Goal: Feedback & Contribution: Leave review/rating

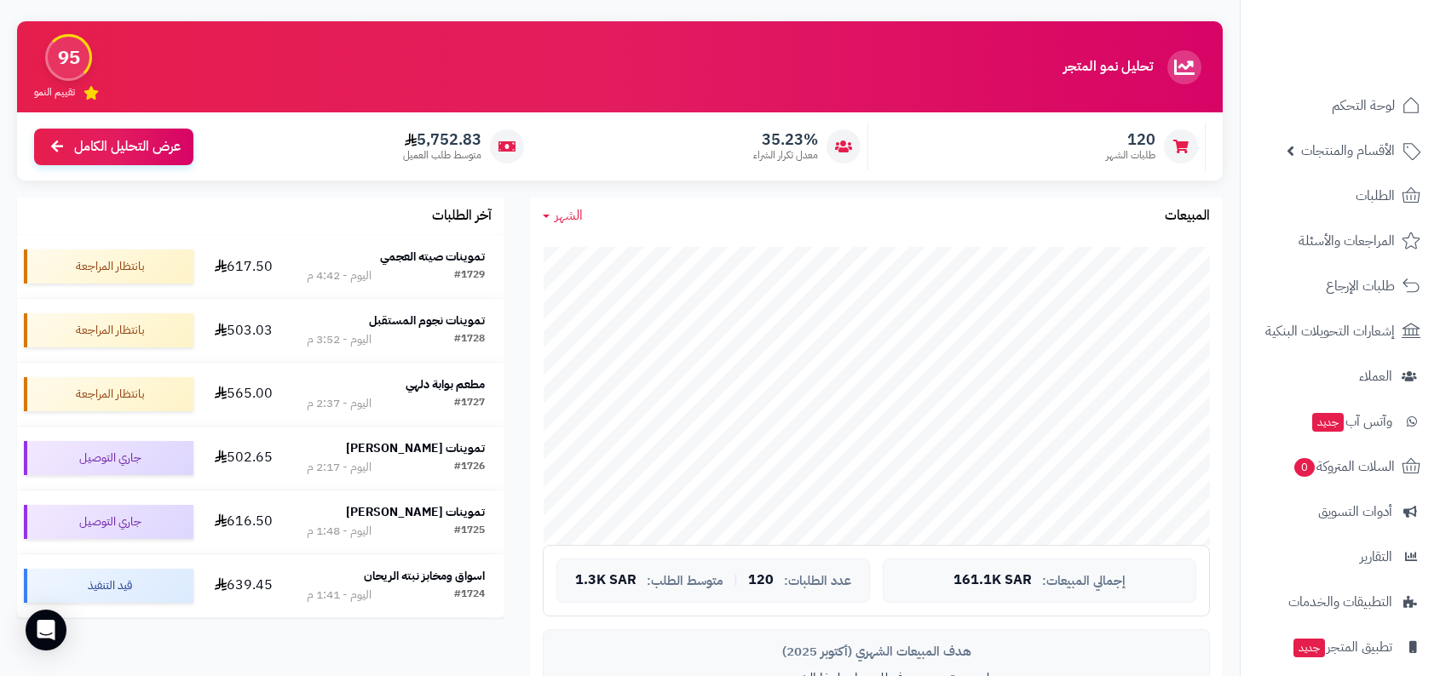
scroll to position [119, 0]
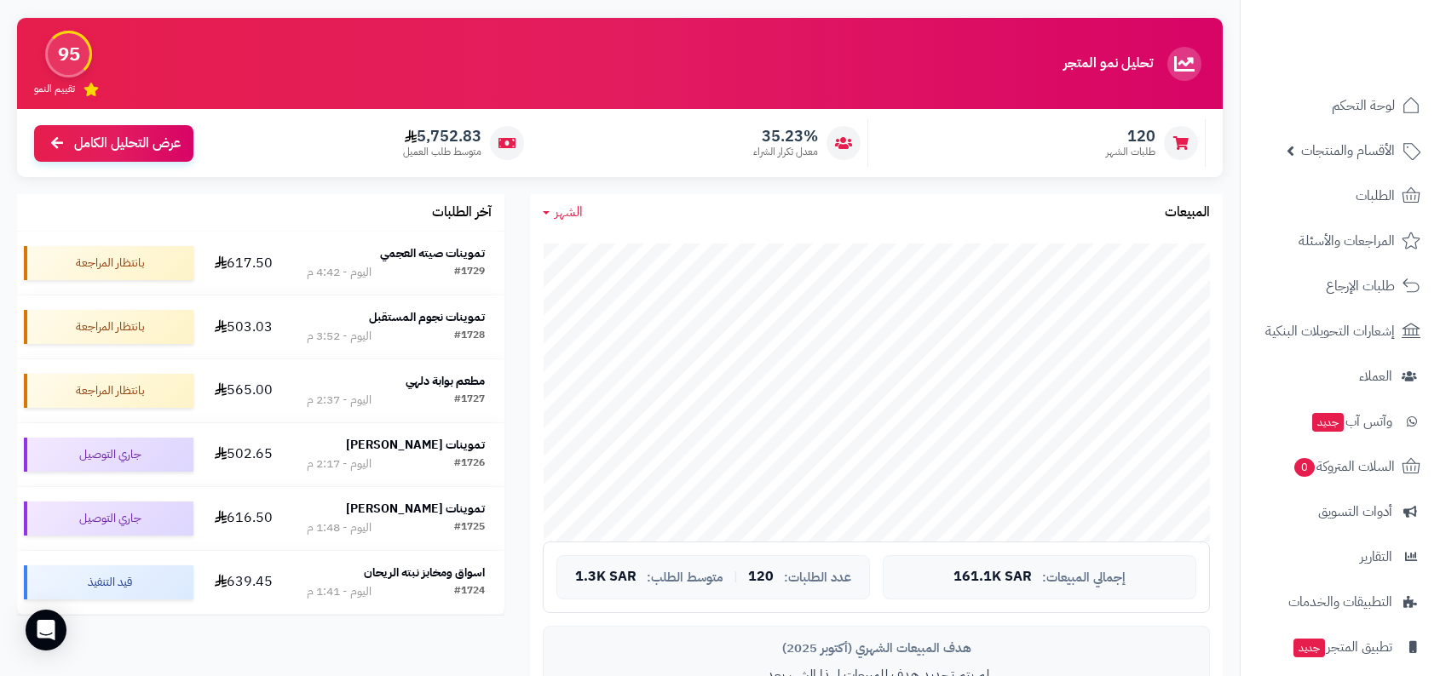
click at [547, 206] on link "الشهر" at bounding box center [563, 213] width 40 height 20
click at [573, 232] on div "جاري التحميل... إجمالي المبيعات: 161.1K SAR عدد الطلبات: 120 | متوسط الطلب: 1.3…" at bounding box center [876, 494] width 693 height 526
click at [566, 219] on span "الشهر" at bounding box center [569, 212] width 28 height 20
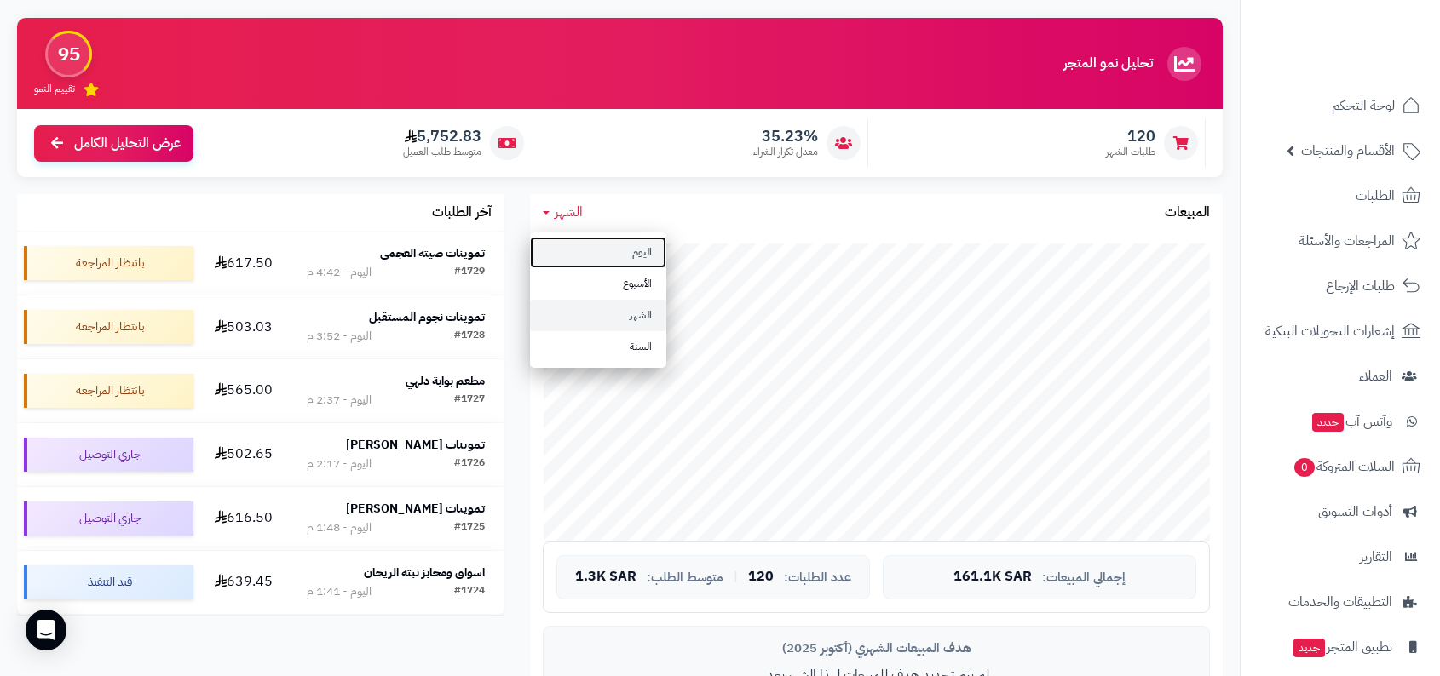
click at [601, 245] on link "اليوم" at bounding box center [598, 253] width 136 height 32
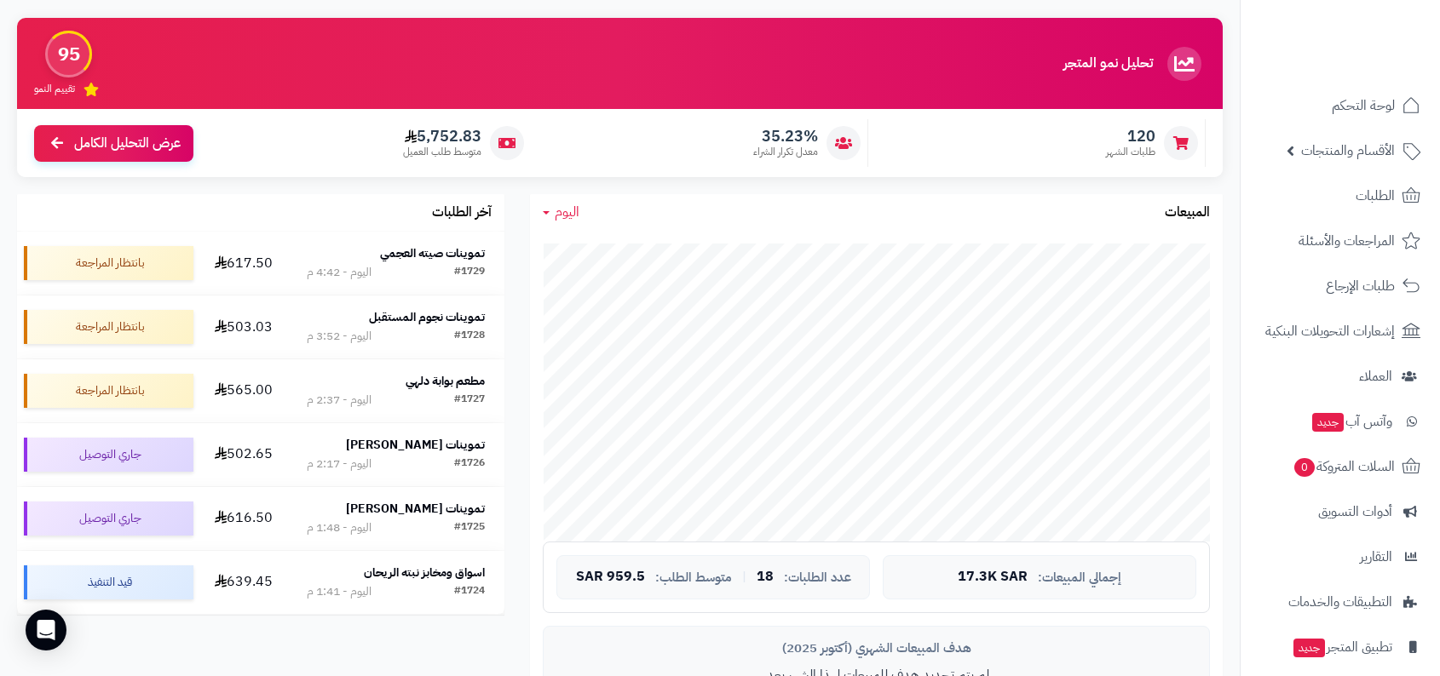
scroll to position [177, 0]
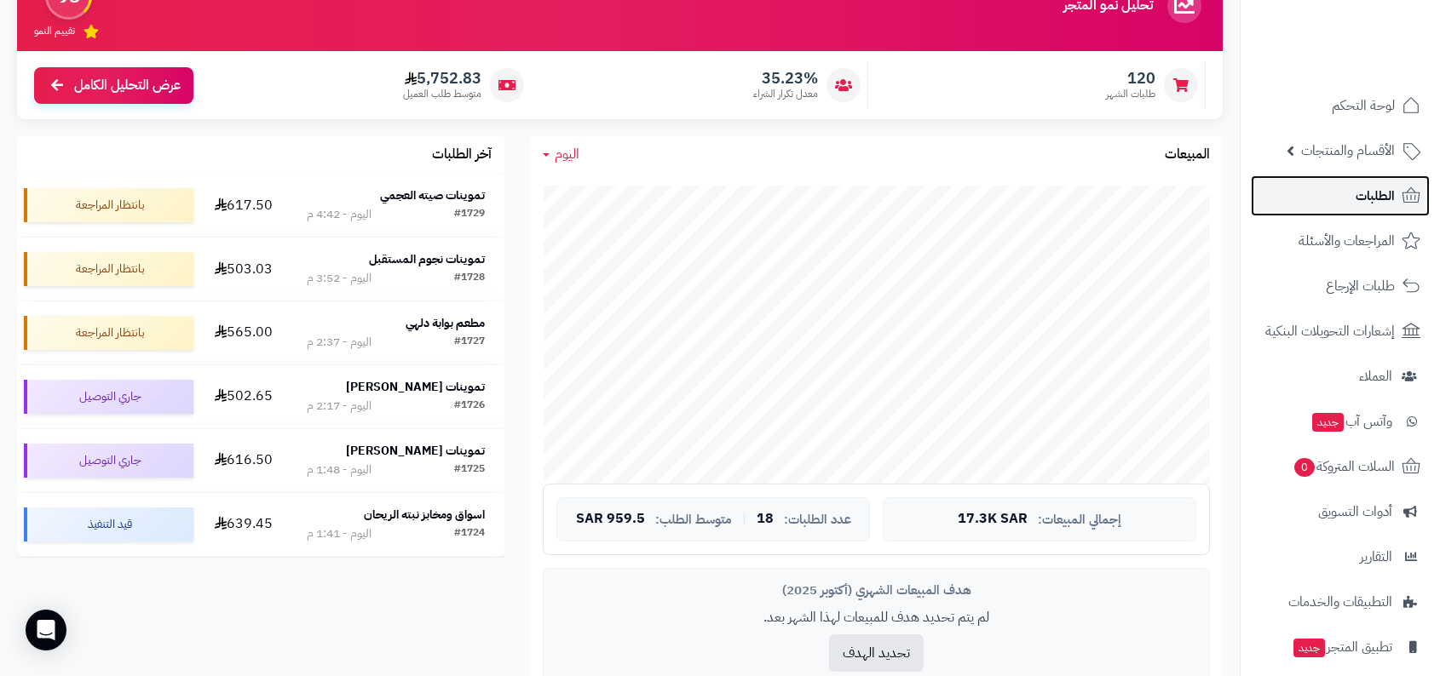
click at [1367, 211] on link "الطلبات" at bounding box center [1340, 196] width 179 height 41
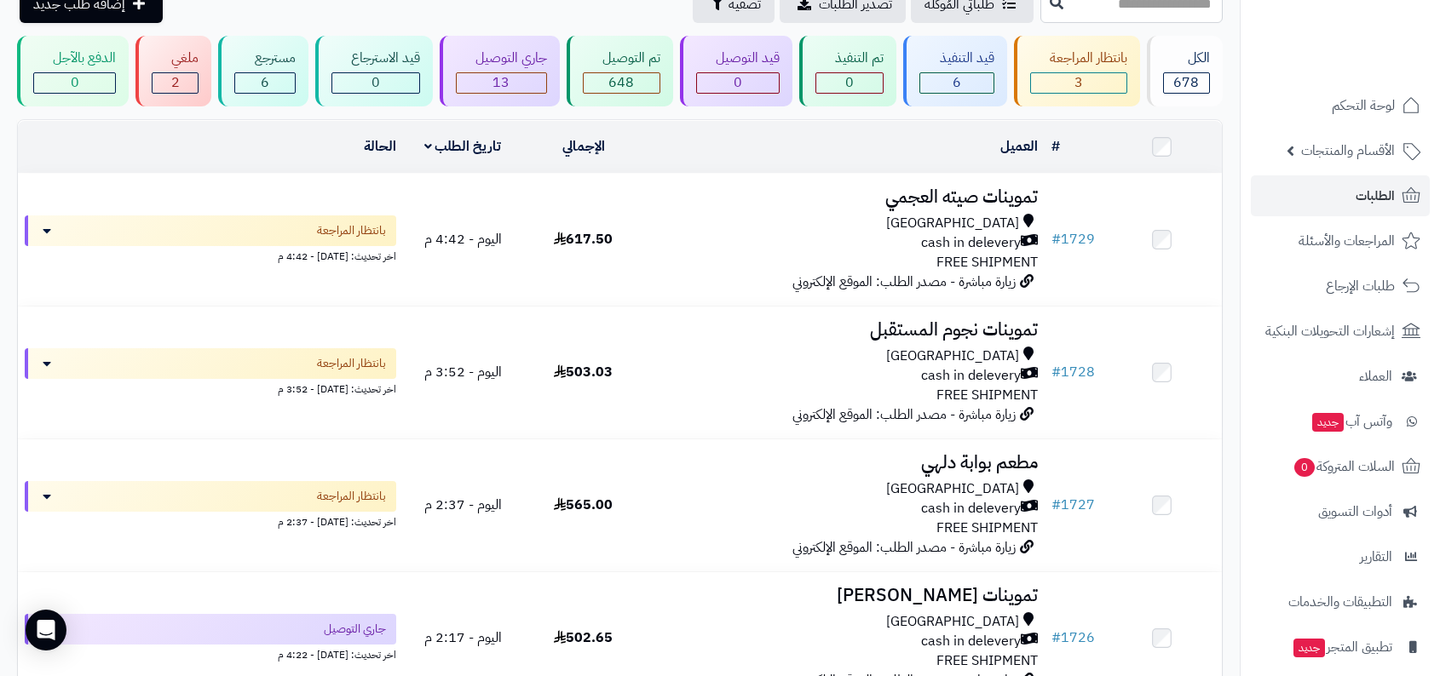
scroll to position [509, 0]
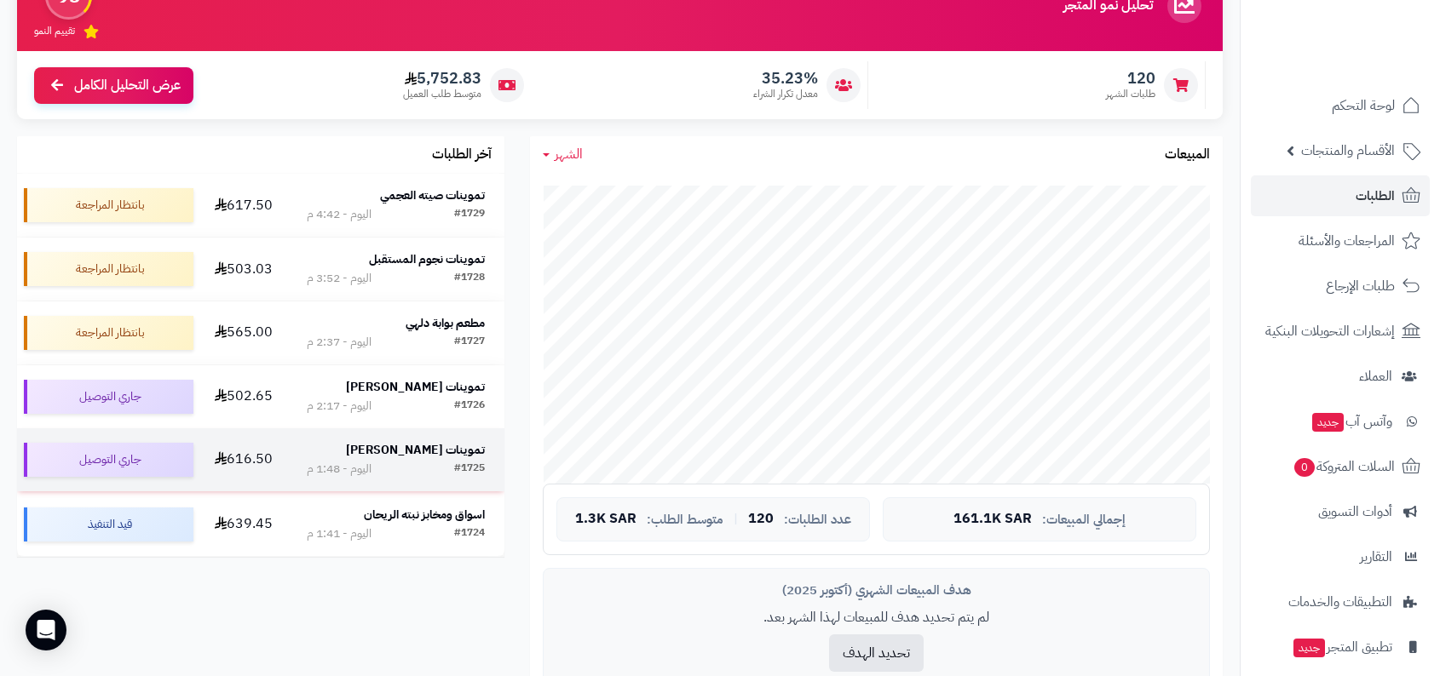
scroll to position [115, 0]
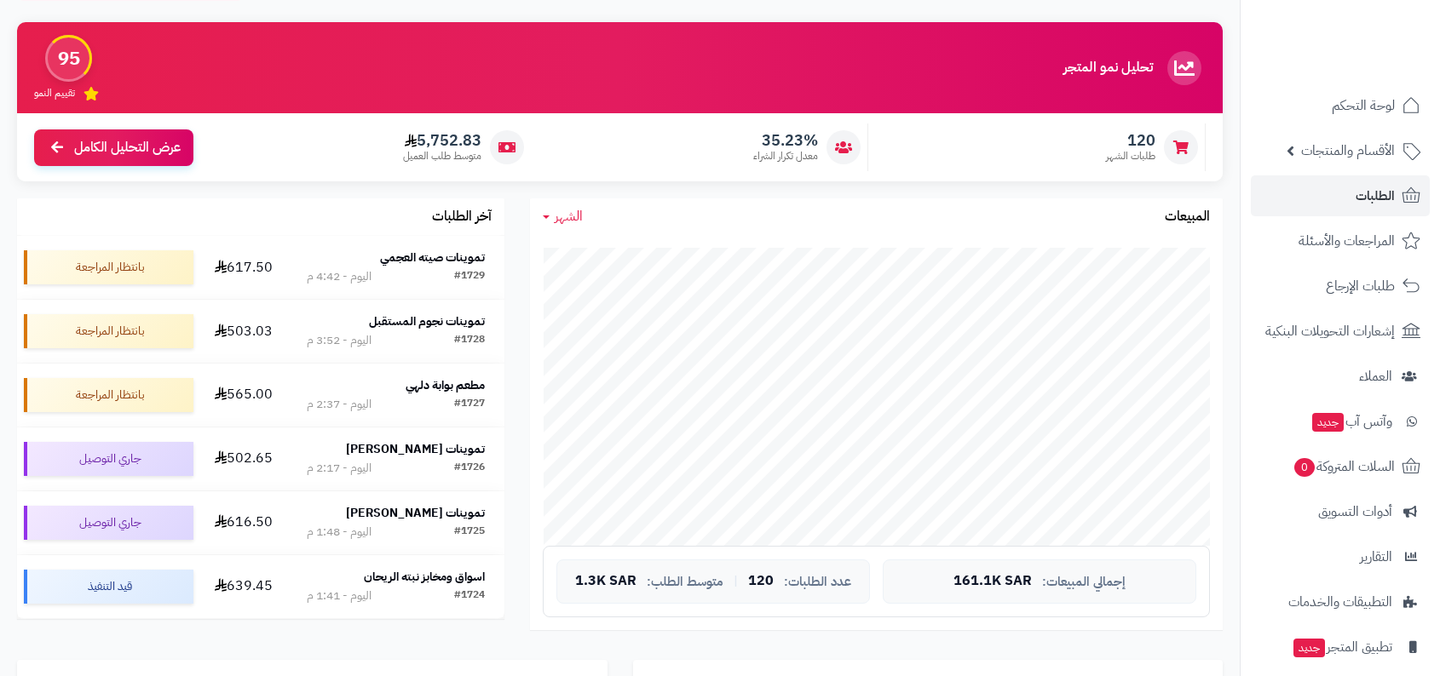
scroll to position [115, 0]
click at [716, 139] on div "35.23% معدل تكرار الشراء" at bounding box center [703, 148] width 329 height 48
click at [1138, 135] on span "120" at bounding box center [1130, 140] width 49 height 19
click at [454, 131] on span "5,752.83" at bounding box center [442, 140] width 78 height 19
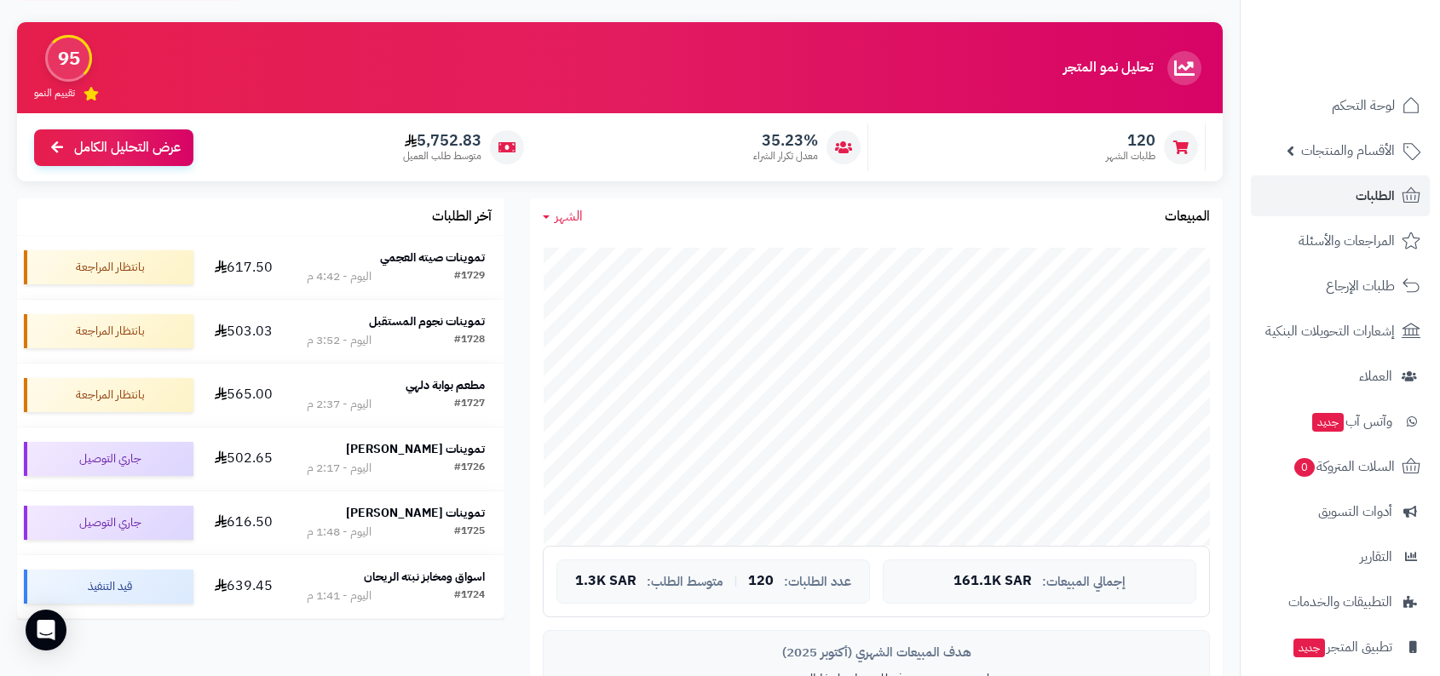
click at [454, 131] on span "5,752.83" at bounding box center [442, 140] width 78 height 19
click at [388, 142] on div "5,752.83 متوسط طلب العميل" at bounding box center [366, 148] width 329 height 48
click at [1355, 361] on link "العملاء" at bounding box center [1340, 376] width 179 height 41
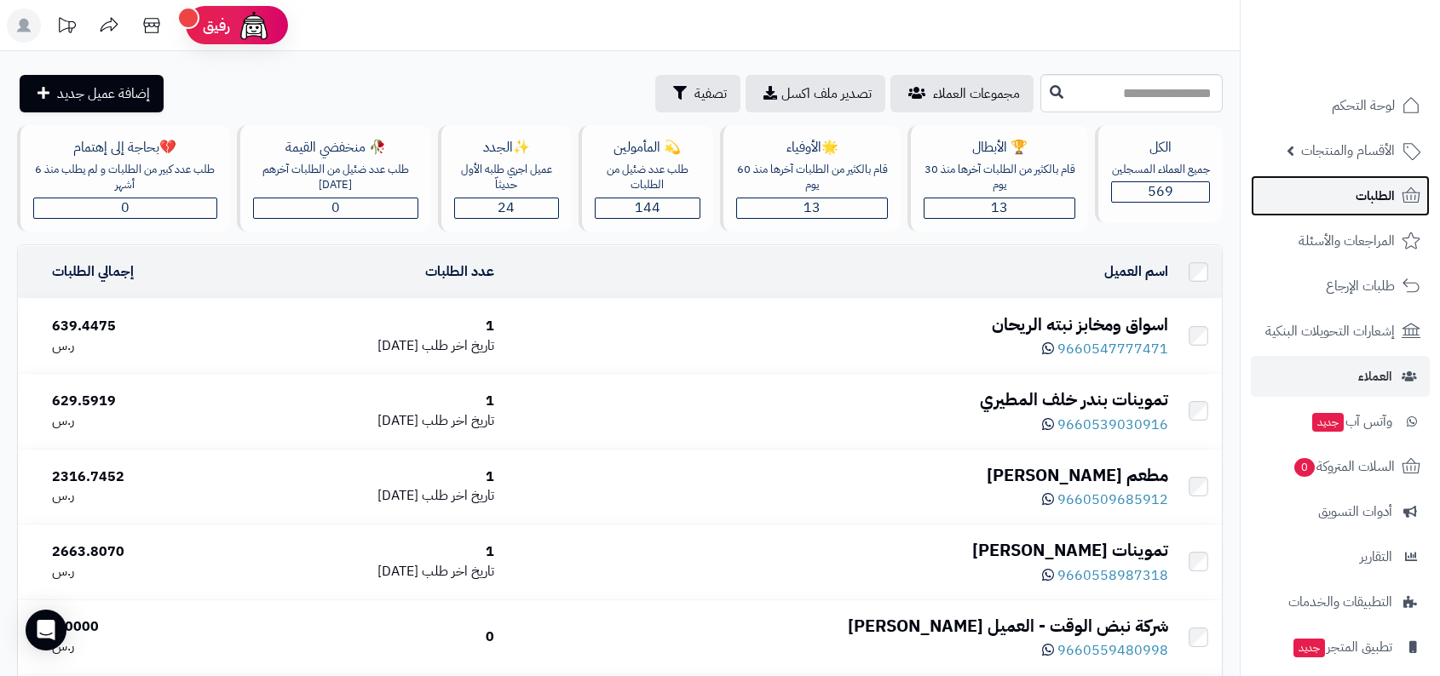
click at [1374, 193] on span "الطلبات" at bounding box center [1374, 196] width 39 height 24
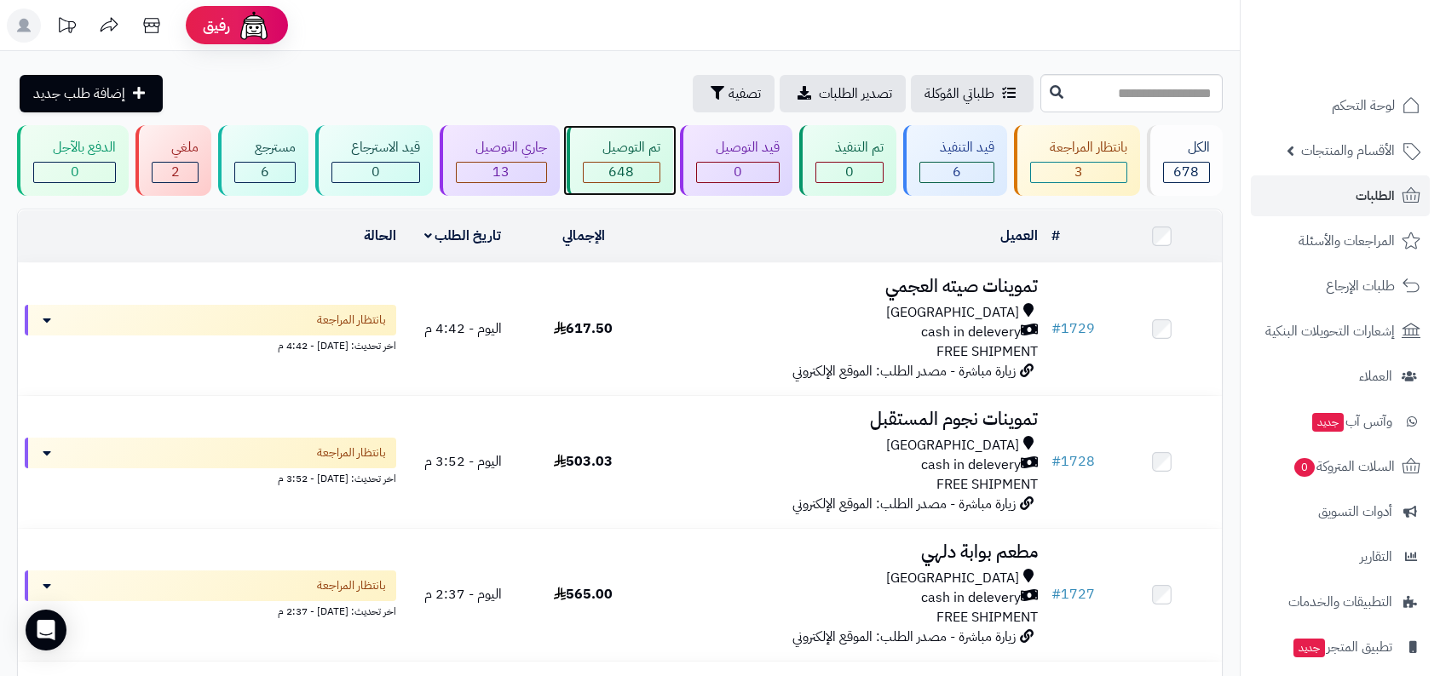
click at [628, 172] on span "648" at bounding box center [621, 172] width 26 height 20
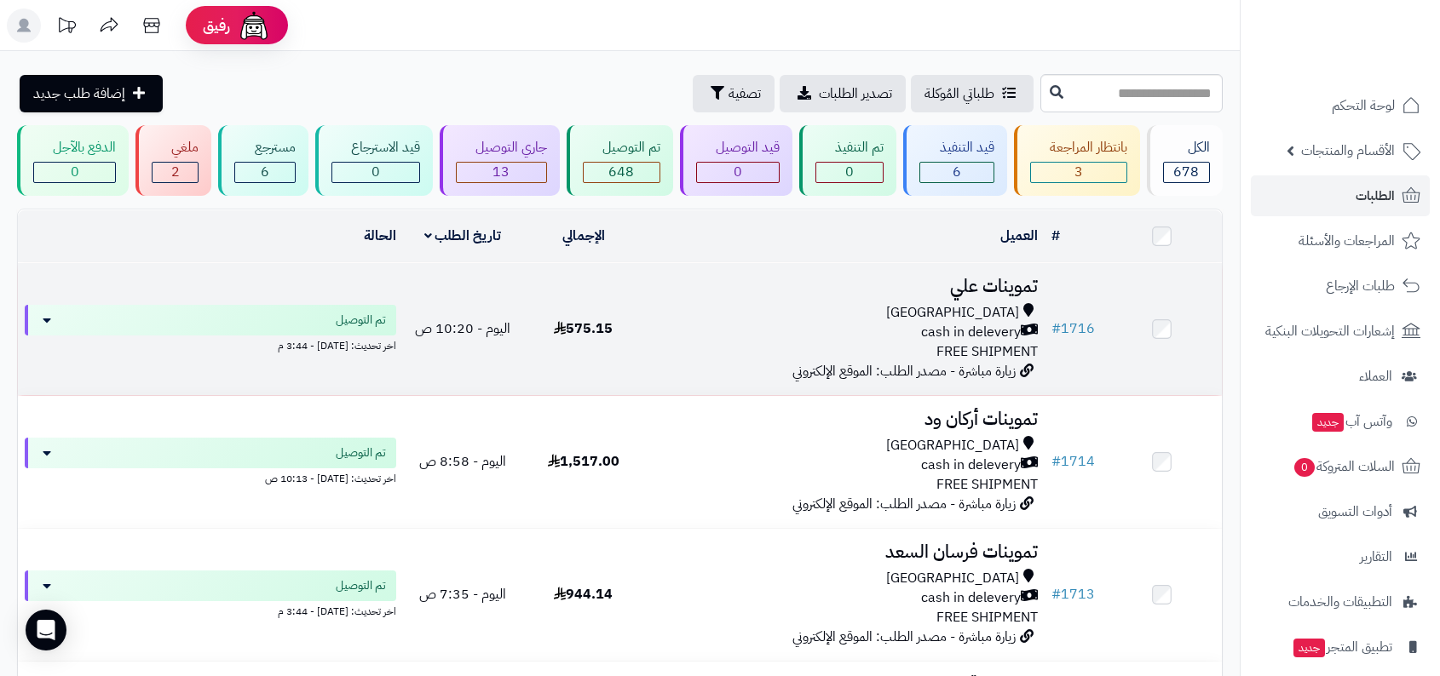
click at [993, 289] on h3 "تموينات علي" at bounding box center [844, 287] width 388 height 20
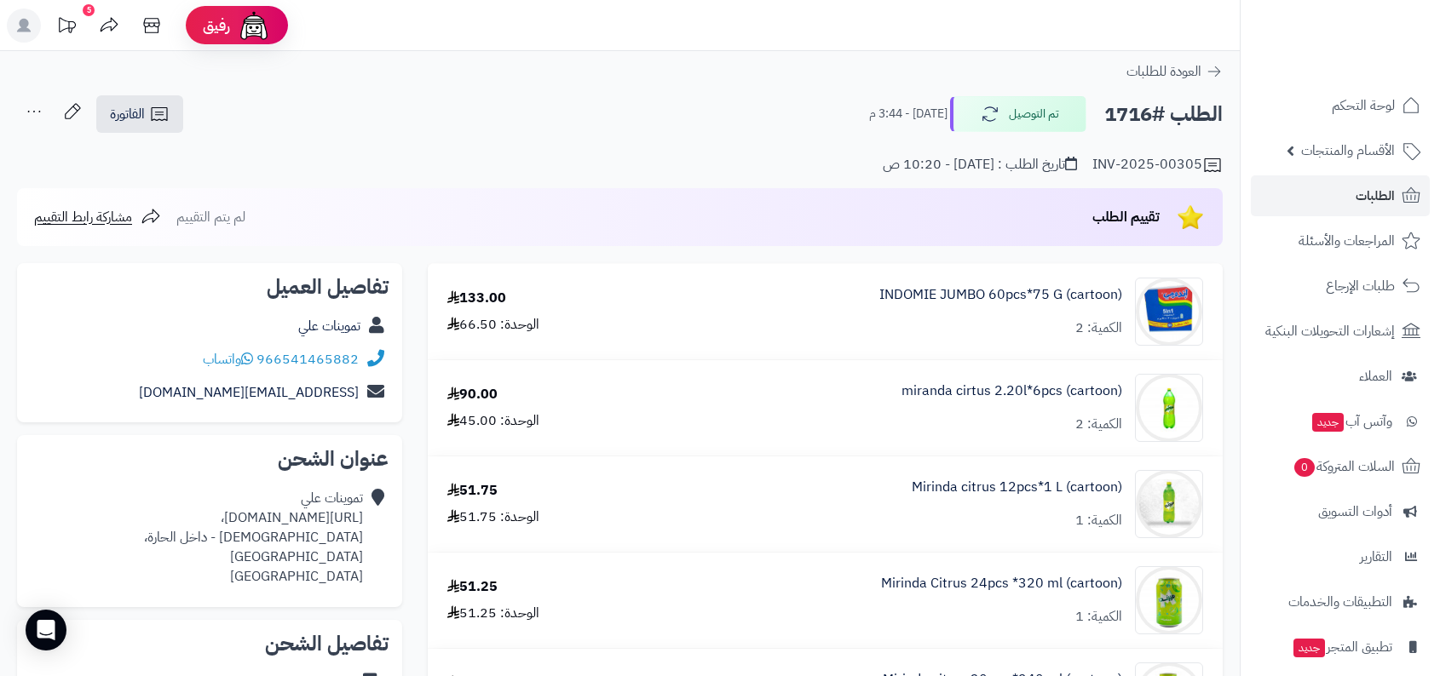
click at [550, 132] on div "الطلب #1716 تم التوصيل [DATE] - 3:44 م الفاتورة طباعة الفاتورة إرسال الفاتورة إ…" at bounding box center [619, 115] width 1205 height 40
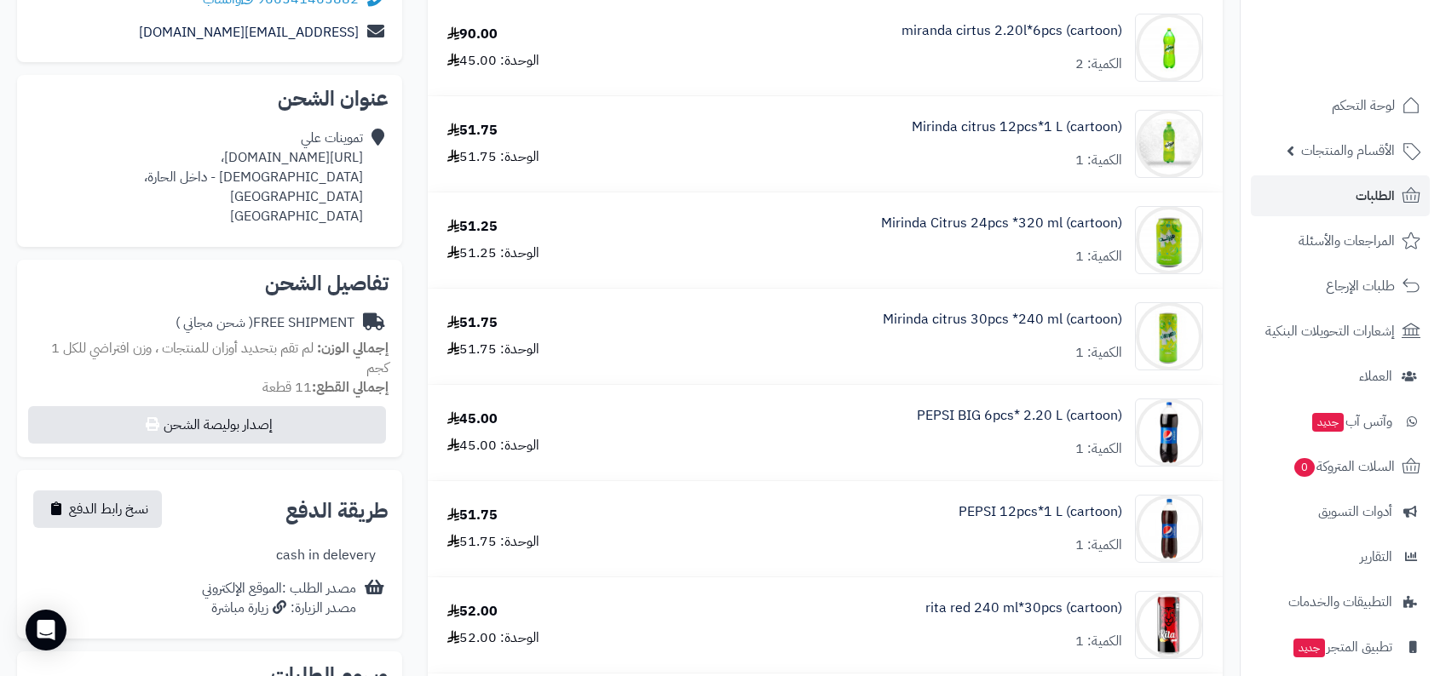
scroll to position [364, 0]
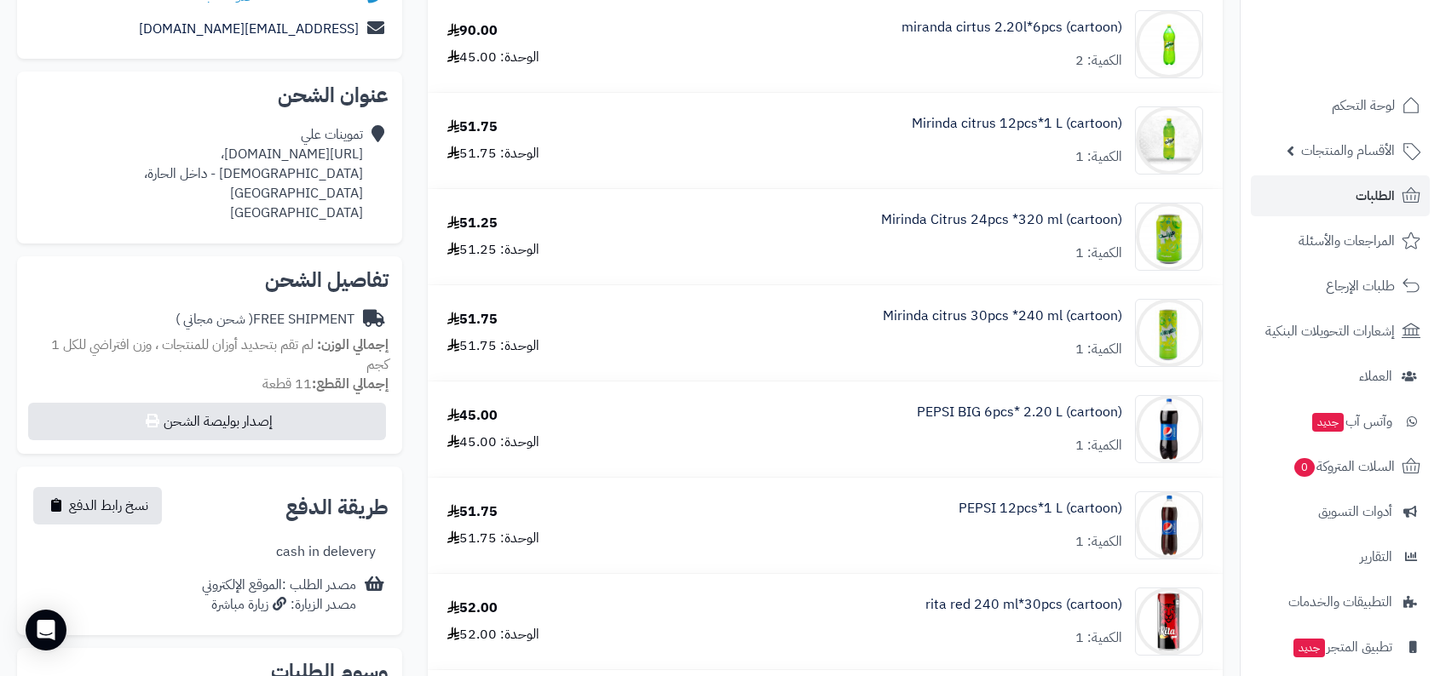
click at [191, 160] on div "تموينات علي https://maps.app.goo.gl/UH6snVPcK4K8Aprx7، الصالحية - داخل الحارة، …" at bounding box center [197, 173] width 332 height 97
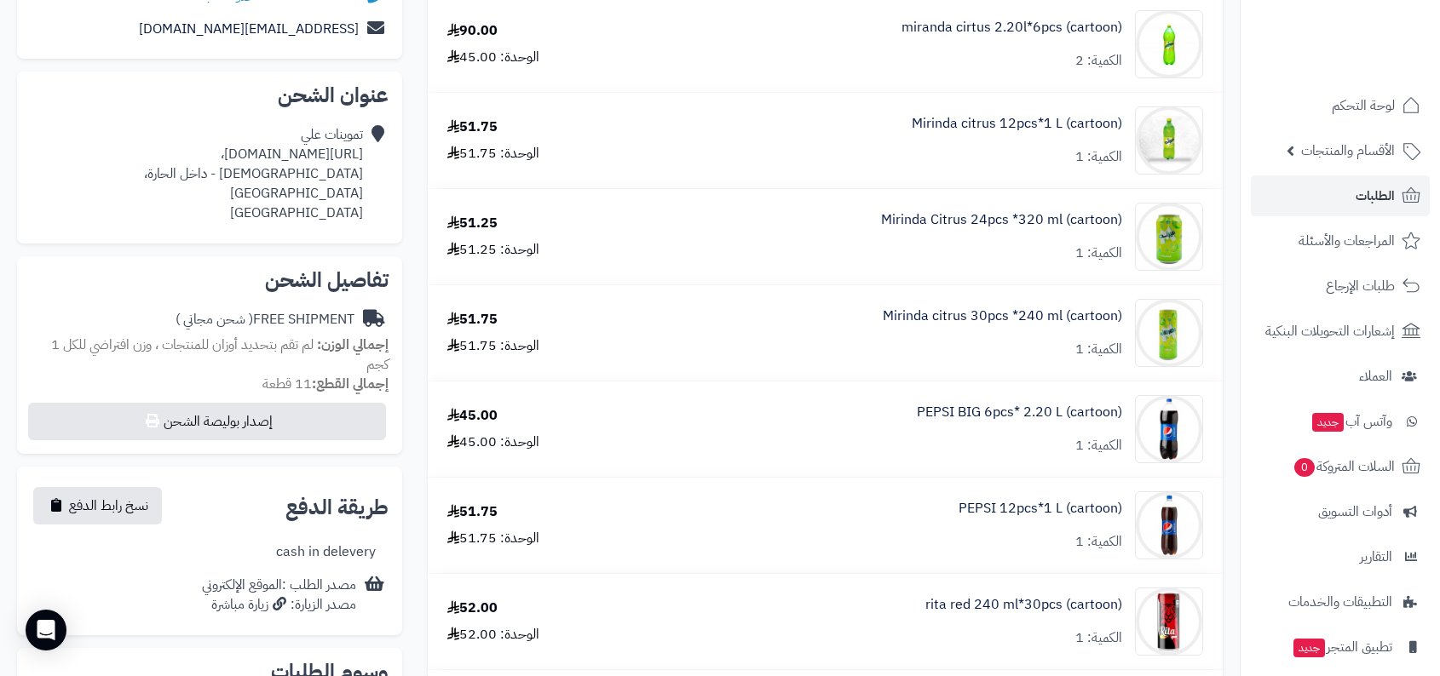
click at [191, 160] on div "تموينات علي https://maps.app.goo.gl/UH6snVPcK4K8Aprx7، الصالحية - داخل الحارة، …" at bounding box center [197, 173] width 332 height 97
click at [244, 155] on div "تموينات علي https://maps.app.goo.gl/UH6snVPcK4K8Aprx7، الصالحية - داخل الحارة، …" at bounding box center [197, 173] width 332 height 97
click at [185, 155] on div "تموينات علي https://maps.app.goo.gl/UH6snVPcK4K8Aprx7، الصالحية - داخل الحارة، …" at bounding box center [197, 173] width 332 height 97
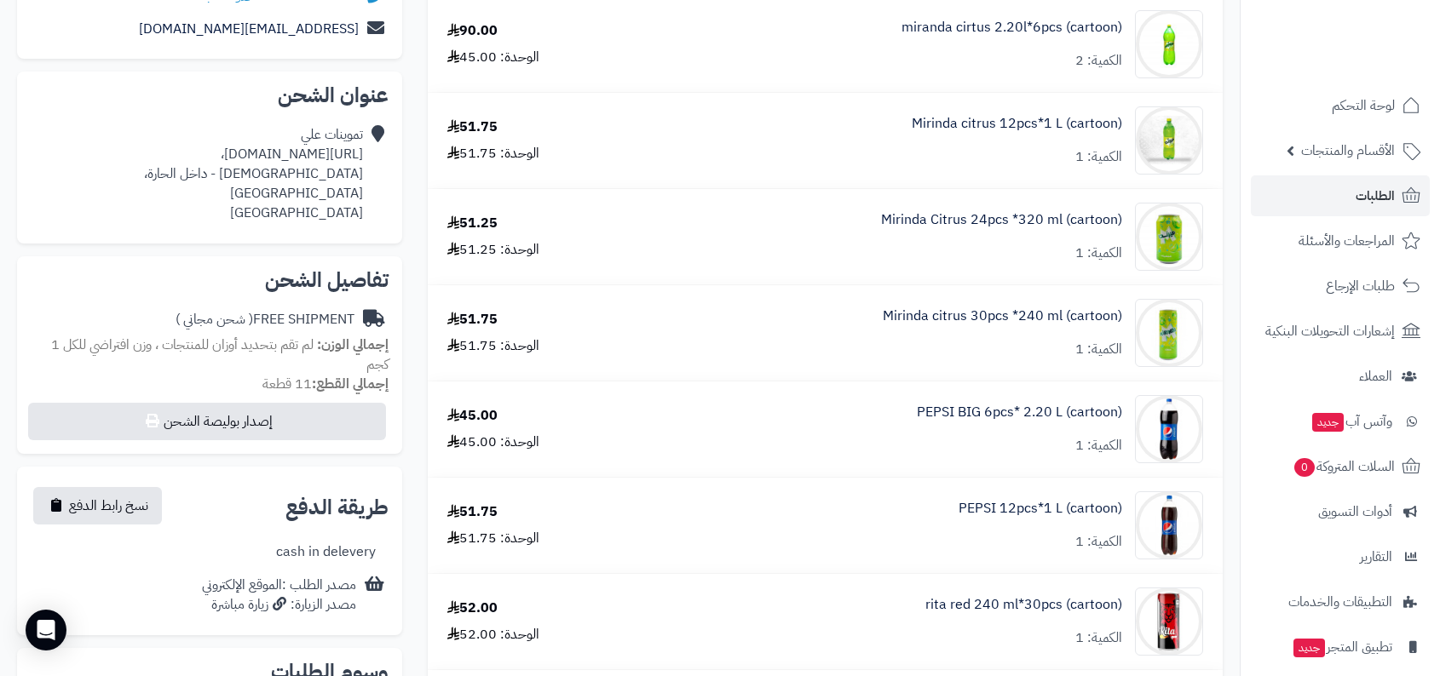
click at [185, 155] on div "تموينات علي https://maps.app.goo.gl/UH6snVPcK4K8Aprx7، الصالحية - داخل الحارة، …" at bounding box center [197, 173] width 332 height 97
click at [136, 150] on div "تموينات علي https://maps.app.goo.gl/UH6snVPcK4K8Aprx7، الصالحية - داخل الحارة، …" at bounding box center [197, 173] width 332 height 97
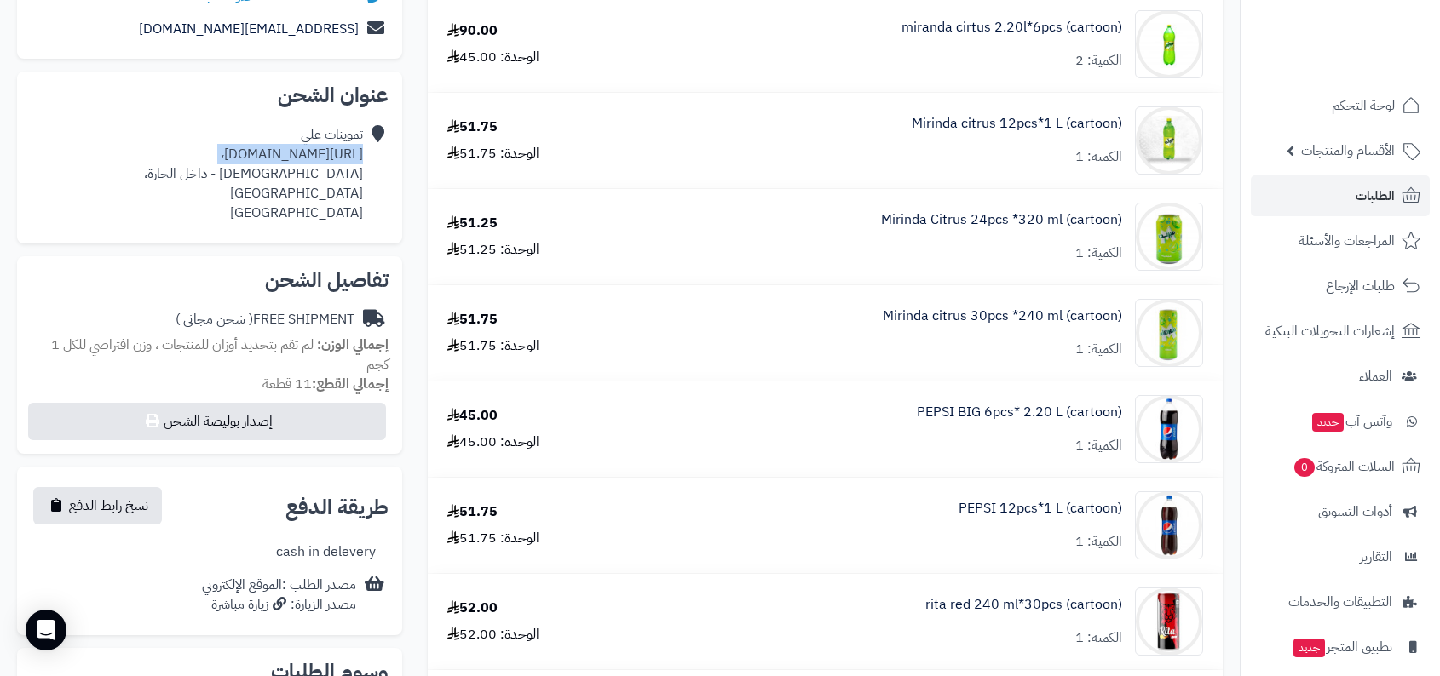
click at [188, 150] on div "تموينات علي https://maps.app.goo.gl/UH6snVPcK4K8Aprx7، الصالحية - داخل الحارة، …" at bounding box center [197, 173] width 332 height 97
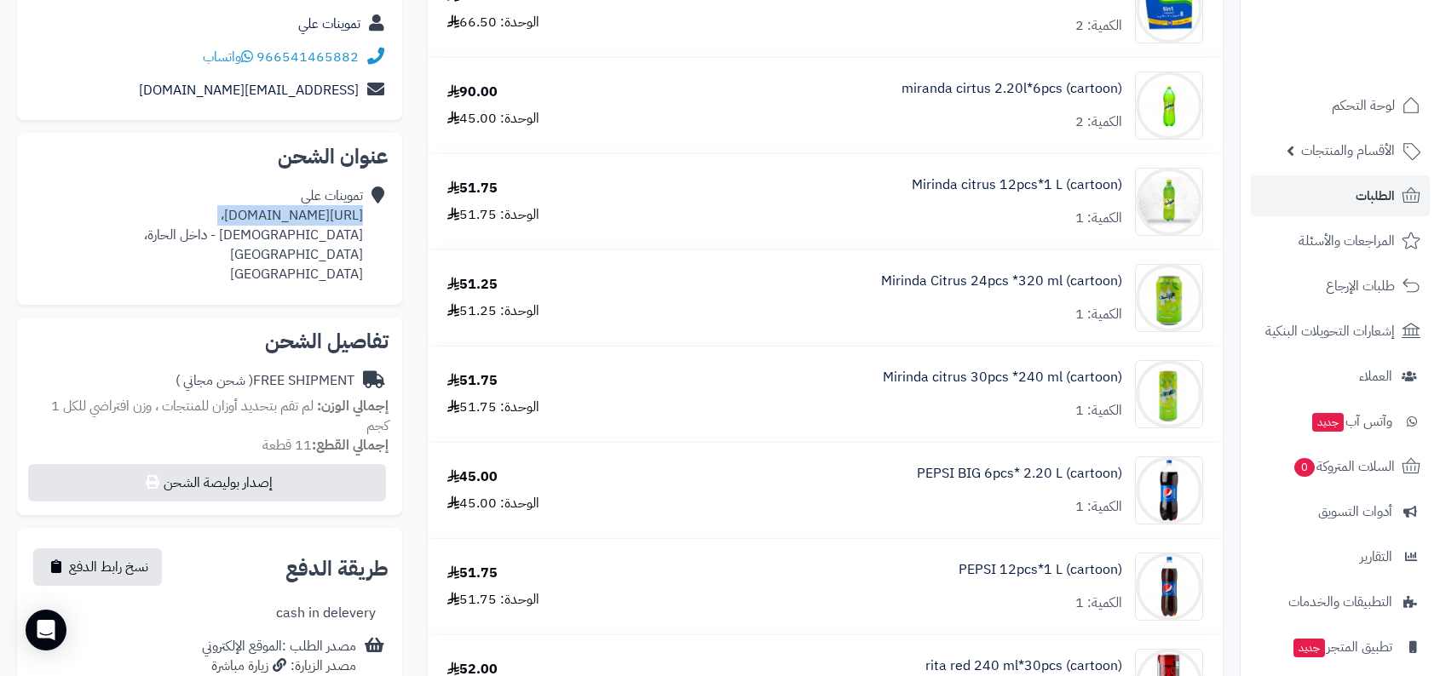
scroll to position [275, 0]
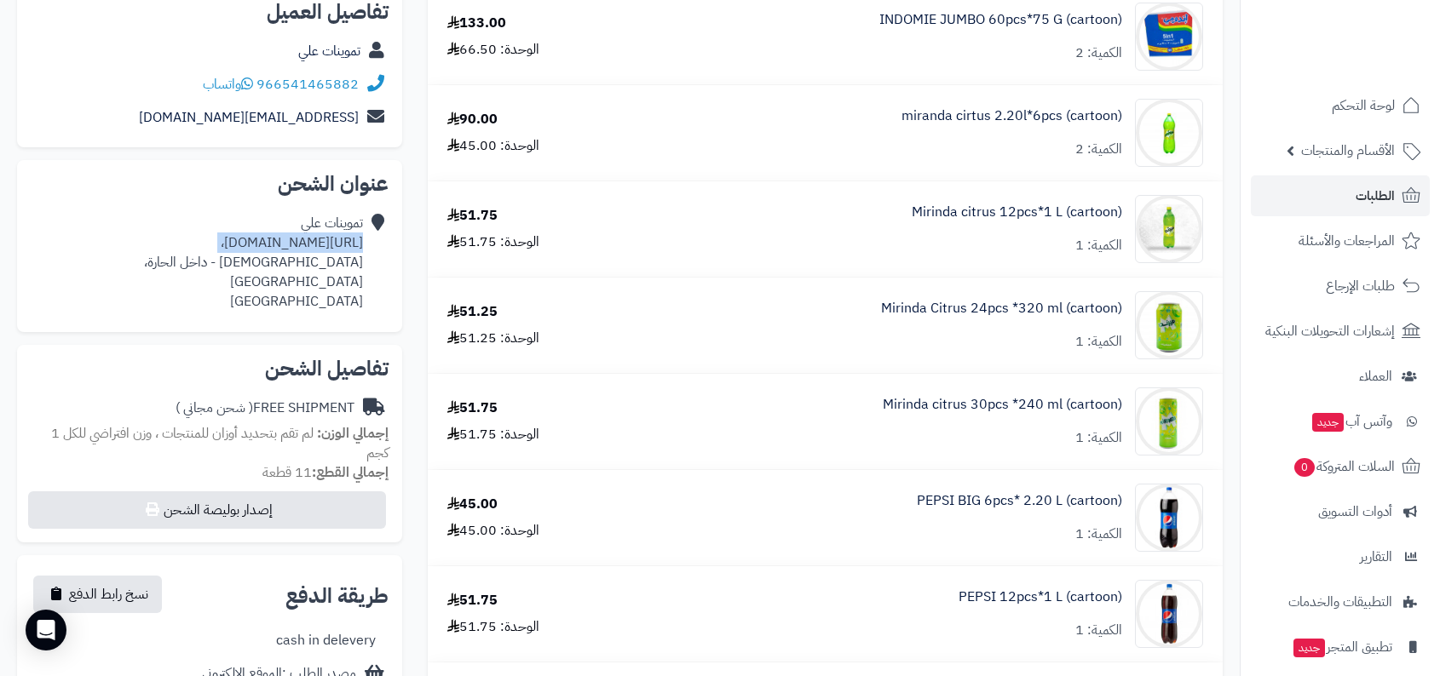
click at [214, 229] on div "تموينات علي https://maps.app.goo.gl/UH6snVPcK4K8Aprx7، الصالحية - داخل الحارة، …" at bounding box center [197, 262] width 332 height 97
click at [118, 239] on div "تموينات علي https://maps.app.goo.gl/UH6snVPcK4K8Aprx7، الصالحية - داخل الحارة، …" at bounding box center [197, 262] width 332 height 97
click at [165, 239] on div "تموينات علي https://maps.app.goo.gl/UH6snVPcK4K8Aprx7، الصالحية - داخل الحارة، …" at bounding box center [197, 262] width 332 height 97
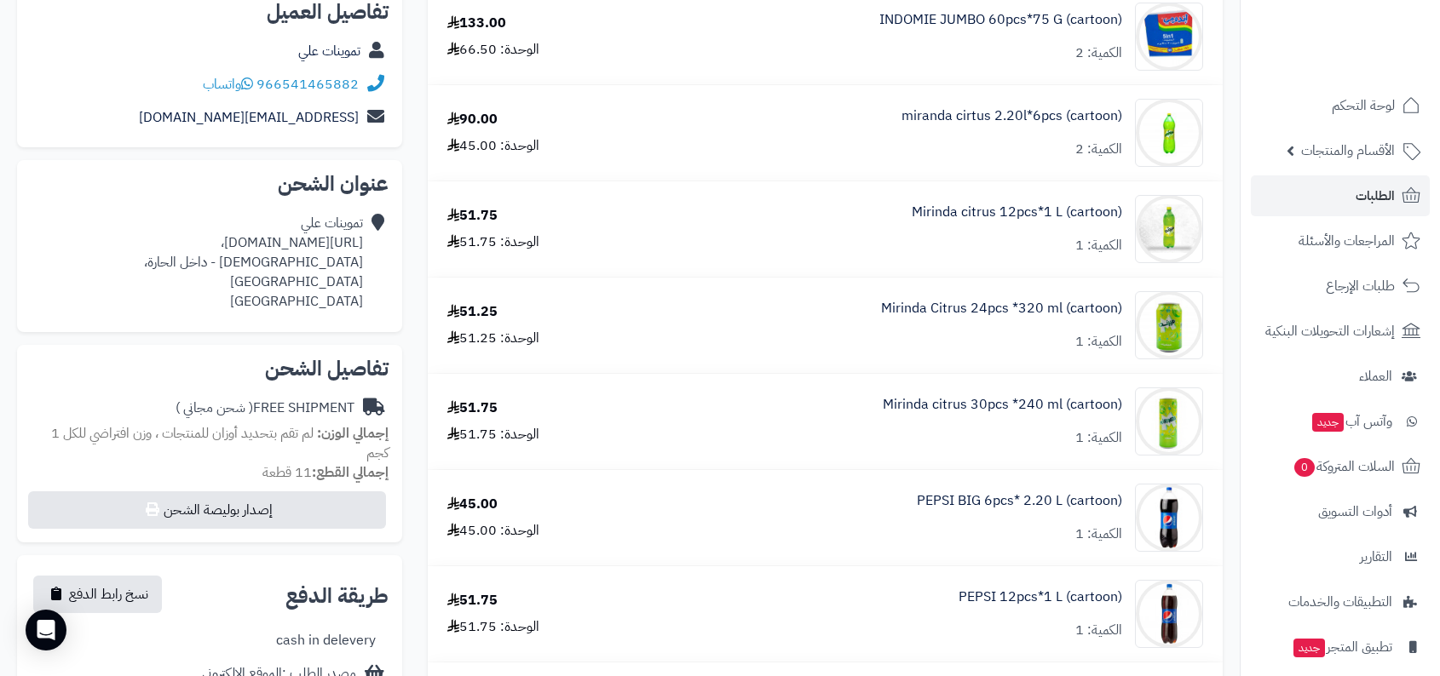
click at [165, 239] on div "تموينات علي https://maps.app.goo.gl/UH6snVPcK4K8Aprx7، الصالحية - داخل الحارة، …" at bounding box center [197, 262] width 332 height 97
click at [101, 244] on div "تموينات علي https://maps.app.goo.gl/UH6snVPcK4K8Aprx7، الصالحية - داخل الحارة، …" at bounding box center [197, 262] width 332 height 97
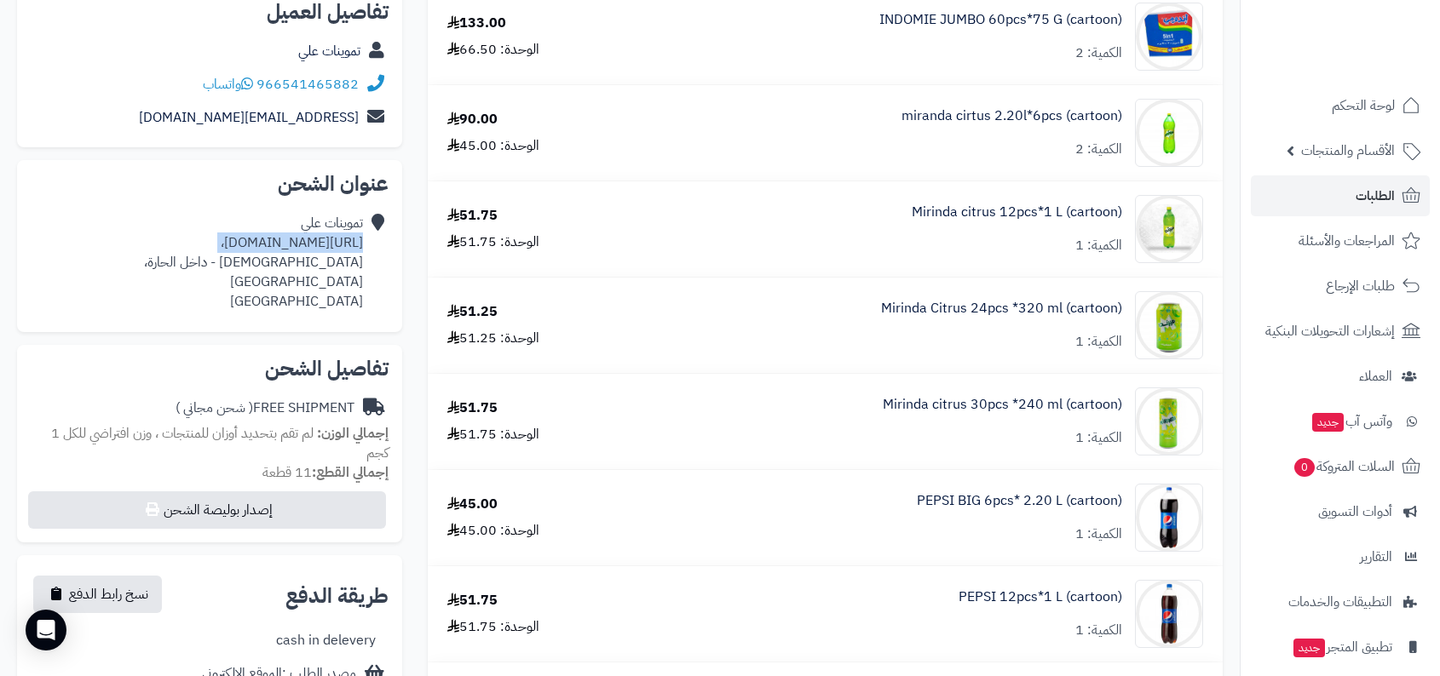
click at [166, 241] on div "تموينات علي https://maps.app.goo.gl/UH6snVPcK4K8Aprx7، الصالحية - داخل الحارة، …" at bounding box center [197, 262] width 332 height 97
drag, startPoint x: 78, startPoint y: 244, endPoint x: 365, endPoint y: 239, distance: 287.1
click at [365, 239] on div "تموينات علي https://maps.app.goo.gl/UH6snVPcK4K8Aprx7، الصالحية - داخل الحارة، …" at bounding box center [210, 262] width 358 height 111
click at [296, 243] on div "تموينات علي https://maps.app.goo.gl/UH6snVPcK4K8Aprx7، الصالحية - داخل الحارة، …" at bounding box center [197, 262] width 332 height 97
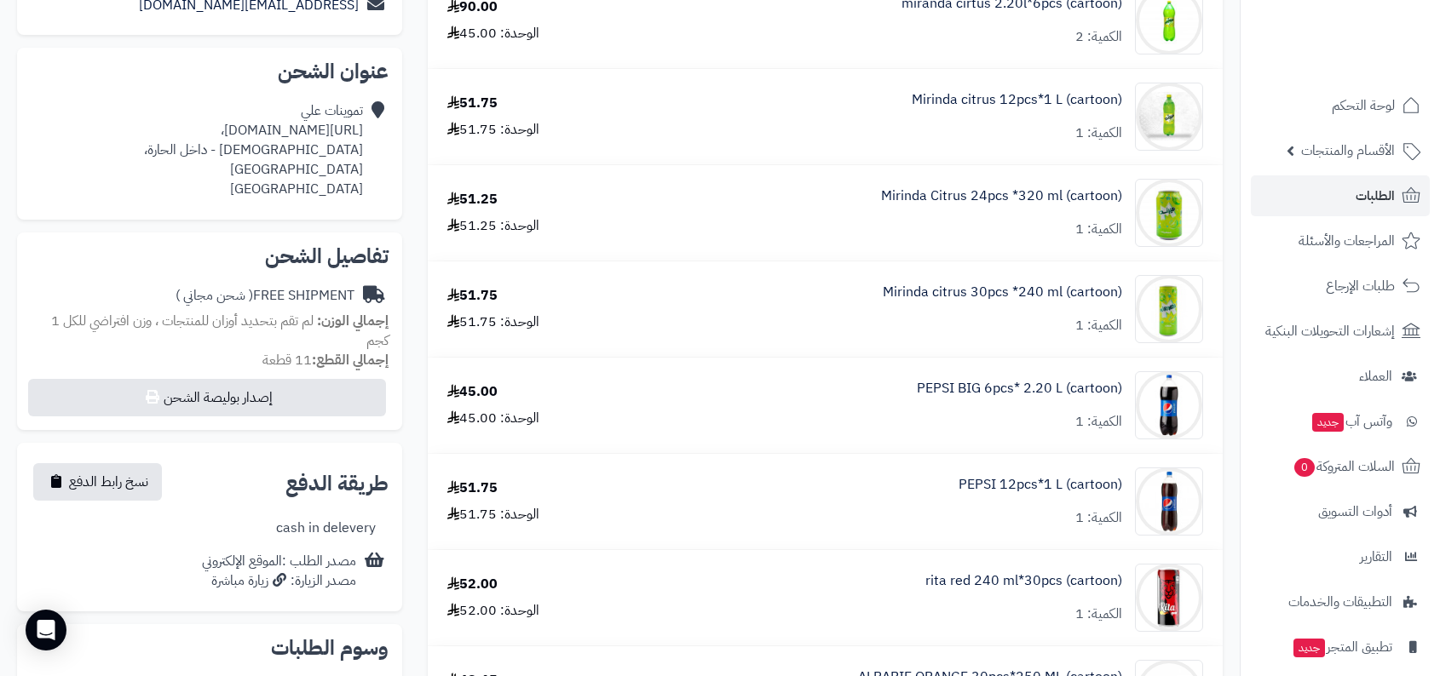
scroll to position [392, 0]
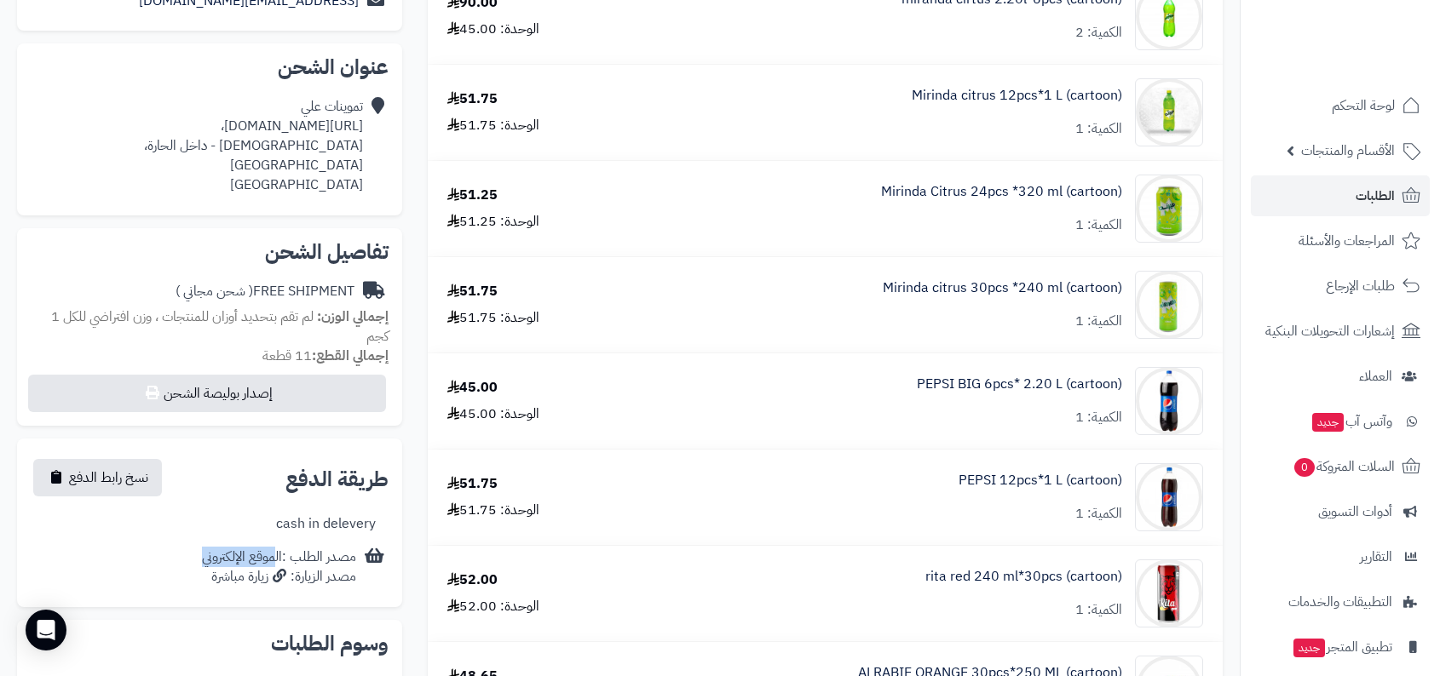
drag, startPoint x: 208, startPoint y: 537, endPoint x: 281, endPoint y: 536, distance: 73.3
click at [281, 548] on div "مصدر الطلب :الموقع الإلكتروني مصدر الزيارة: زيارة مباشرة" at bounding box center [279, 567] width 154 height 39
drag, startPoint x: 281, startPoint y: 536, endPoint x: 162, endPoint y: 537, distance: 119.3
click at [162, 541] on div "مصدر الطلب :الموقع الإلكتروني مصدر الزيارة: زيارة مباشرة" at bounding box center [210, 567] width 358 height 53
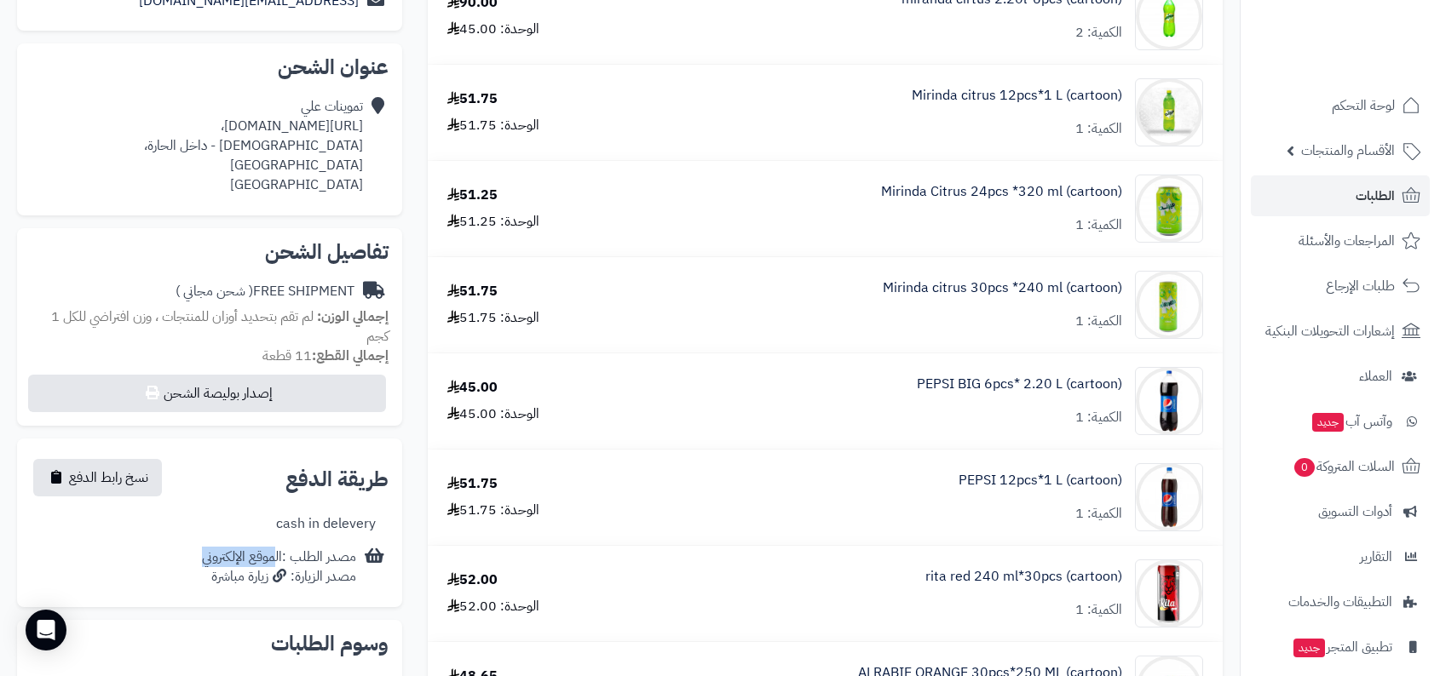
click at [317, 129] on div "تموينات علي https://maps.app.goo.gl/UH6snVPcK4K8Aprx7، الصالحية - داخل الحارة، …" at bounding box center [197, 145] width 332 height 97
click at [287, 128] on div "تموينات علي https://maps.app.goo.gl/UH6snVPcK4K8Aprx7، الصالحية - داخل الحارة، …" at bounding box center [197, 145] width 332 height 97
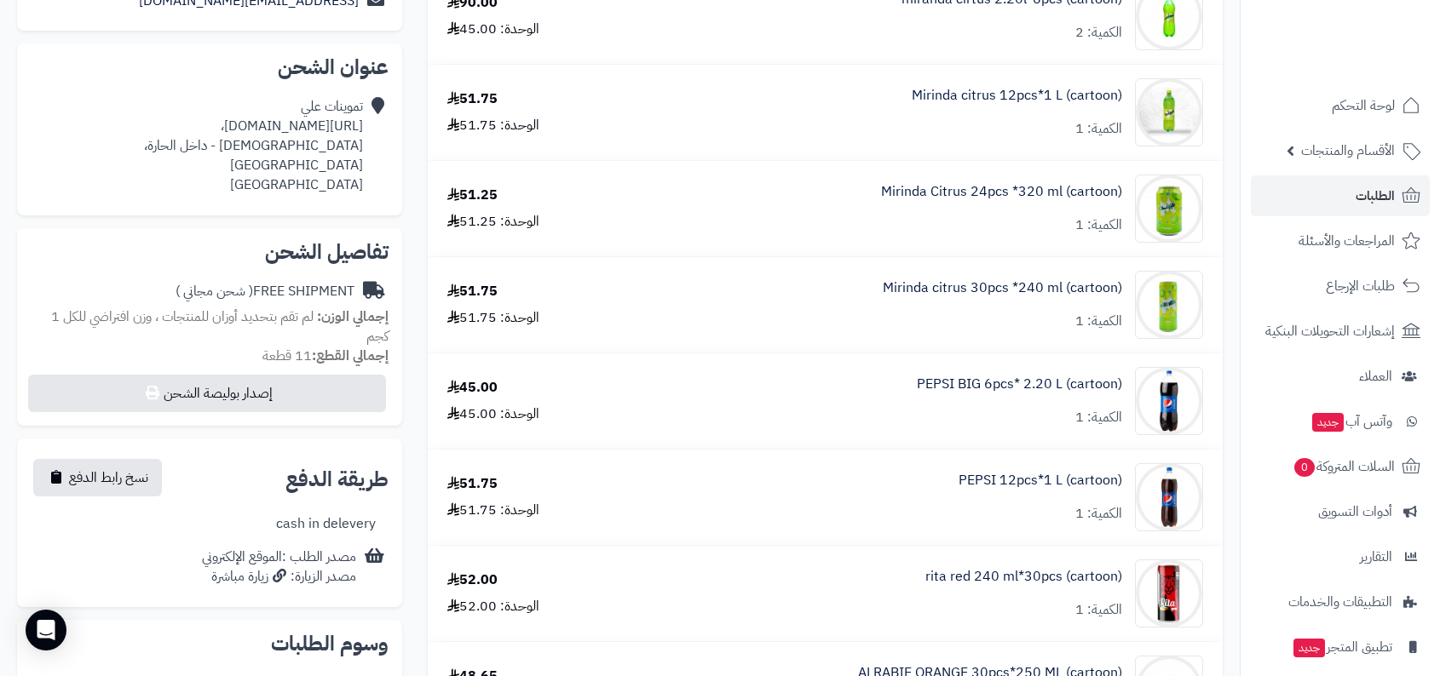
click at [287, 128] on div "تموينات علي https://maps.app.goo.gl/UH6snVPcK4K8Aprx7، الصالحية - داخل الحارة، …" at bounding box center [197, 145] width 332 height 97
click at [291, 160] on div "تموينات علي https://maps.app.goo.gl/UH6snVPcK4K8Aprx7، الصالحية - داخل الحارة، …" at bounding box center [197, 145] width 332 height 97
click at [314, 131] on div "تموينات علي https://maps.app.goo.gl/UH6snVPcK4K8Aprx7، الصالحية - داخل الحارة، …" at bounding box center [197, 145] width 332 height 97
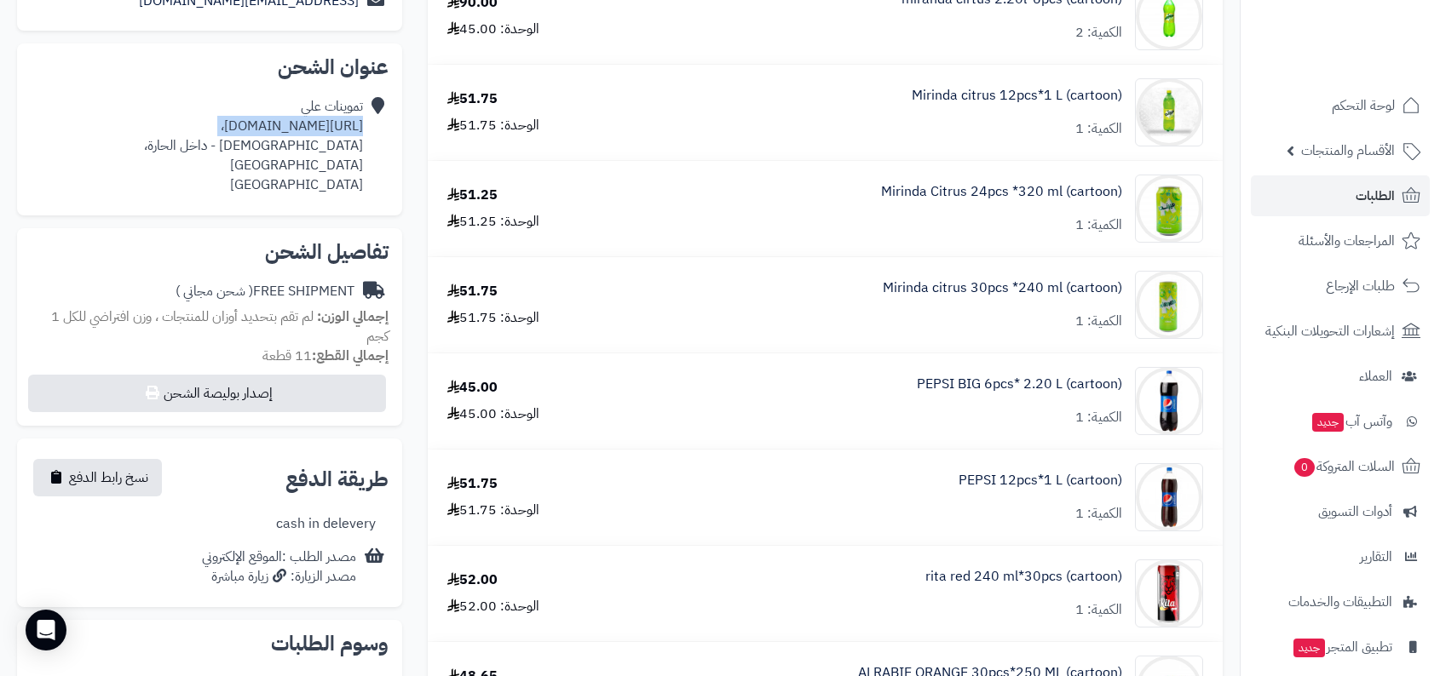
click at [247, 150] on div "تموينات علي https://maps.app.goo.gl/UH6snVPcK4K8Aprx7، الصالحية - داخل الحارة، …" at bounding box center [197, 145] width 332 height 97
click at [270, 127] on div "تموينات علي https://maps.app.goo.gl/UH6snVPcK4K8Aprx7، الصالحية - داخل الحارة، …" at bounding box center [197, 145] width 332 height 97
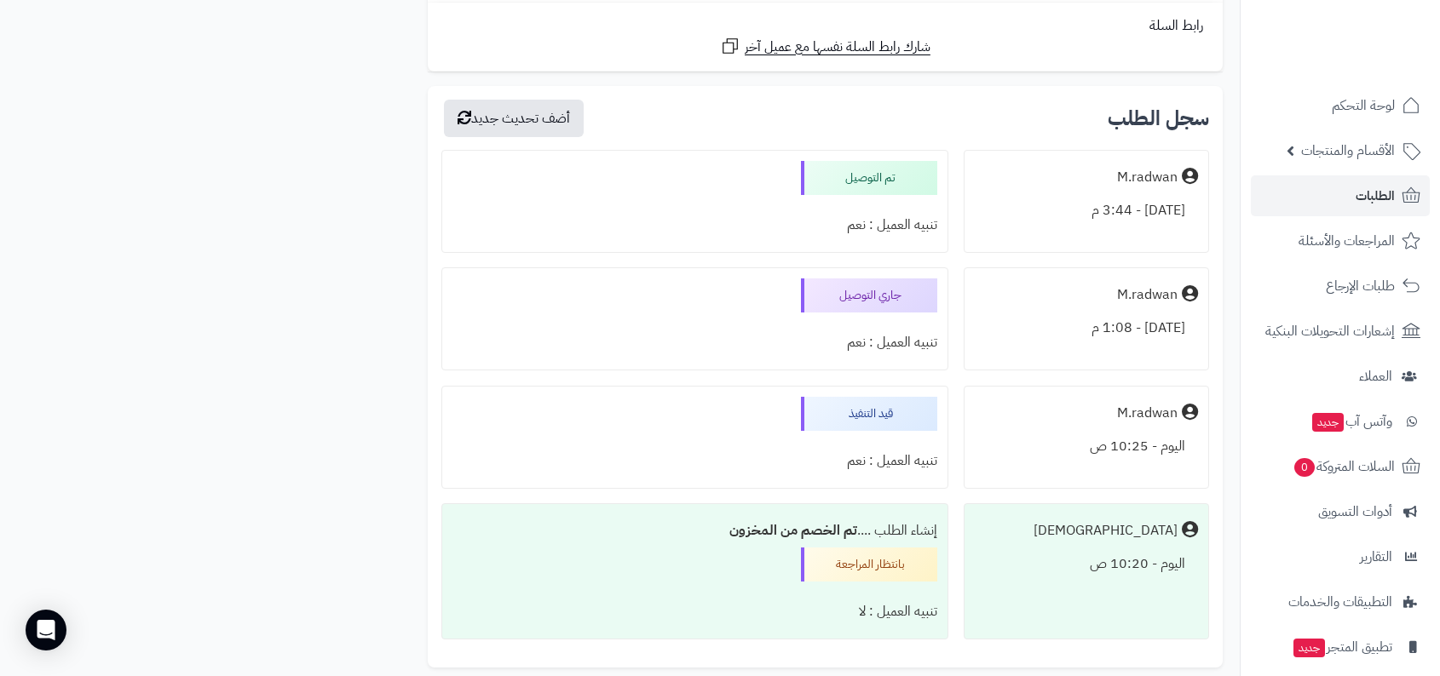
scroll to position [1267, 0]
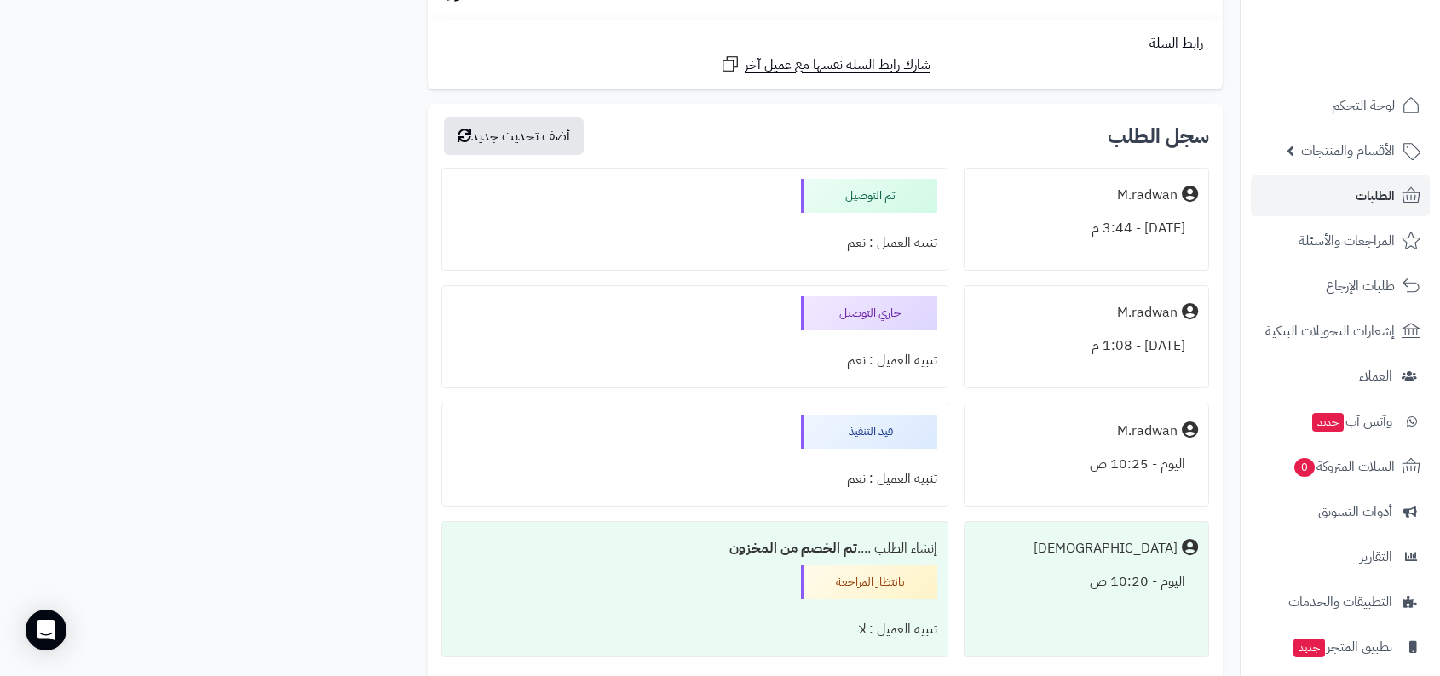
click at [1102, 239] on div "اليوم - 3:44 م" at bounding box center [1086, 228] width 223 height 33
click at [1054, 228] on div "اليوم - 3:44 م" at bounding box center [1086, 228] width 223 height 33
click at [1108, 228] on div "اليوم - 3:44 م" at bounding box center [1086, 228] width 223 height 33
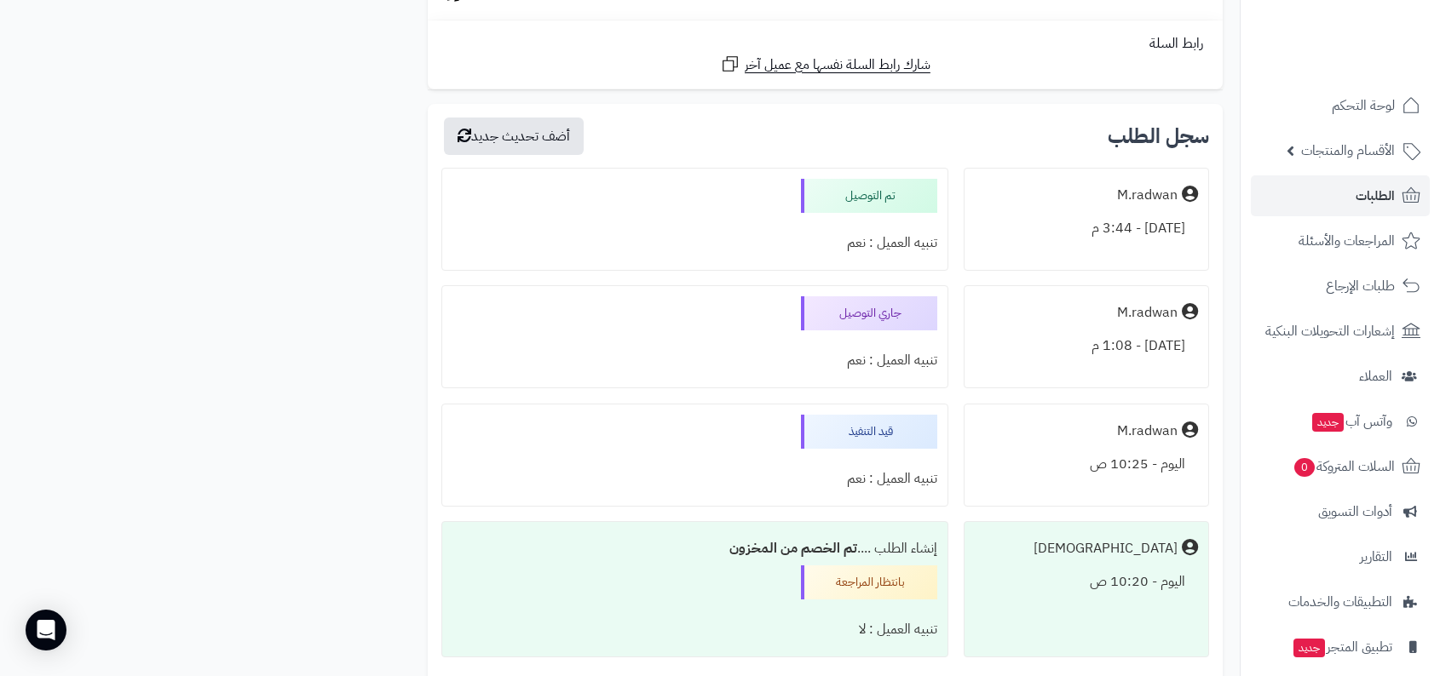
click at [1108, 228] on div "اليوم - 3:44 م" at bounding box center [1086, 228] width 223 height 33
click at [1127, 231] on div "اليوم - 3:44 م" at bounding box center [1086, 228] width 223 height 33
click at [1024, 231] on div "اليوم - 3:44 م" at bounding box center [1086, 228] width 223 height 33
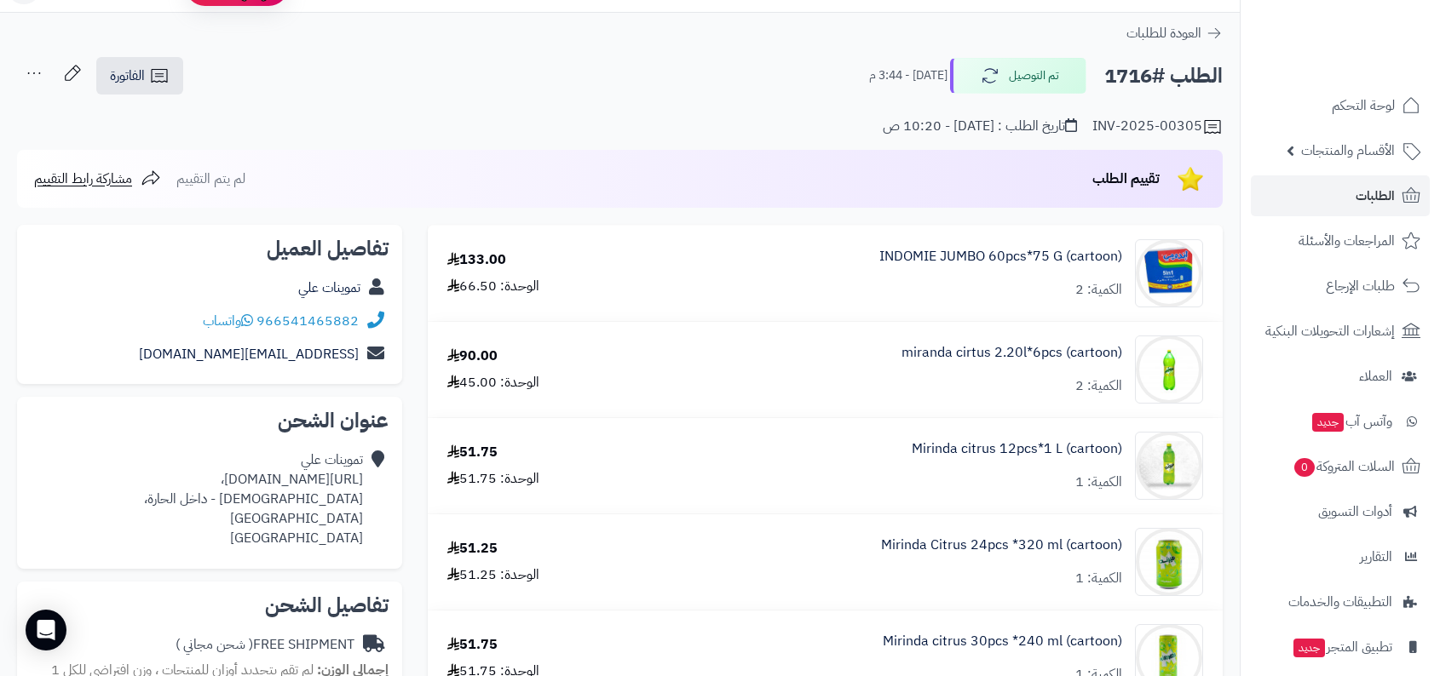
scroll to position [0, 0]
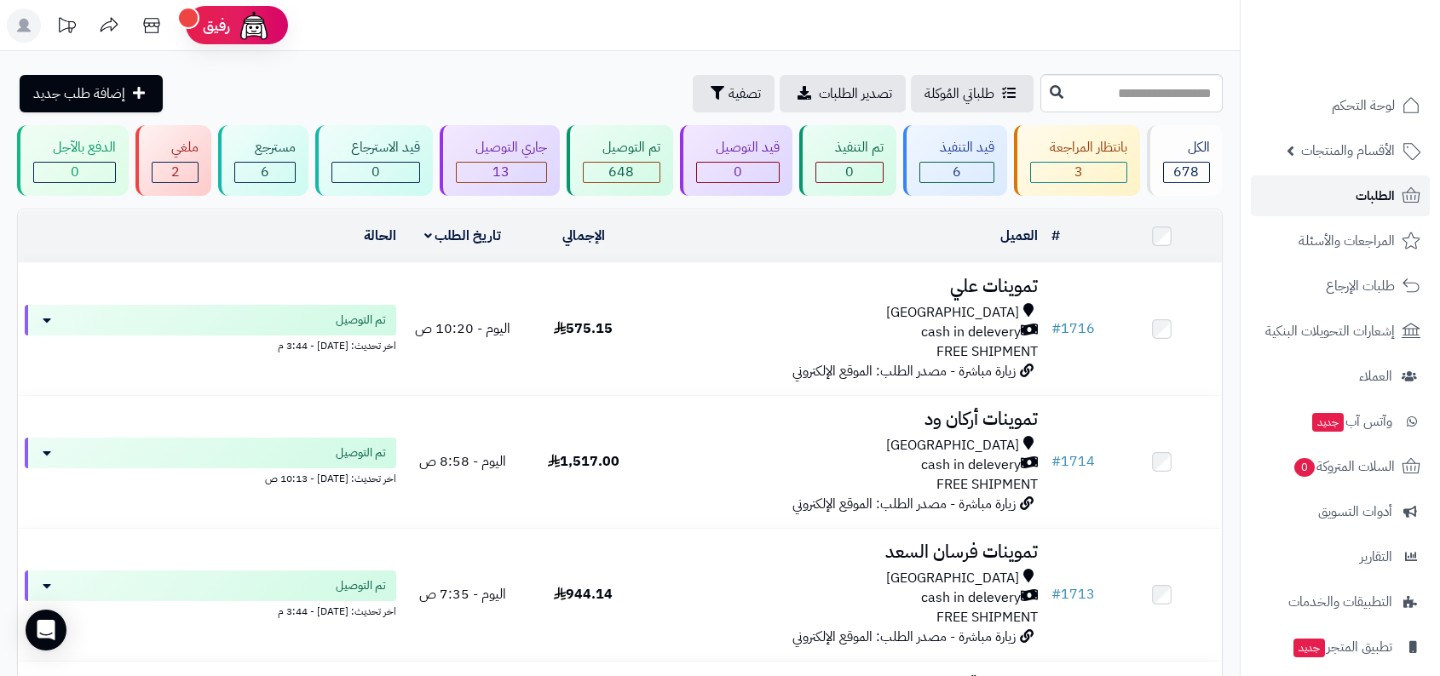
click at [1332, 205] on link "الطلبات" at bounding box center [1340, 196] width 179 height 41
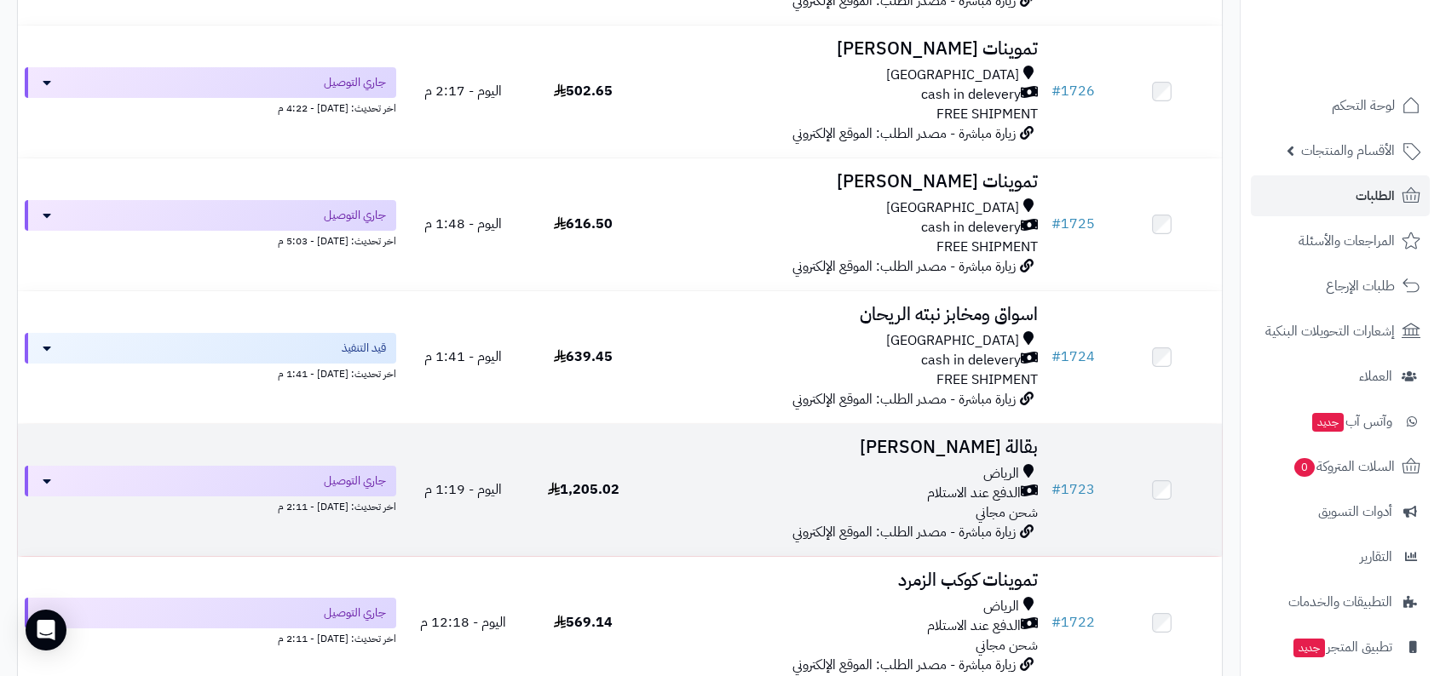
scroll to position [693, 0]
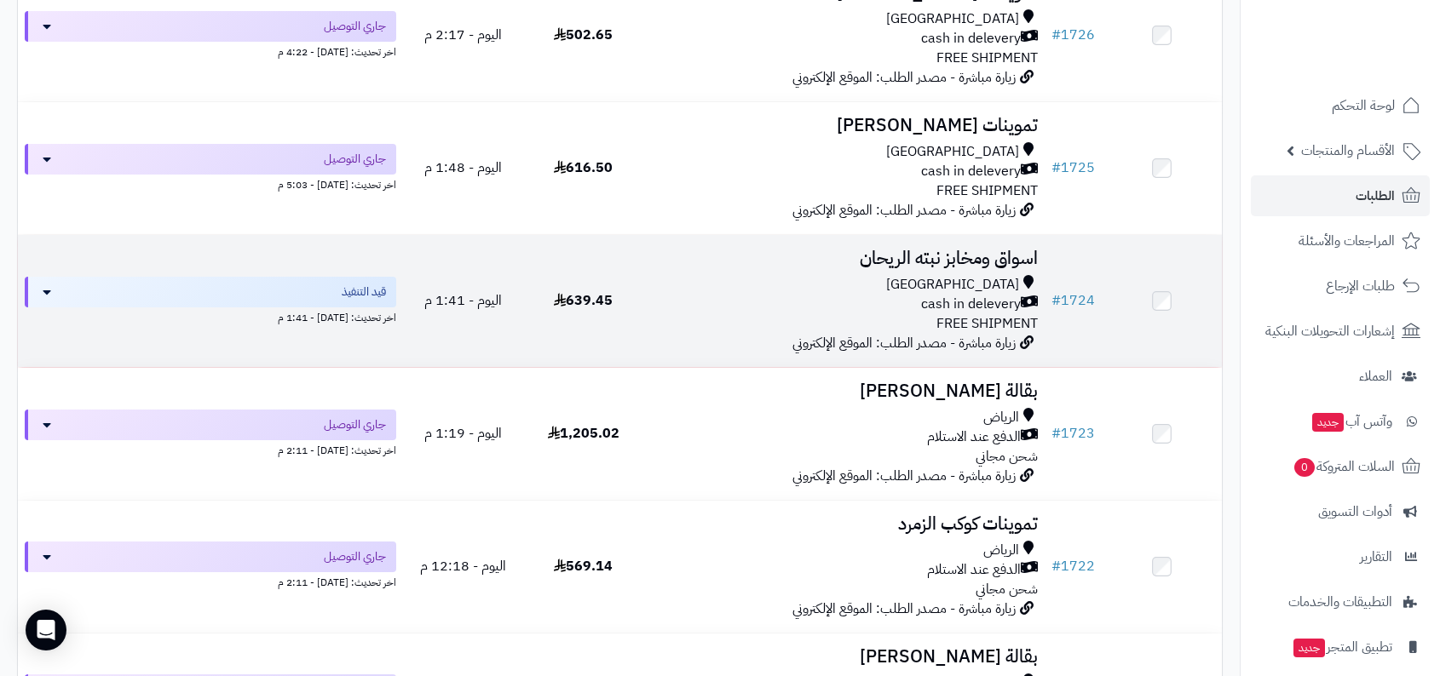
click at [1004, 287] on span "Riyadh" at bounding box center [952, 285] width 133 height 20
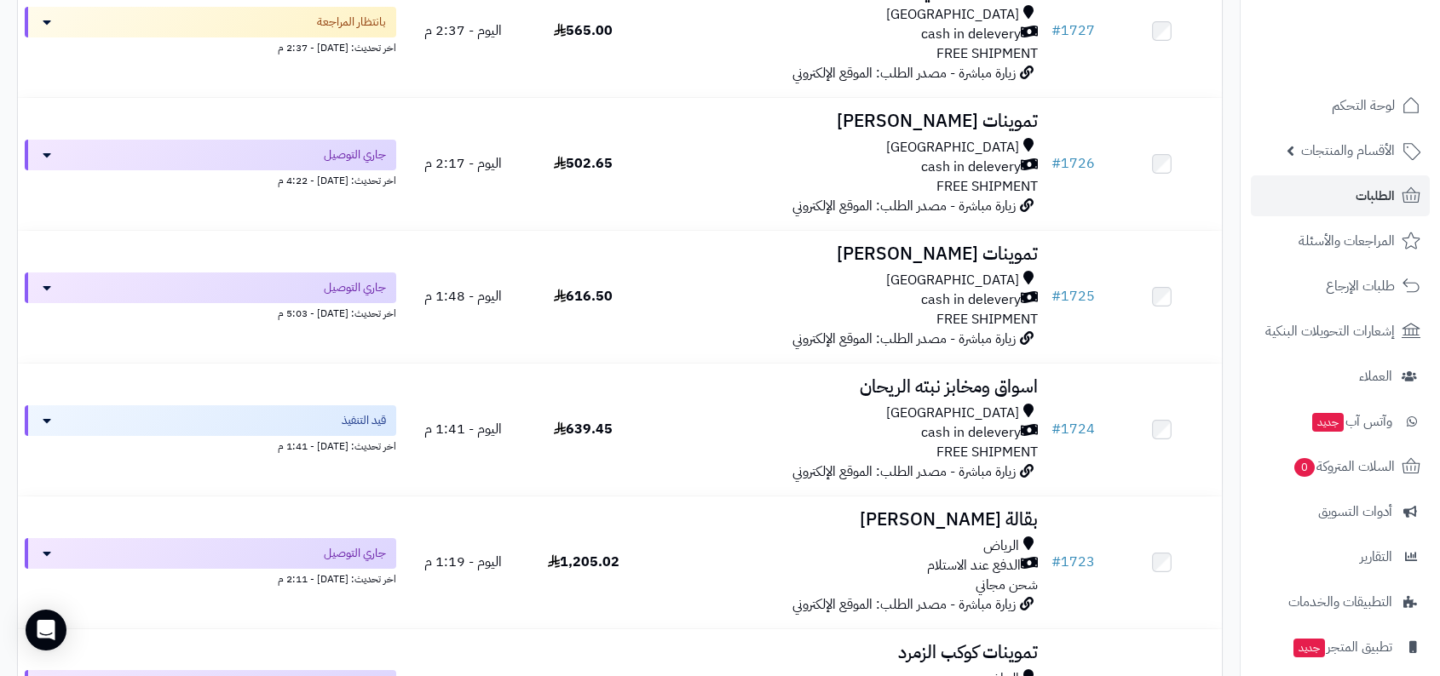
scroll to position [567, 0]
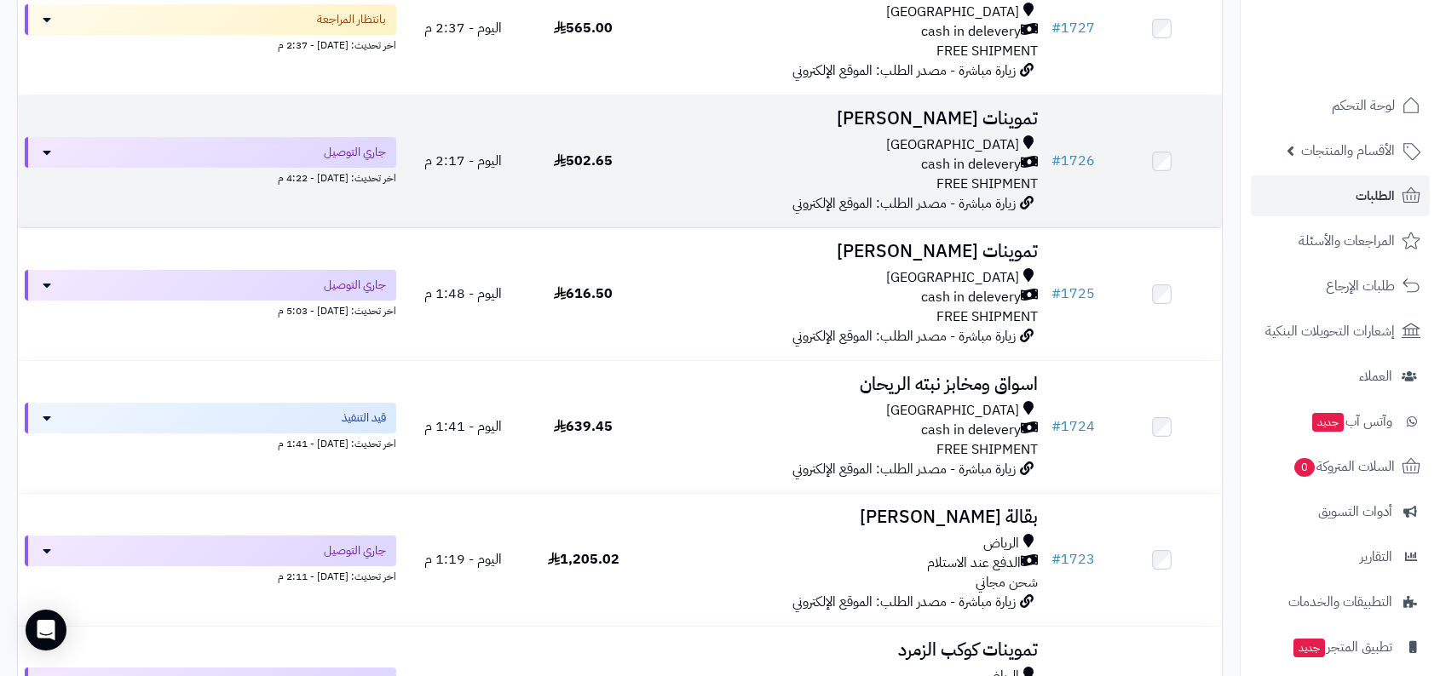
click at [996, 158] on span "cash in delevery" at bounding box center [971, 165] width 100 height 20
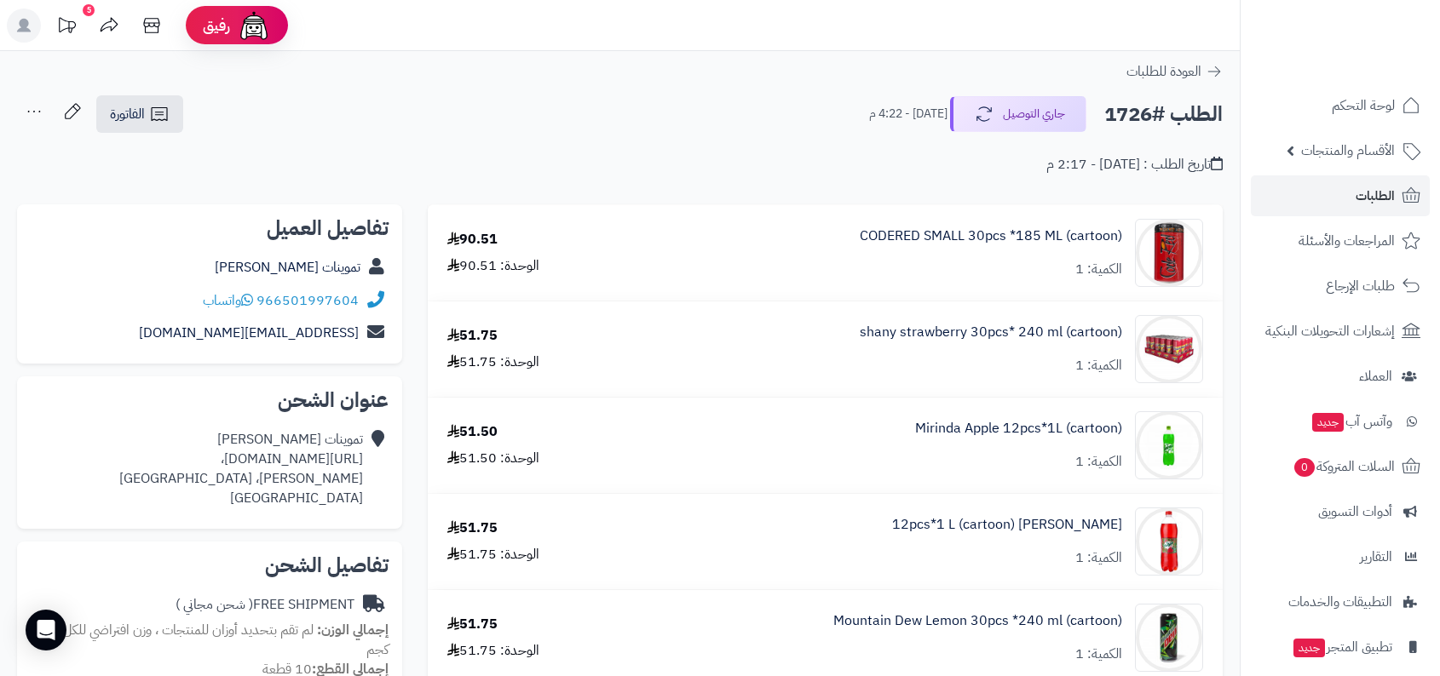
click at [614, 117] on div "الطلب #1726 جاري التوصيل اليوم - 4:22 م الفاتورة طباعة الفاتورة إرسال الفاتورة …" at bounding box center [619, 115] width 1205 height 40
click at [129, 101] on link "الفاتورة" at bounding box center [139, 113] width 87 height 37
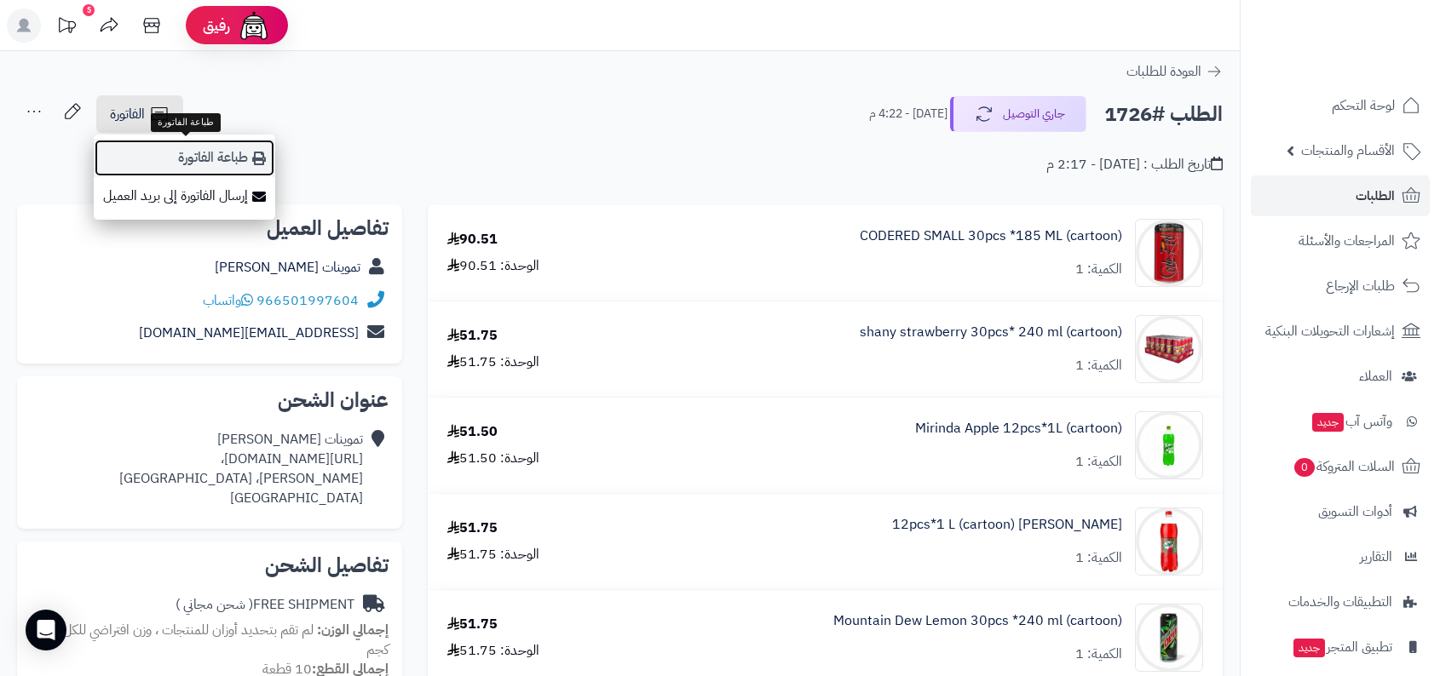
click at [191, 154] on link "طباعة الفاتورة" at bounding box center [184, 158] width 181 height 38
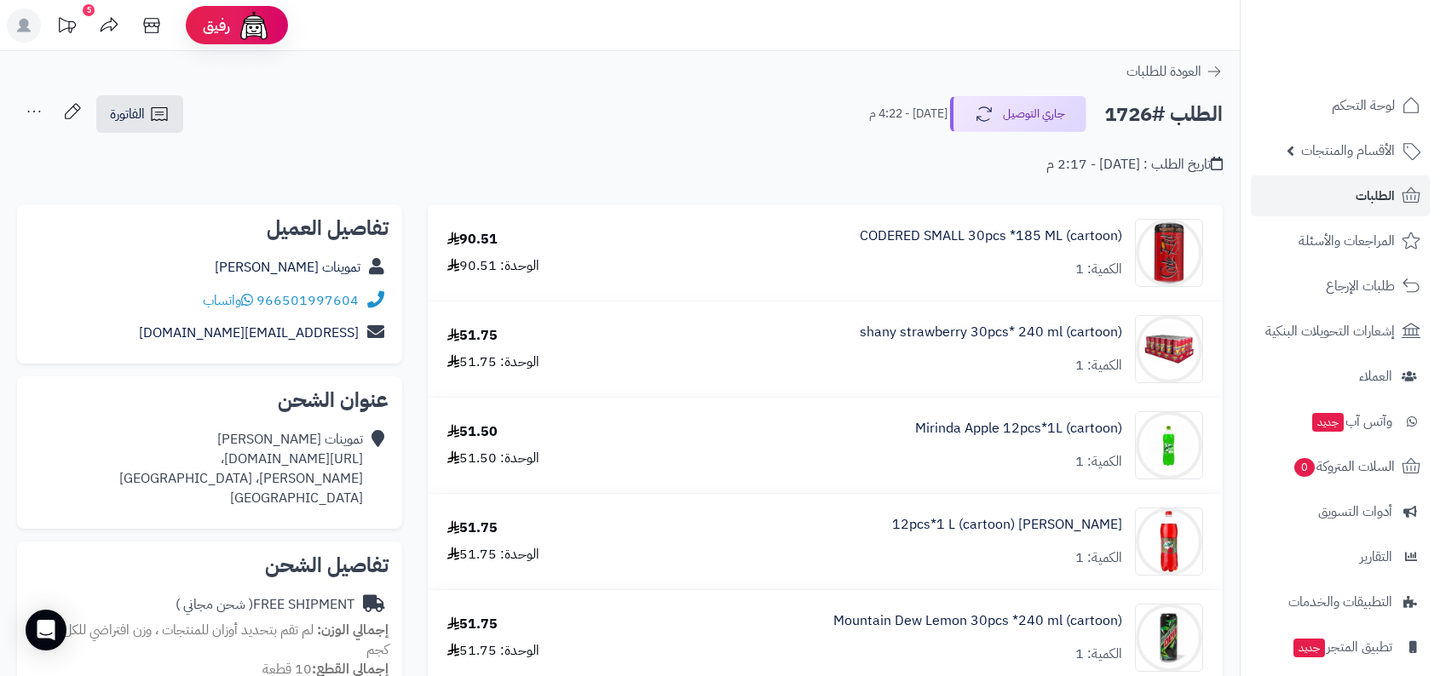
click at [885, 152] on div "تاريخ الطلب : اليوم - 2:17 م" at bounding box center [619, 155] width 1205 height 40
drag, startPoint x: 243, startPoint y: 337, endPoint x: 296, endPoint y: 337, distance: 53.7
click at [297, 337] on div "Mutairy@mu.com" at bounding box center [210, 333] width 358 height 33
click at [564, 110] on div "الطلب #1726 جاري التوصيل اليوم - 4:22 م الفاتورة طباعة الفاتورة إرسال الفاتورة …" at bounding box center [619, 115] width 1205 height 40
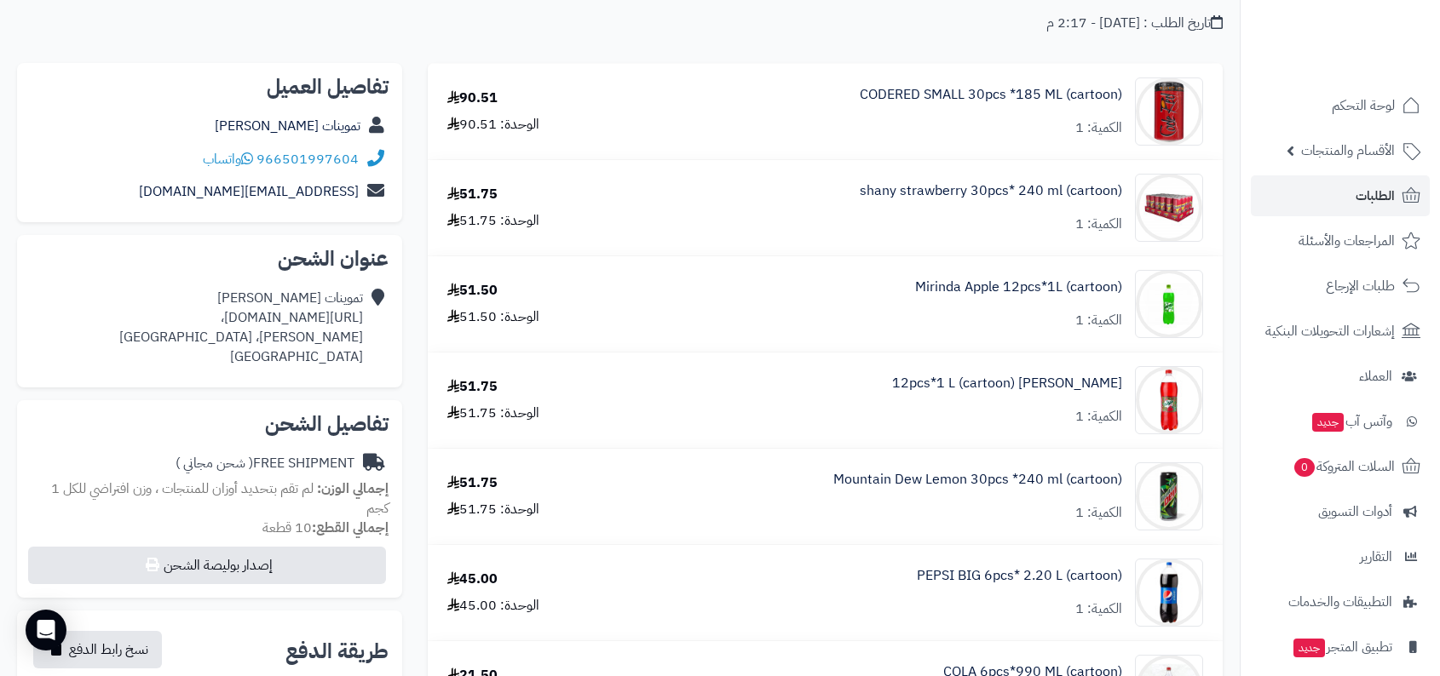
scroll to position [188, 0]
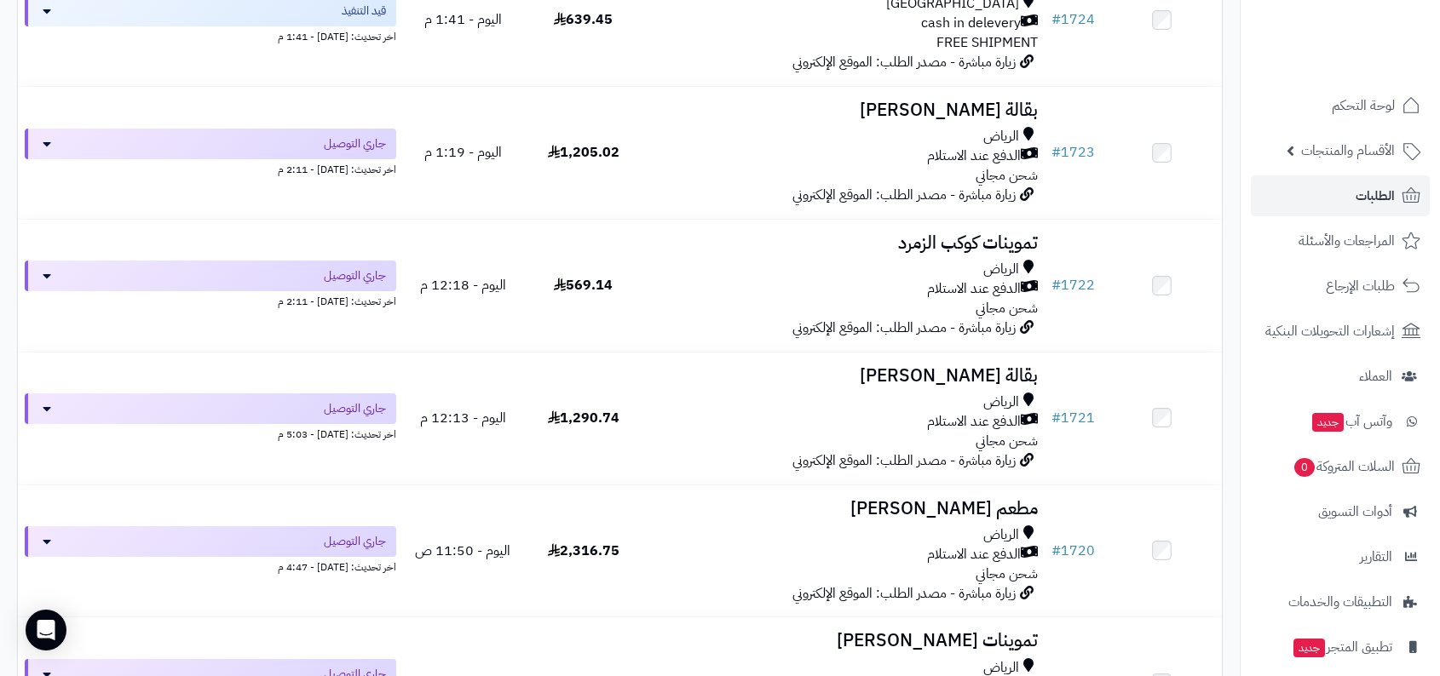
scroll to position [1005, 0]
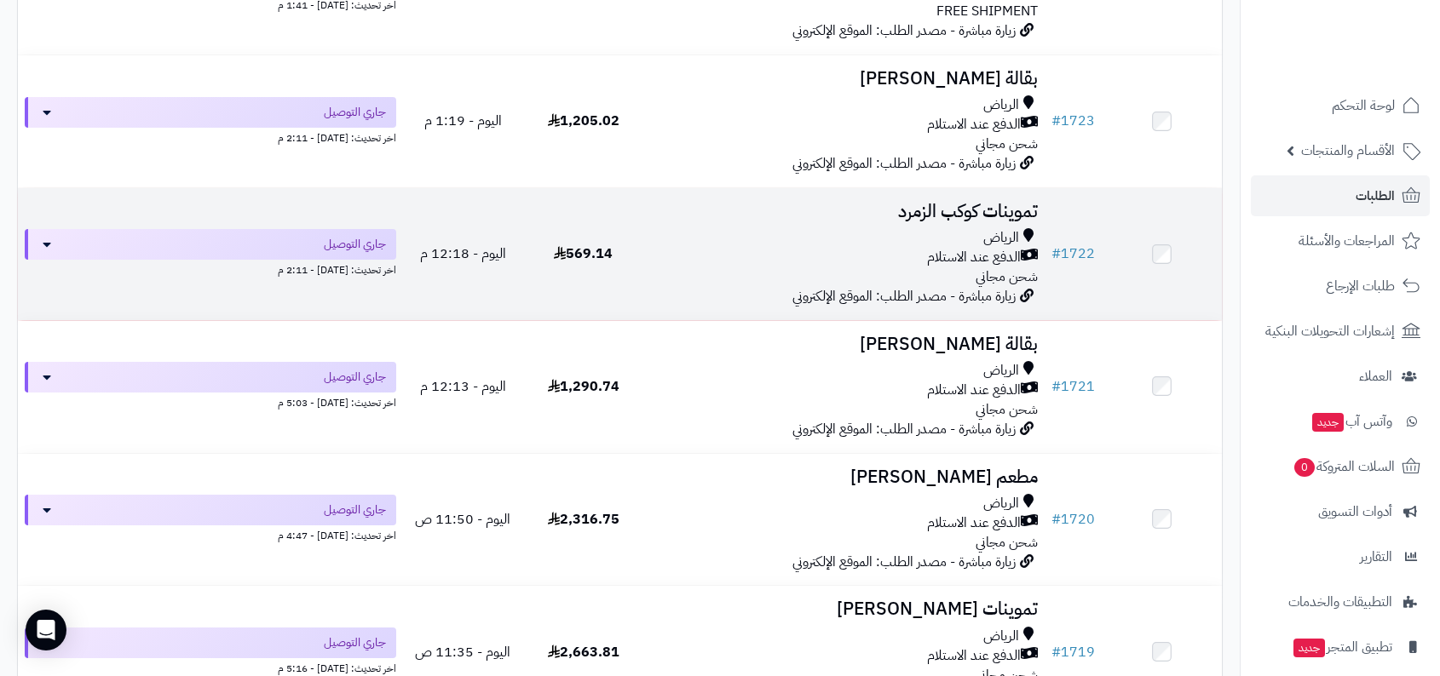
click at [1001, 259] on span "الدفع عند الاستلام" at bounding box center [974, 258] width 94 height 20
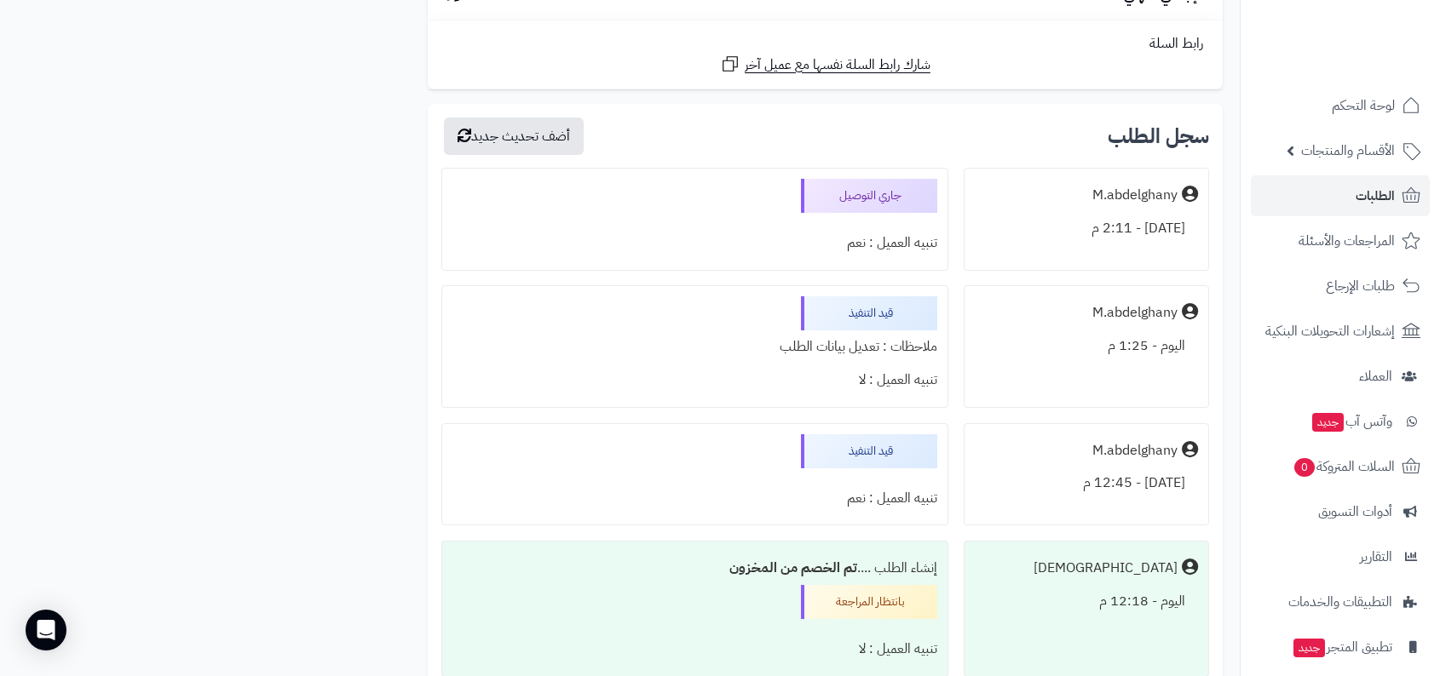
scroll to position [1582, 0]
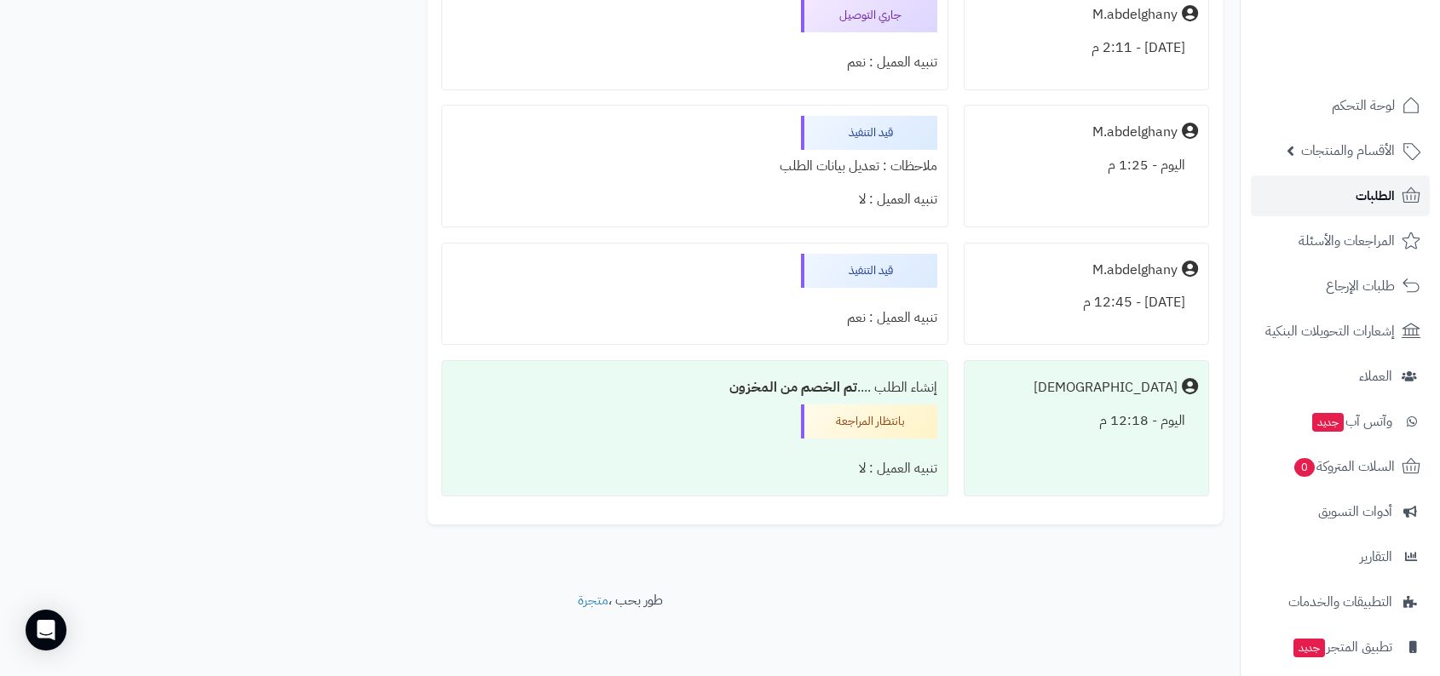
click at [1359, 190] on span "الطلبات" at bounding box center [1374, 196] width 39 height 24
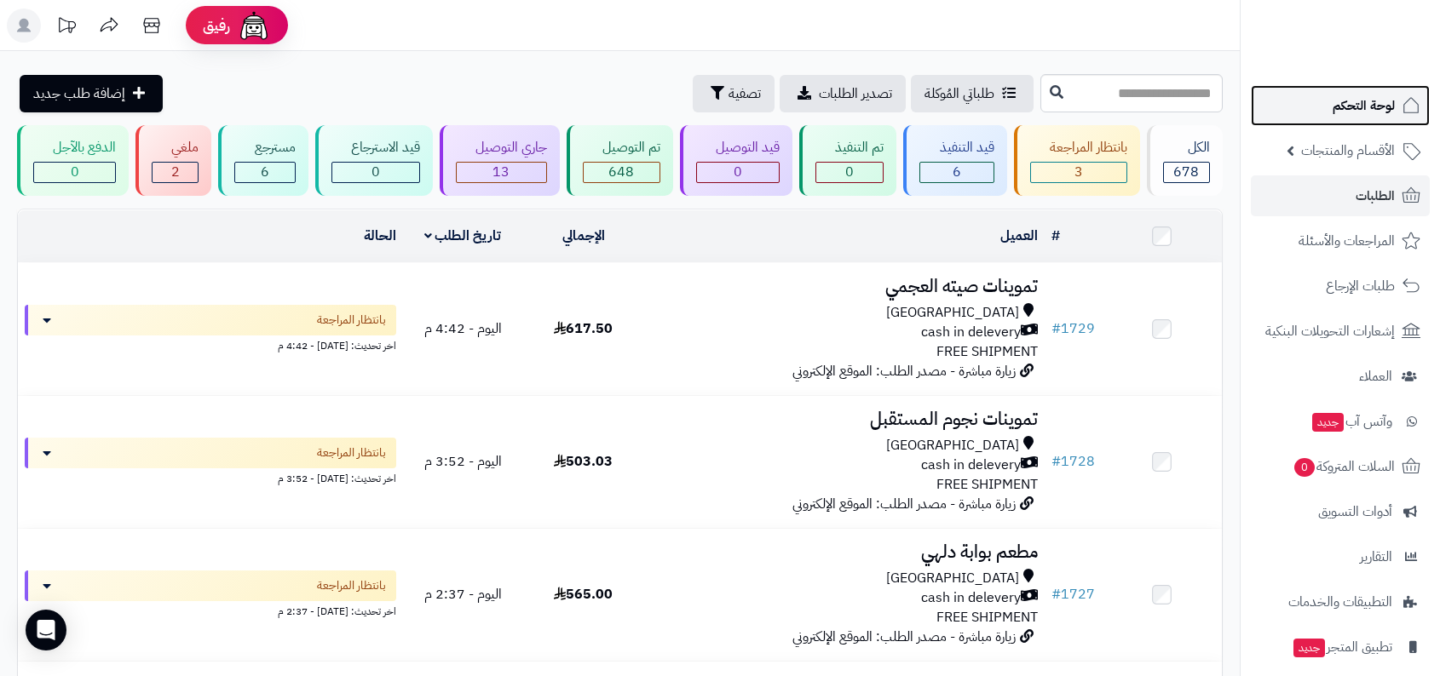
click at [1386, 94] on span "لوحة التحكم" at bounding box center [1363, 106] width 62 height 24
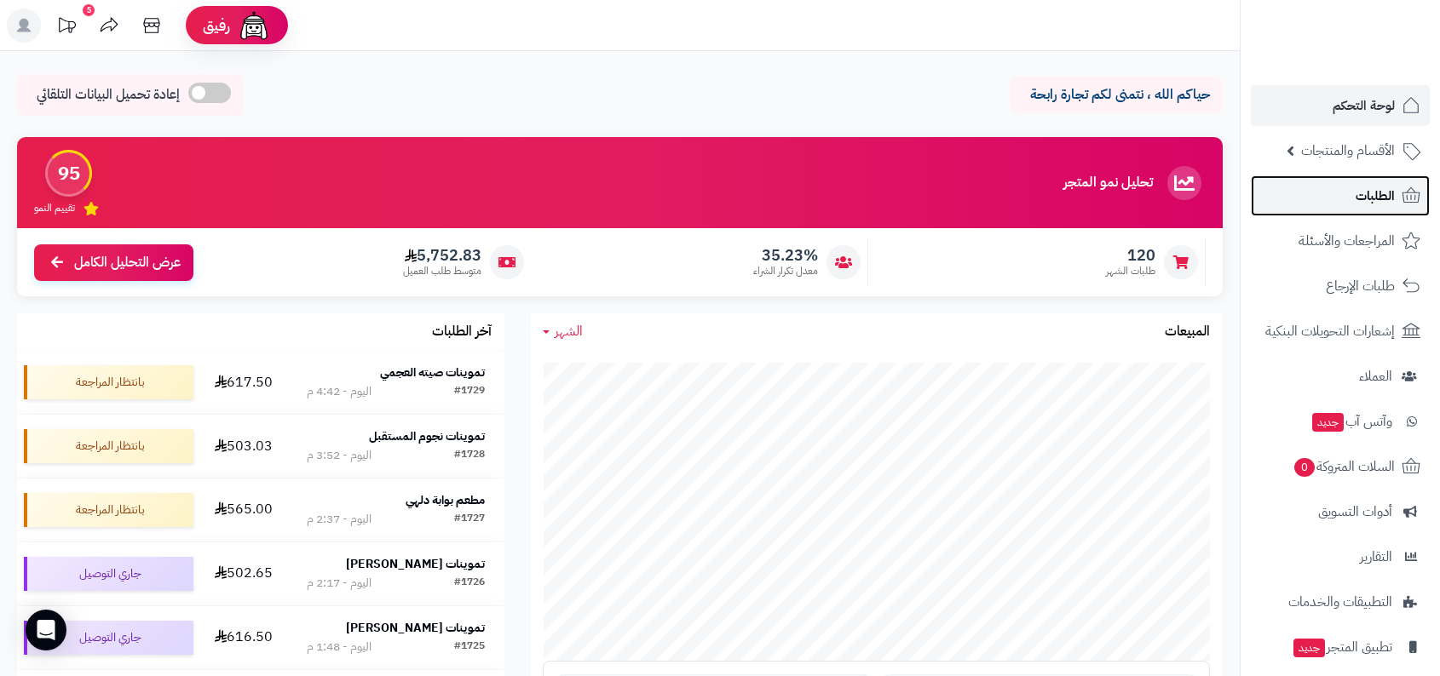
click at [1345, 206] on link "الطلبات" at bounding box center [1340, 196] width 179 height 41
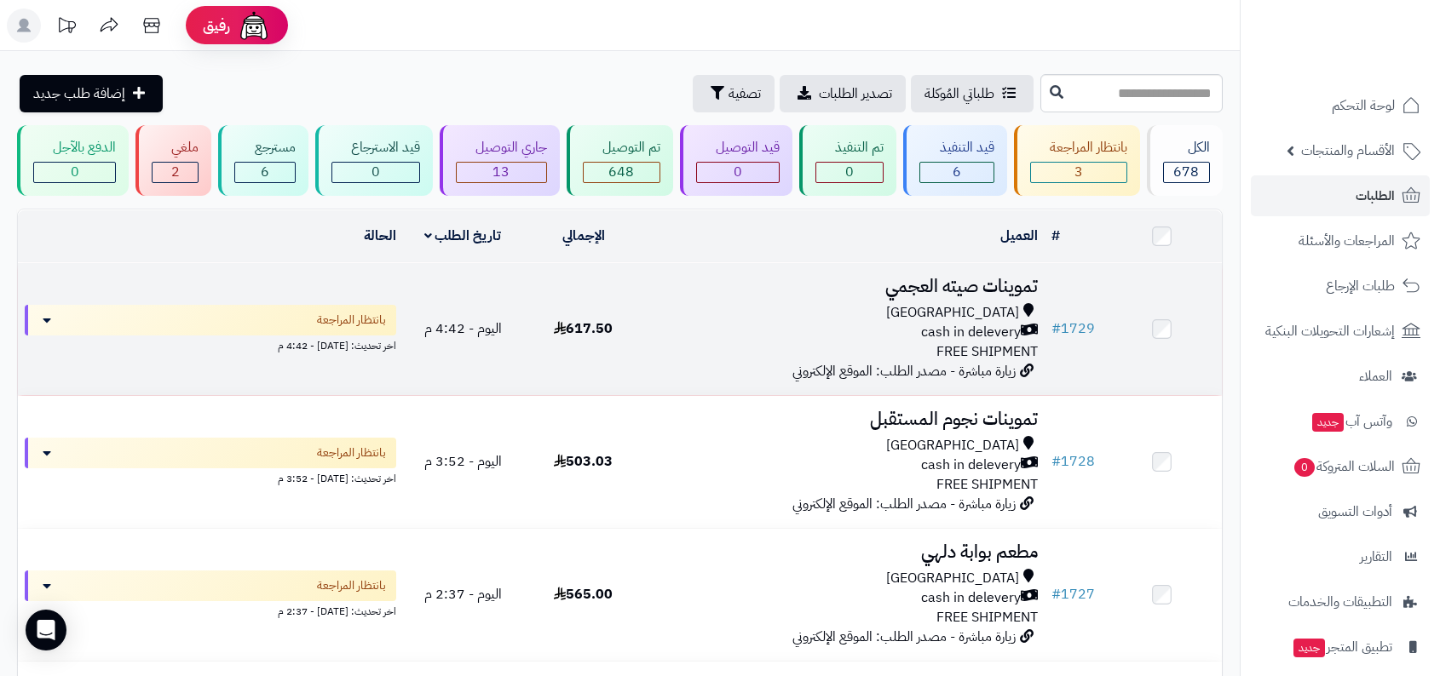
click at [981, 374] on span "زيارة مباشرة - مصدر الطلب: الموقع الإلكتروني" at bounding box center [903, 371] width 223 height 20
click at [1003, 303] on span "[GEOGRAPHIC_DATA]" at bounding box center [952, 313] width 133 height 20
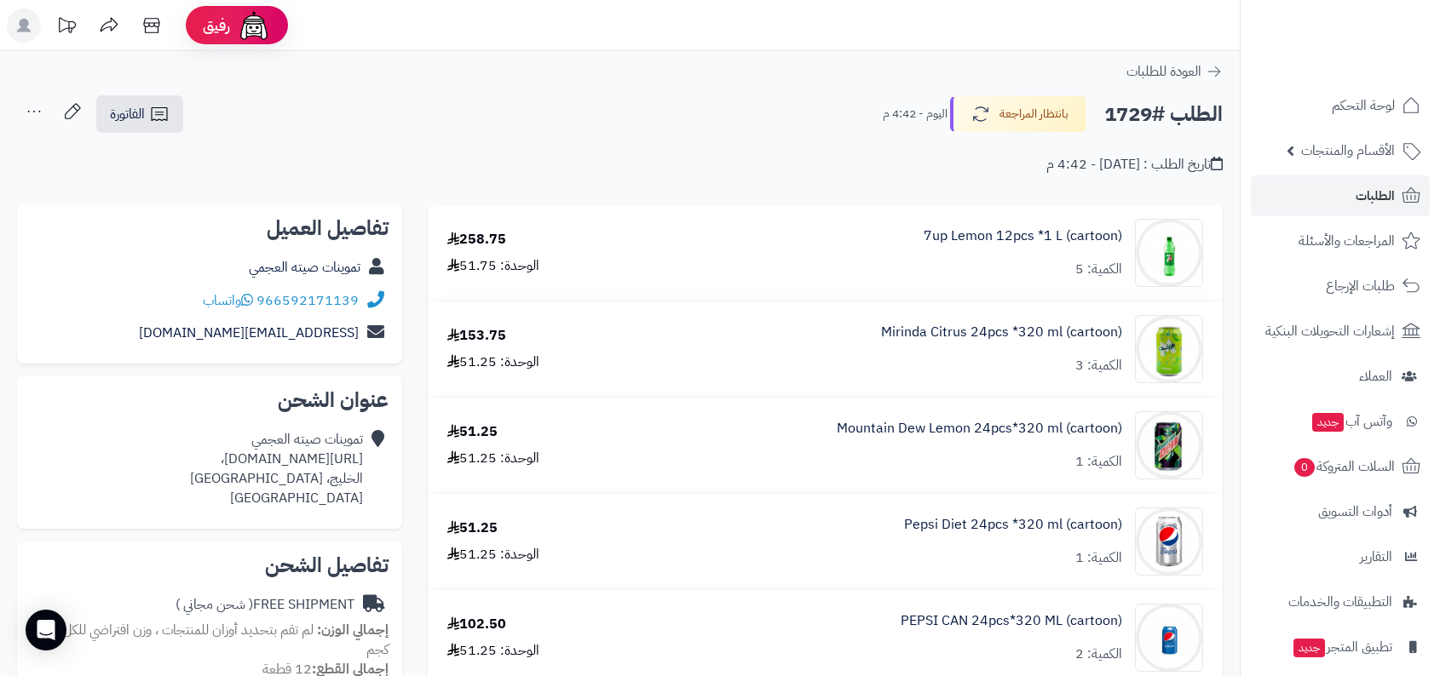
scroll to position [631, 0]
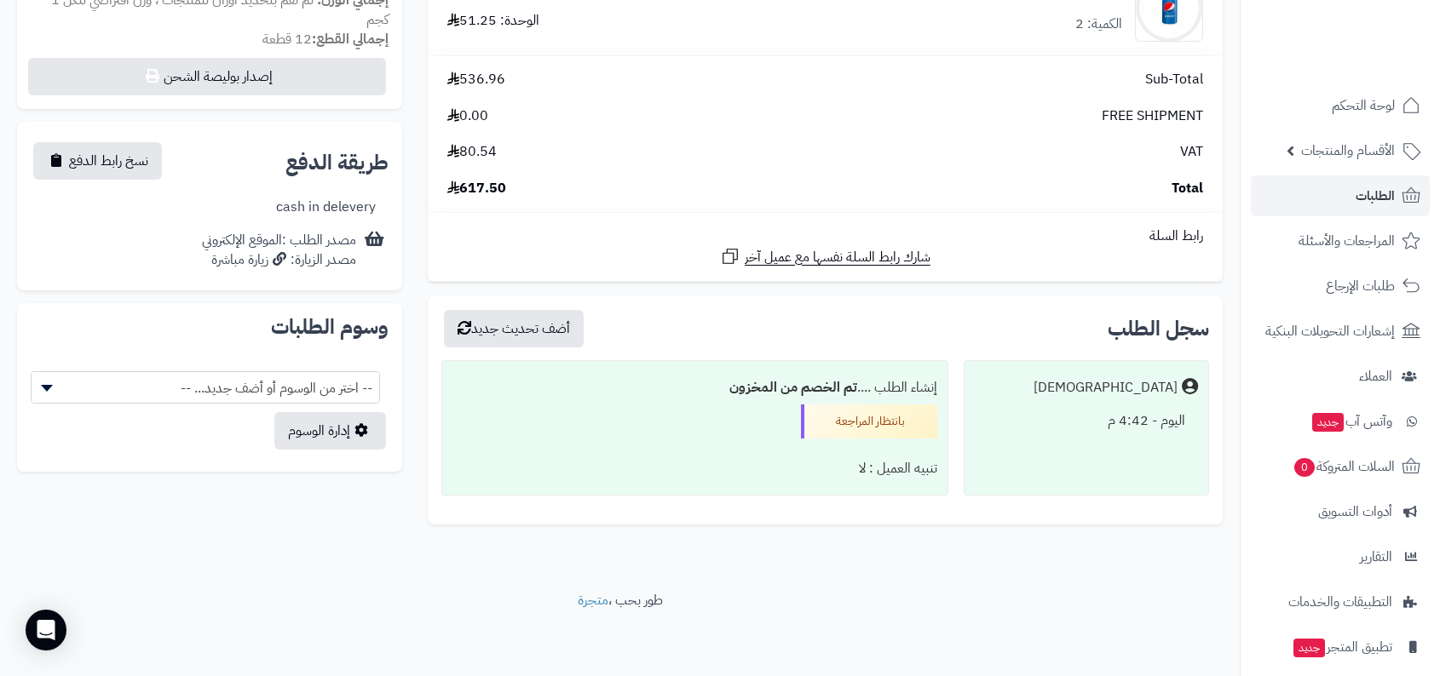
click at [1149, 354] on div "سجل الطلب أضف تحديث جديد Matjrah اليوم - 4:42 م إنشاء الطلب .... تم الخصم من ال…" at bounding box center [825, 410] width 795 height 228
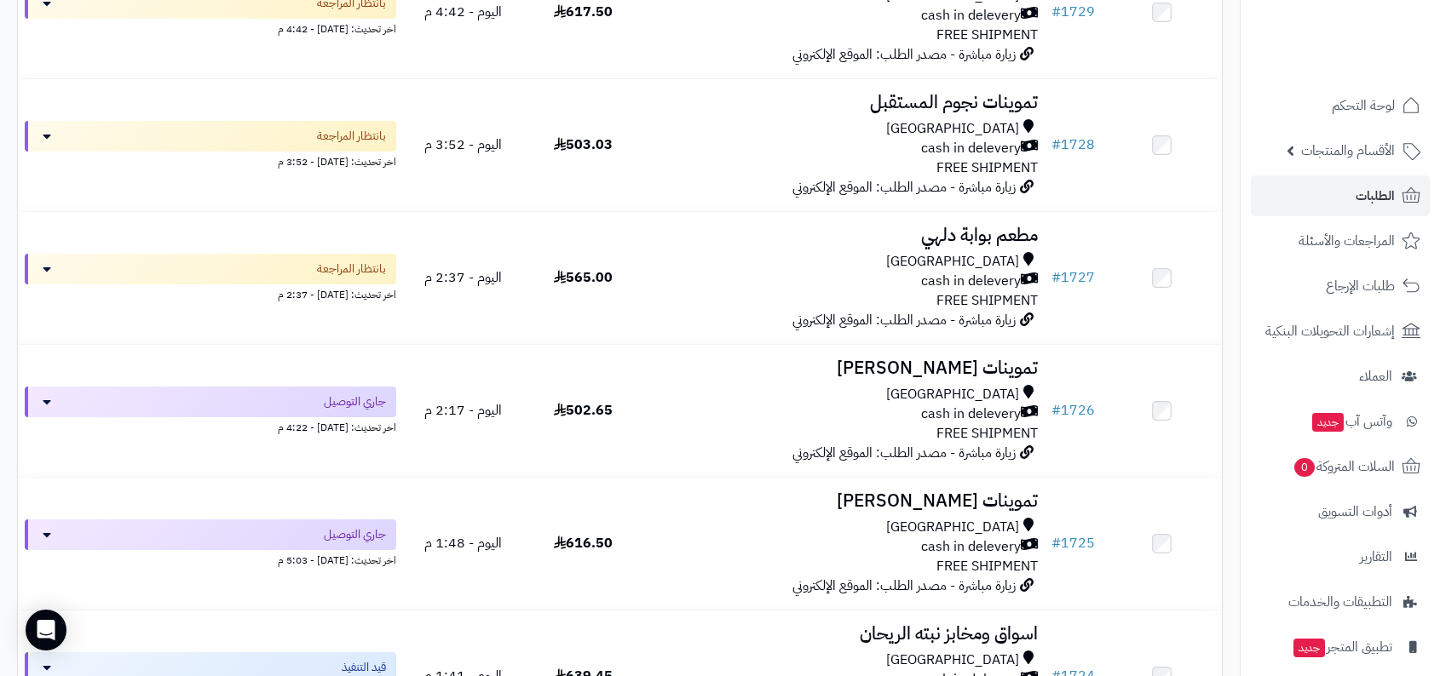
scroll to position [335, 0]
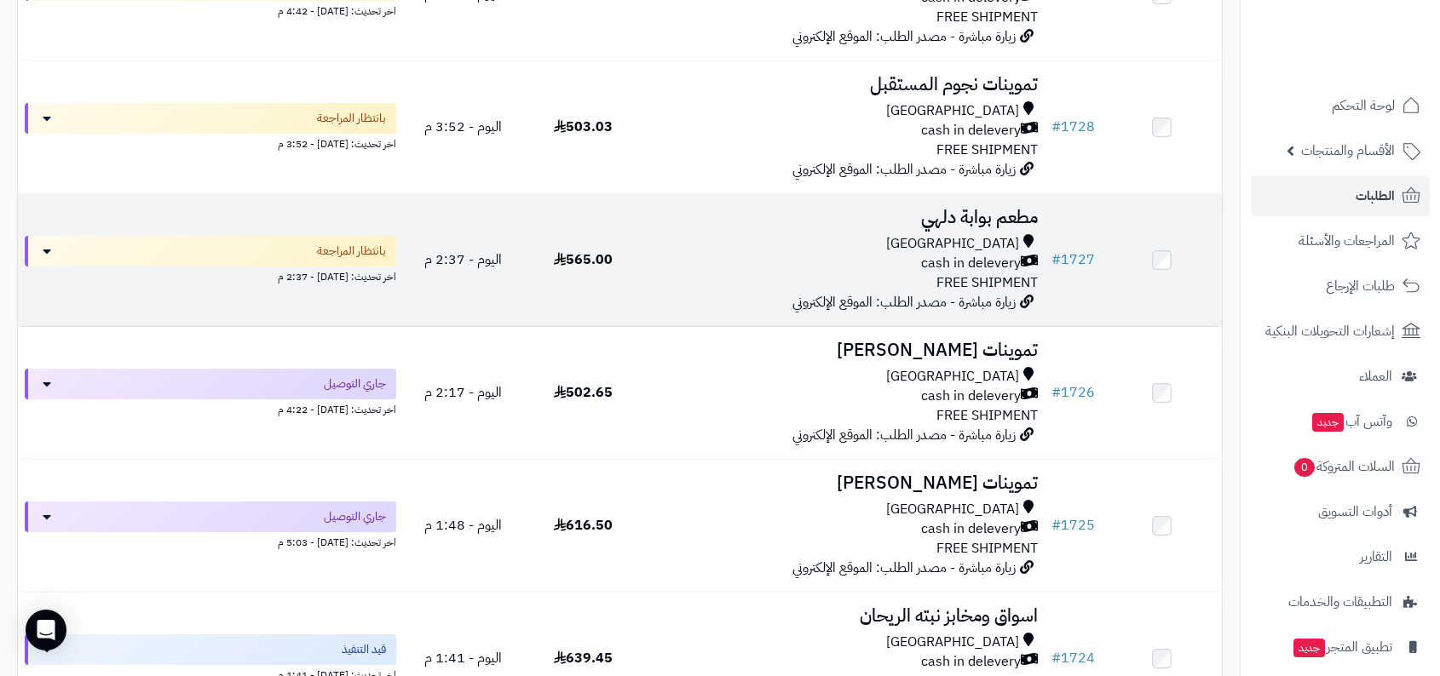
click at [981, 277] on span "FREE SHIPMENT" at bounding box center [986, 283] width 101 height 20
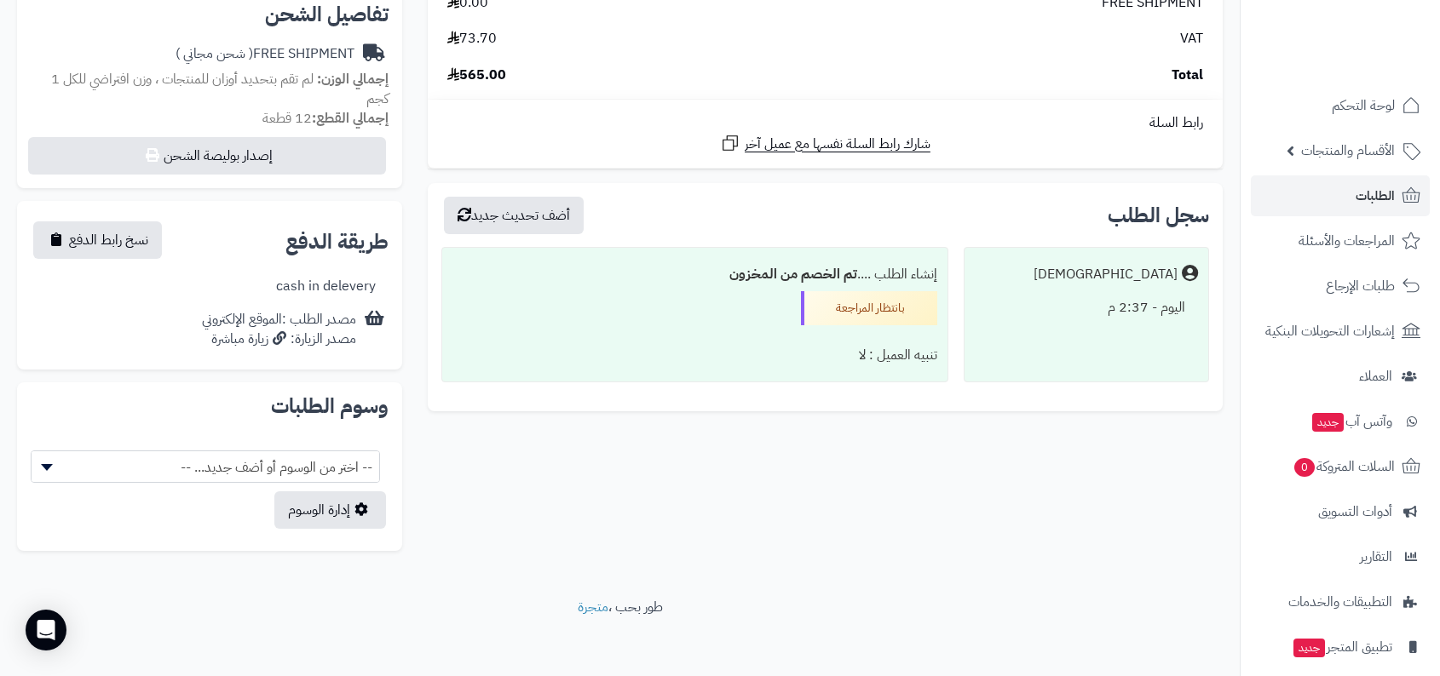
scroll to position [557, 0]
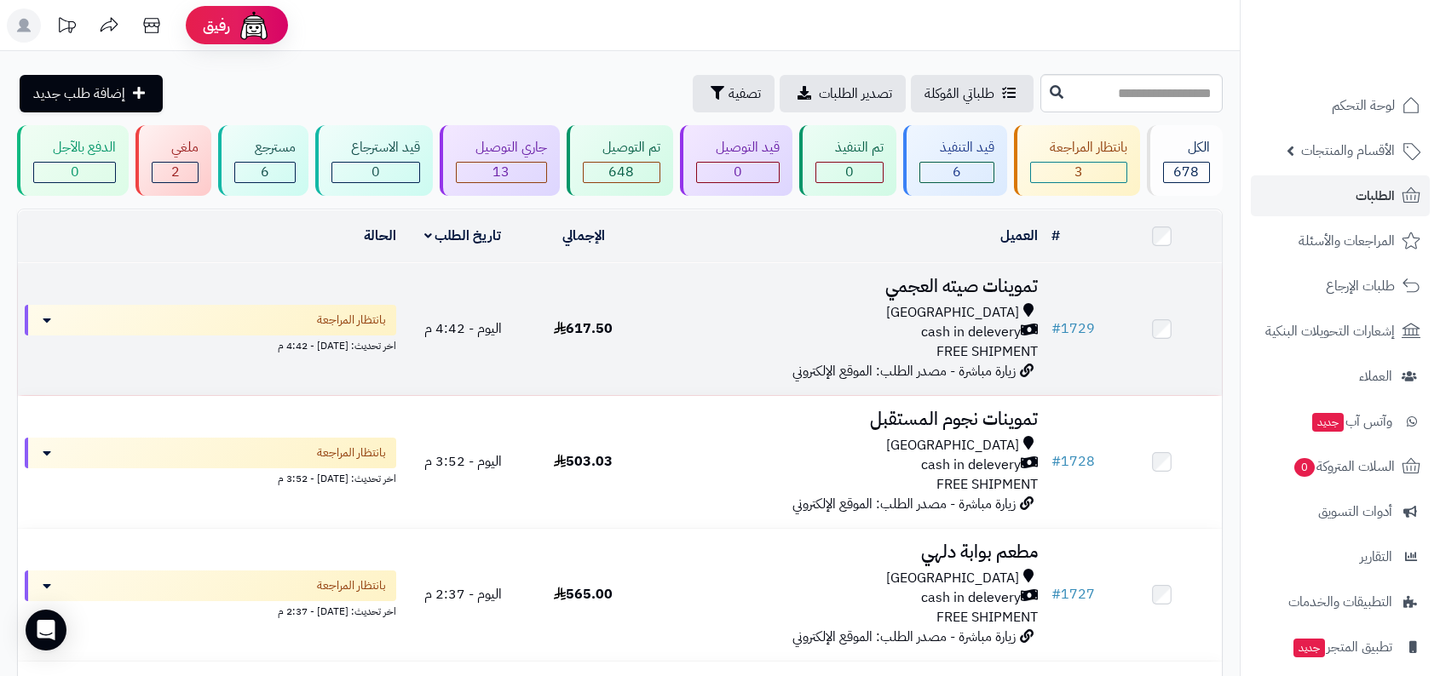
click at [979, 317] on span "Riyadh" at bounding box center [952, 313] width 133 height 20
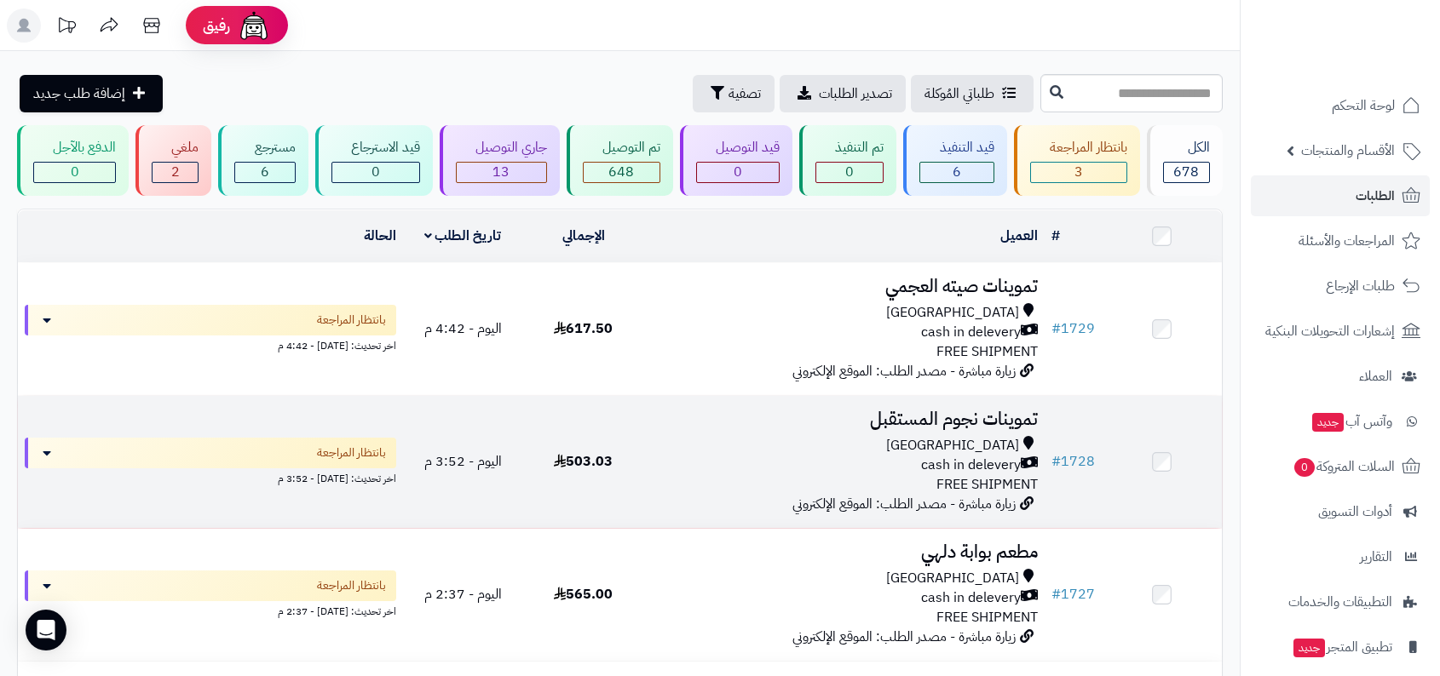
click at [1018, 463] on span "cash in delevery" at bounding box center [971, 466] width 100 height 20
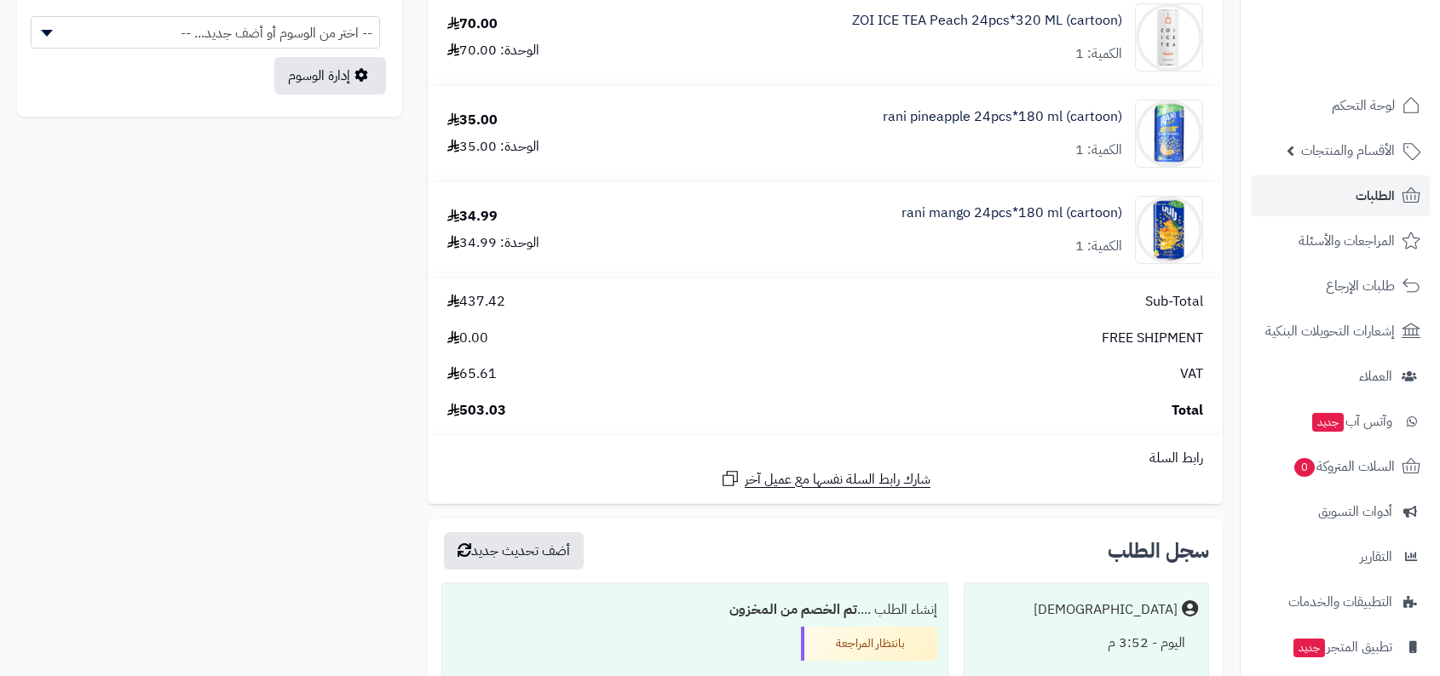
scroll to position [1210, 0]
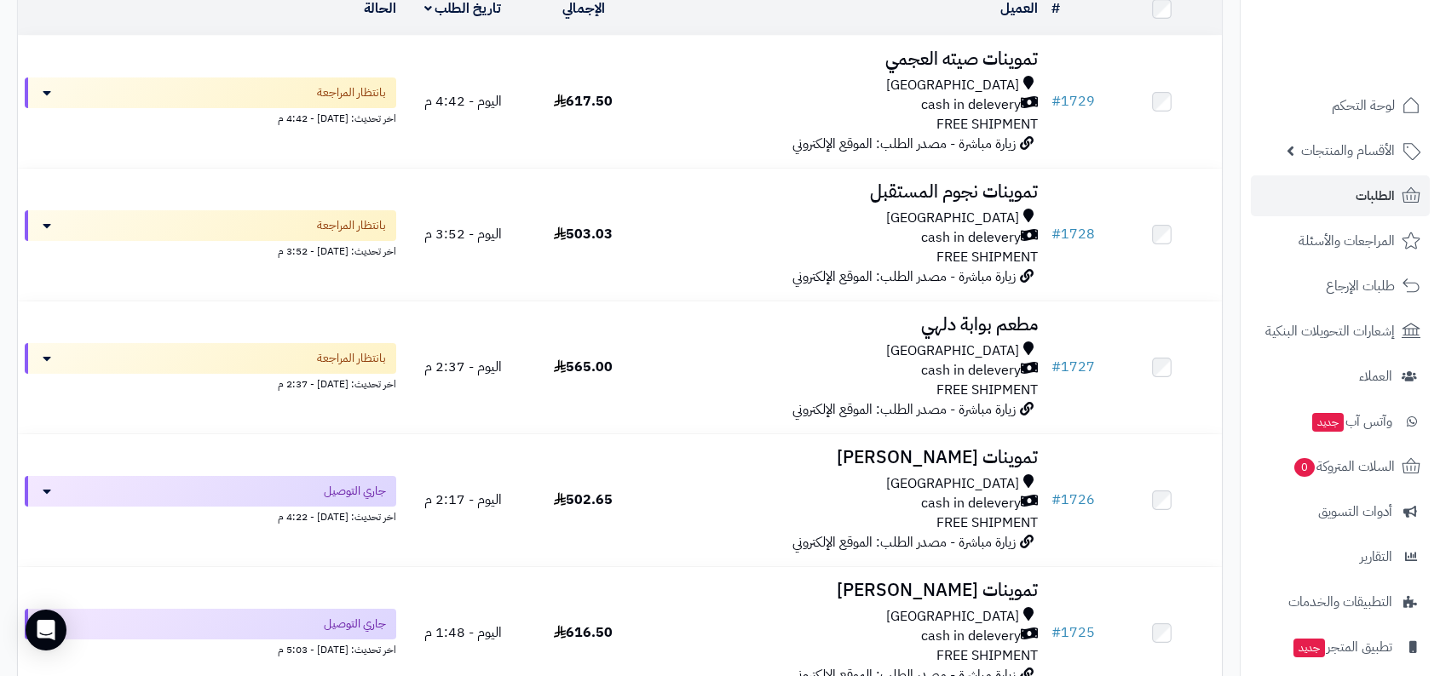
scroll to position [535, 0]
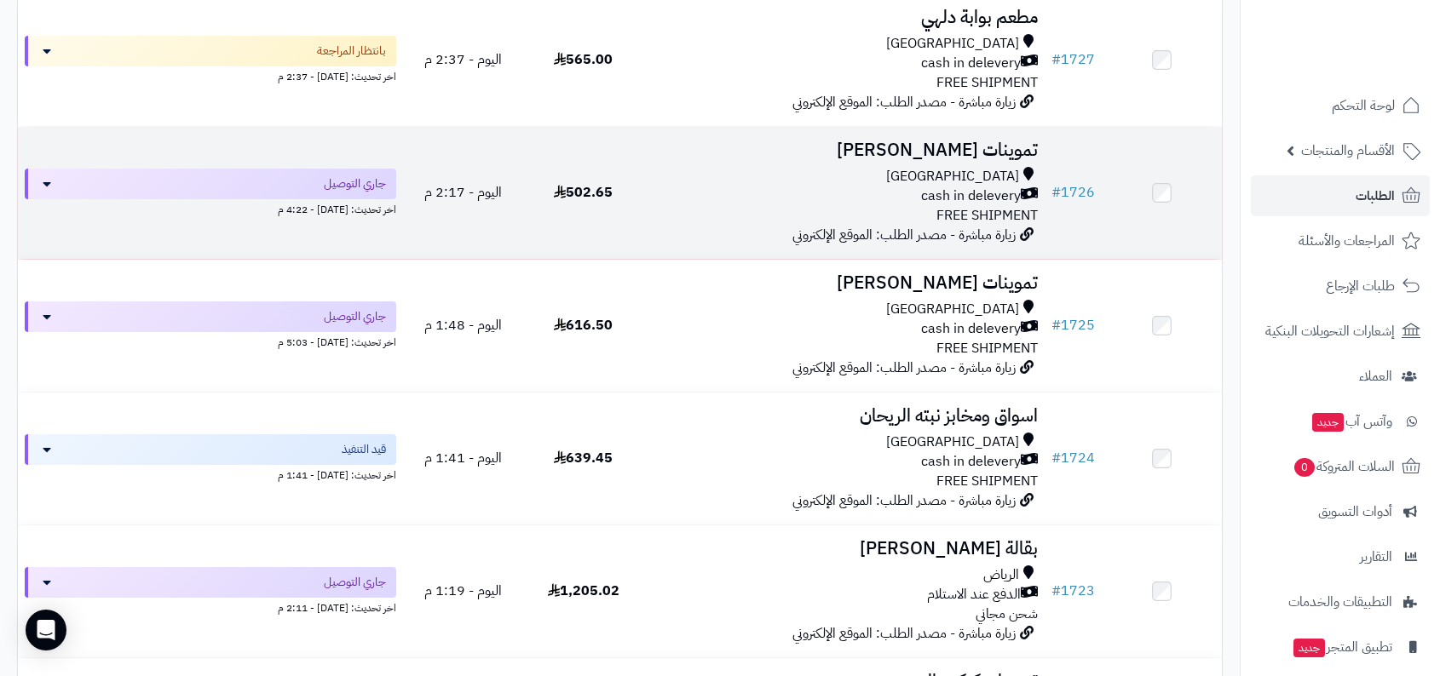
click at [993, 248] on td "تموينات سعيد المطيري Riyadh cash in delevery FREE SHIPMENT زيارة مباشرة - مصدر …" at bounding box center [843, 193] width 401 height 132
click at [1009, 215] on span "FREE SHIPMENT" at bounding box center [986, 215] width 101 height 20
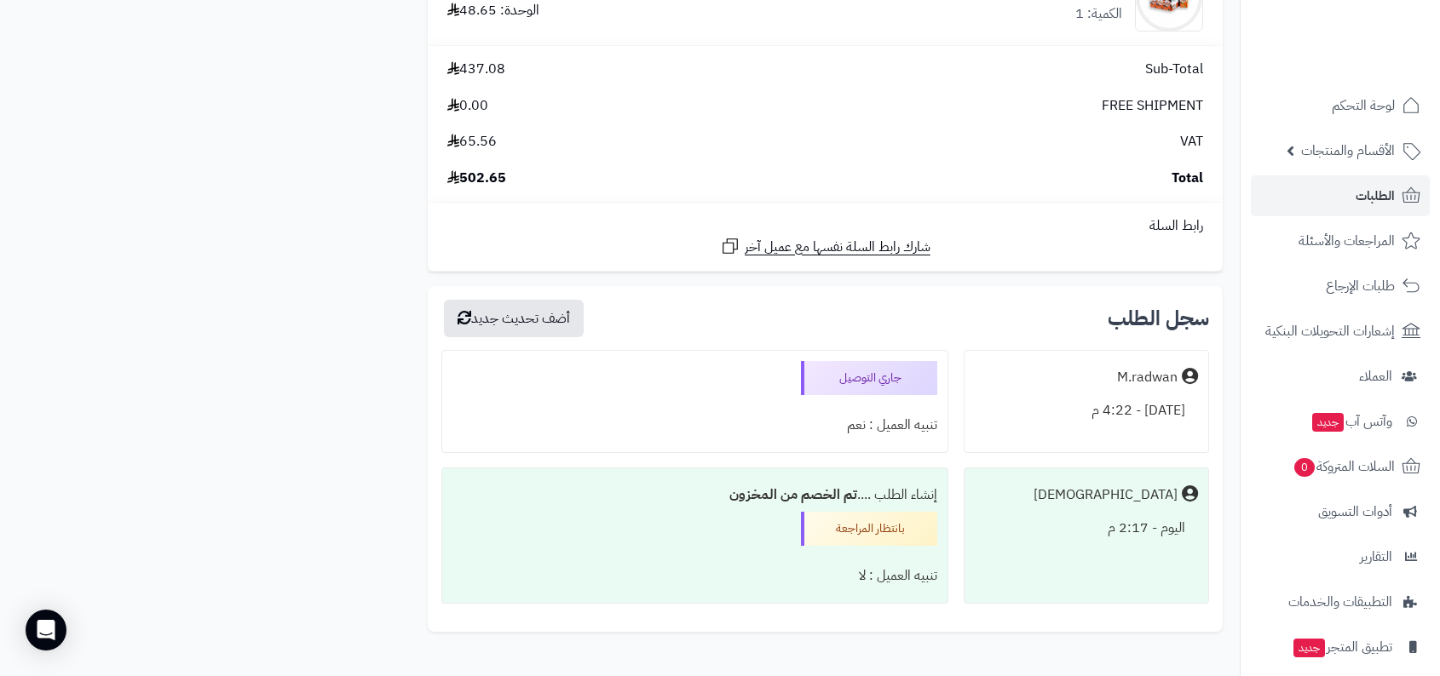
scroll to position [1231, 0]
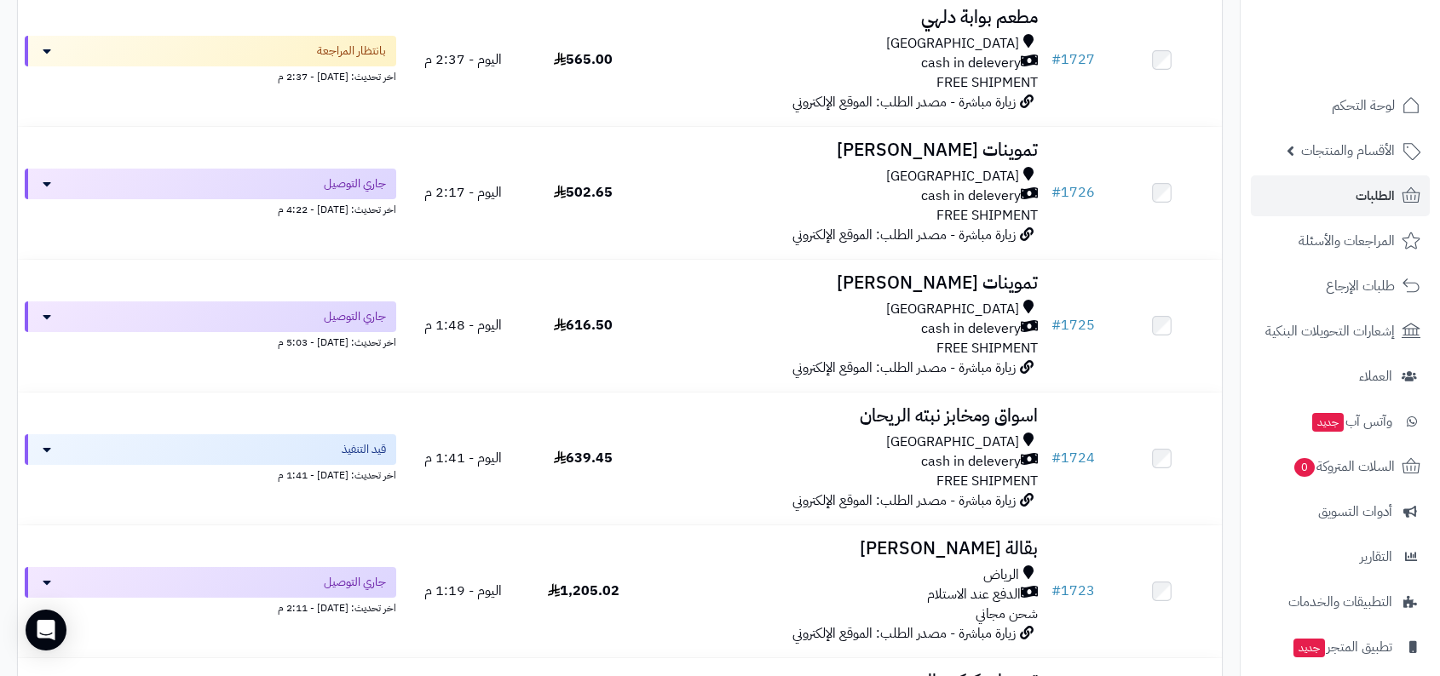
scroll to position [771, 0]
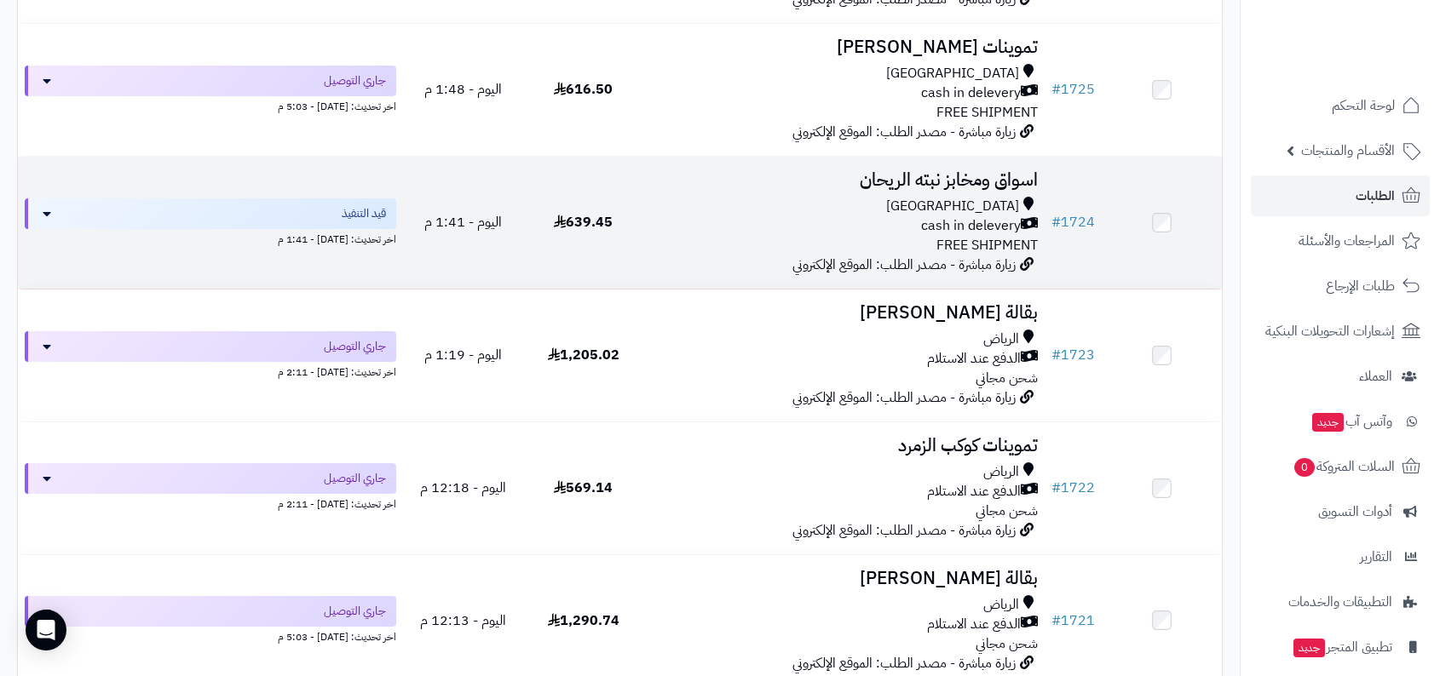
click at [1003, 225] on span "cash in delevery" at bounding box center [971, 226] width 100 height 20
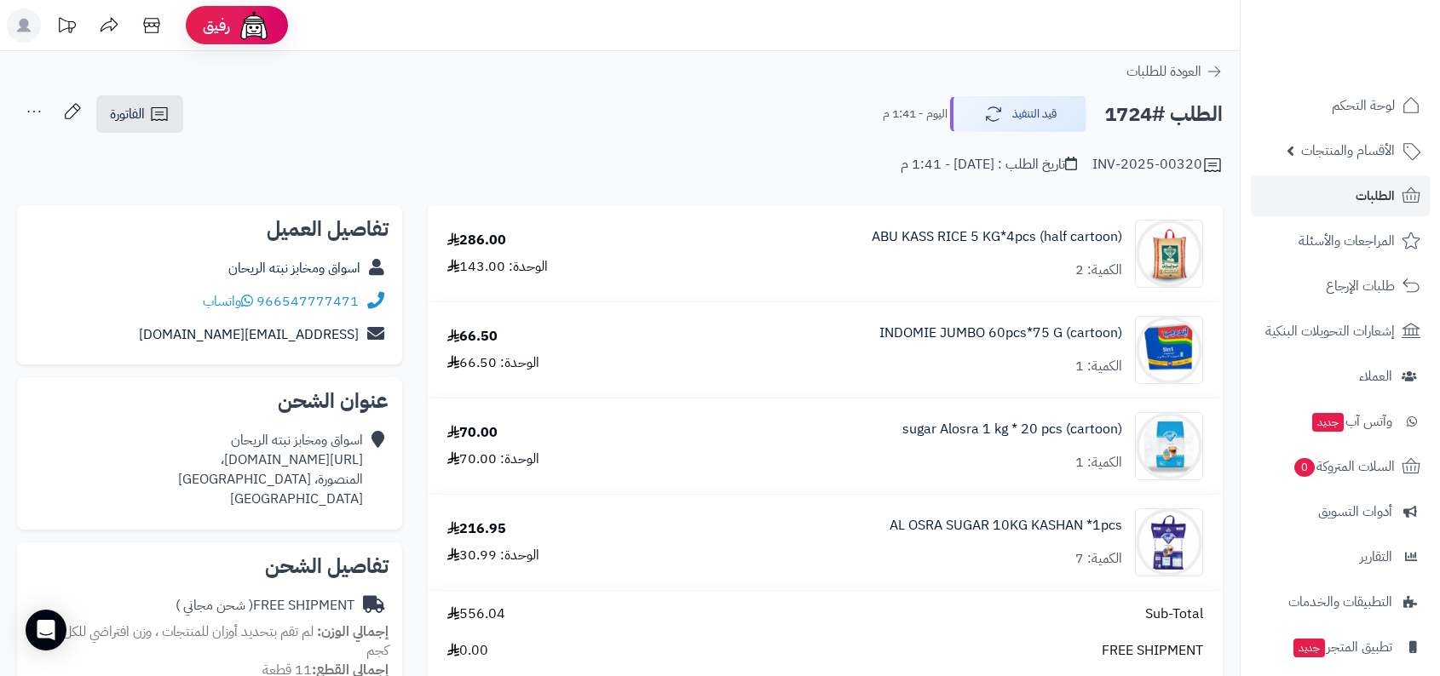
scroll to position [653, 0]
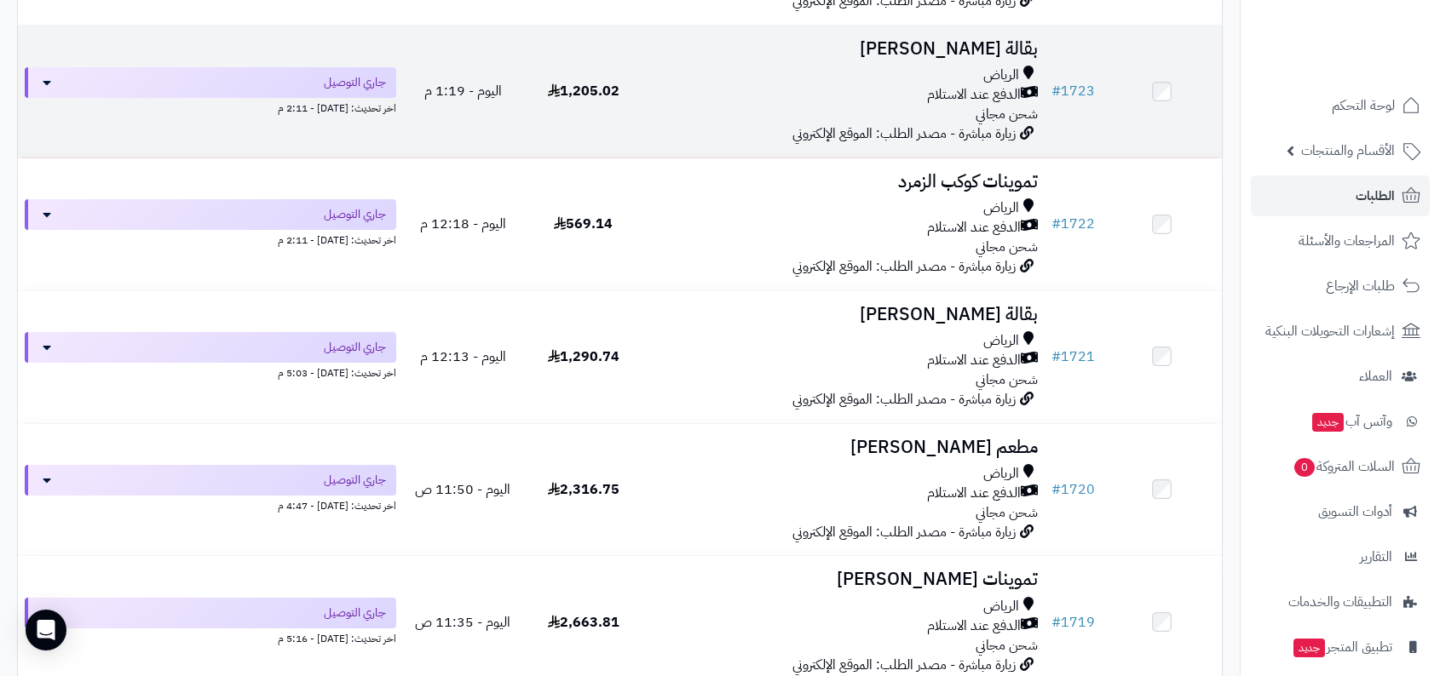
scroll to position [1085, 0]
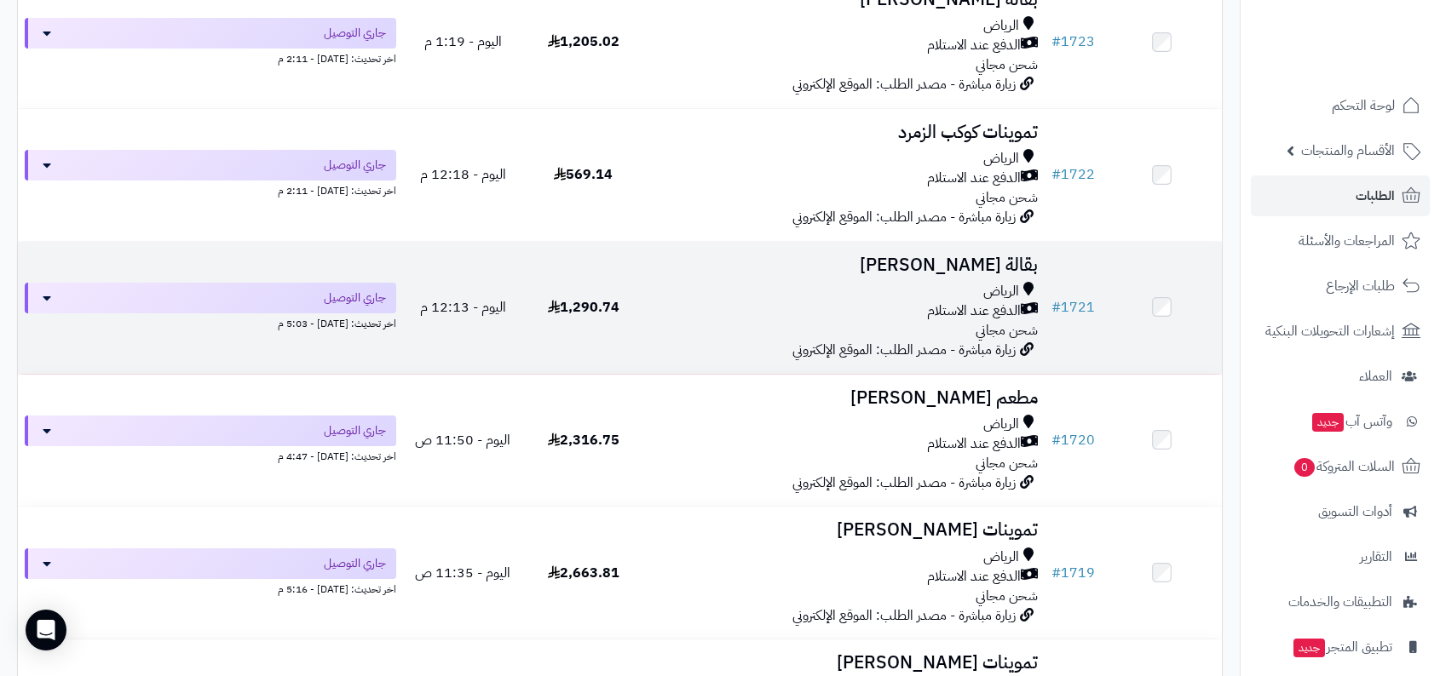
click at [1001, 310] on span "الدفع عند الاستلام" at bounding box center [974, 312] width 94 height 20
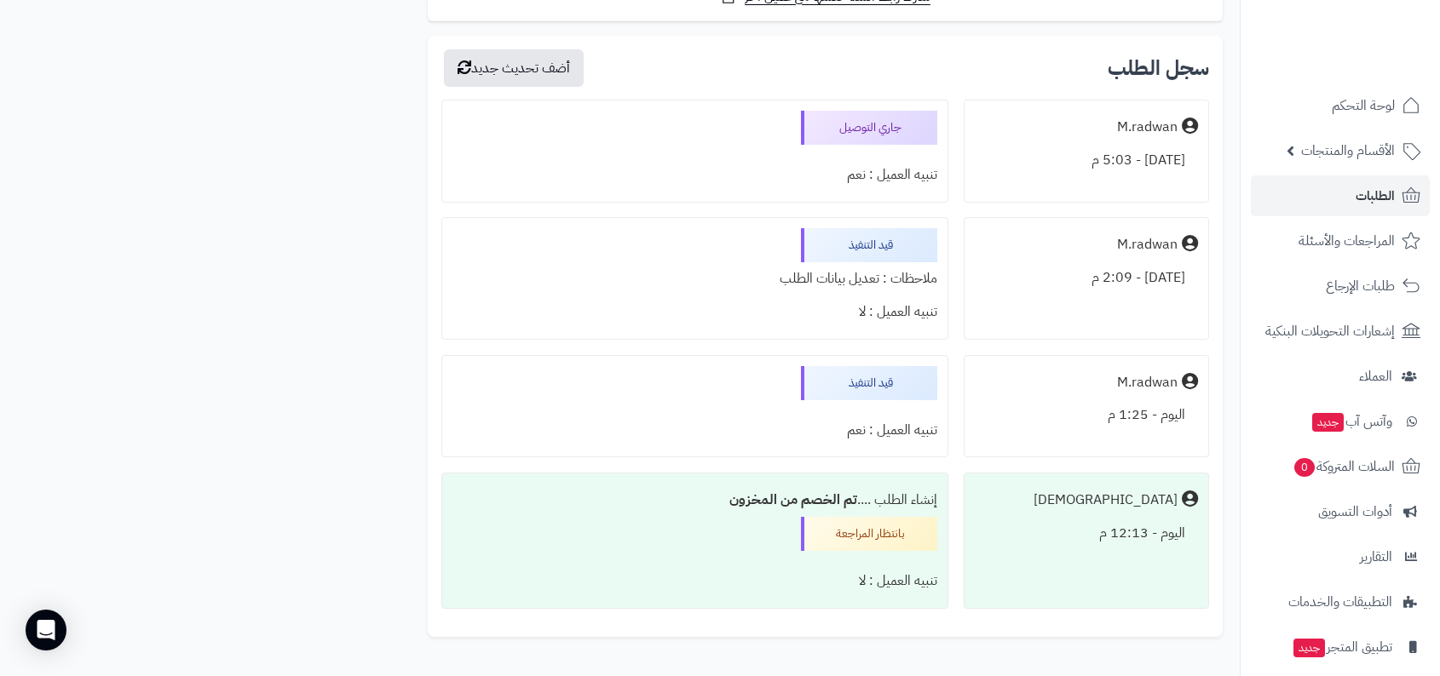
scroll to position [1184, 0]
click at [885, 384] on div "قيد التنفيذ" at bounding box center [869, 380] width 136 height 34
click at [813, 389] on div "قيد التنفيذ" at bounding box center [869, 380] width 136 height 34
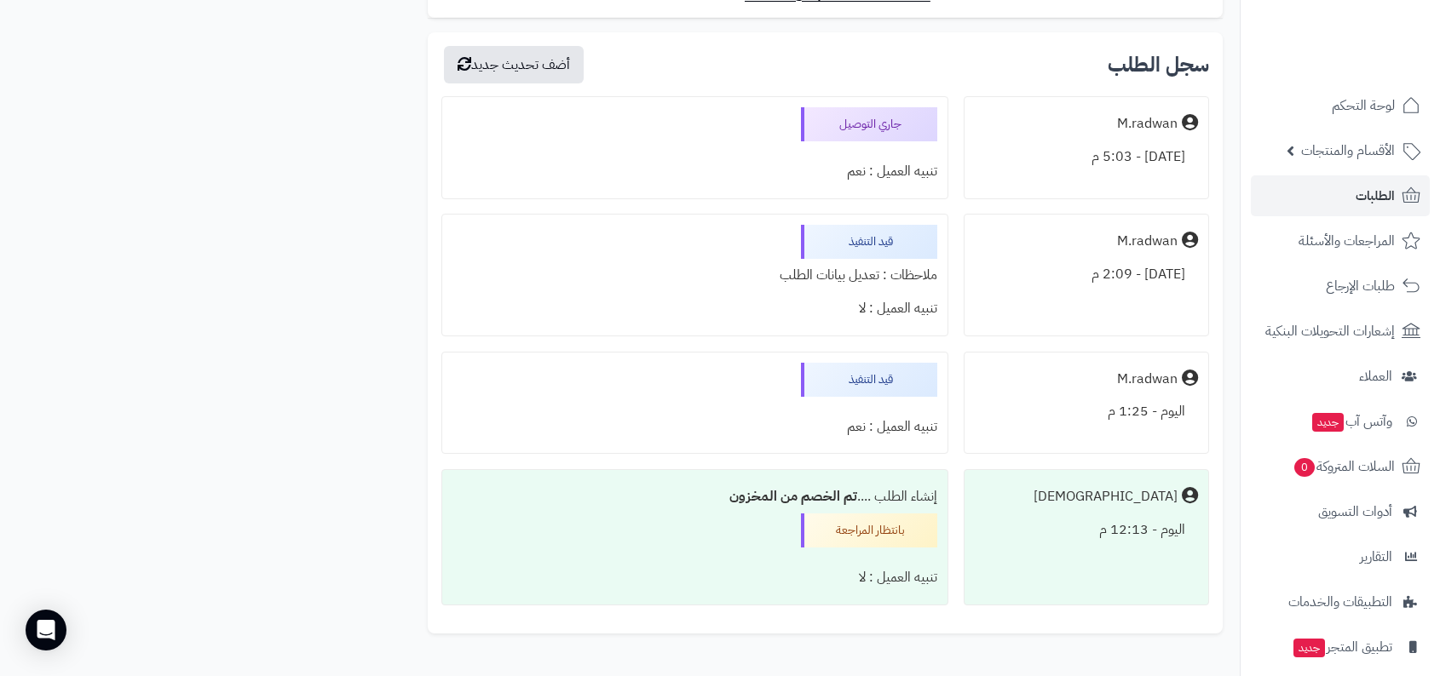
click at [888, 536] on div "بانتظار المراجعة" at bounding box center [869, 531] width 136 height 34
click at [691, 377] on div "قيد التنفيذ تنبيه العميل : نعم" at bounding box center [694, 403] width 507 height 103
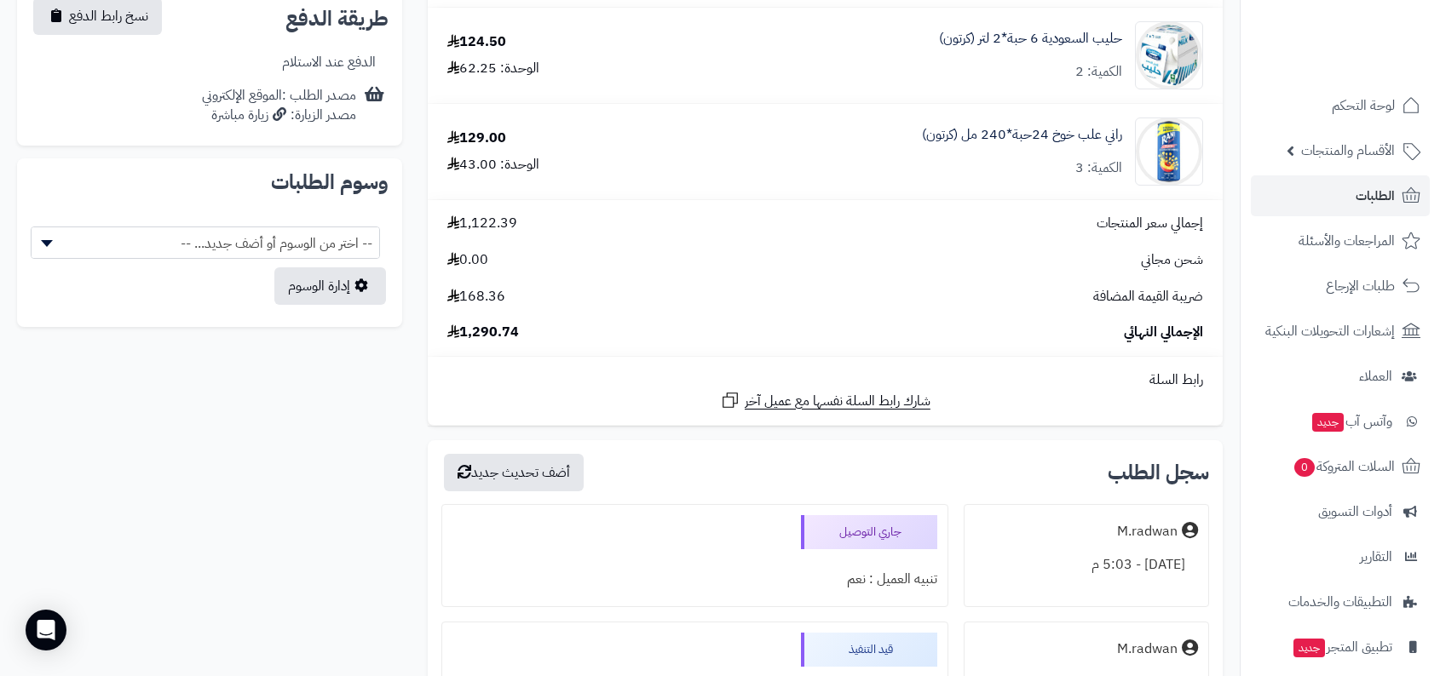
scroll to position [1292, 0]
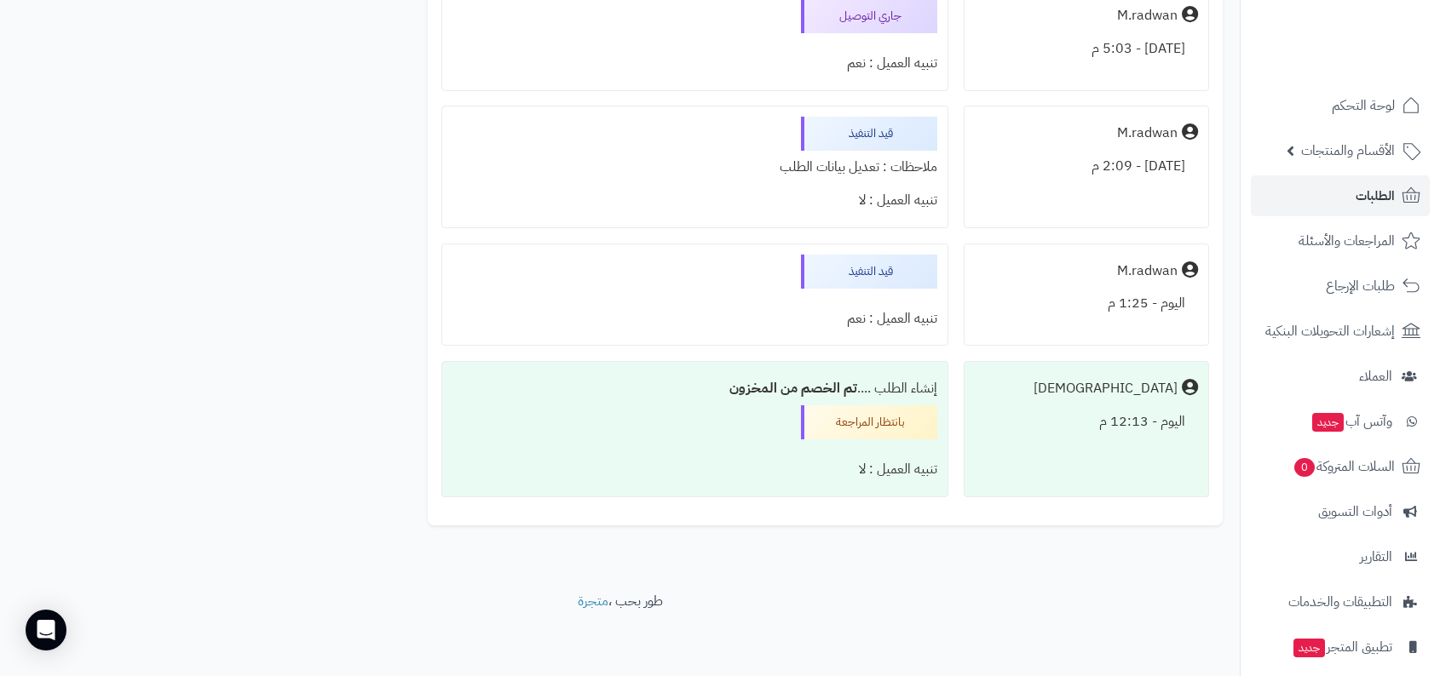
click at [1136, 276] on div "M.radwan" at bounding box center [1147, 272] width 60 height 20
click at [1033, 279] on div "M.radwan" at bounding box center [1086, 271] width 223 height 33
click at [1076, 267] on div "M.radwan" at bounding box center [1086, 271] width 223 height 33
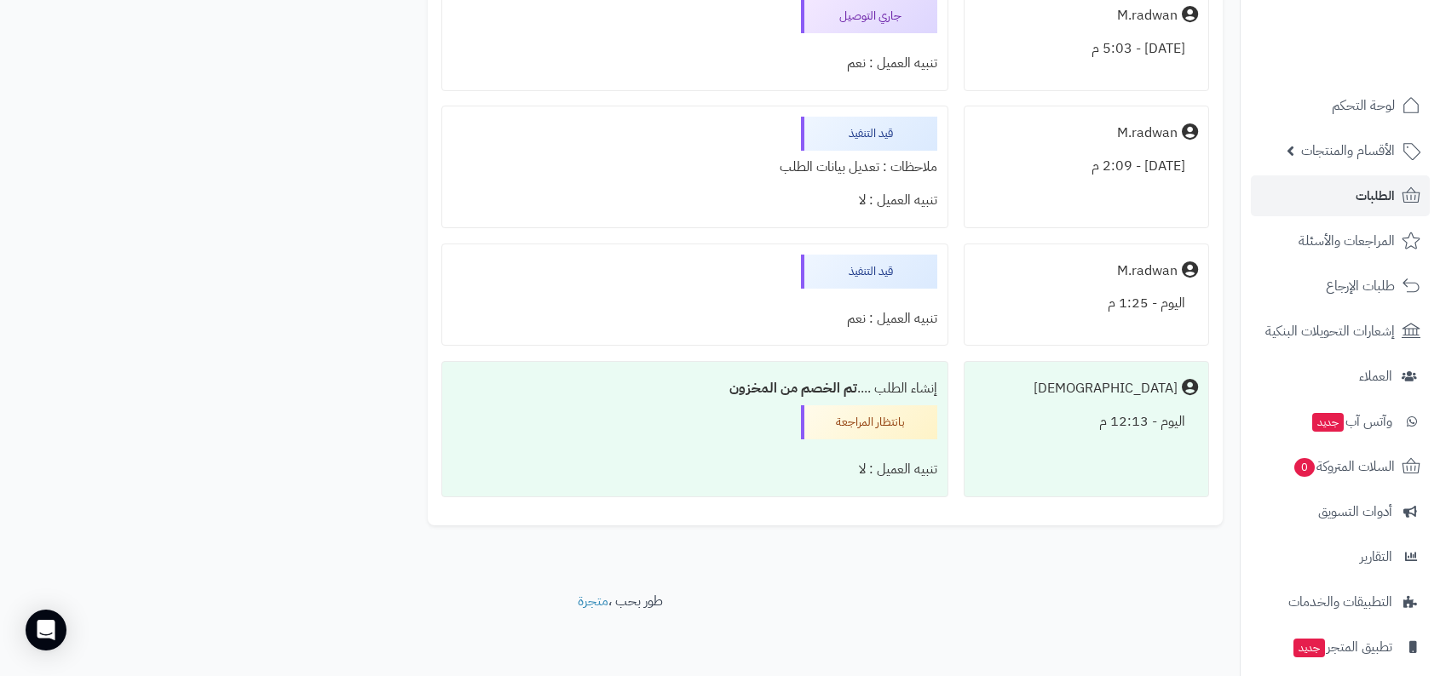
click at [1076, 267] on div "M.radwan" at bounding box center [1086, 271] width 223 height 33
click at [1031, 273] on div "M.radwan" at bounding box center [1086, 271] width 223 height 33
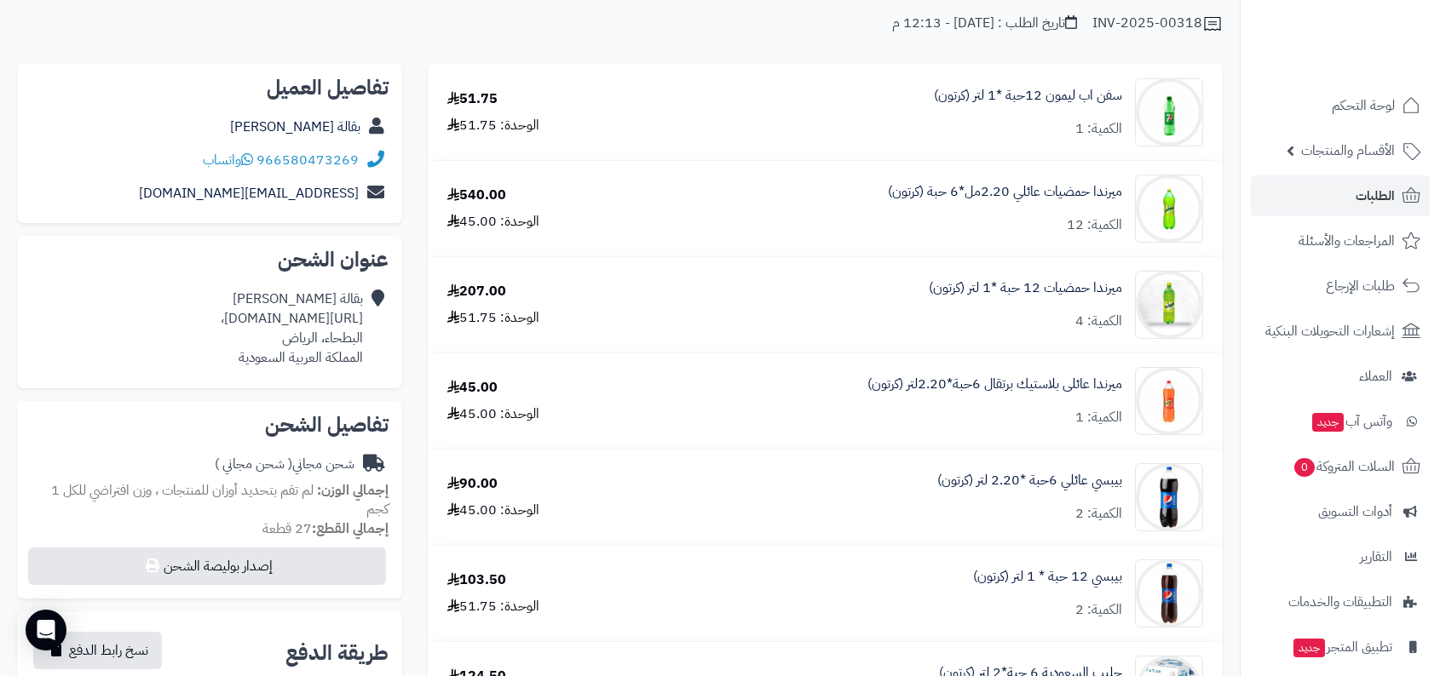
scroll to position [0, 0]
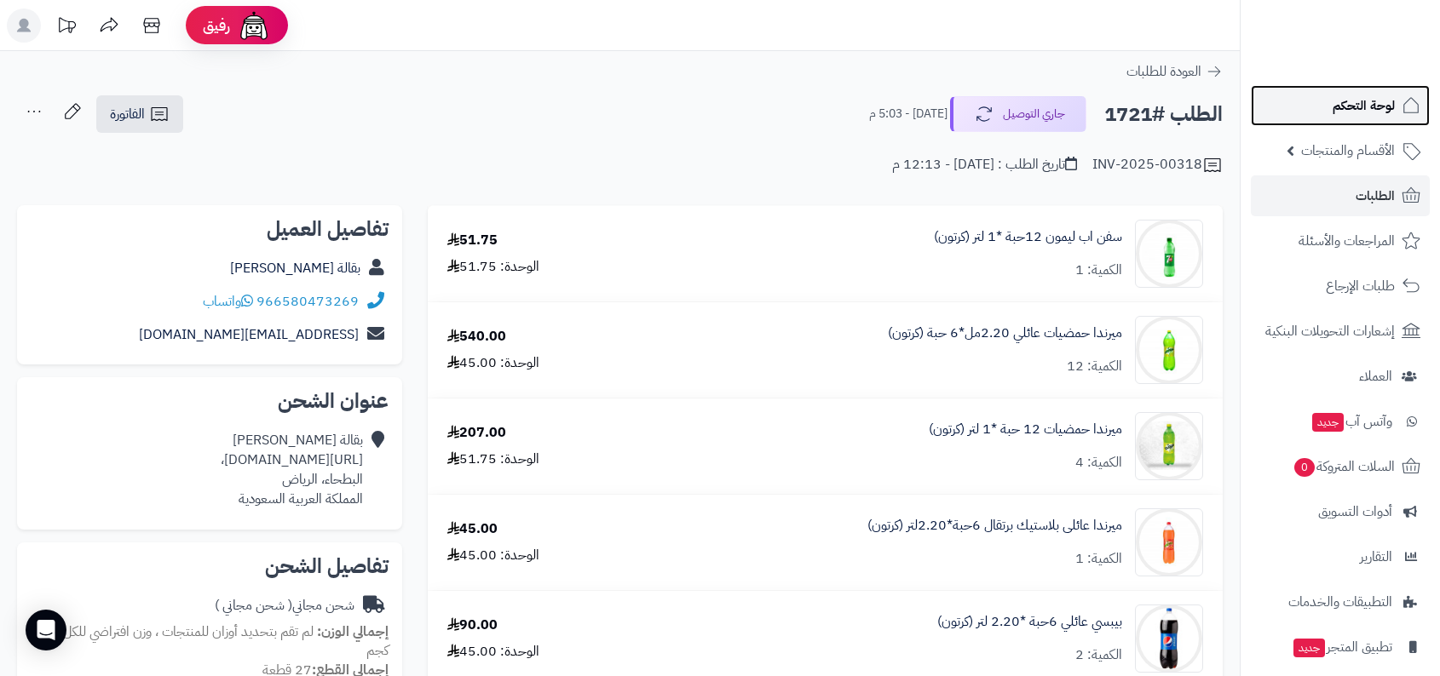
click at [1327, 109] on link "لوحة التحكم" at bounding box center [1340, 105] width 179 height 41
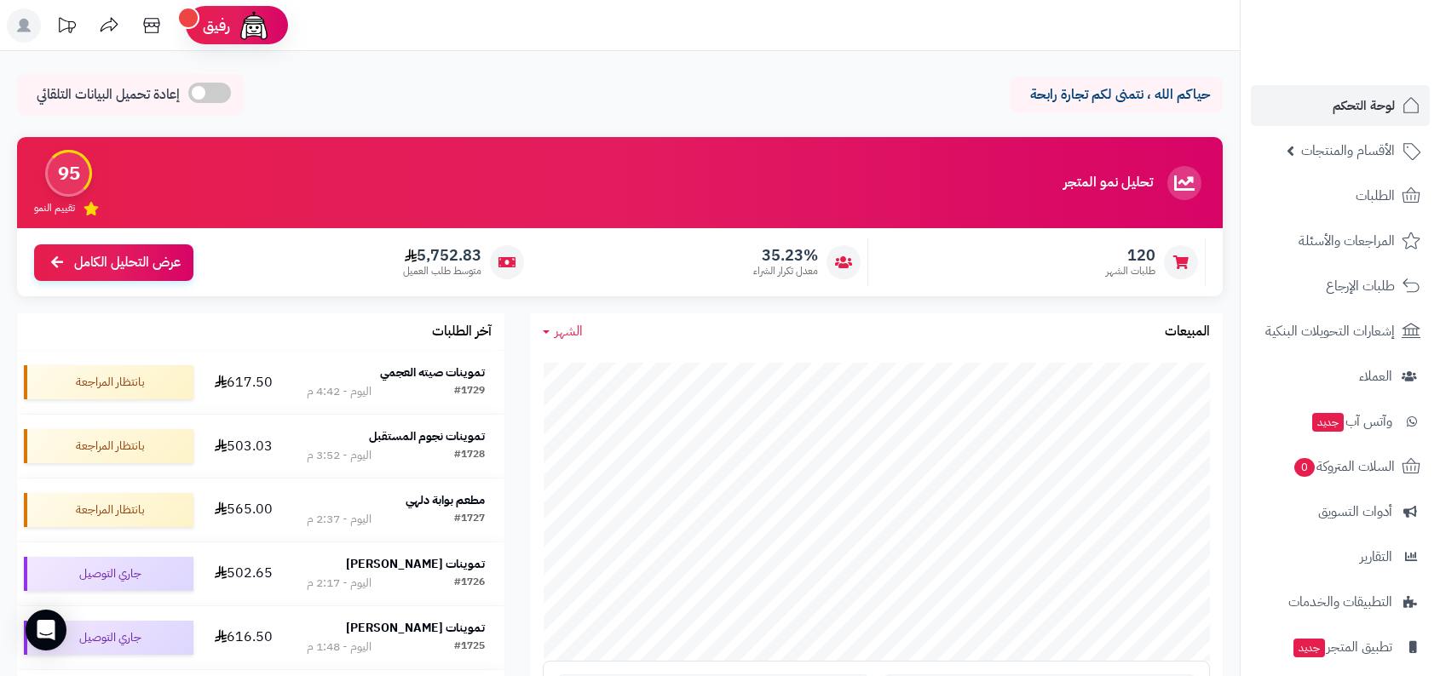
click at [1015, 112] on div "حياكم الله ، نتمنى لكم تجارة رابحة" at bounding box center [1116, 95] width 213 height 37
click at [968, 112] on div "حياكم الله ، نتمنى لكم تجارة رابحة إعادة تحميل البيانات التلقائي" at bounding box center [619, 99] width 1205 height 50
click at [1044, 101] on p "حياكم الله ، نتمنى لكم تجارة رابحة" at bounding box center [1115, 95] width 187 height 20
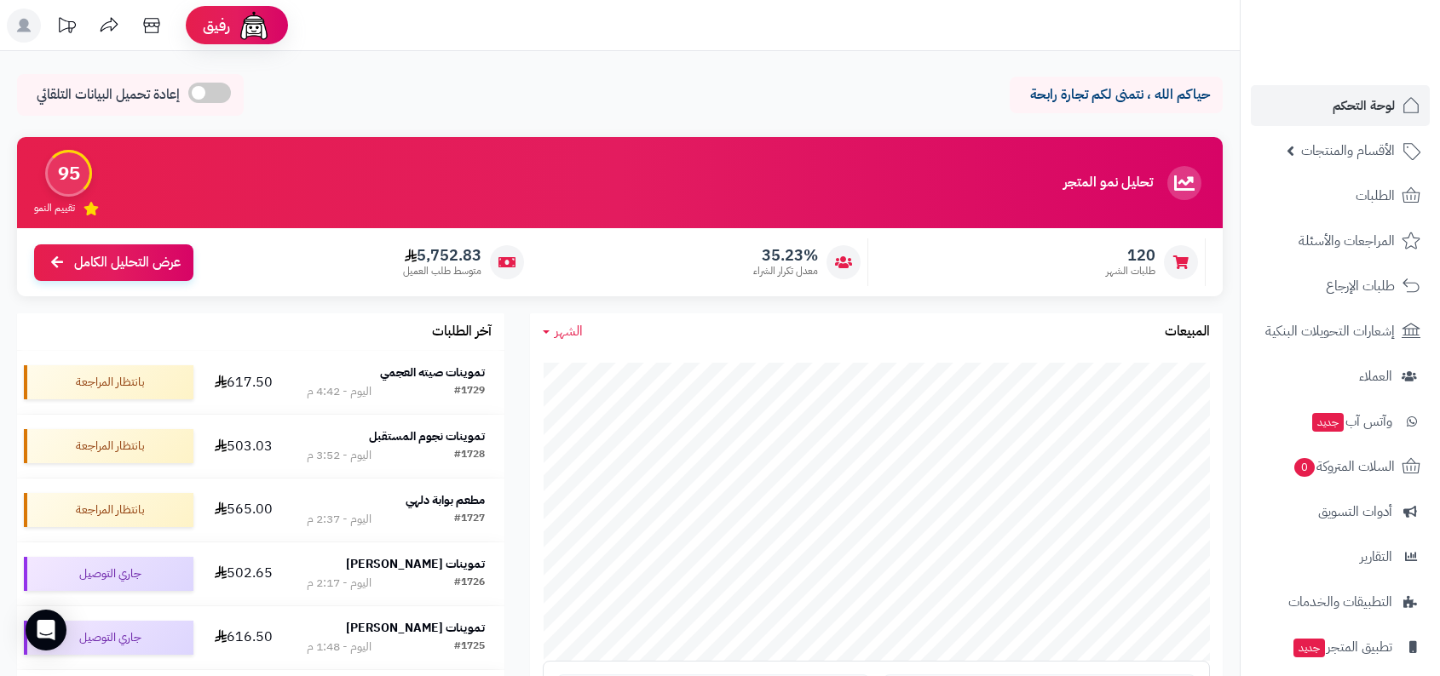
click at [964, 98] on div "حياكم الله ، نتمنى لكم تجارة رابحة إعادة تحميل البيانات التلقائي" at bounding box center [619, 99] width 1205 height 50
click at [881, 95] on div "حياكم الله ، نتمنى لكم تجارة رابحة إعادة تحميل البيانات التلقائي" at bounding box center [619, 99] width 1205 height 50
click at [592, 116] on div "حياكم الله ، نتمنى لكم تجارة رابحة إعادة تحميل البيانات التلقائي" at bounding box center [619, 99] width 1205 height 50
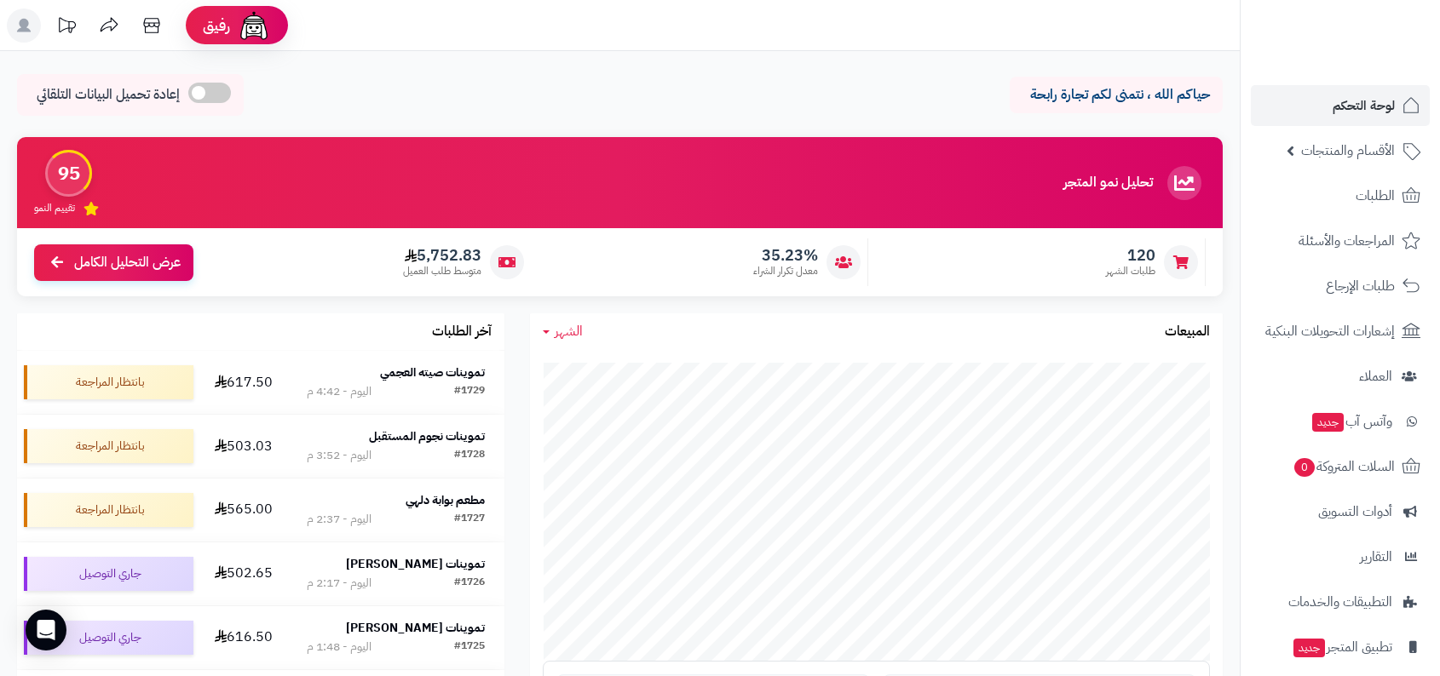
click at [592, 116] on div "حياكم الله ، نتمنى لكم تجارة رابحة إعادة تحميل البيانات التلقائي" at bounding box center [619, 99] width 1205 height 50
click at [769, 93] on div "حياكم الله ، نتمنى لكم تجارة رابحة إعادة تحميل البيانات التلقائي" at bounding box center [619, 99] width 1205 height 50
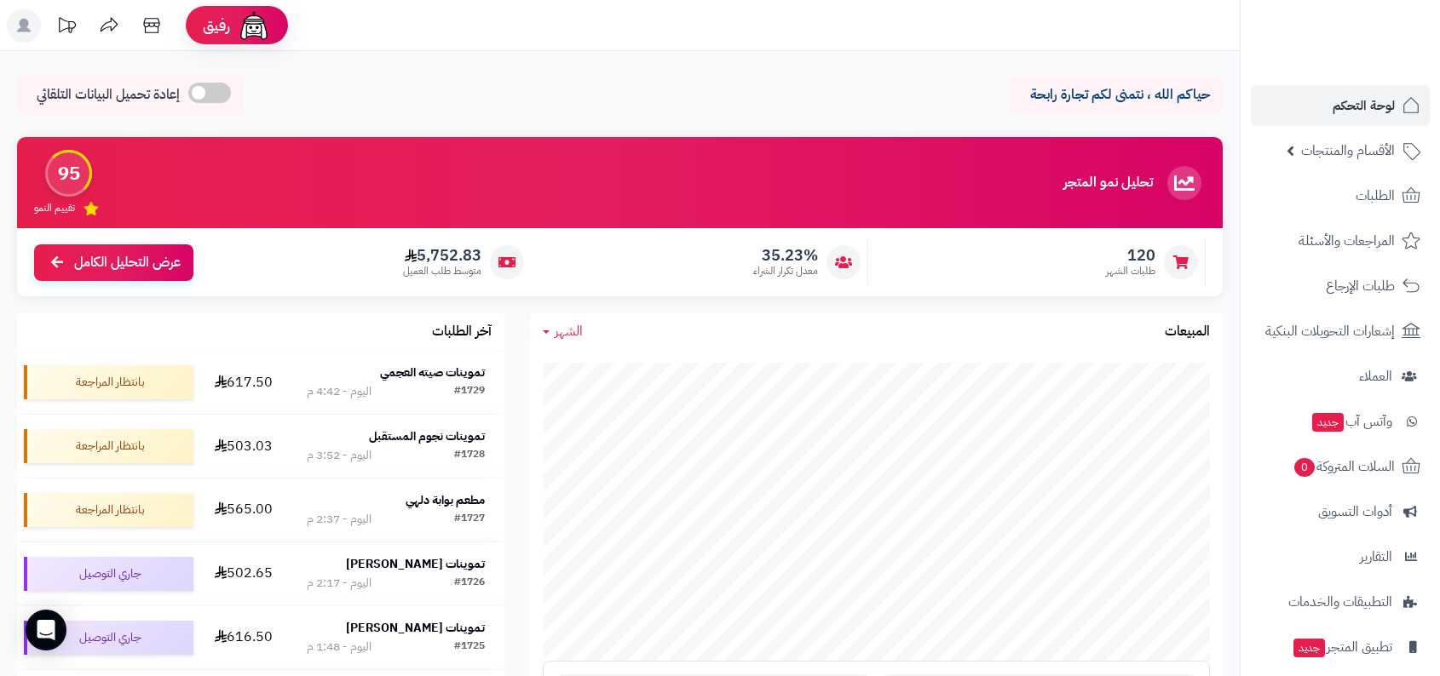
click at [769, 93] on div "حياكم الله ، نتمنى لكم تجارة رابحة إعادة تحميل البيانات التلقائي" at bounding box center [619, 99] width 1205 height 50
click at [969, 94] on div "حياكم الله ، نتمنى لكم تجارة رابحة إعادة تحميل البيانات التلقائي" at bounding box center [619, 99] width 1205 height 50
click at [1312, 158] on span "الأقسام والمنتجات" at bounding box center [1348, 151] width 94 height 24
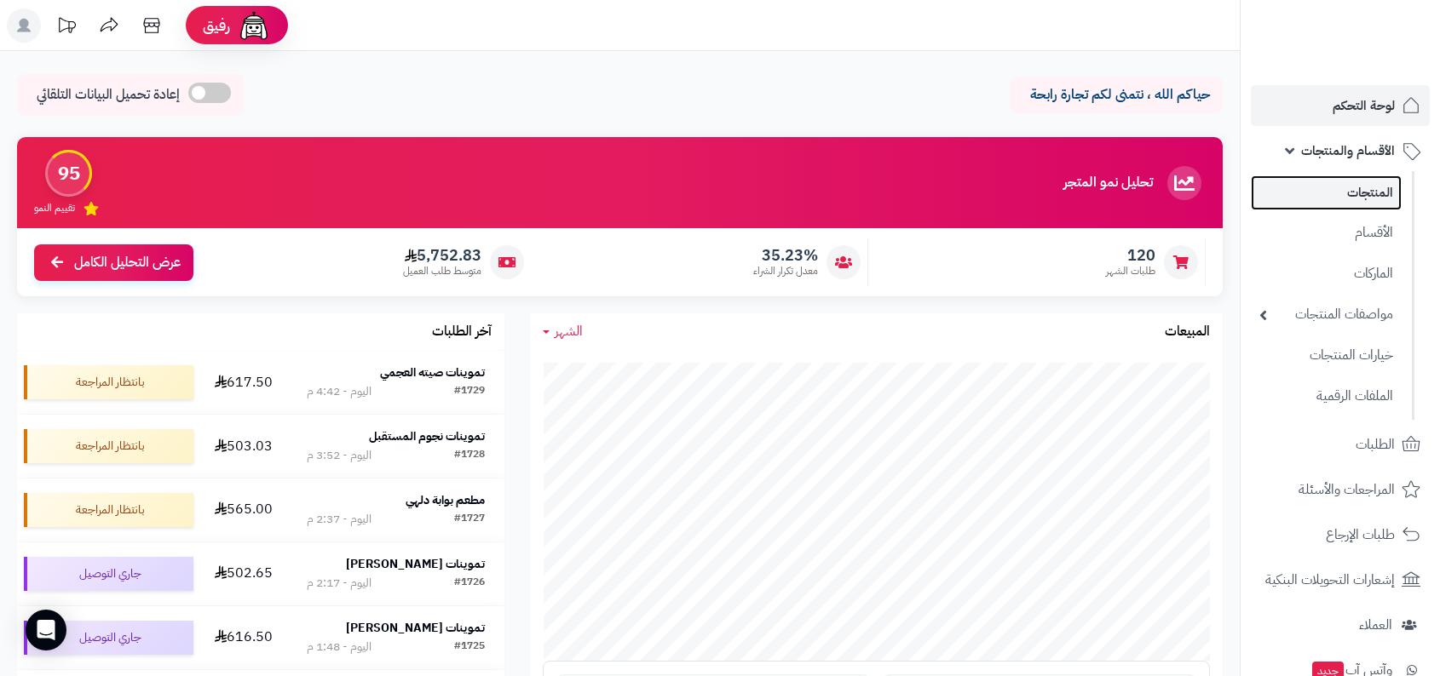
click at [1340, 203] on link "المنتجات" at bounding box center [1326, 193] width 151 height 35
click at [1327, 159] on span "الأقسام والمنتجات" at bounding box center [1348, 151] width 94 height 24
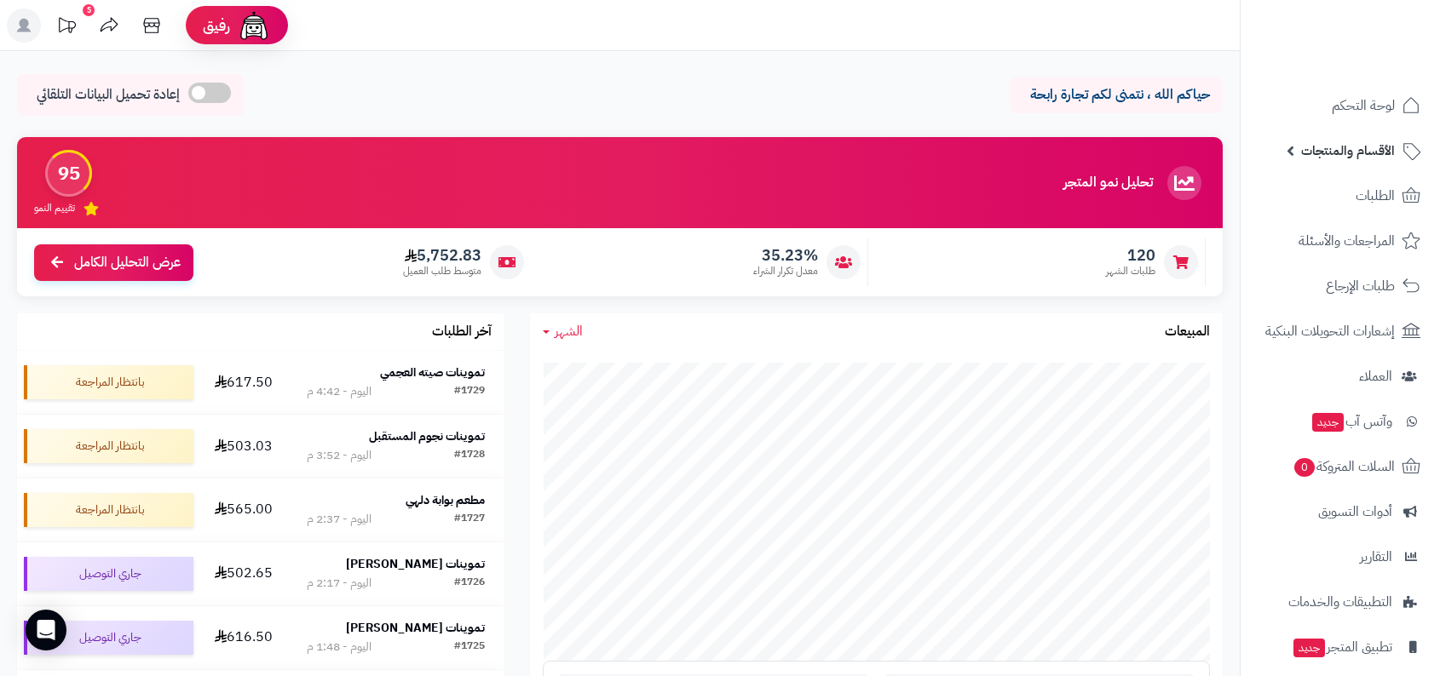
scroll to position [103, 0]
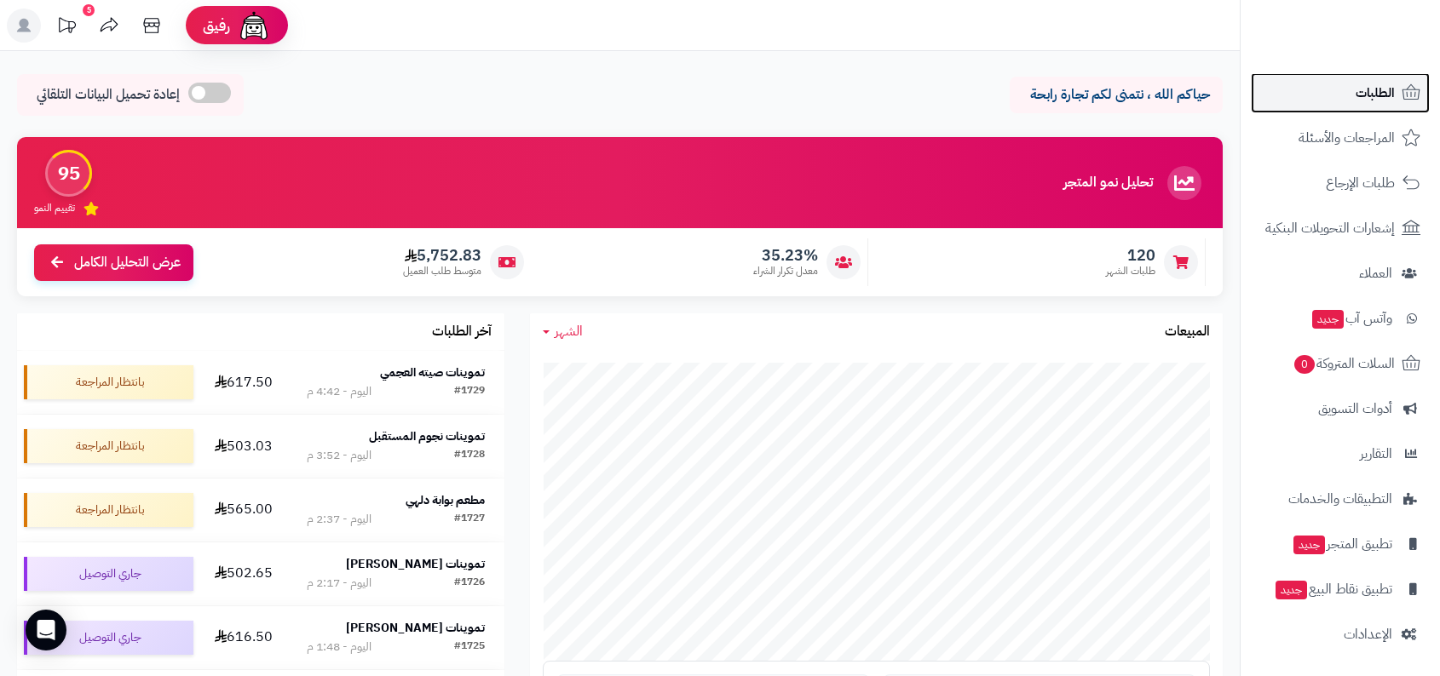
click at [1366, 95] on span "الطلبات" at bounding box center [1374, 93] width 39 height 24
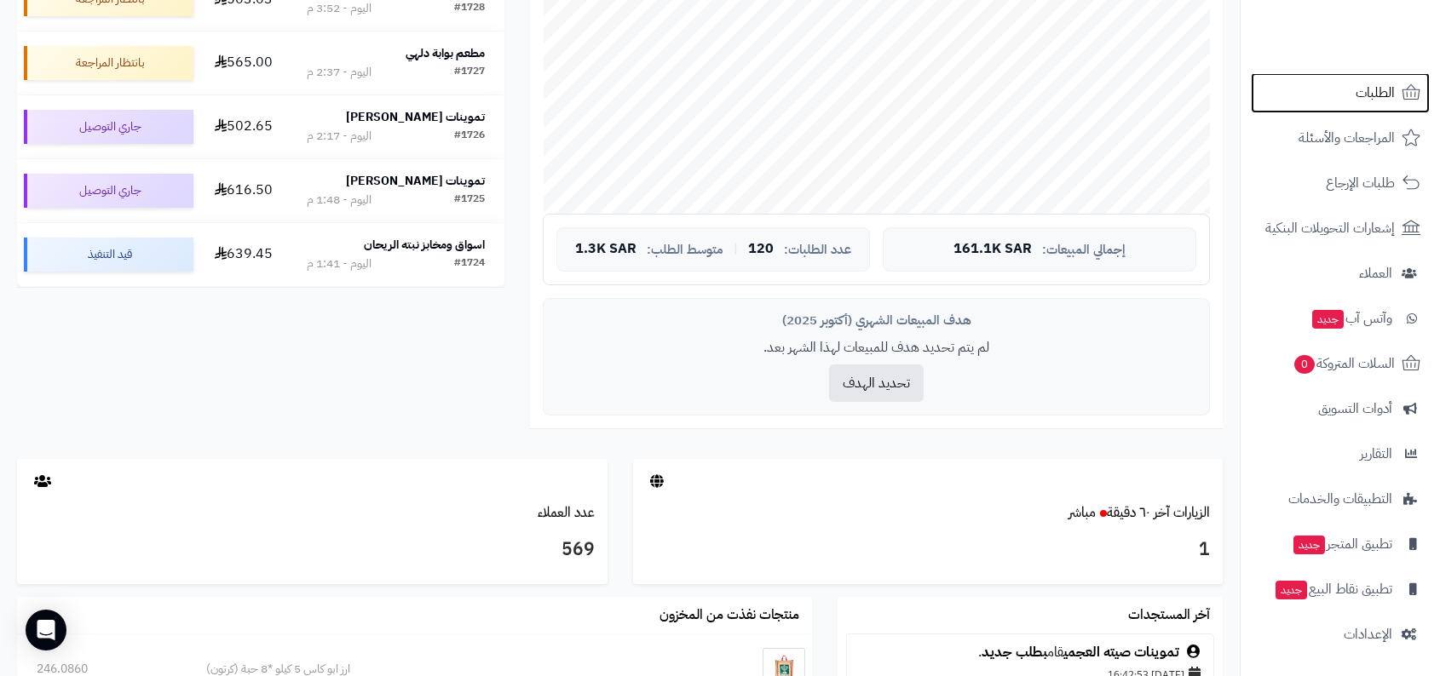
scroll to position [555, 0]
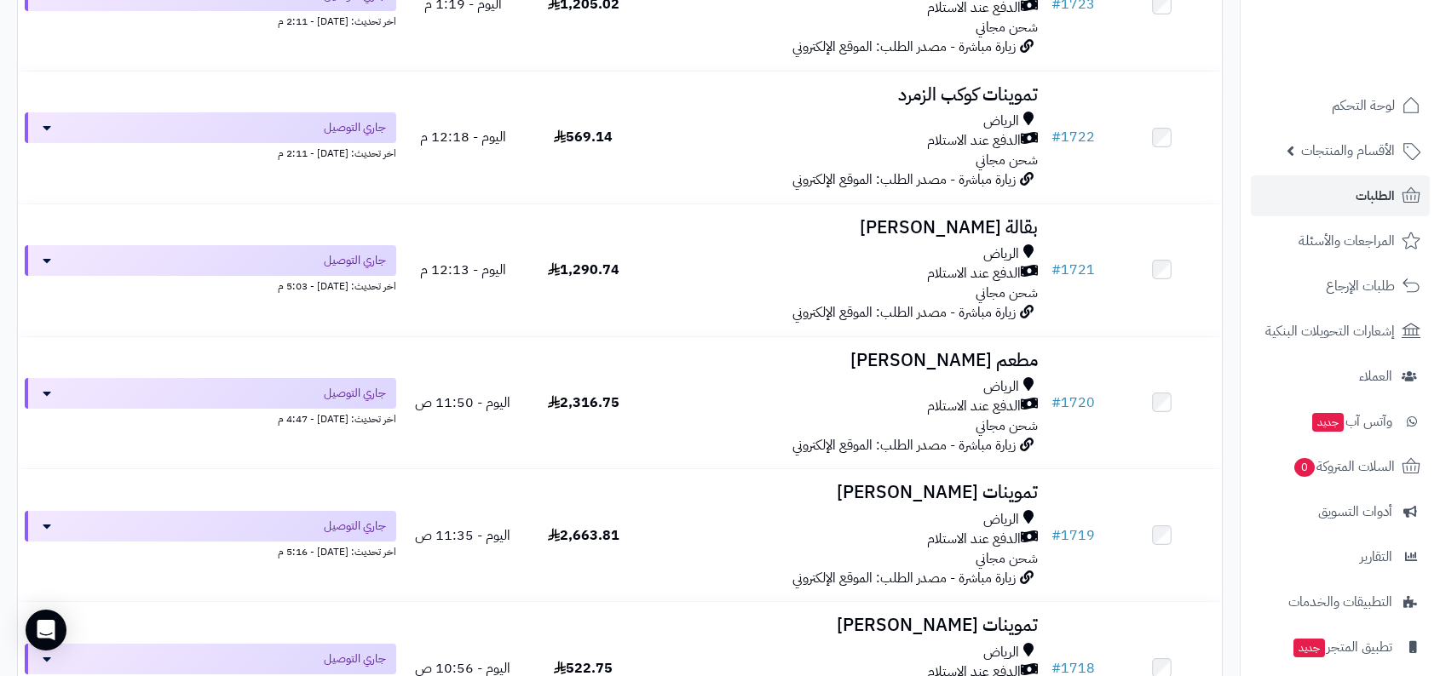
scroll to position [1482, 0]
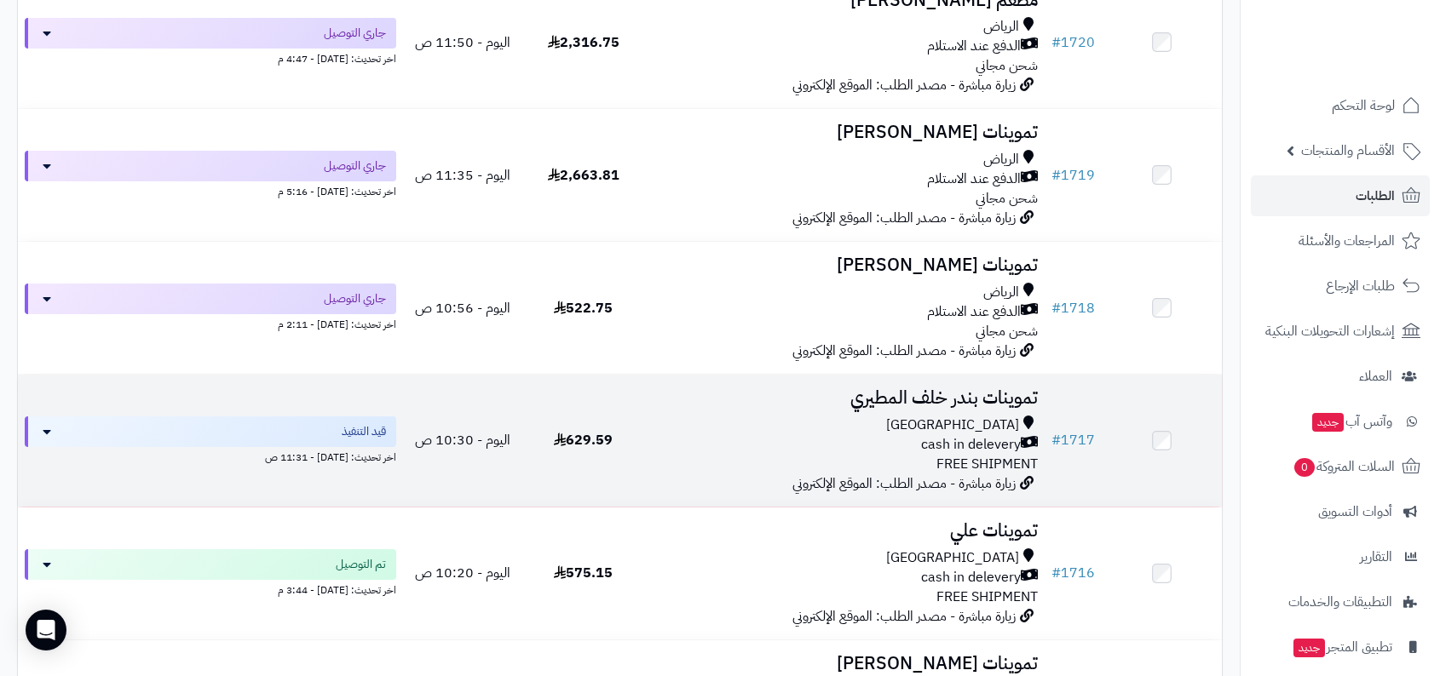
click at [1004, 436] on span "cash in delevery" at bounding box center [971, 445] width 100 height 20
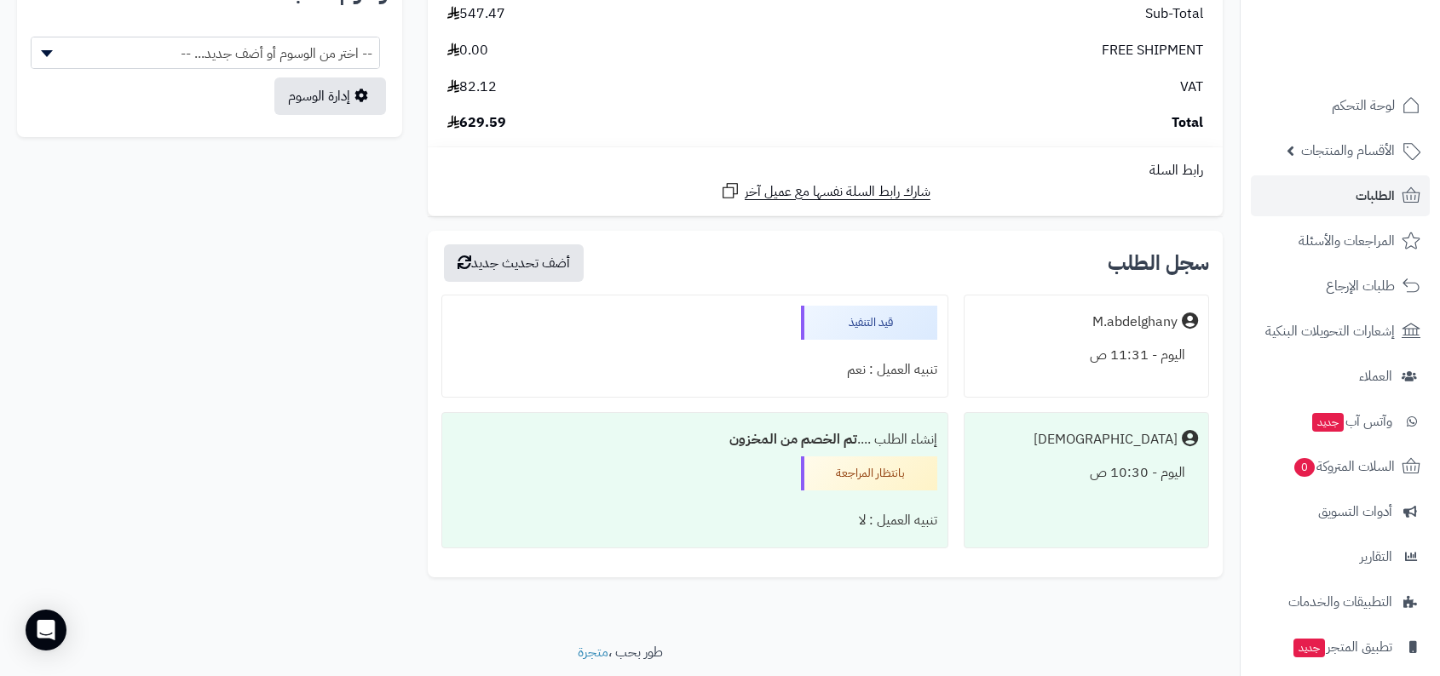
scroll to position [1039, 0]
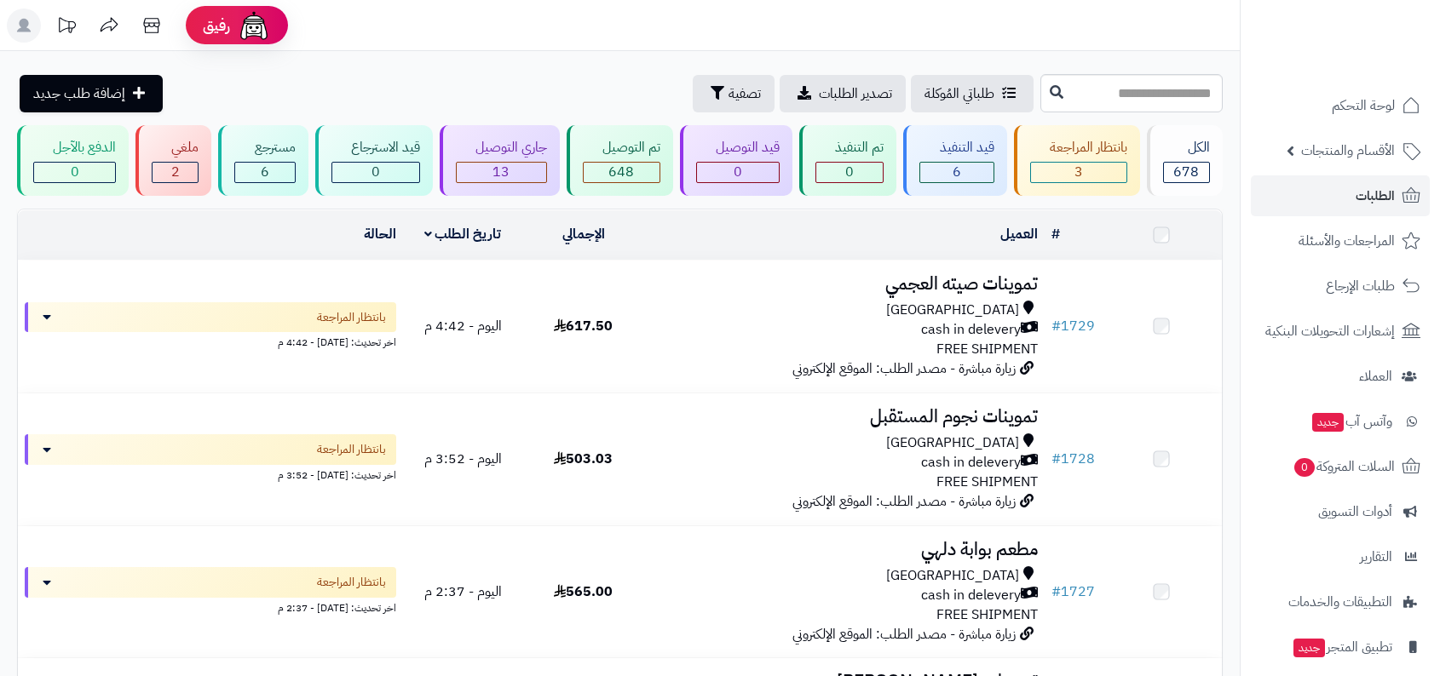
scroll to position [1482, 0]
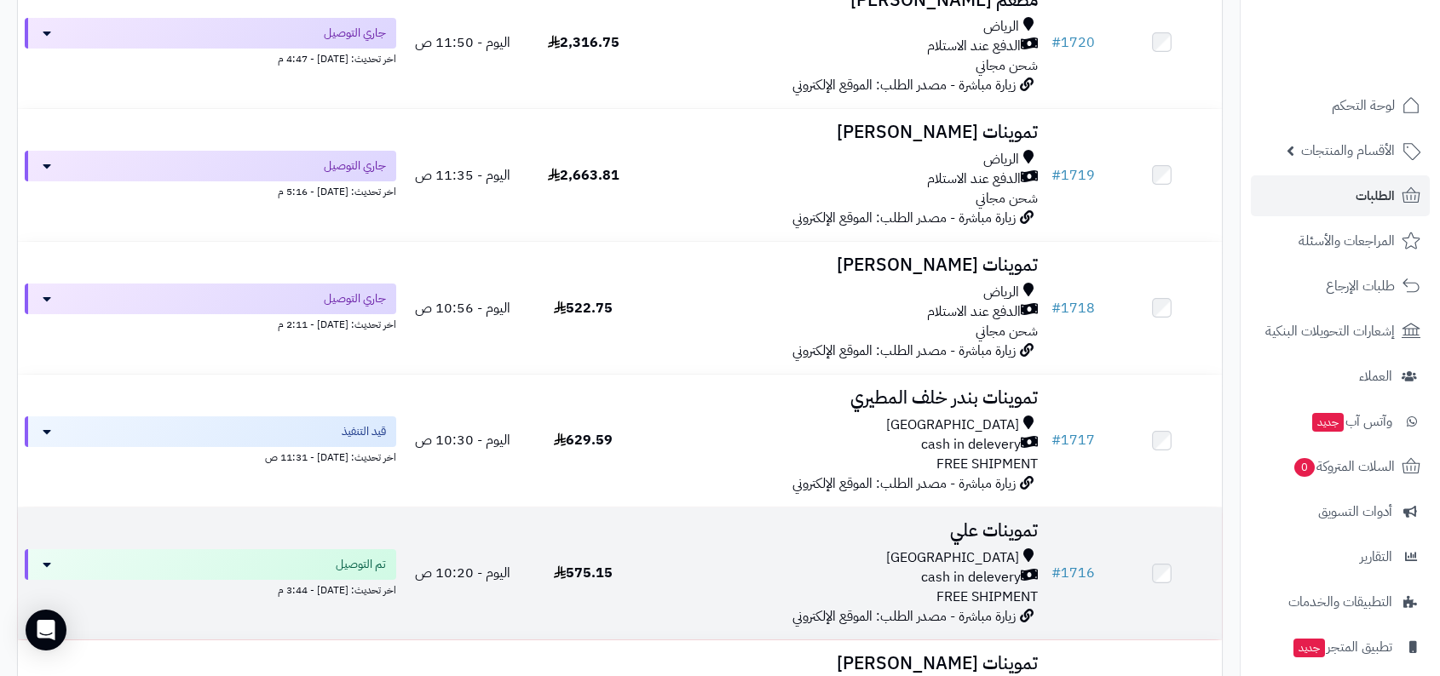
click at [975, 562] on div "Riyadh" at bounding box center [844, 559] width 388 height 20
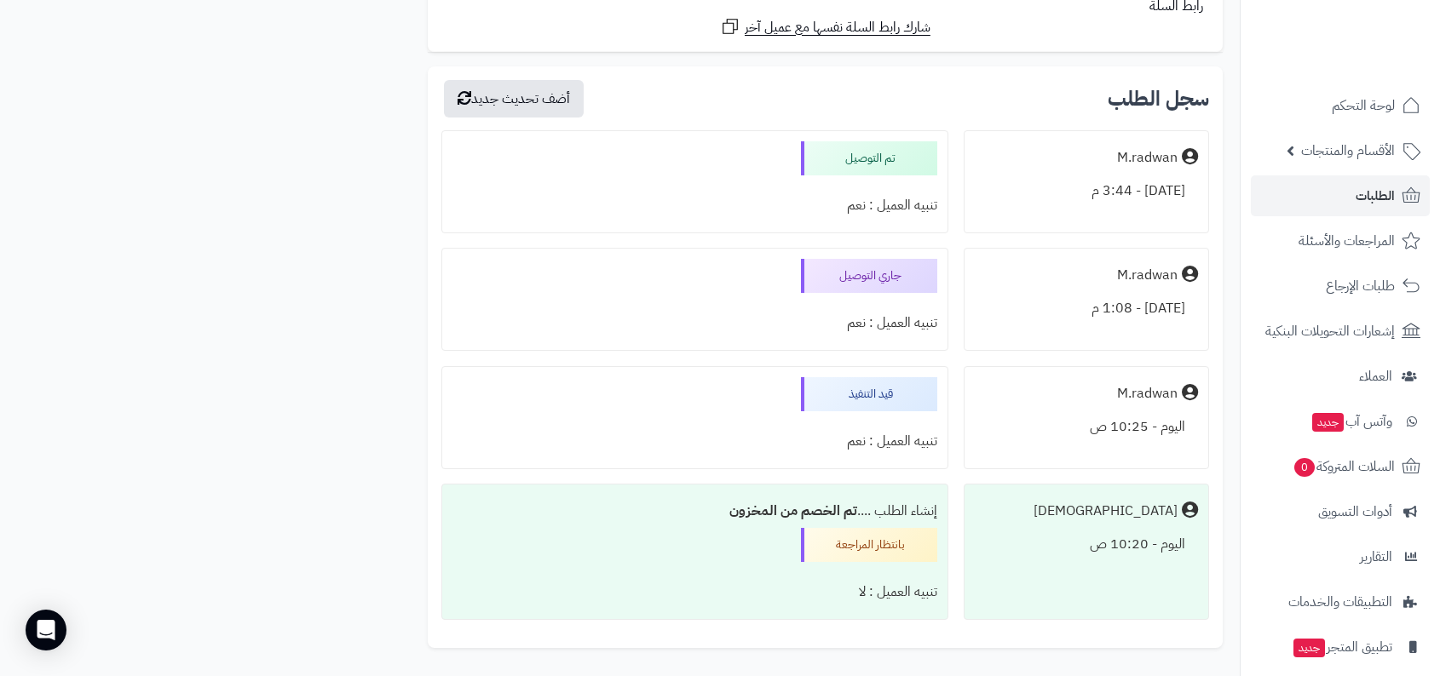
scroll to position [1303, 0]
click at [1136, 167] on div "M.radwan" at bounding box center [1147, 159] width 60 height 20
click at [1101, 162] on div "M.radwan" at bounding box center [1086, 158] width 223 height 33
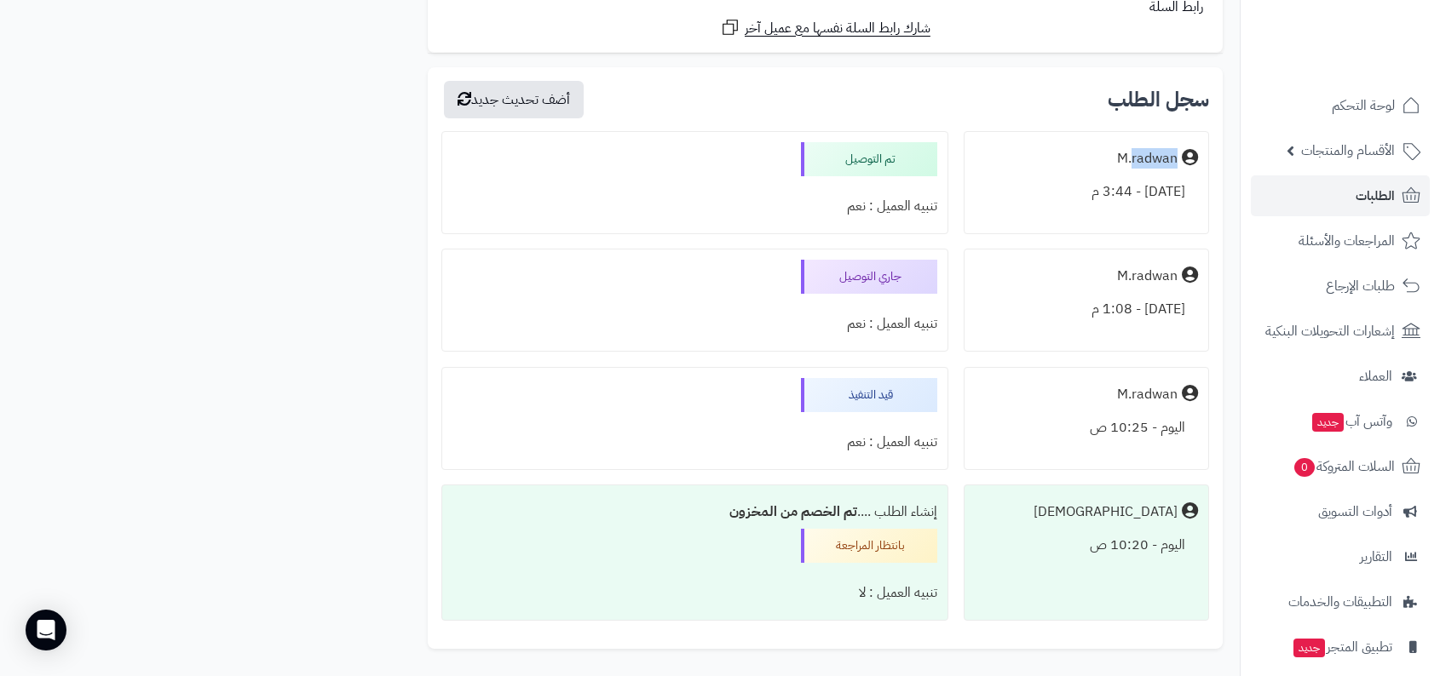
drag, startPoint x: 1101, startPoint y: 162, endPoint x: 1137, endPoint y: 158, distance: 36.9
click at [1137, 158] on div "M.radwan" at bounding box center [1086, 158] width 223 height 33
click at [854, 265] on div "جاري التوصيل" at bounding box center [869, 277] width 136 height 34
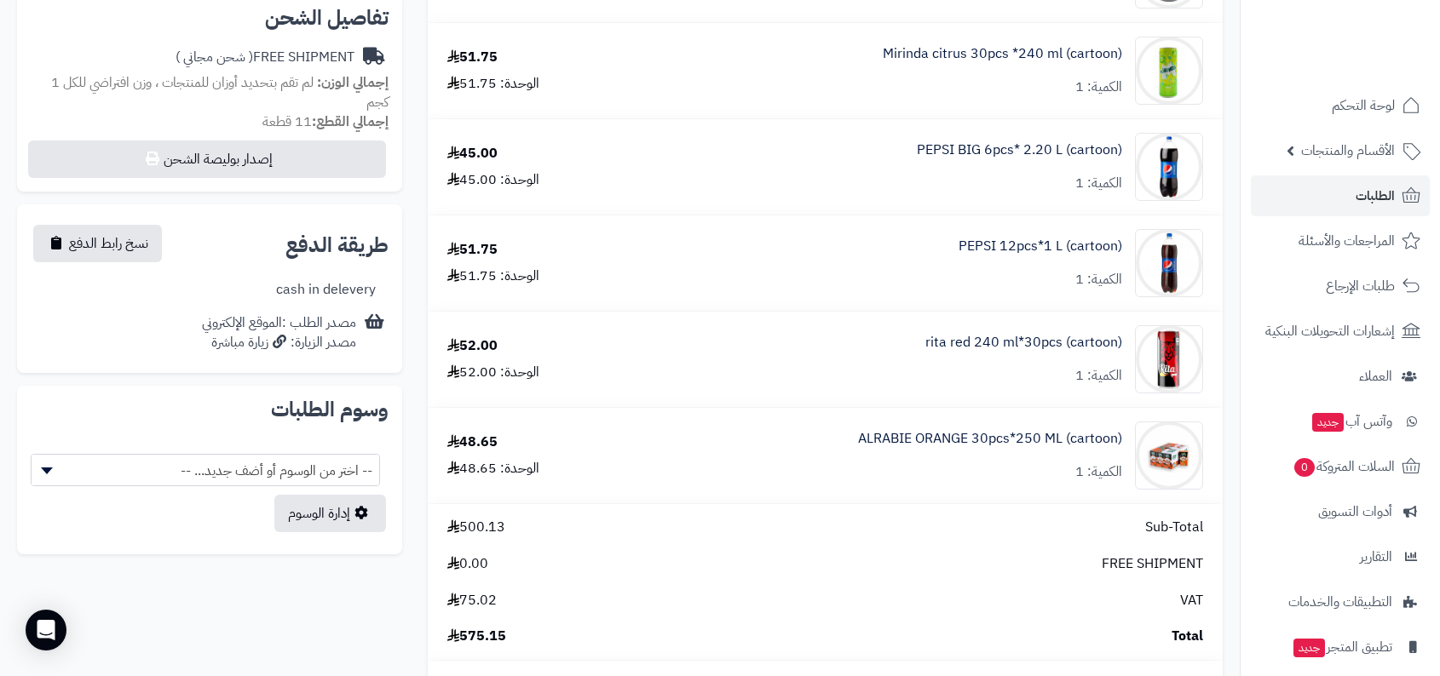
scroll to position [1094, 0]
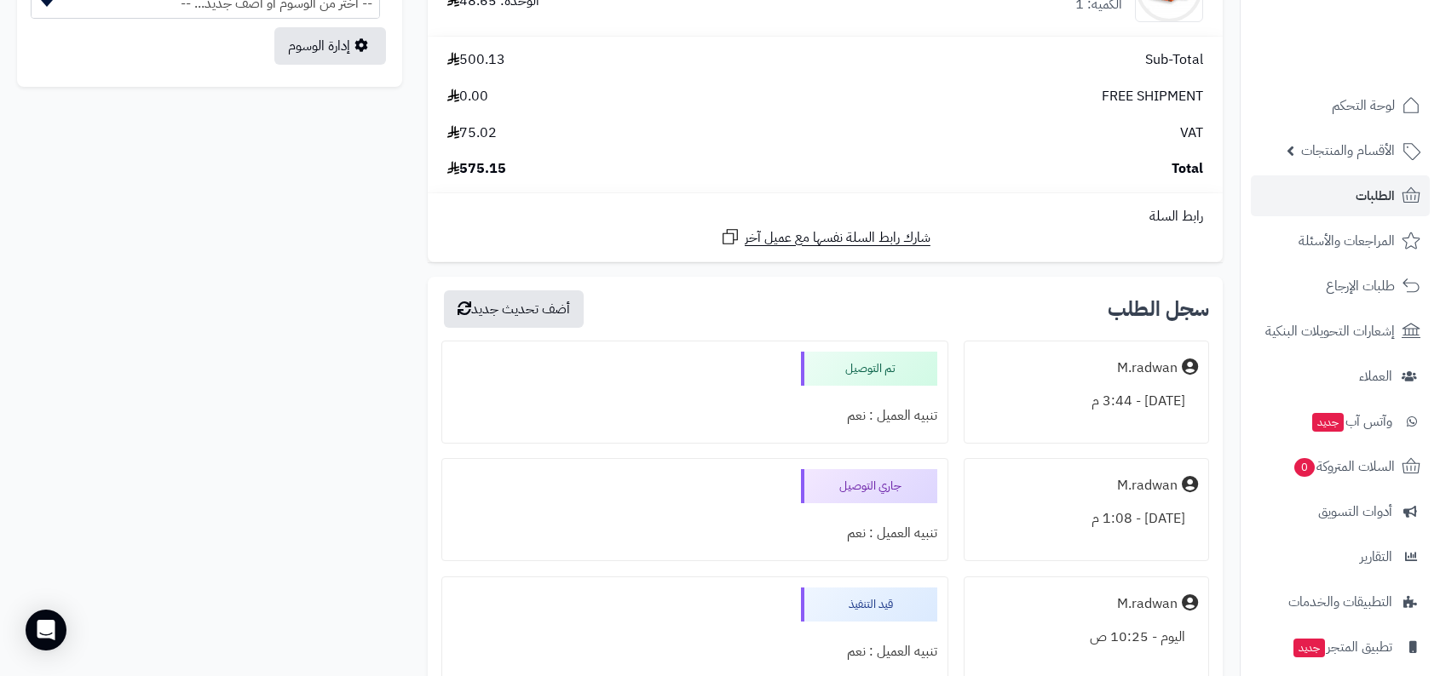
click at [1093, 369] on div "M.radwan" at bounding box center [1086, 368] width 223 height 33
click at [1139, 365] on div "M.radwan" at bounding box center [1147, 369] width 60 height 20
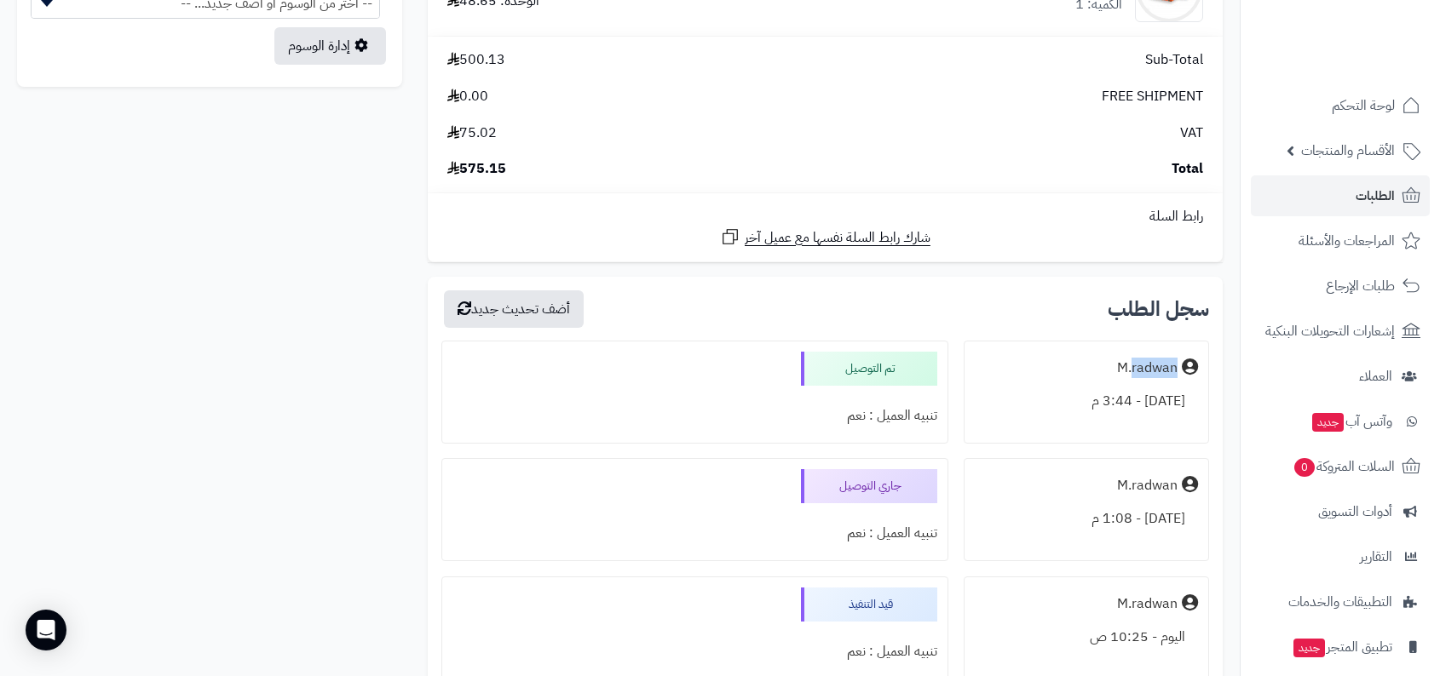
click at [1139, 365] on div "M.radwan" at bounding box center [1147, 369] width 60 height 20
click at [1093, 368] on div "M.radwan" at bounding box center [1086, 368] width 223 height 33
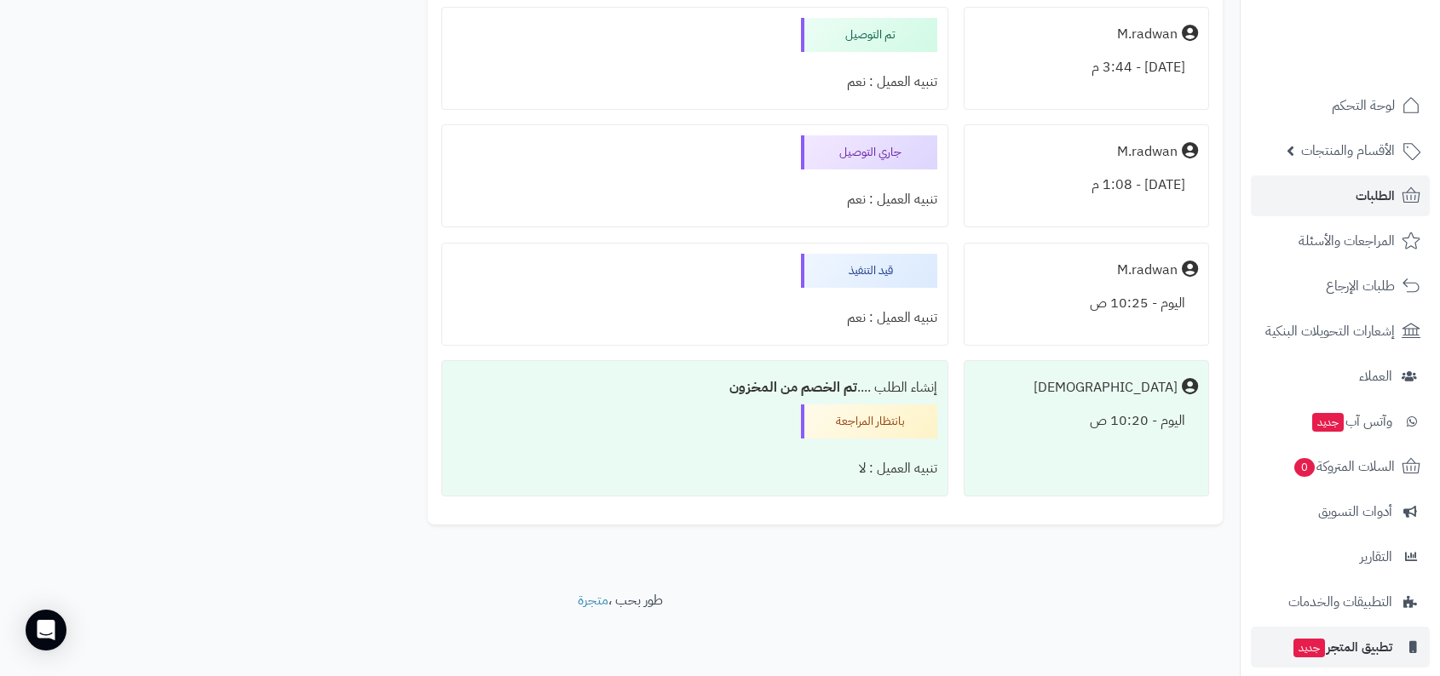
scroll to position [103, 0]
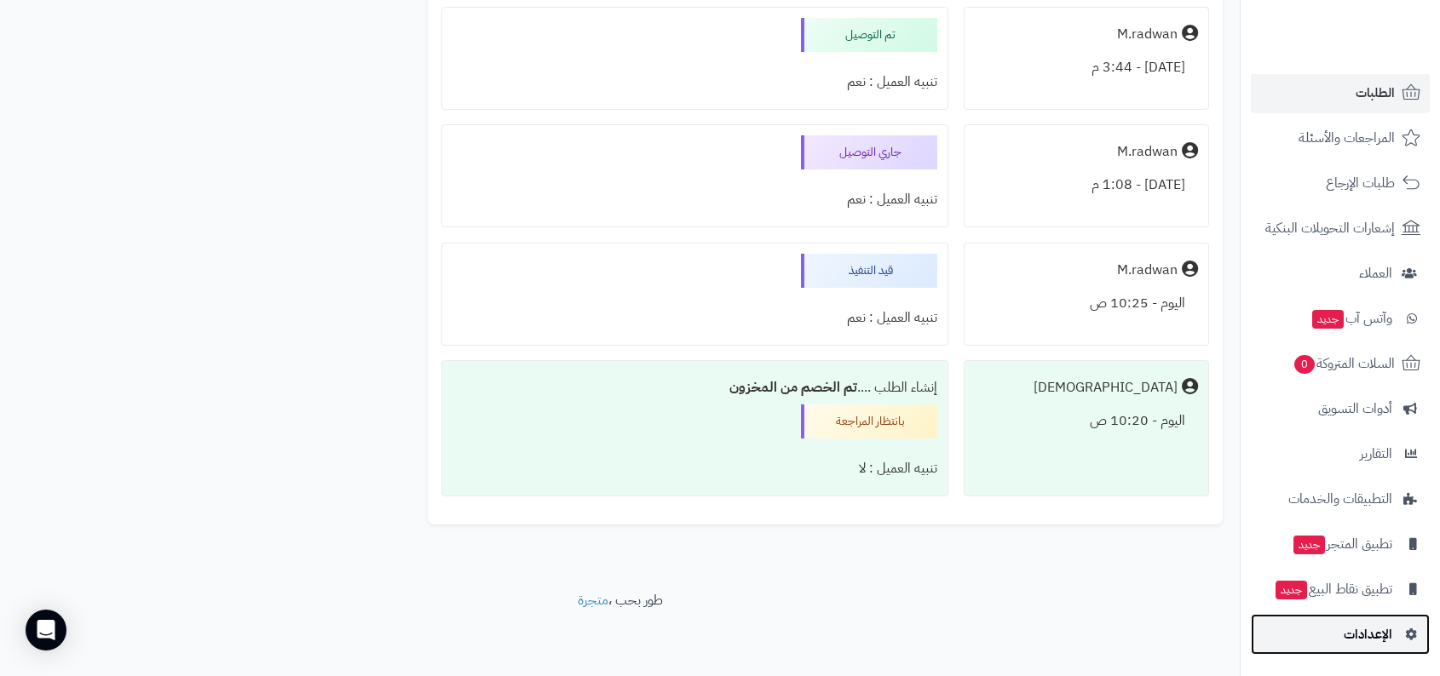
click at [1364, 638] on span "الإعدادات" at bounding box center [1368, 635] width 49 height 24
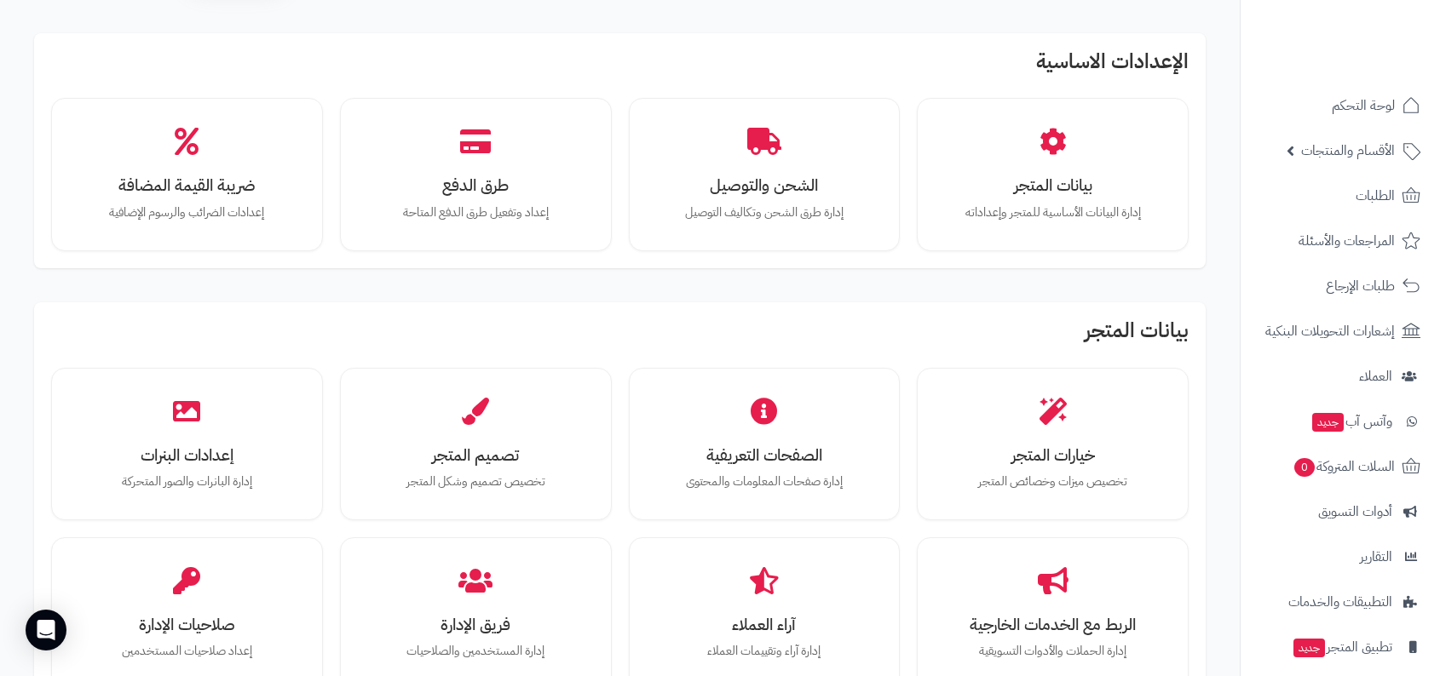
scroll to position [78, 0]
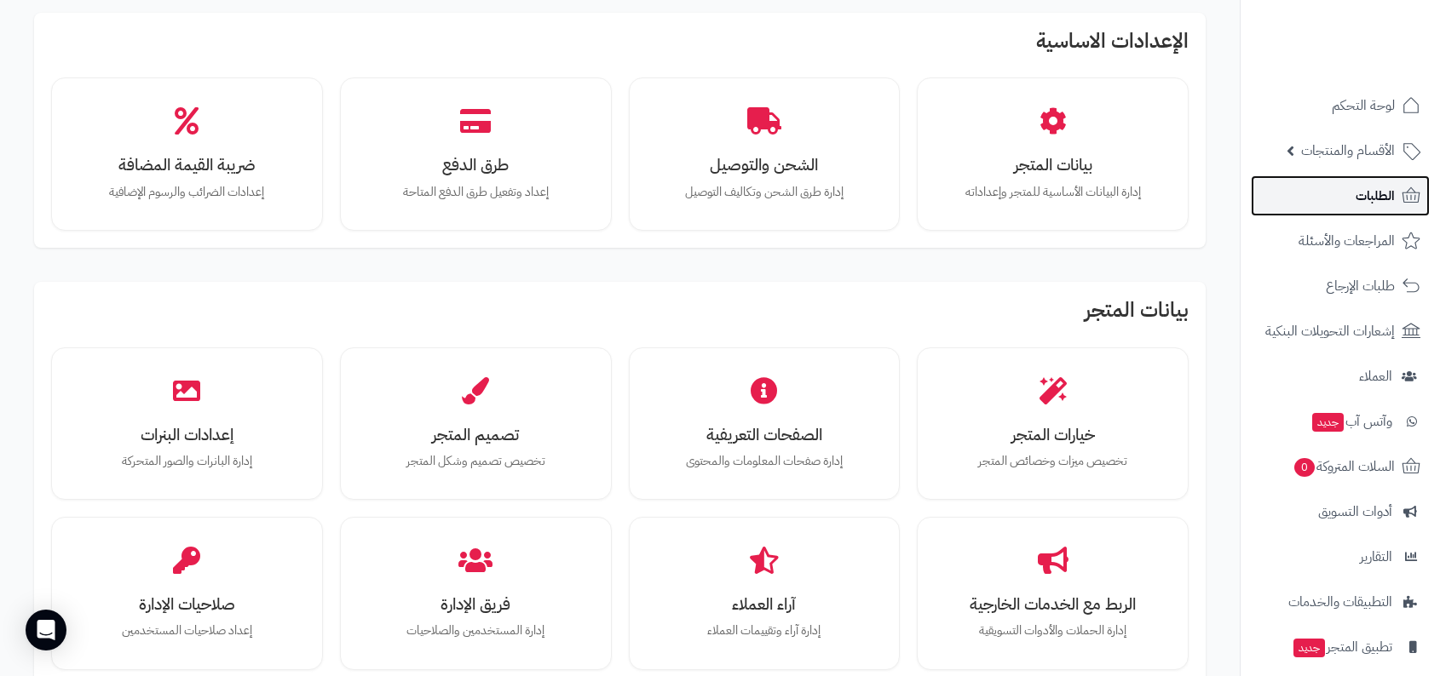
click at [1398, 191] on link "الطلبات" at bounding box center [1340, 196] width 179 height 41
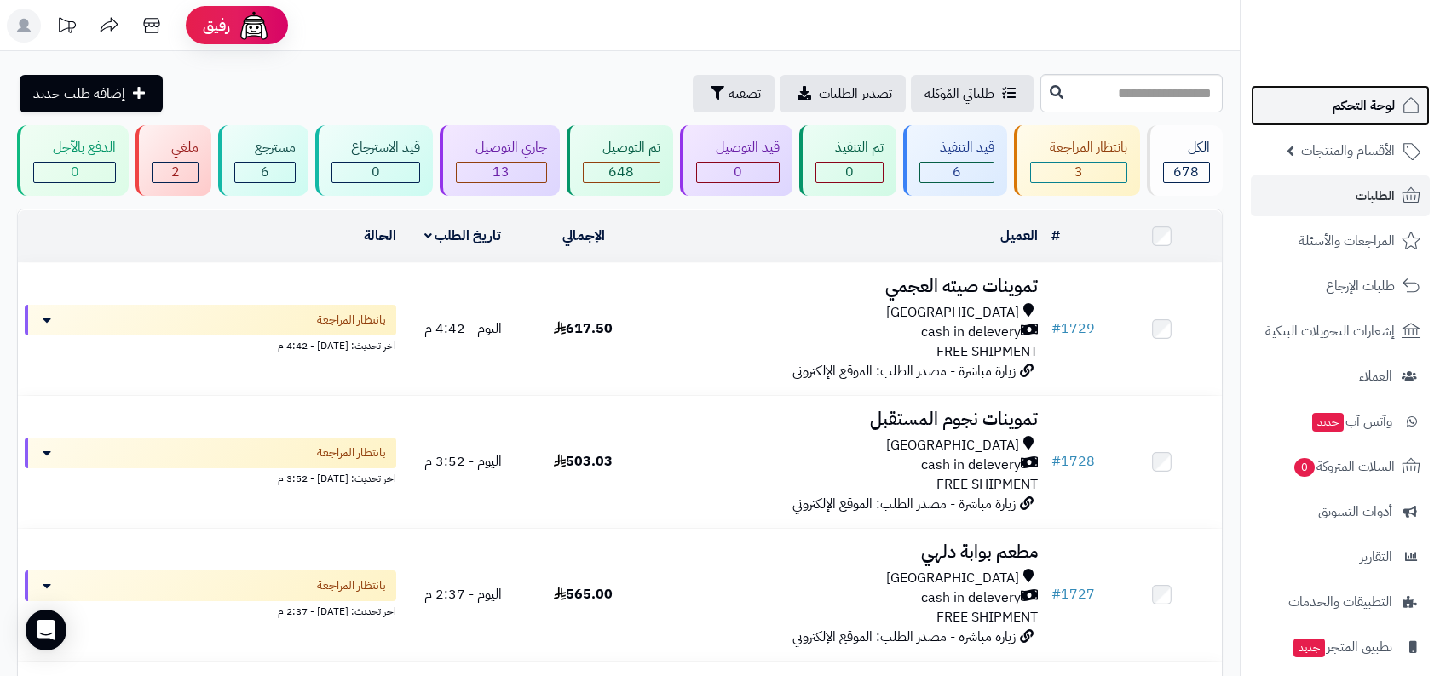
click at [1311, 100] on link "لوحة التحكم" at bounding box center [1340, 105] width 179 height 41
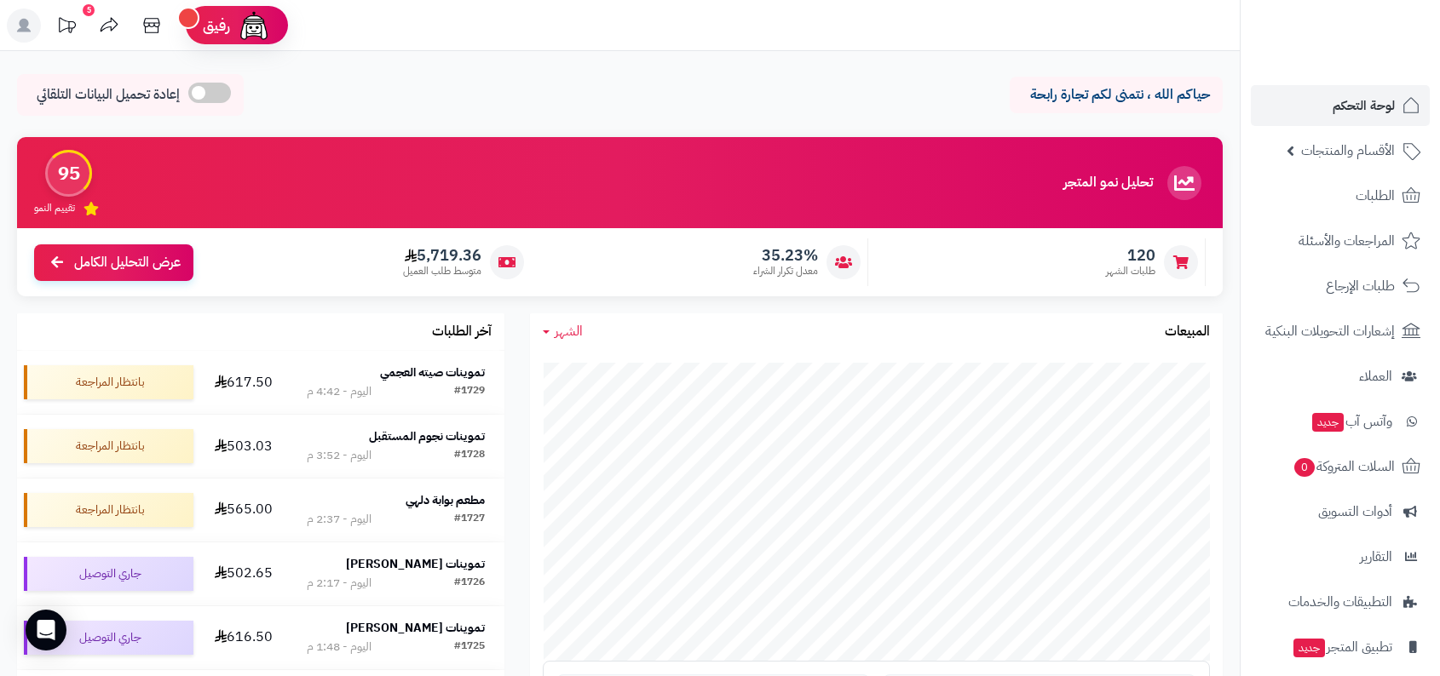
scroll to position [143, 0]
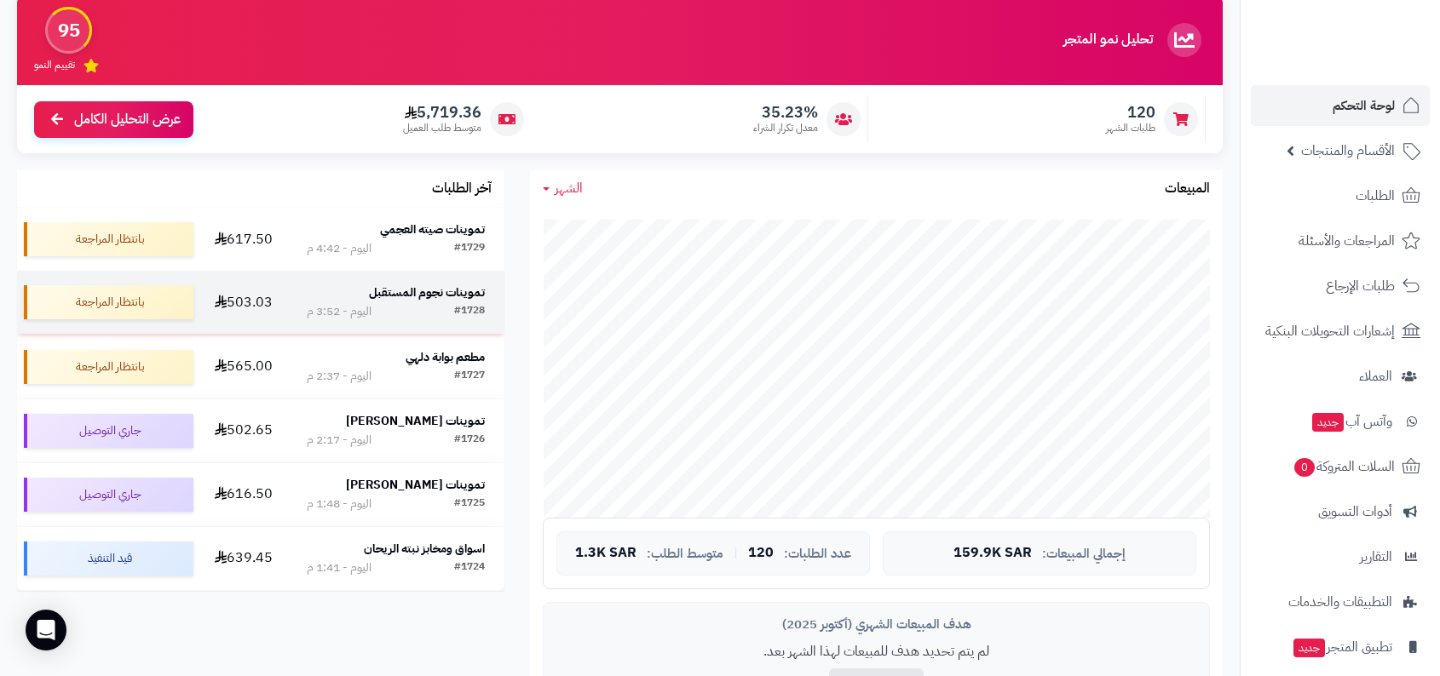
click at [407, 328] on td "تموينات نجوم المستقبل #1728 اليوم - 3:52 م" at bounding box center [395, 302] width 217 height 63
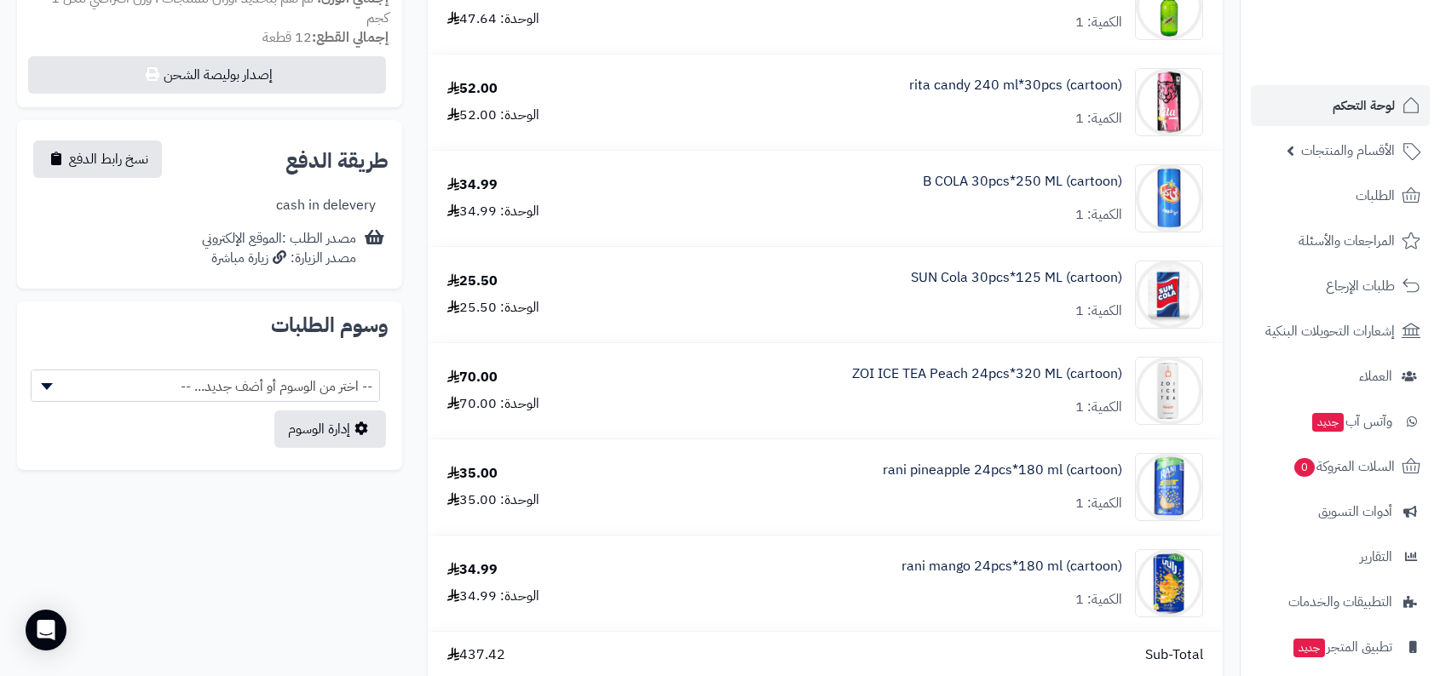
scroll to position [1020, 0]
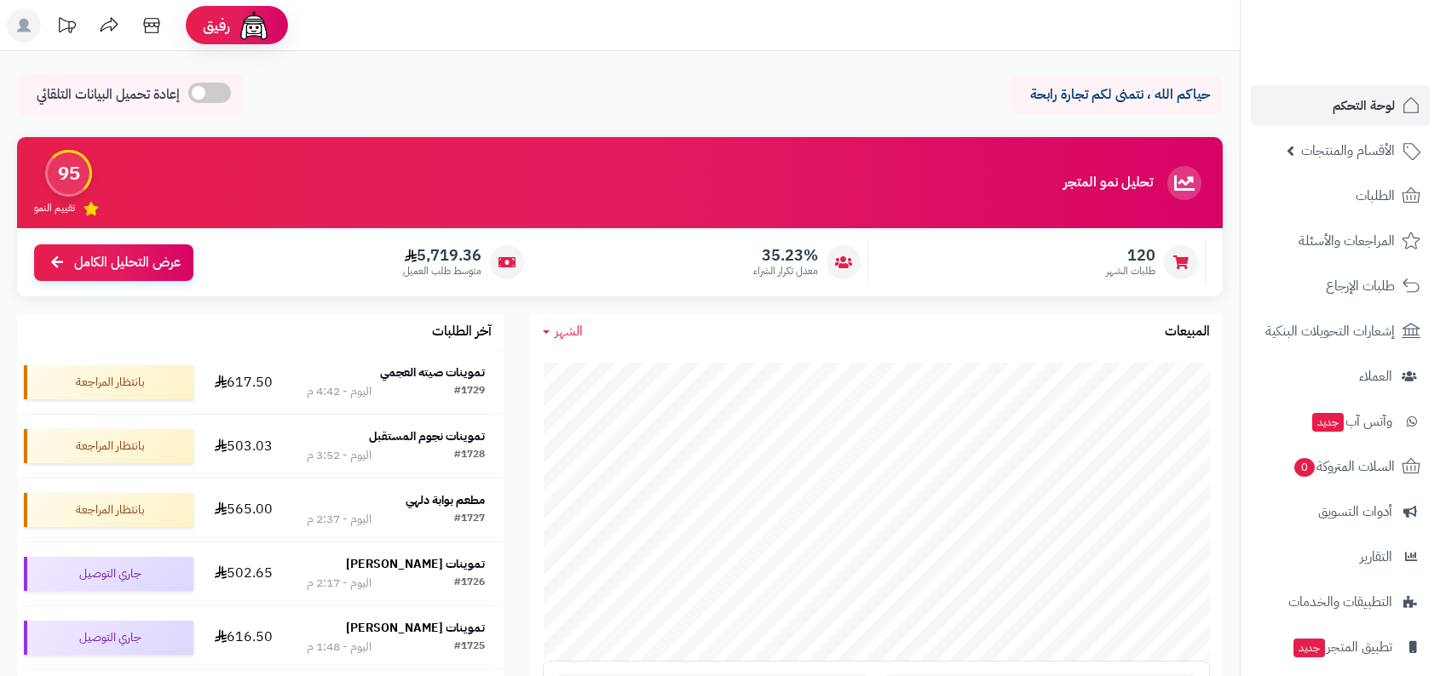
scroll to position [143, 0]
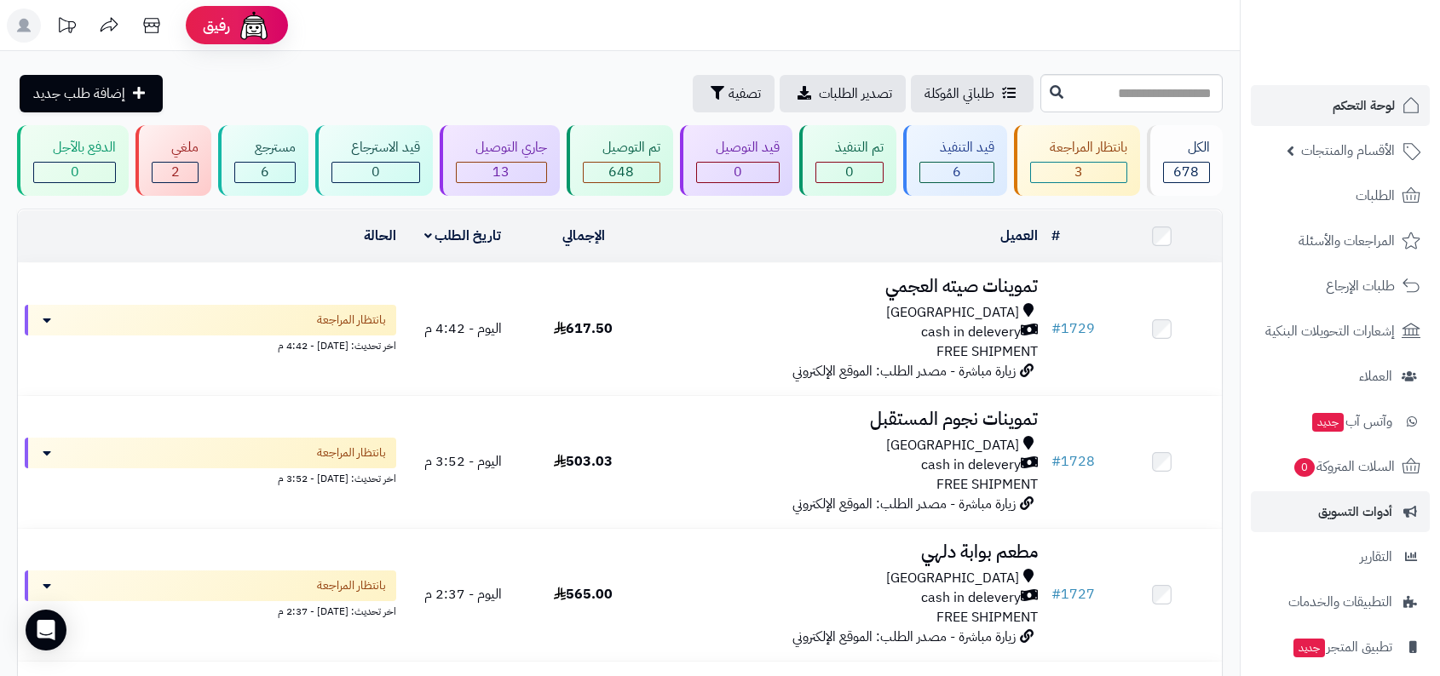
scroll to position [103, 0]
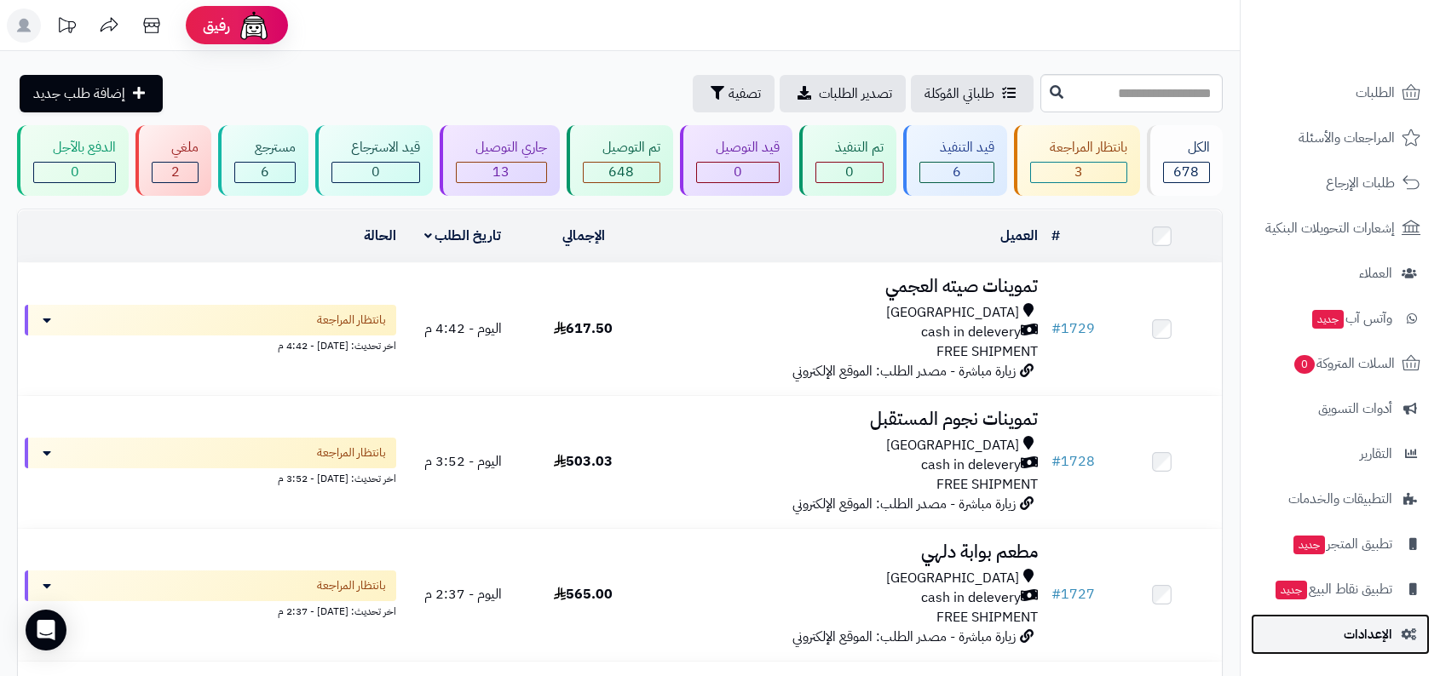
click at [1372, 620] on link "الإعدادات" at bounding box center [1340, 634] width 179 height 41
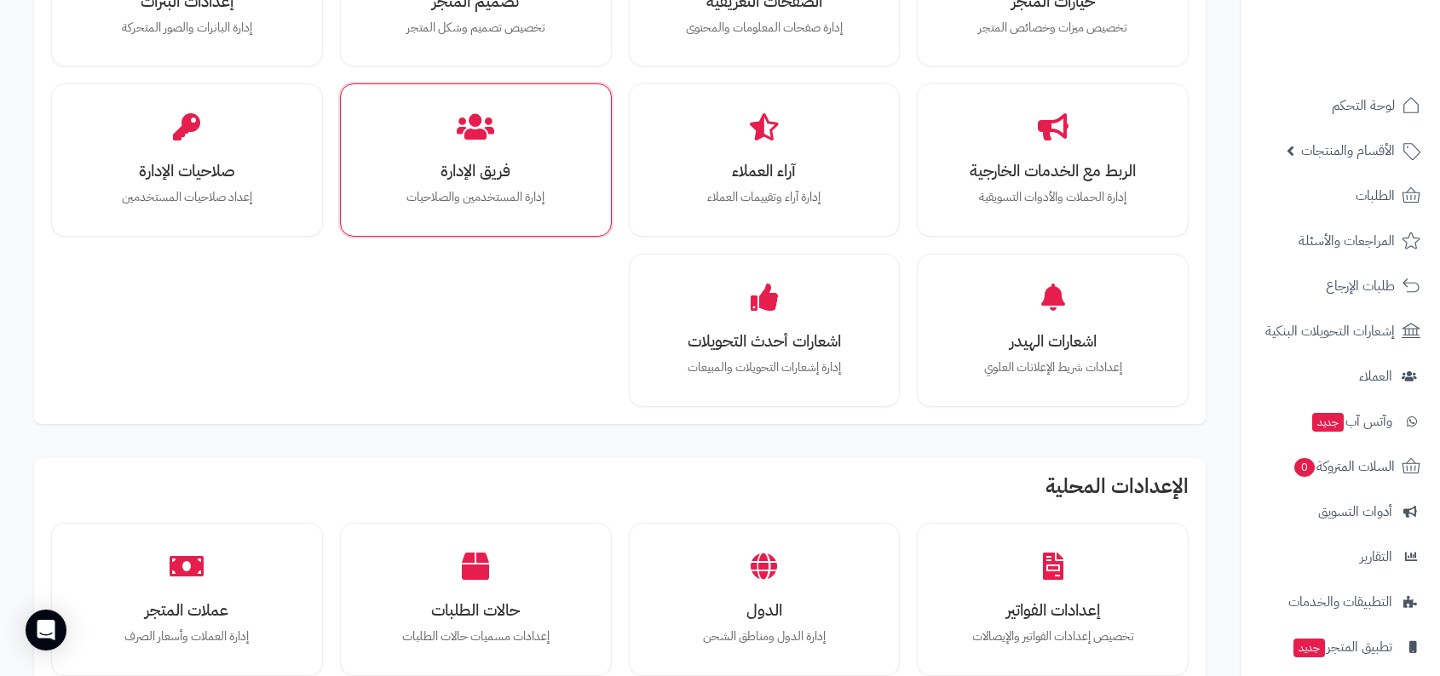
scroll to position [453, 0]
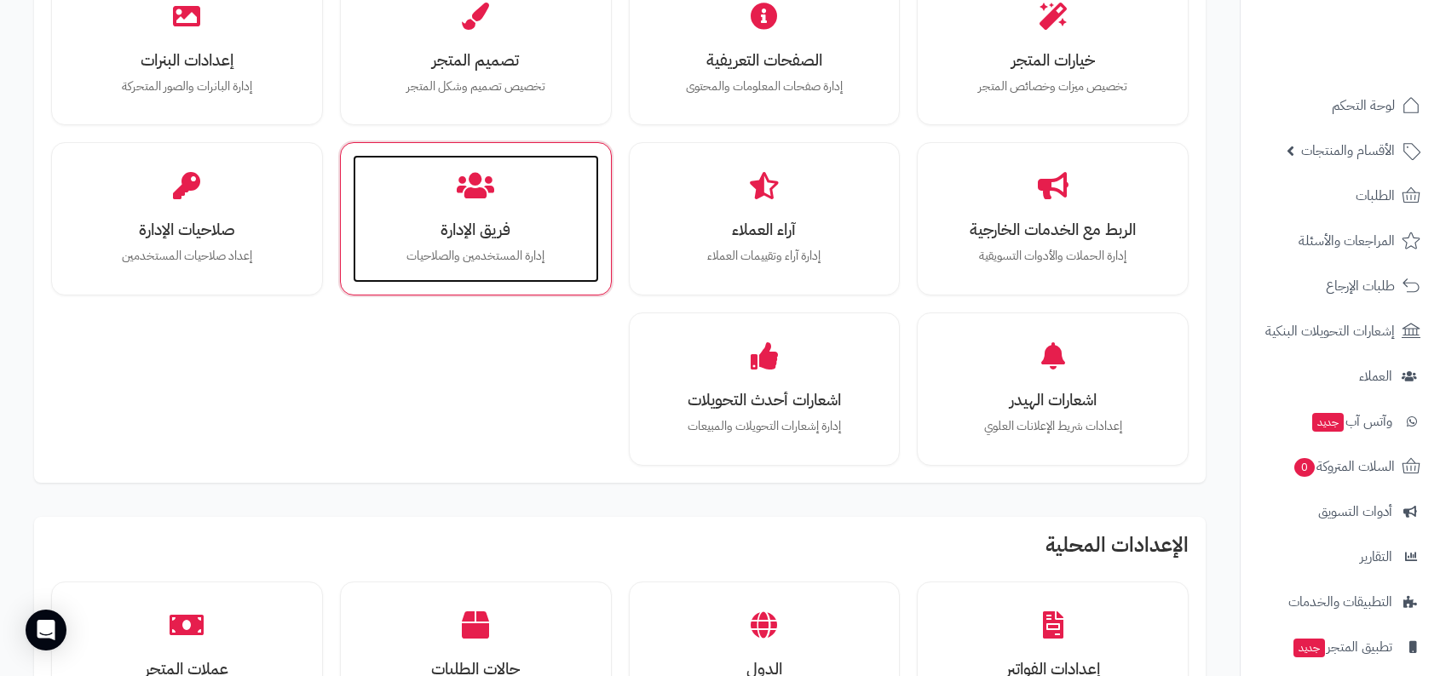
click at [482, 221] on h3 "فريق الإدارة" at bounding box center [476, 230] width 212 height 18
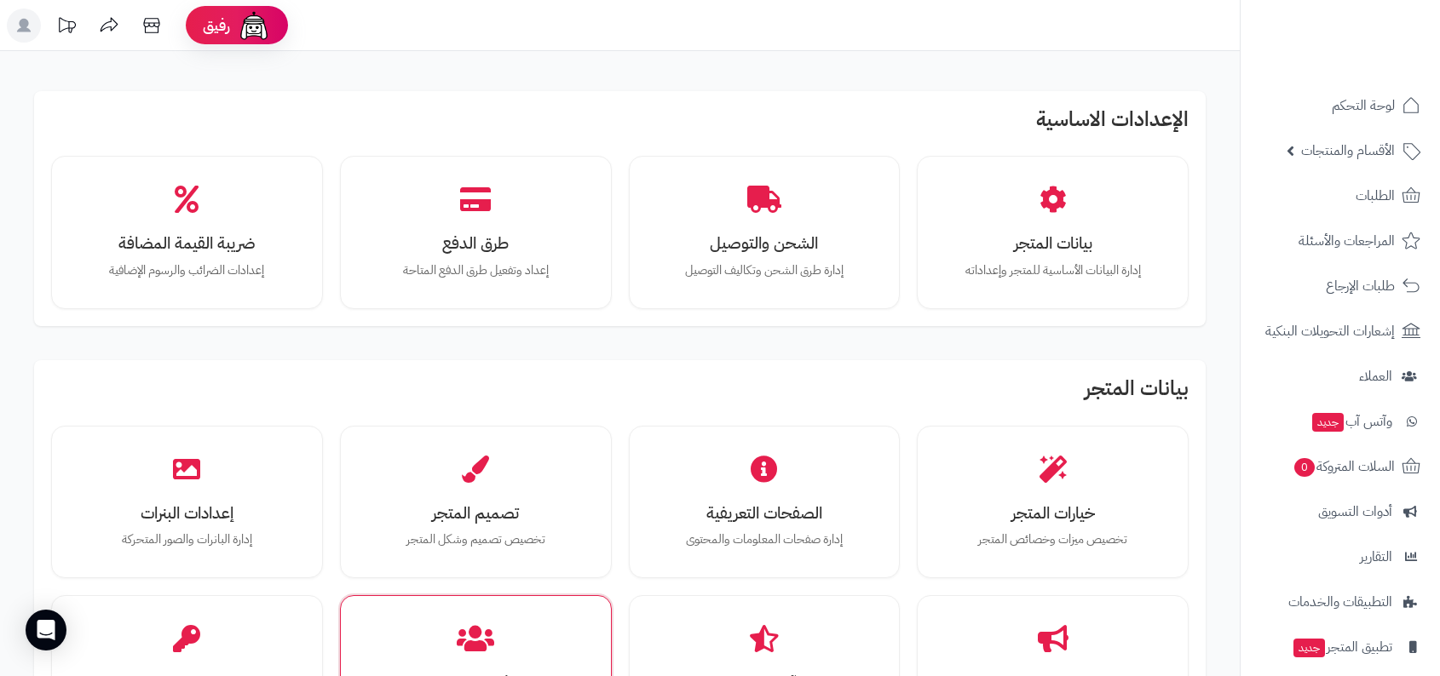
scroll to position [453, 0]
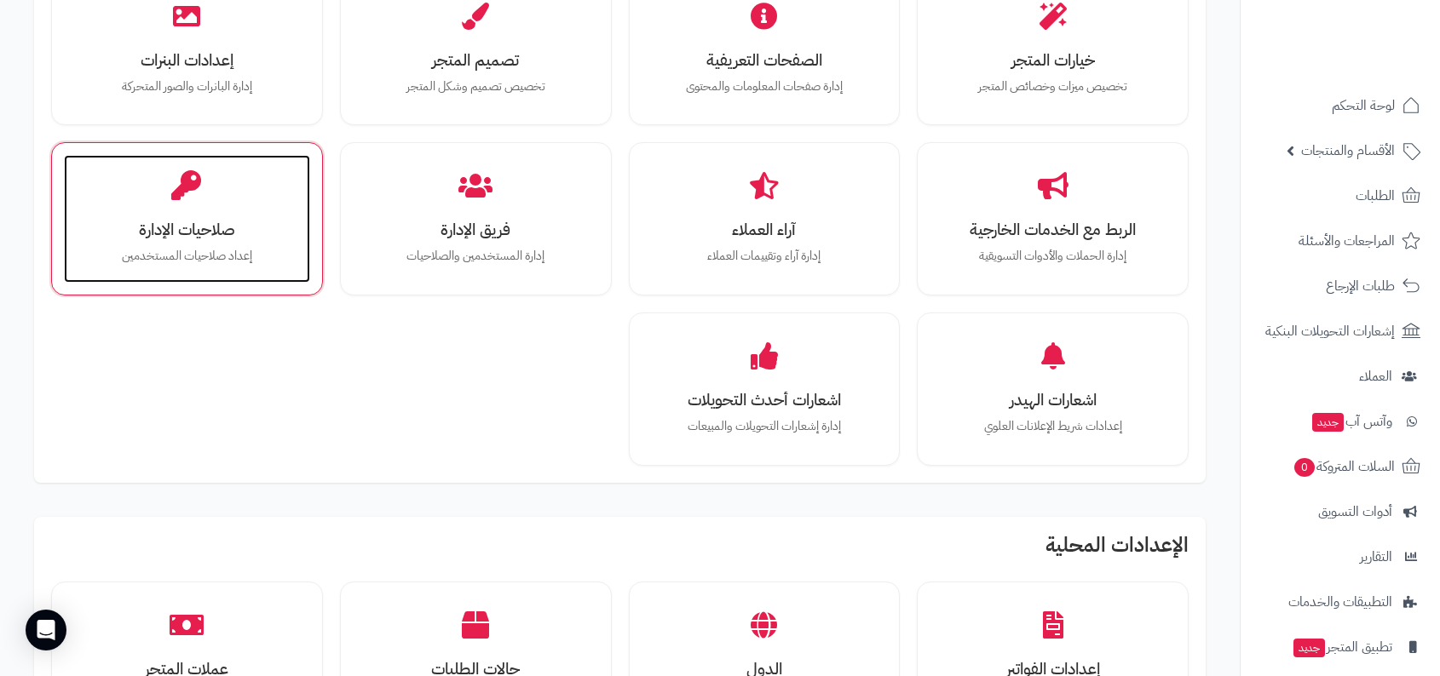
click at [267, 252] on p "إعداد صلاحيات المستخدمين" at bounding box center [187, 256] width 212 height 19
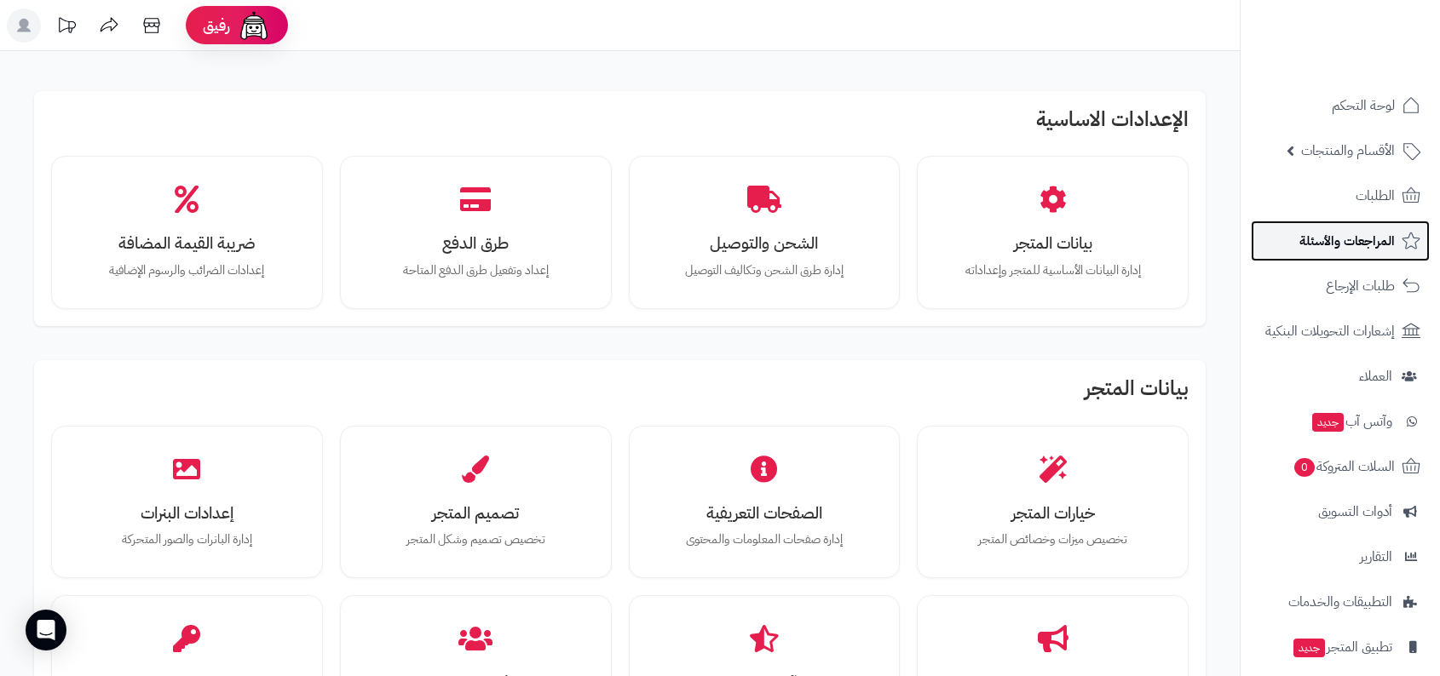
click at [1331, 229] on span "المراجعات والأسئلة" at bounding box center [1346, 241] width 95 height 24
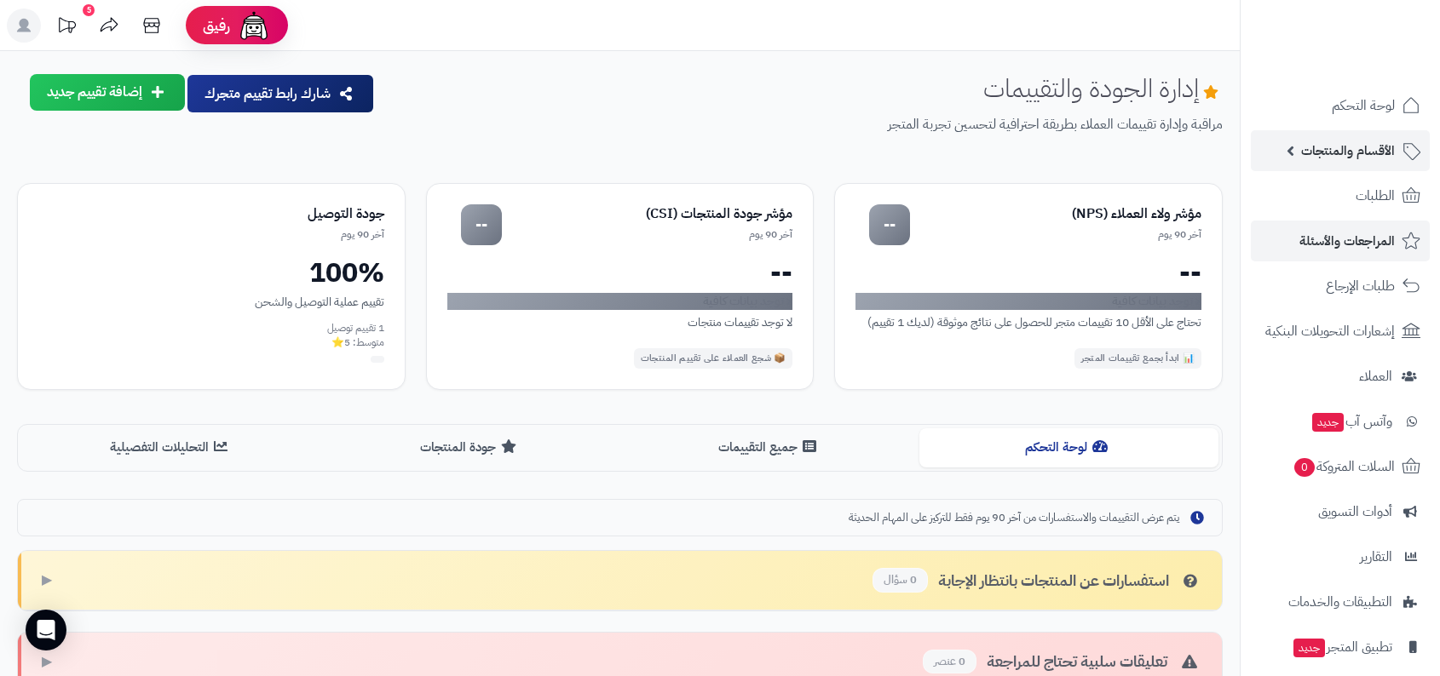
click at [1367, 149] on span "الأقسام والمنتجات" at bounding box center [1348, 151] width 94 height 24
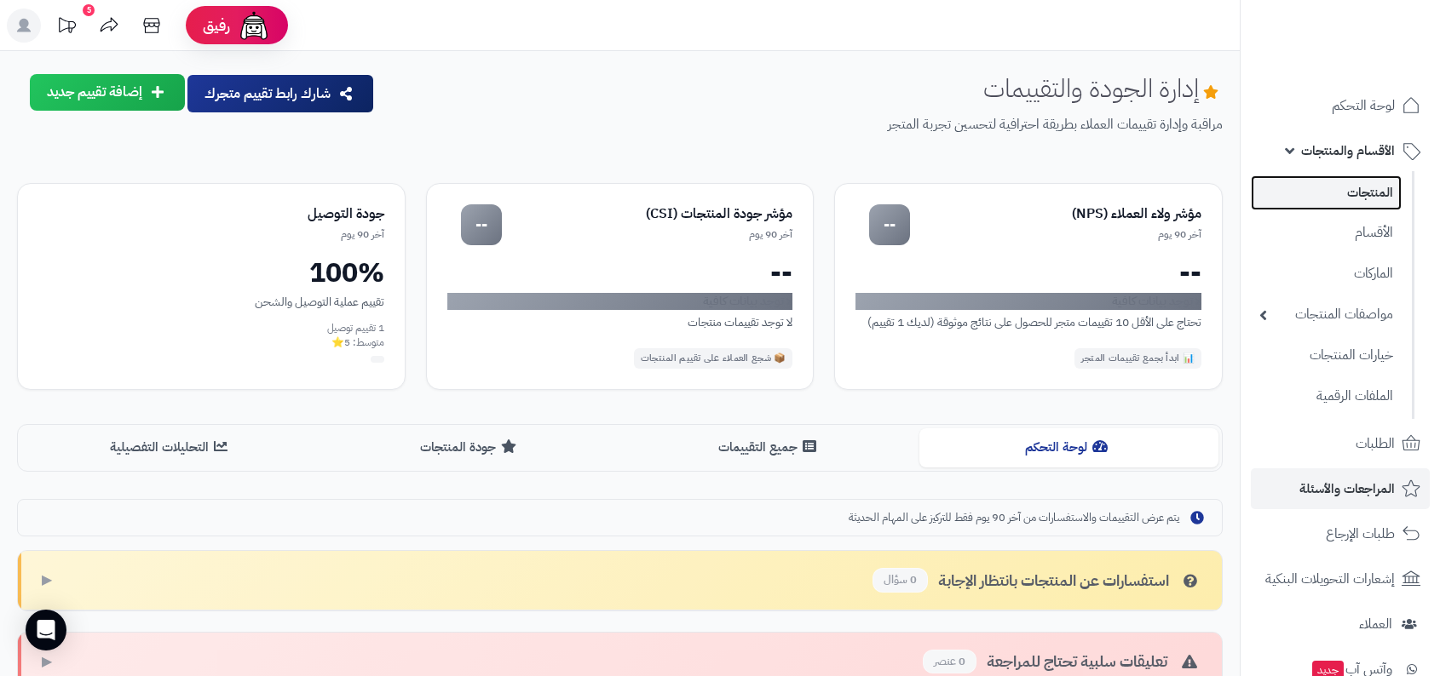
click at [1367, 209] on link "المنتجات" at bounding box center [1326, 193] width 151 height 35
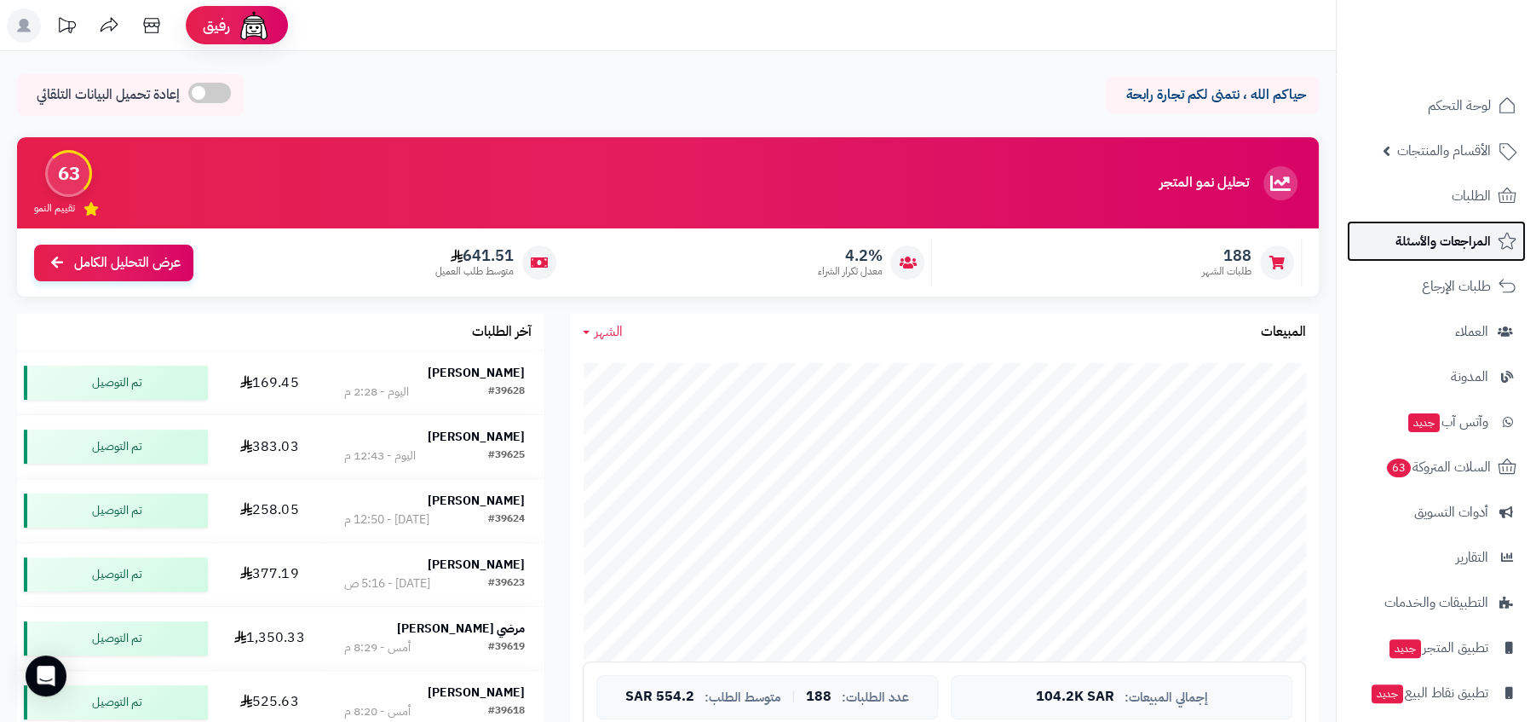
click at [1408, 244] on span "المراجعات والأسئلة" at bounding box center [1442, 241] width 95 height 24
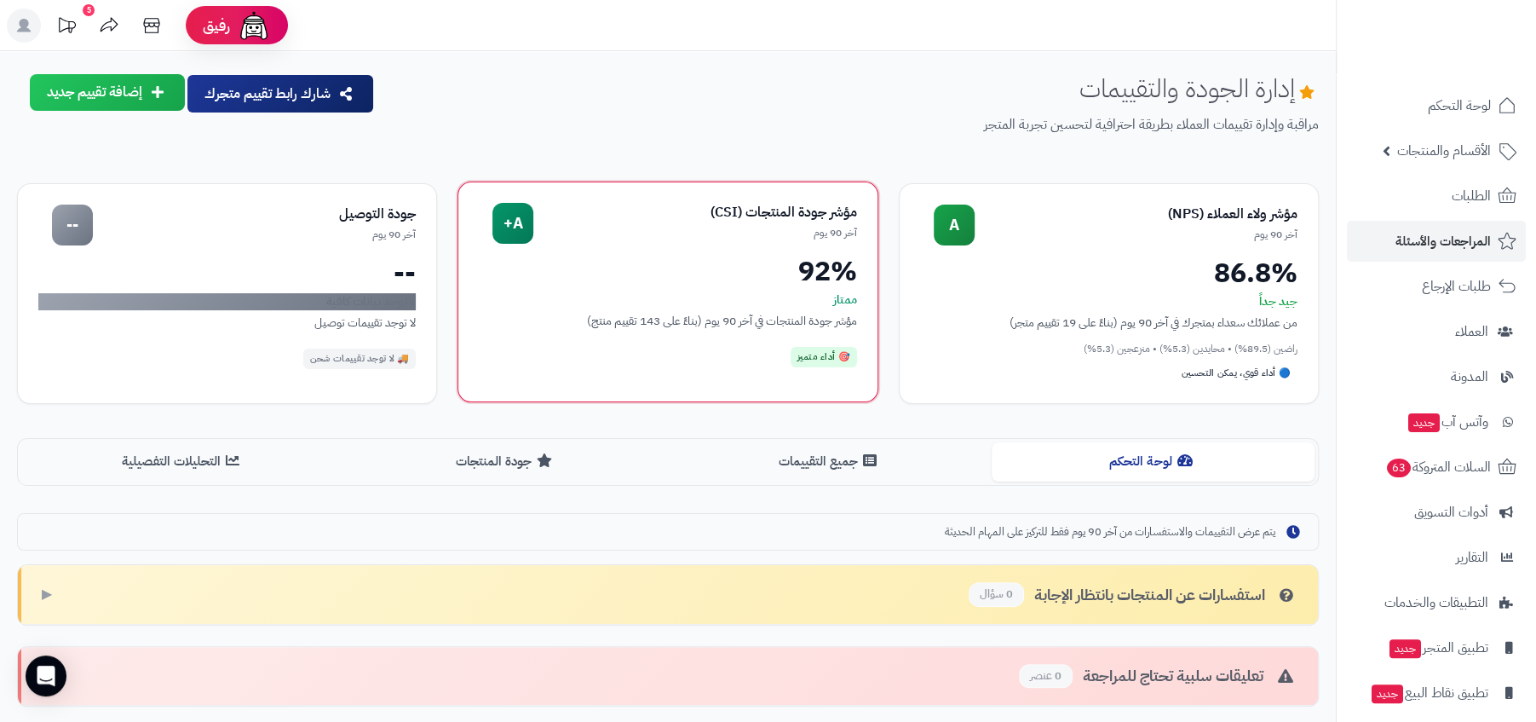
scroll to position [280, 0]
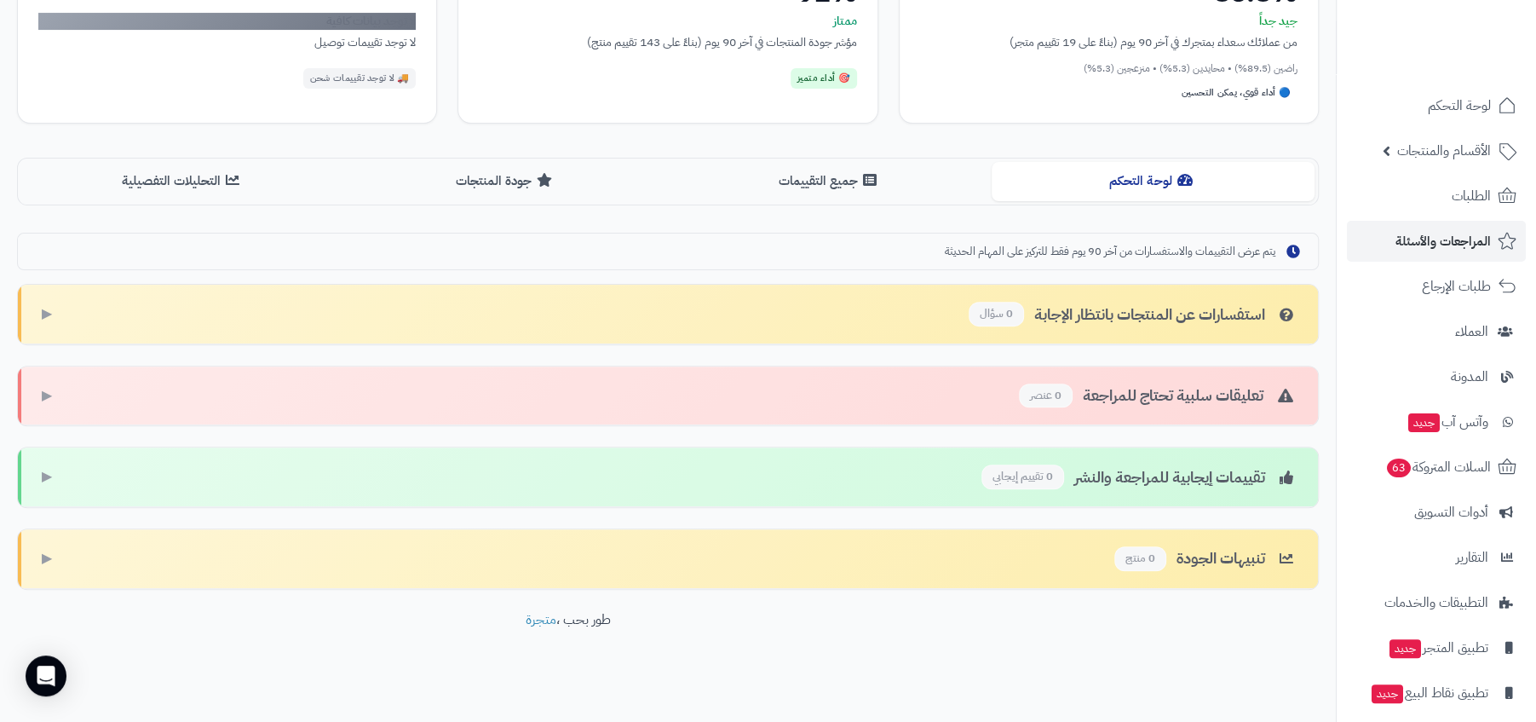
click at [1190, 384] on div "تعليقات سلبية تحتاج للمراجعة 0 عنصر" at bounding box center [1158, 395] width 279 height 25
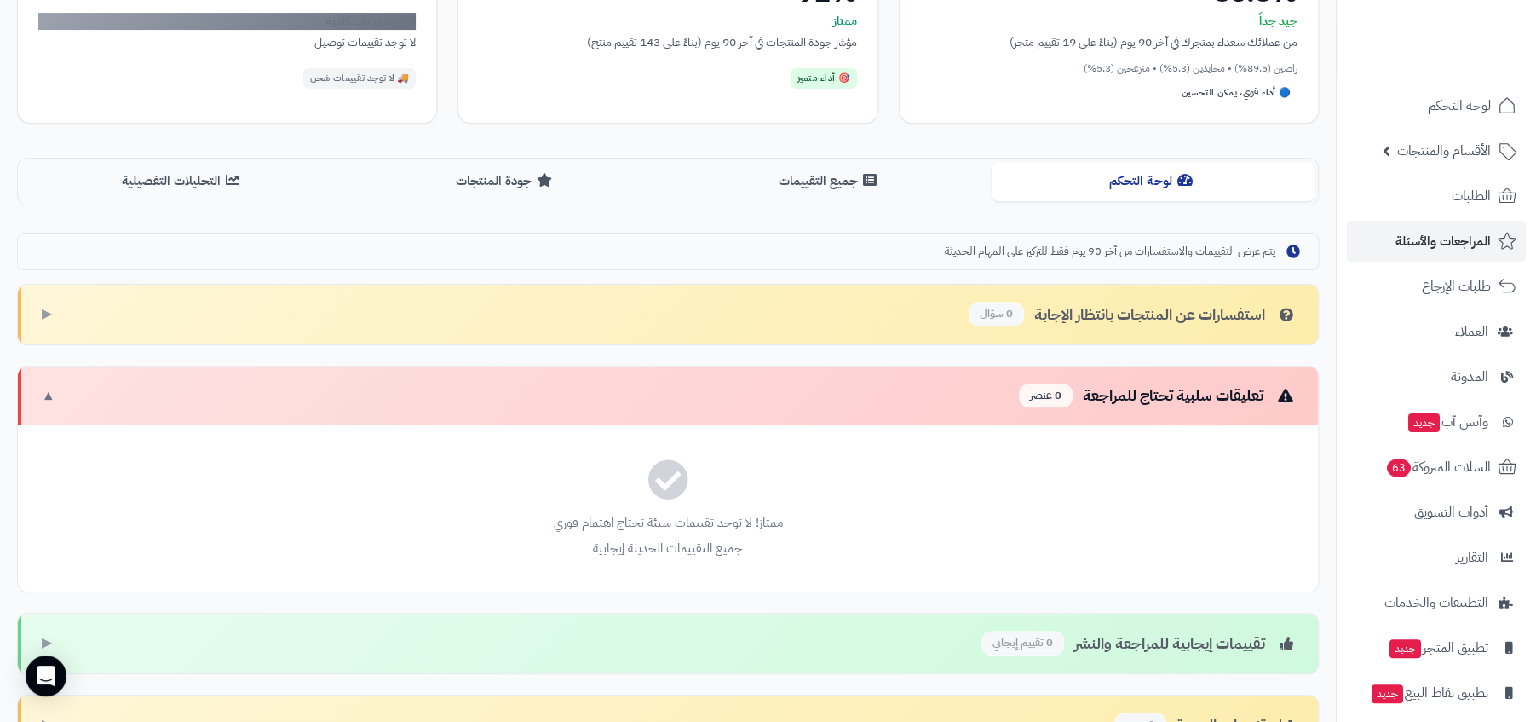
click at [1190, 384] on div "تعليقات سلبية تحتاج للمراجعة 0 عنصر" at bounding box center [1158, 395] width 279 height 25
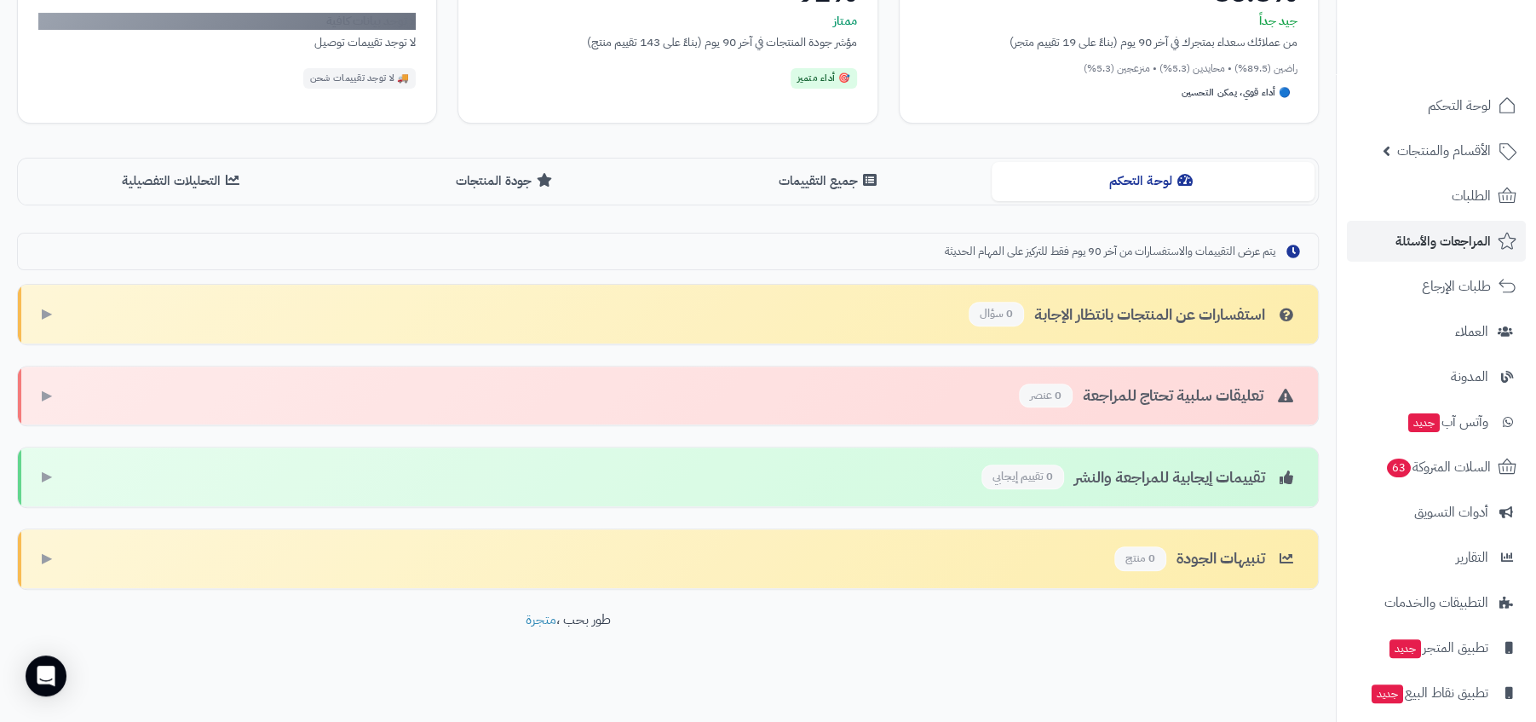
click at [1099, 395] on div "تعليقات سلبية تحتاج للمراجعة 0 عنصر" at bounding box center [1158, 395] width 279 height 25
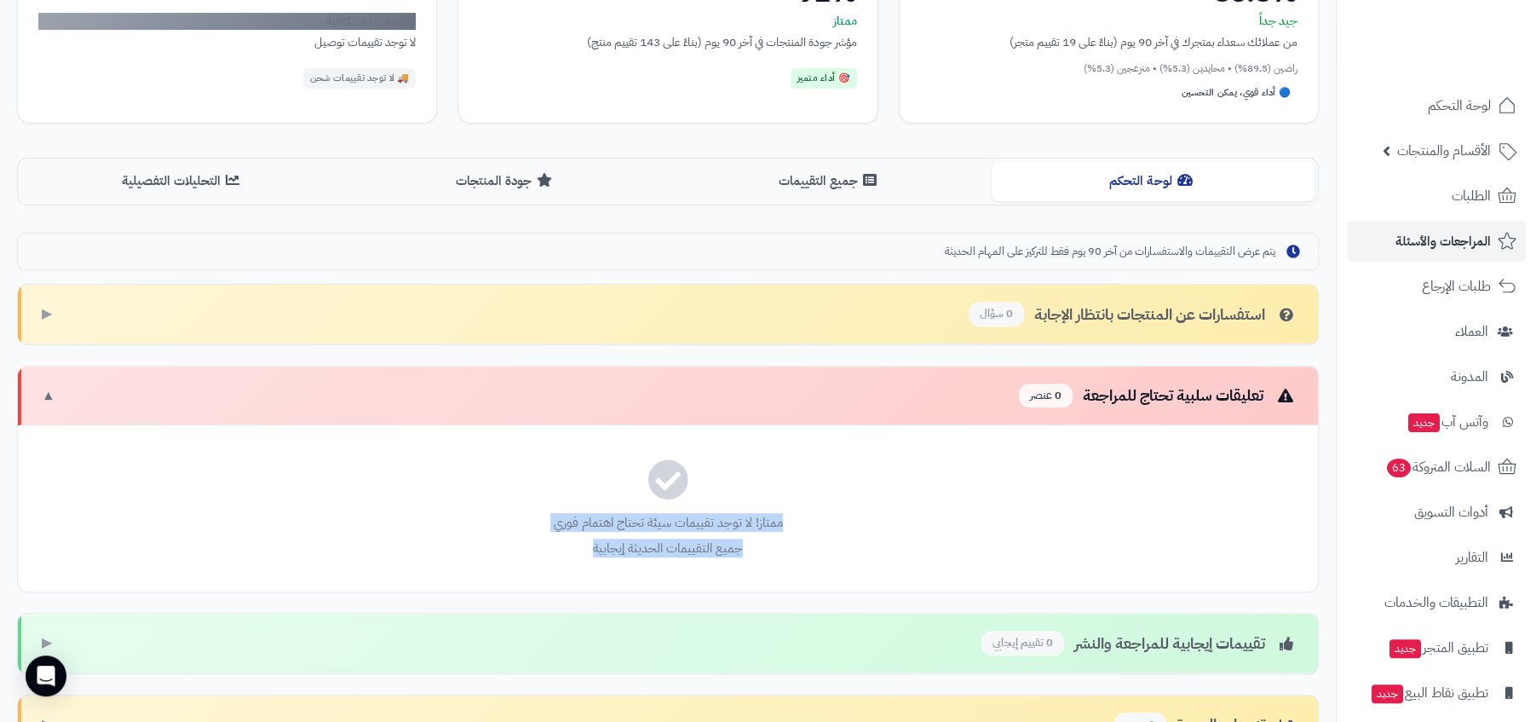
drag, startPoint x: 596, startPoint y: 564, endPoint x: 844, endPoint y: 497, distance: 256.9
click at [842, 498] on div "ممتاز! لا توجد تقييمات سيئة تحتاج اهتمام فوري جميع التقييمات الحديثة إيجابية" at bounding box center [668, 508] width 1300 height 166
click at [1100, 403] on div "تعليقات سلبية تحتاج للمراجعة 0 عنصر" at bounding box center [1158, 395] width 279 height 25
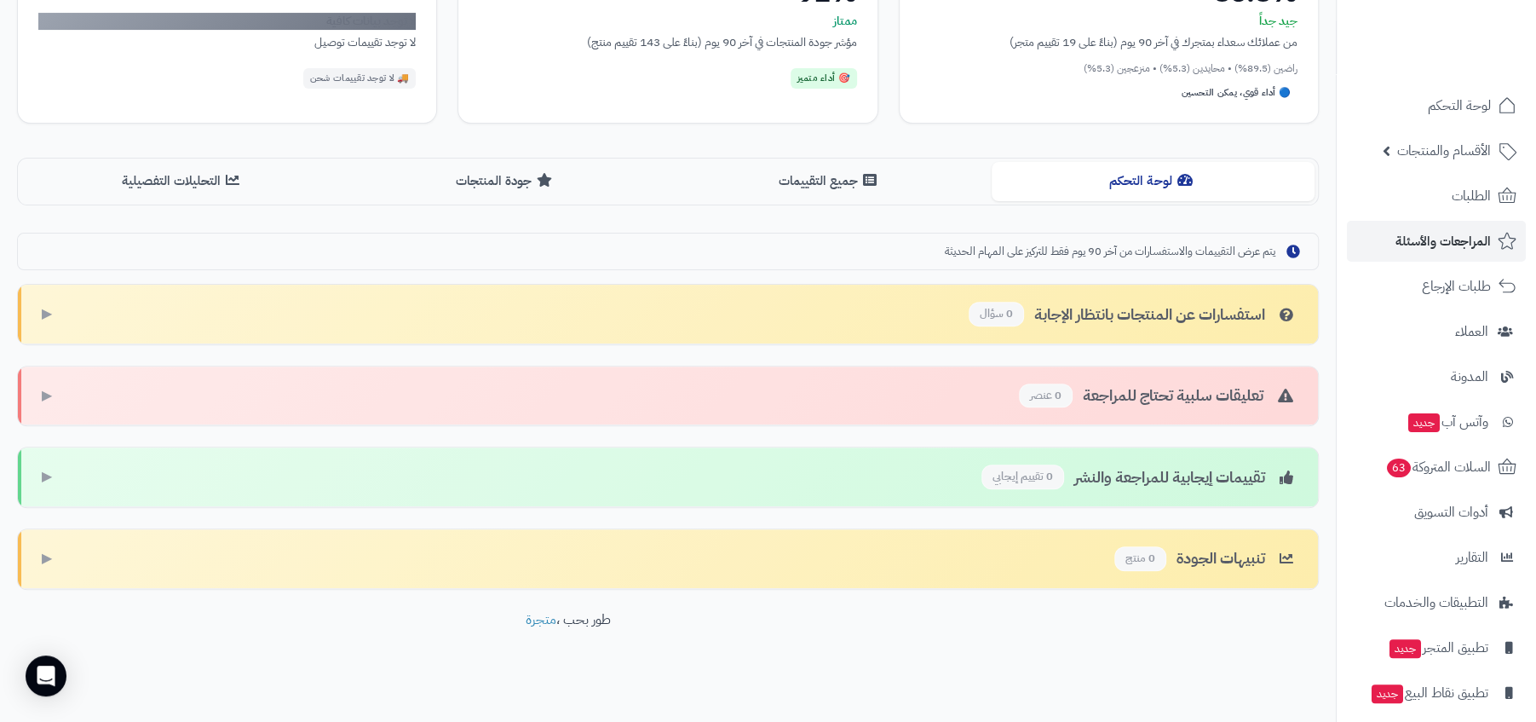
click at [1100, 403] on div "تعليقات سلبية تحتاج للمراجعة 0 عنصر" at bounding box center [1158, 395] width 279 height 25
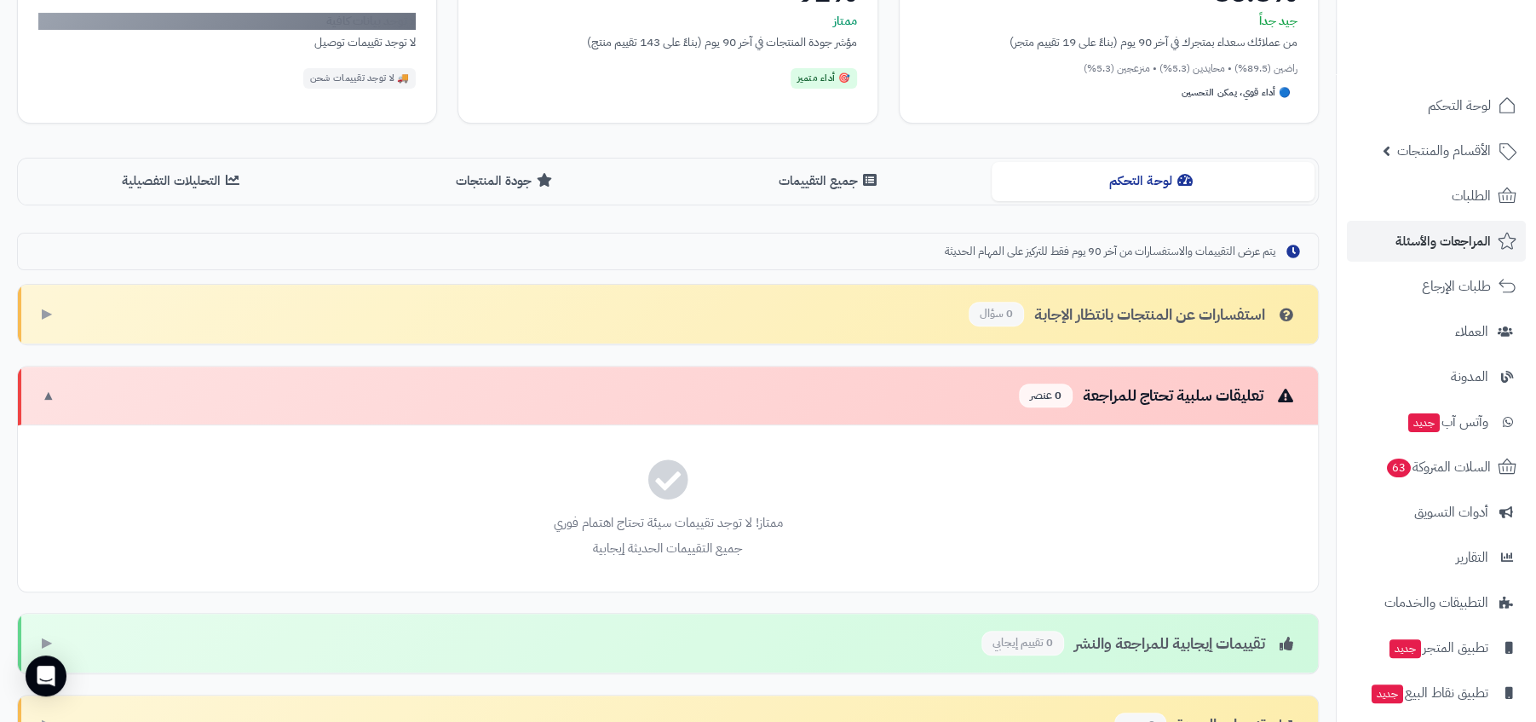
click at [1100, 403] on div "تعليقات سلبية تحتاج للمراجعة 0 عنصر" at bounding box center [1158, 395] width 279 height 25
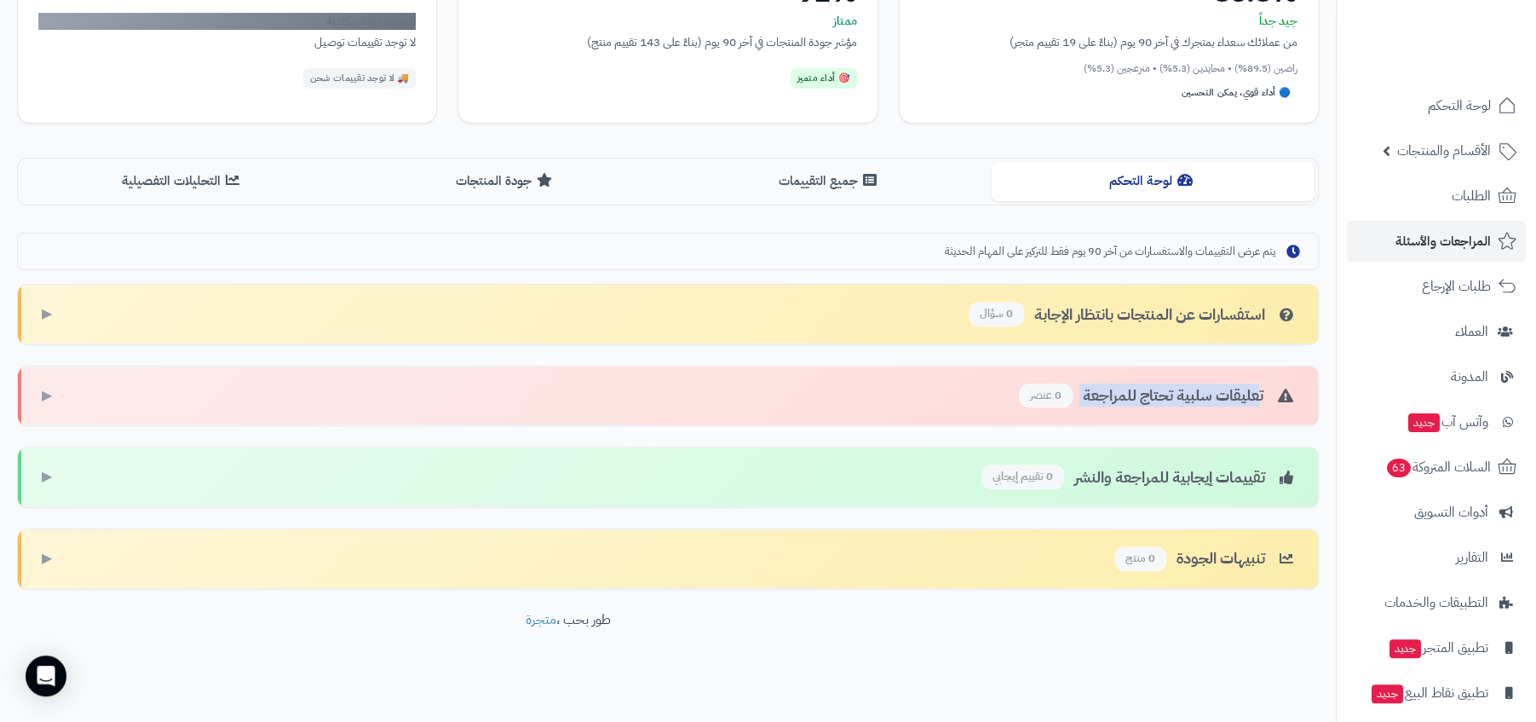
click at [1100, 403] on div "تعليقات سلبية تحتاج للمراجعة 0 عنصر" at bounding box center [1158, 395] width 279 height 25
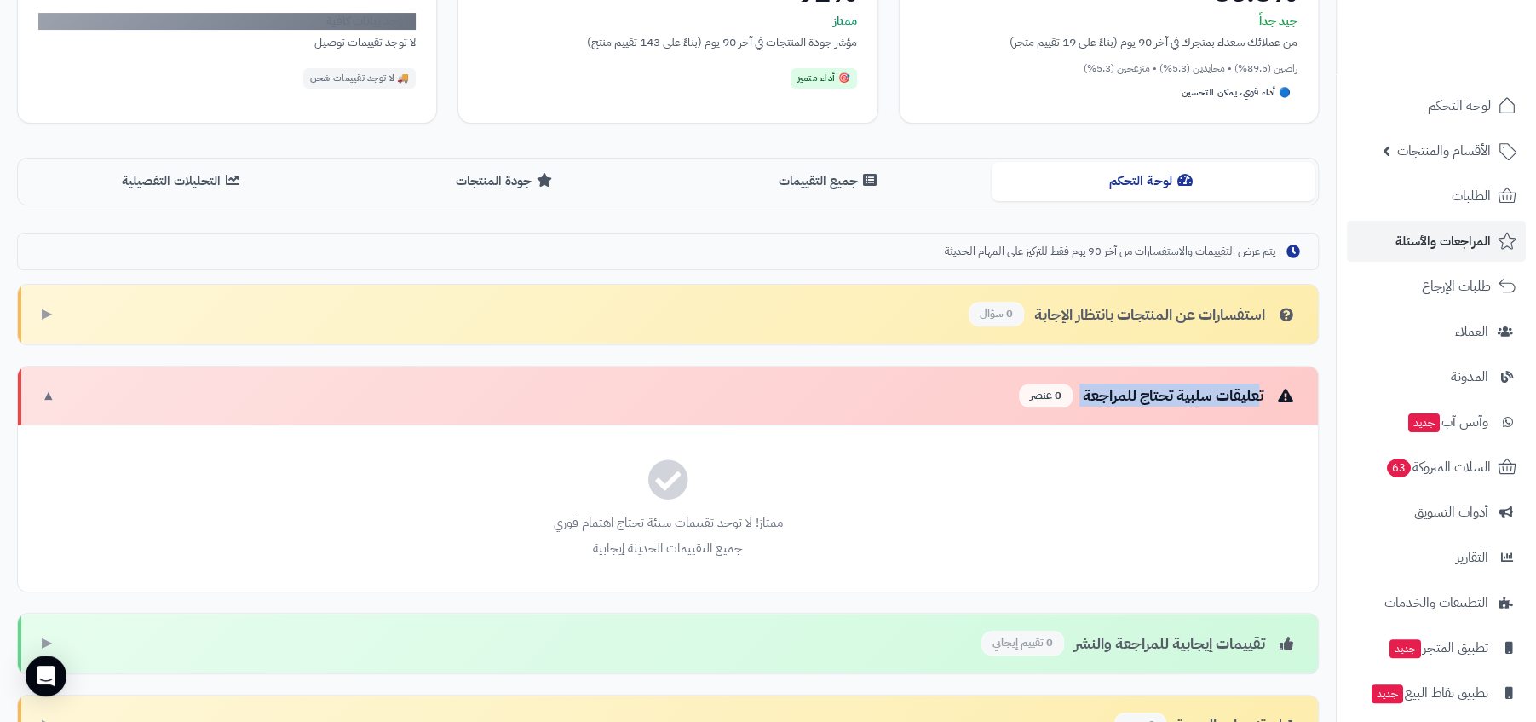
click at [1100, 403] on div "تعليقات سلبية تحتاج للمراجعة 0 عنصر" at bounding box center [1158, 395] width 279 height 25
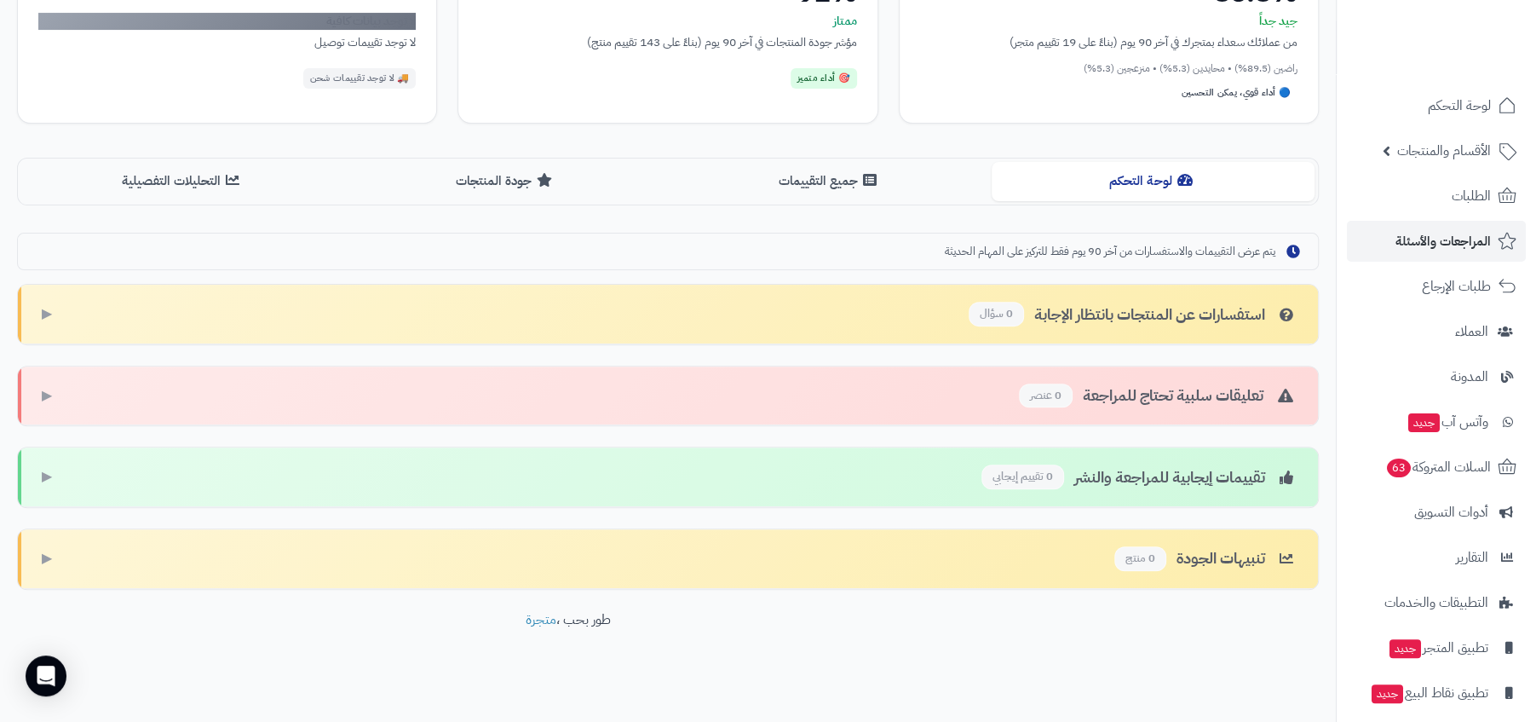
click at [1127, 370] on div "تعليقات سلبية تحتاج للمراجعة 0 عنصر ▶" at bounding box center [668, 396] width 1300 height 60
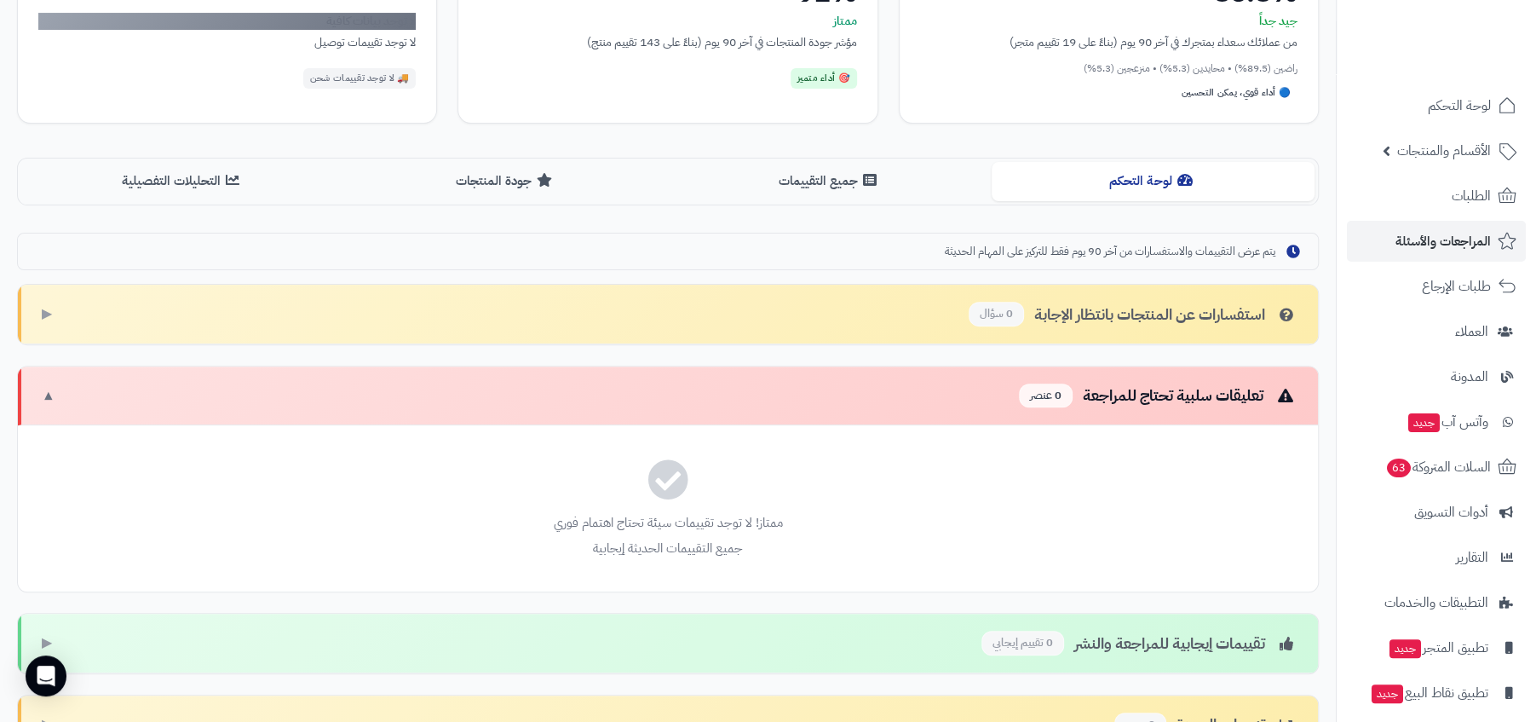
click at [1106, 328] on div "استفسارات عن المنتجات بانتظار الإجابة 0 سؤال ▶" at bounding box center [668, 315] width 1300 height 60
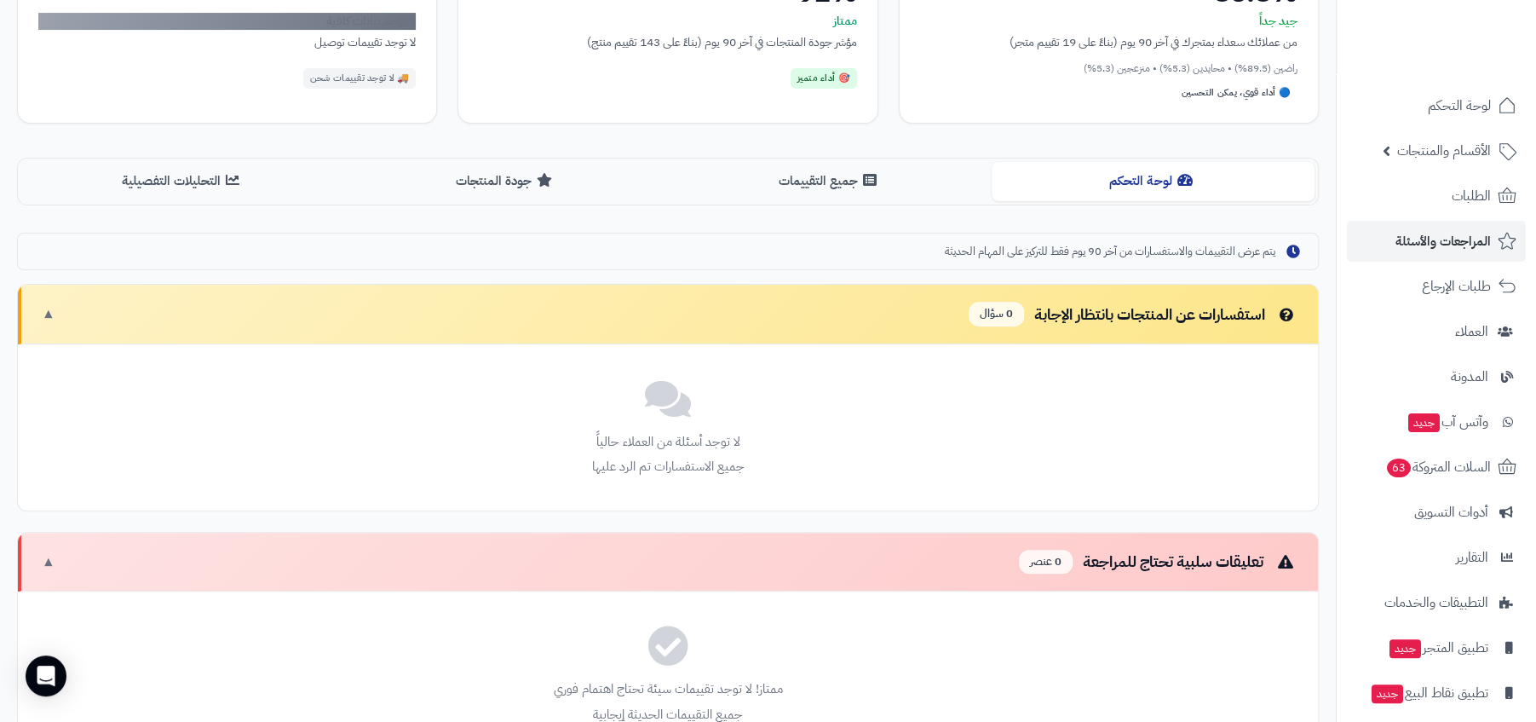
click at [1072, 291] on div "استفسارات عن المنتجات بانتظار الإجابة 0 سؤال ▼" at bounding box center [668, 315] width 1300 height 60
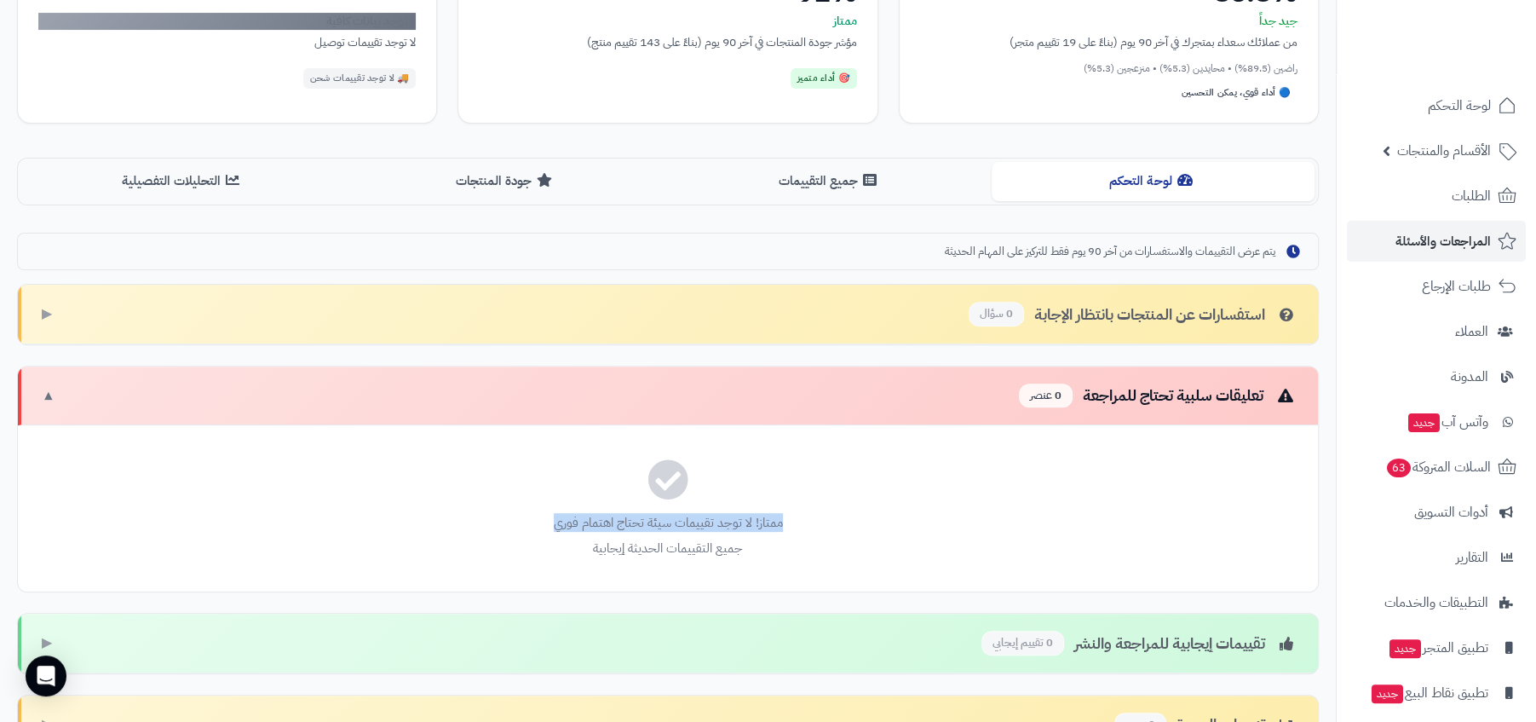
drag, startPoint x: 554, startPoint y: 544, endPoint x: 1016, endPoint y: 469, distance: 467.9
click at [1014, 470] on div "ممتاز! لا توجد تقييمات سيئة تحتاج اهتمام فوري جميع التقييمات الحديثة إيجابية" at bounding box center [668, 508] width 1300 height 166
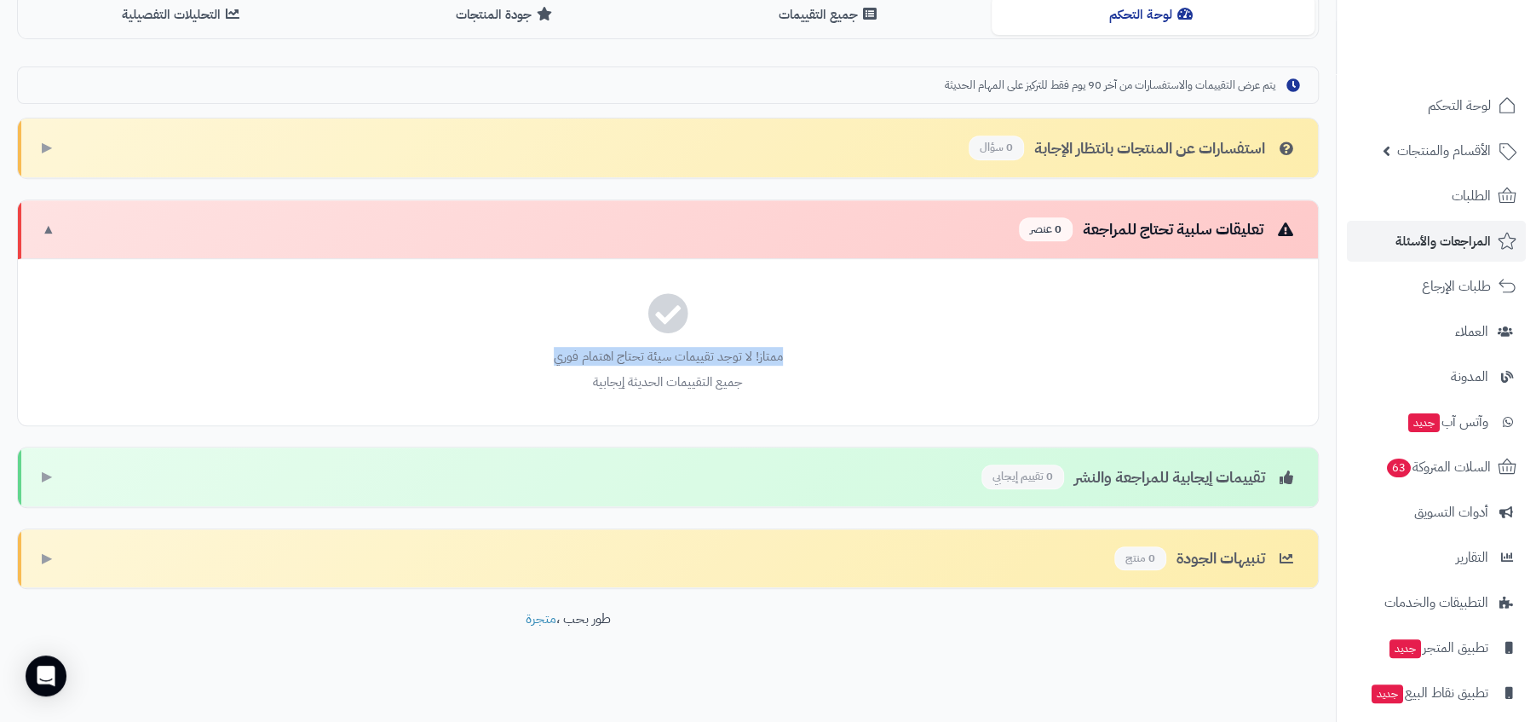
click at [1146, 427] on div "يتم عرض التقييمات والاستفسارات من آخر 90 يوم فقط للتركيز على المهام الحديثة است…" at bounding box center [668, 327] width 1302 height 523
click at [1202, 492] on div "تقييمات إيجابية للمراجعة والنشر 0 تقييم إيجابي ▶" at bounding box center [668, 477] width 1300 height 60
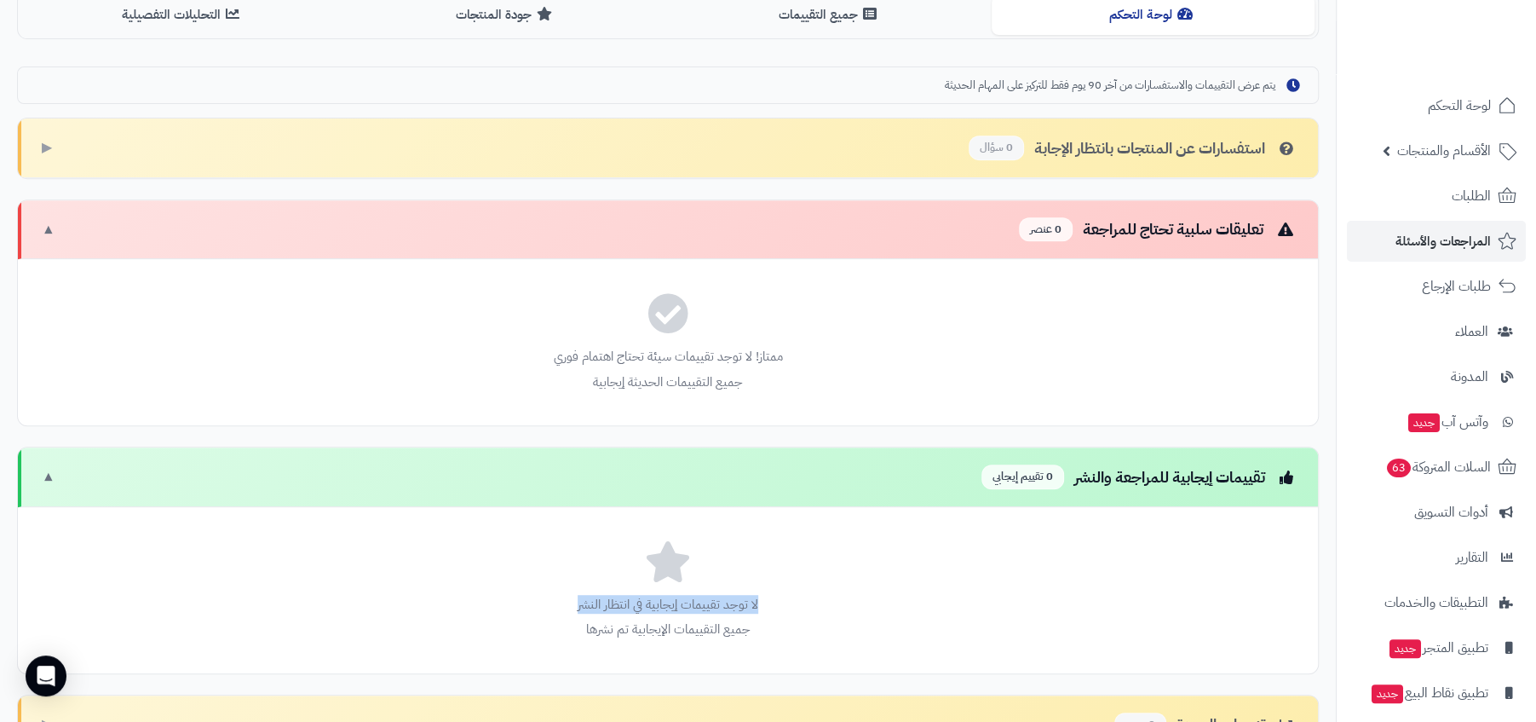
drag, startPoint x: 529, startPoint y: 631, endPoint x: 871, endPoint y: 527, distance: 357.1
click at [871, 527] on div "لا توجد تقييمات إيجابية في انتظار النشر جميع التقييمات الإيجابية تم نشرها" at bounding box center [668, 590] width 1300 height 166
click at [1220, 489] on div "تقييمات إيجابية للمراجعة والنشر 0 تقييم إيجابي ▼" at bounding box center [668, 477] width 1300 height 60
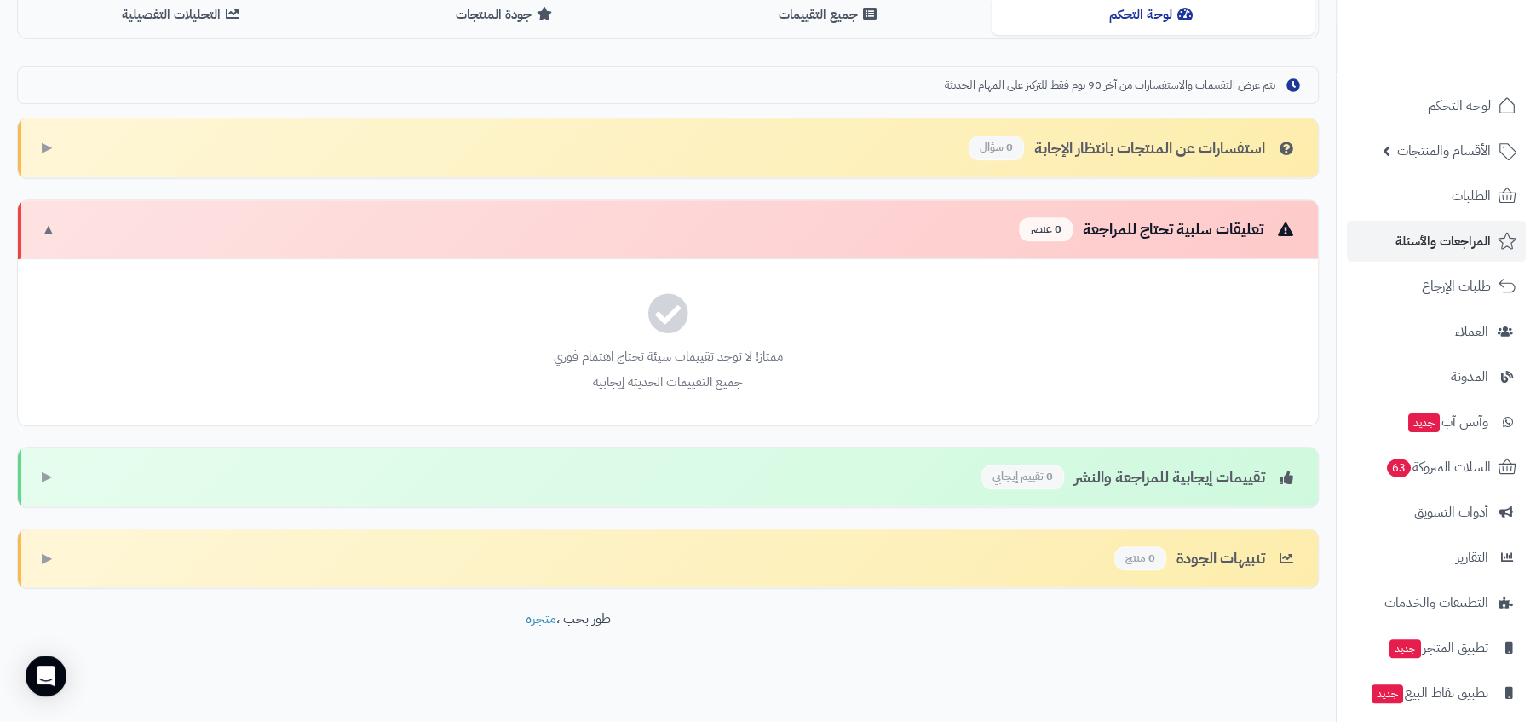
click at [1145, 315] on div "ممتاز! لا توجد تقييمات سيئة تحتاج اهتمام فوري جميع التقييمات الحديثة إيجابية" at bounding box center [668, 342] width 1300 height 166
click at [1166, 244] on div "تعليقات سلبية تحتاج للمراجعة 0 عنصر ▼" at bounding box center [668, 230] width 1300 height 60
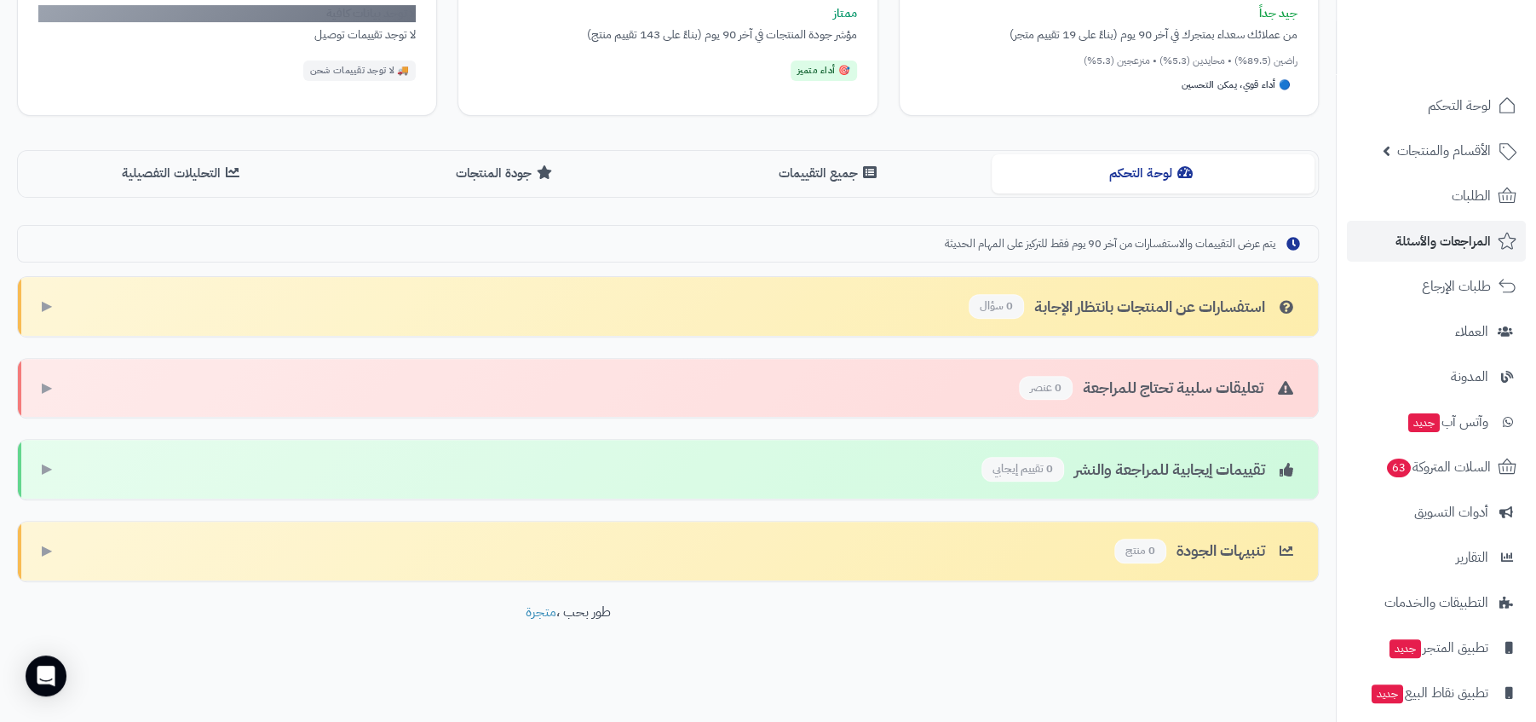
scroll to position [280, 0]
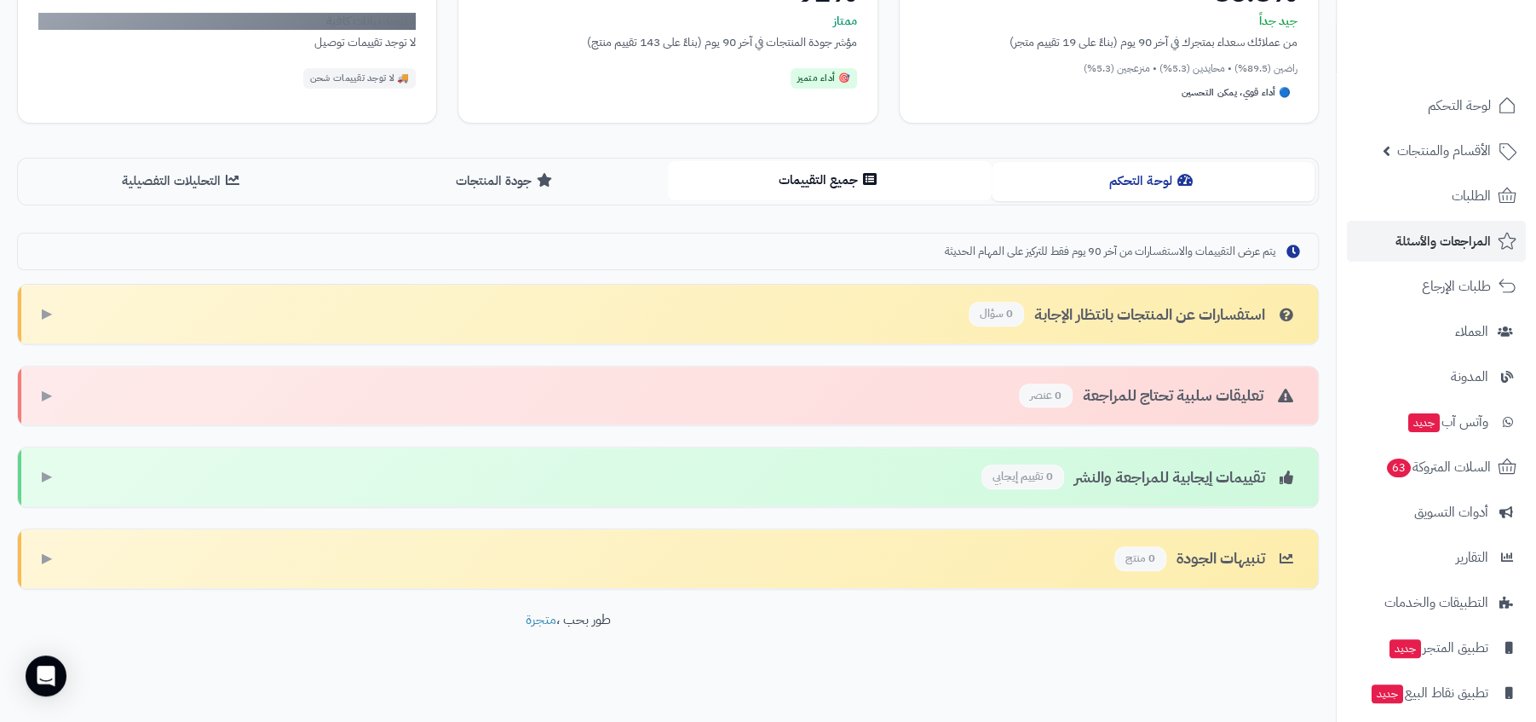
click at [809, 187] on button "جميع التقييمات" at bounding box center [830, 180] width 324 height 38
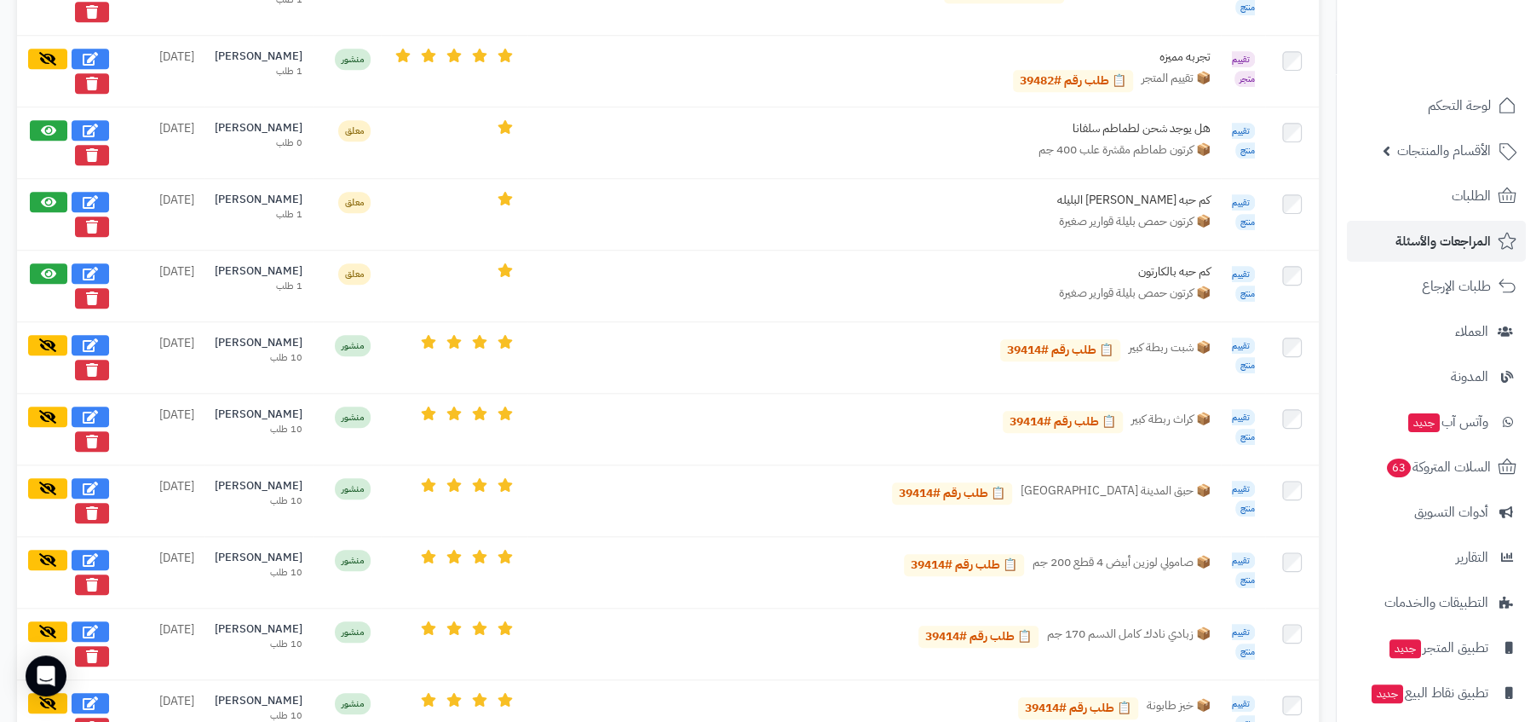
scroll to position [791, 0]
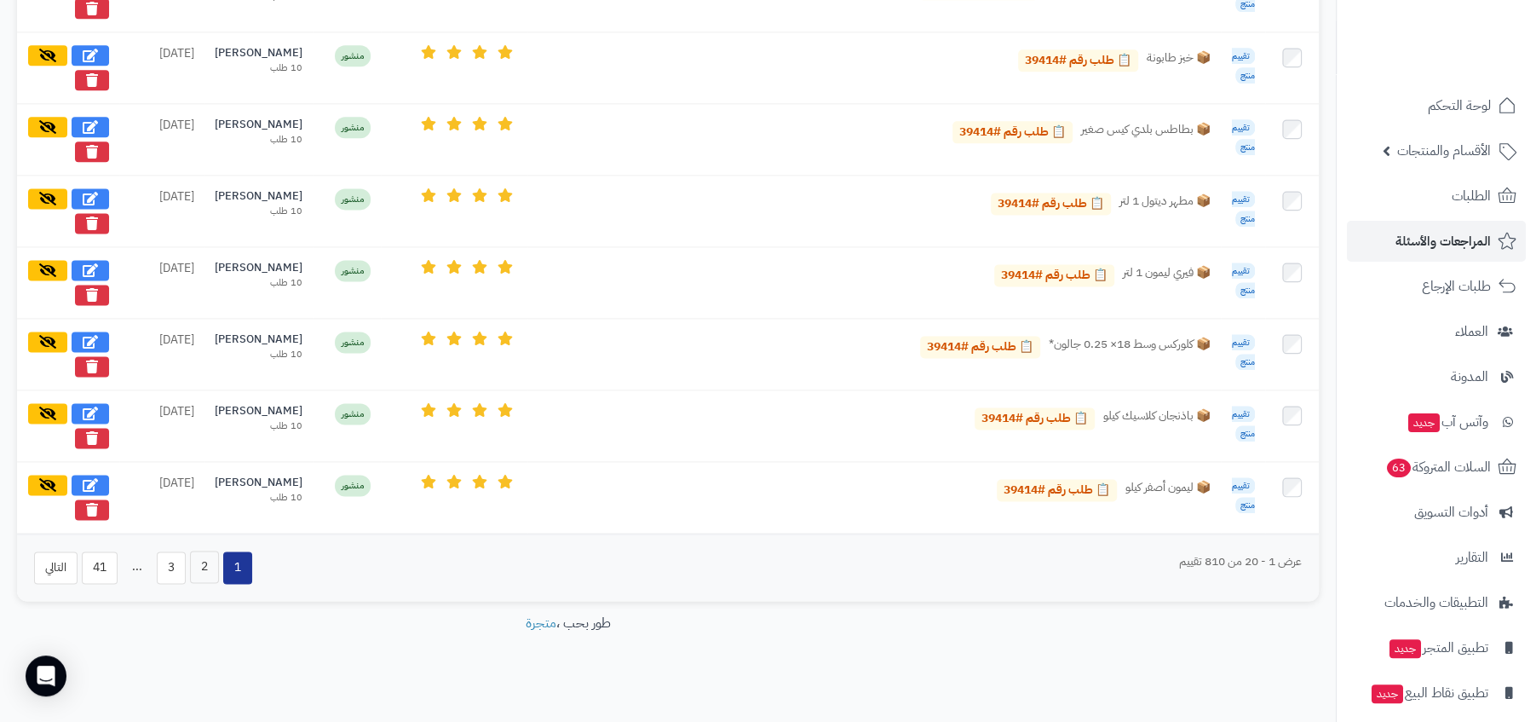
click at [208, 569] on button "2" at bounding box center [204, 566] width 29 height 32
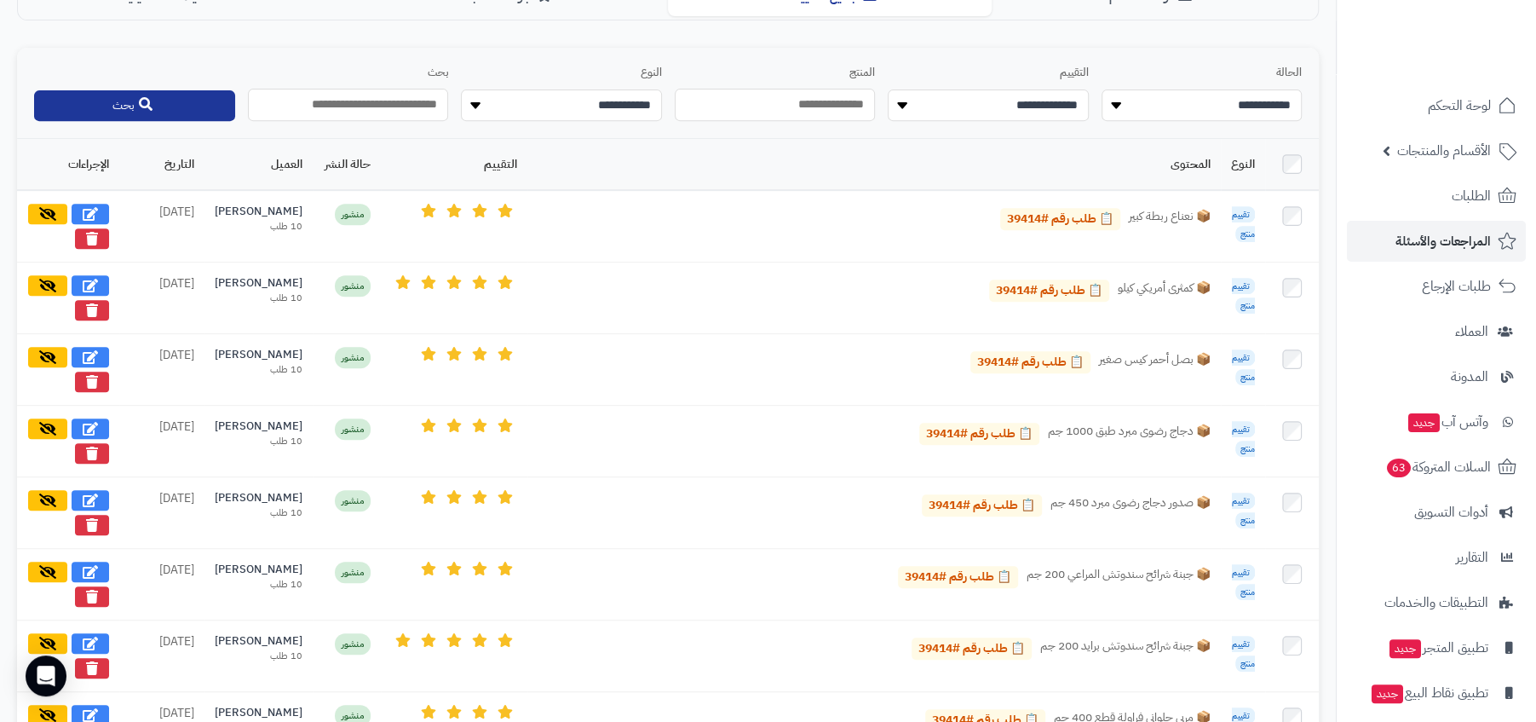
scroll to position [1554, 0]
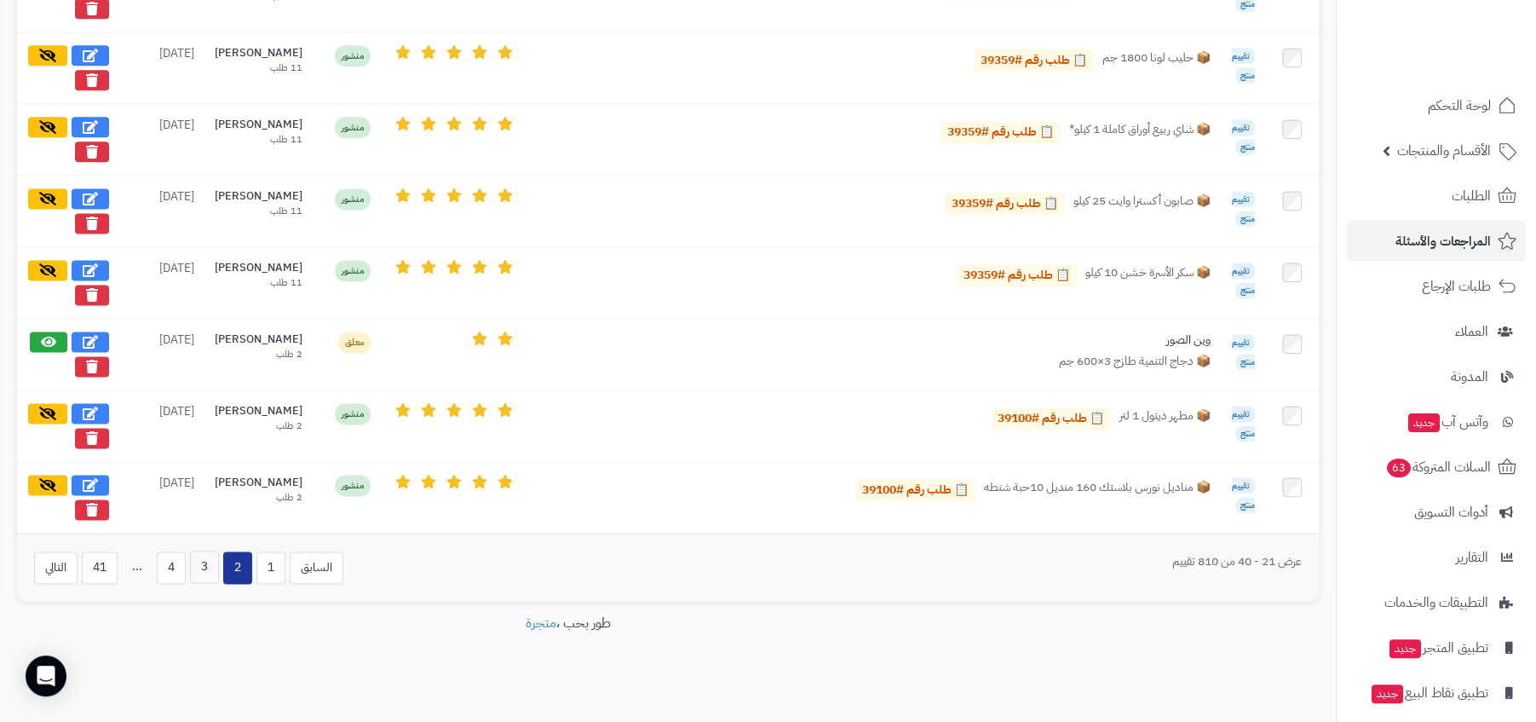
click at [200, 569] on button "3" at bounding box center [204, 566] width 29 height 32
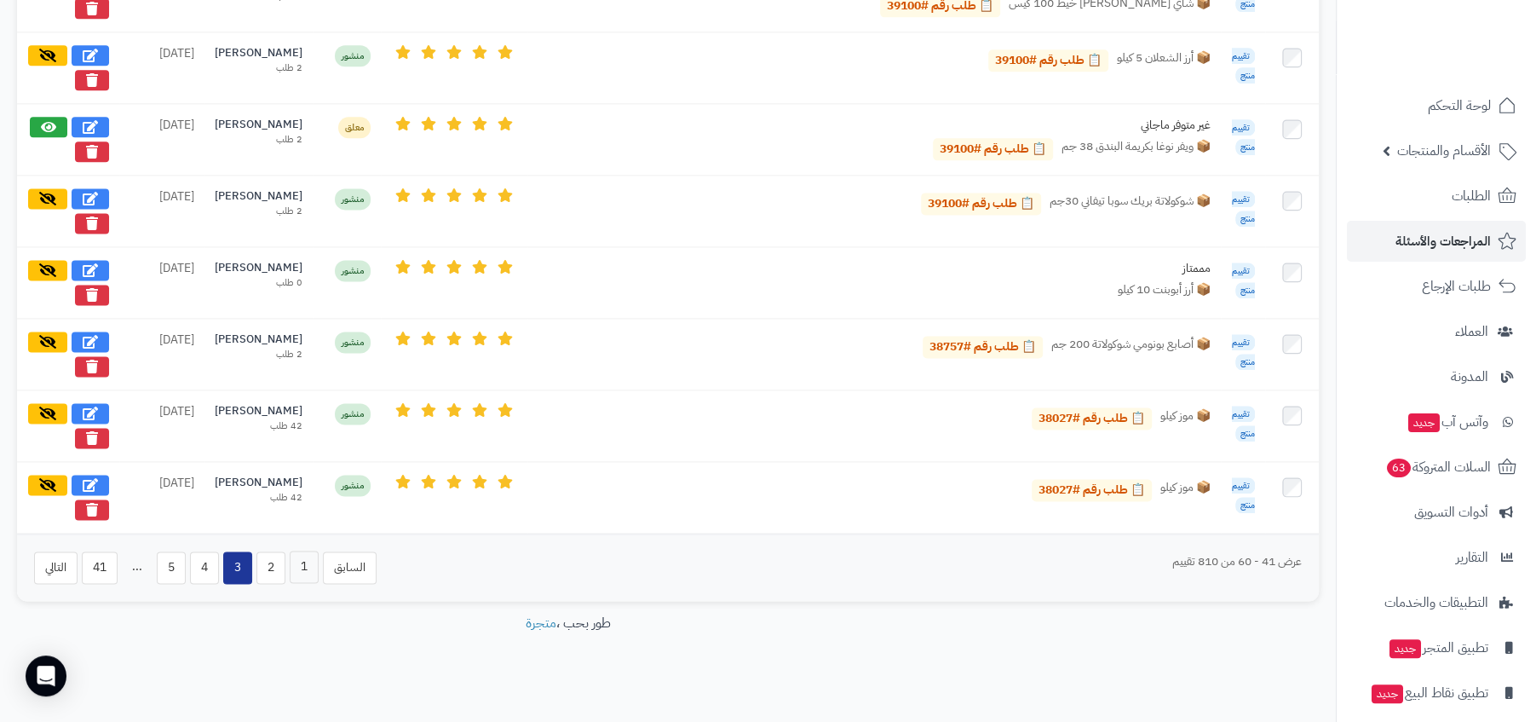
click at [294, 558] on button "1" at bounding box center [304, 566] width 29 height 32
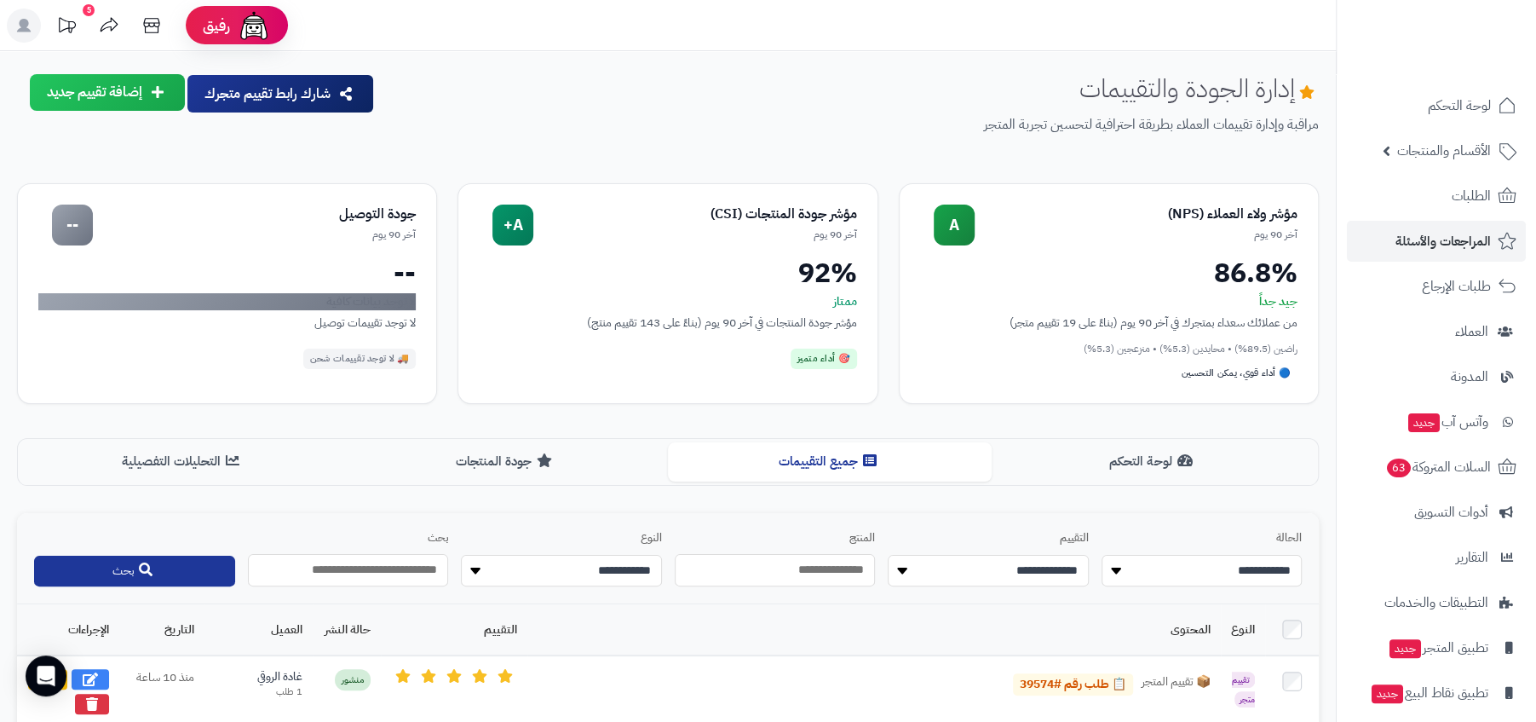
scroll to position [303, 0]
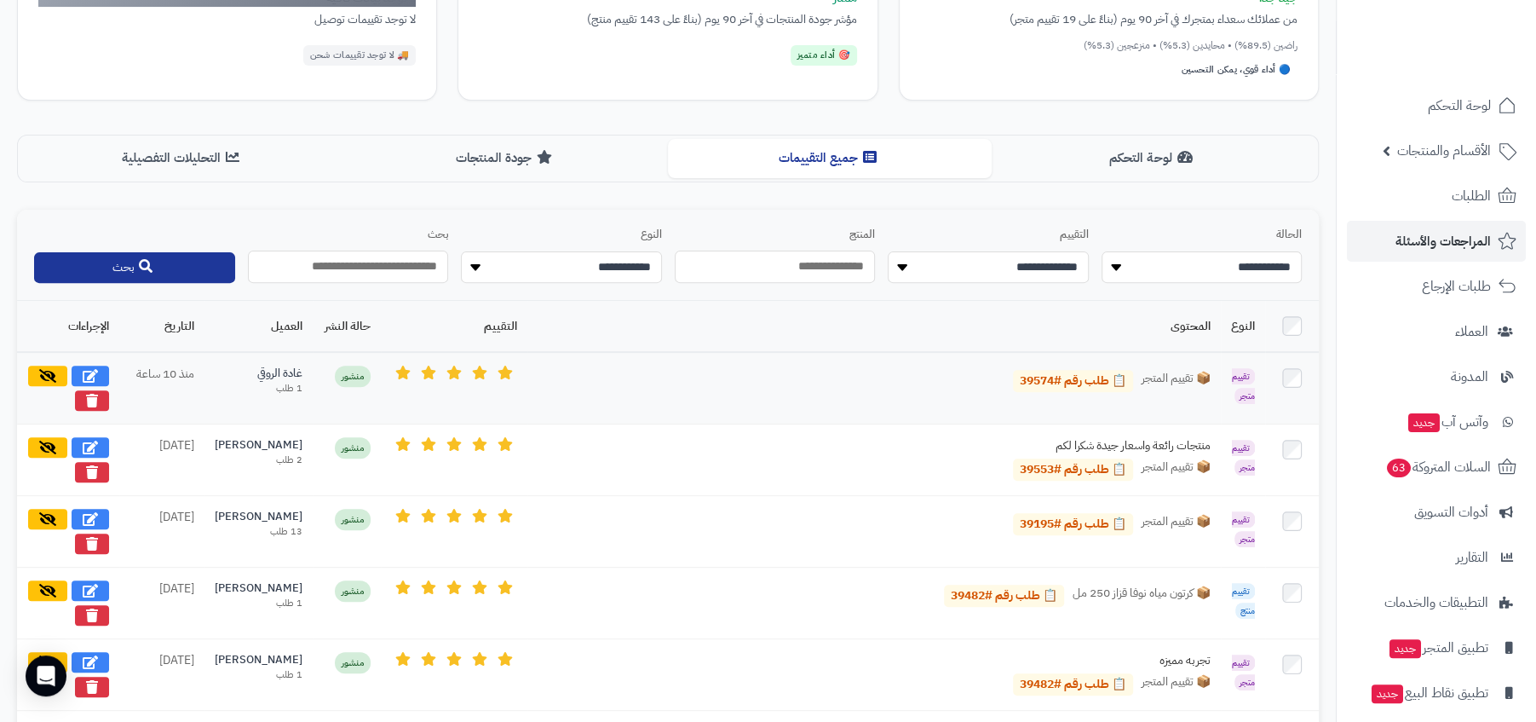
click at [184, 367] on td "منذ 10 ساعة" at bounding box center [161, 388] width 85 height 72
click at [653, 352] on td "📦 تقييم المتجر 📋 طلب رقم #39574" at bounding box center [873, 388] width 693 height 72
click at [1089, 174] on button "لوحة التحكم" at bounding box center [1154, 157] width 324 height 38
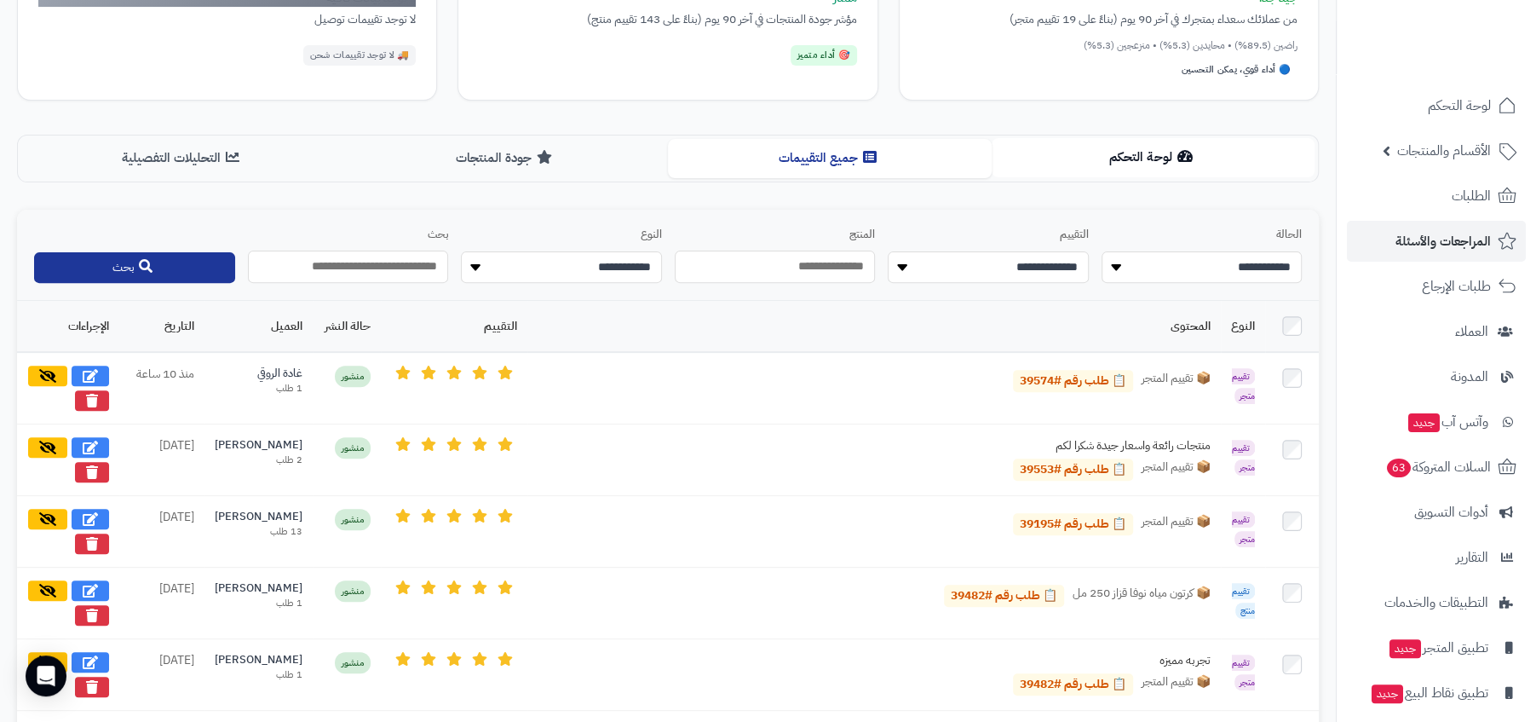
scroll to position [280, 0]
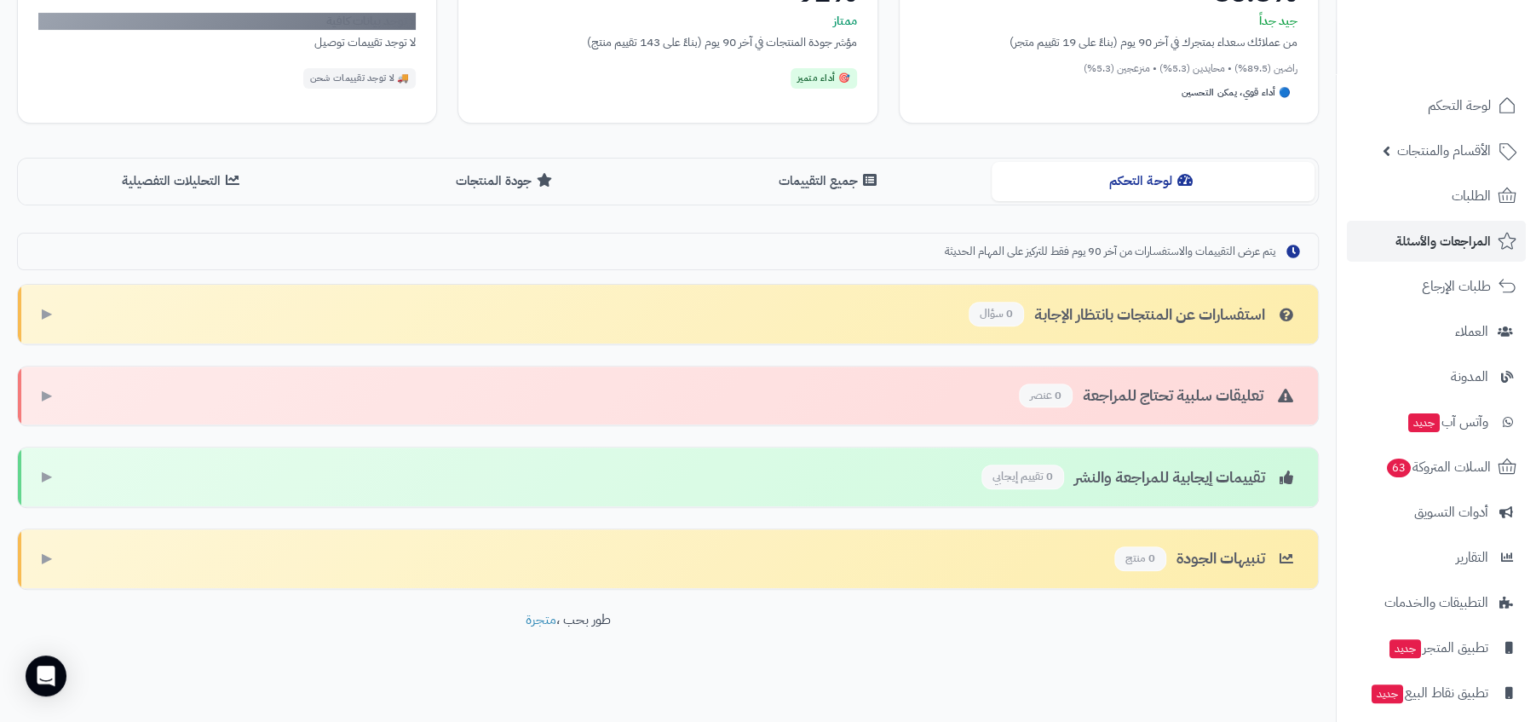
click at [503, 204] on div "إدارة الجودة والتقييمات مراقبة وإدارة تقييمات العملاء بطريقة احترافية لتحسين تج…" at bounding box center [668, 192] width 1336 height 796
click at [523, 191] on button "جودة المنتجات" at bounding box center [507, 180] width 324 height 38
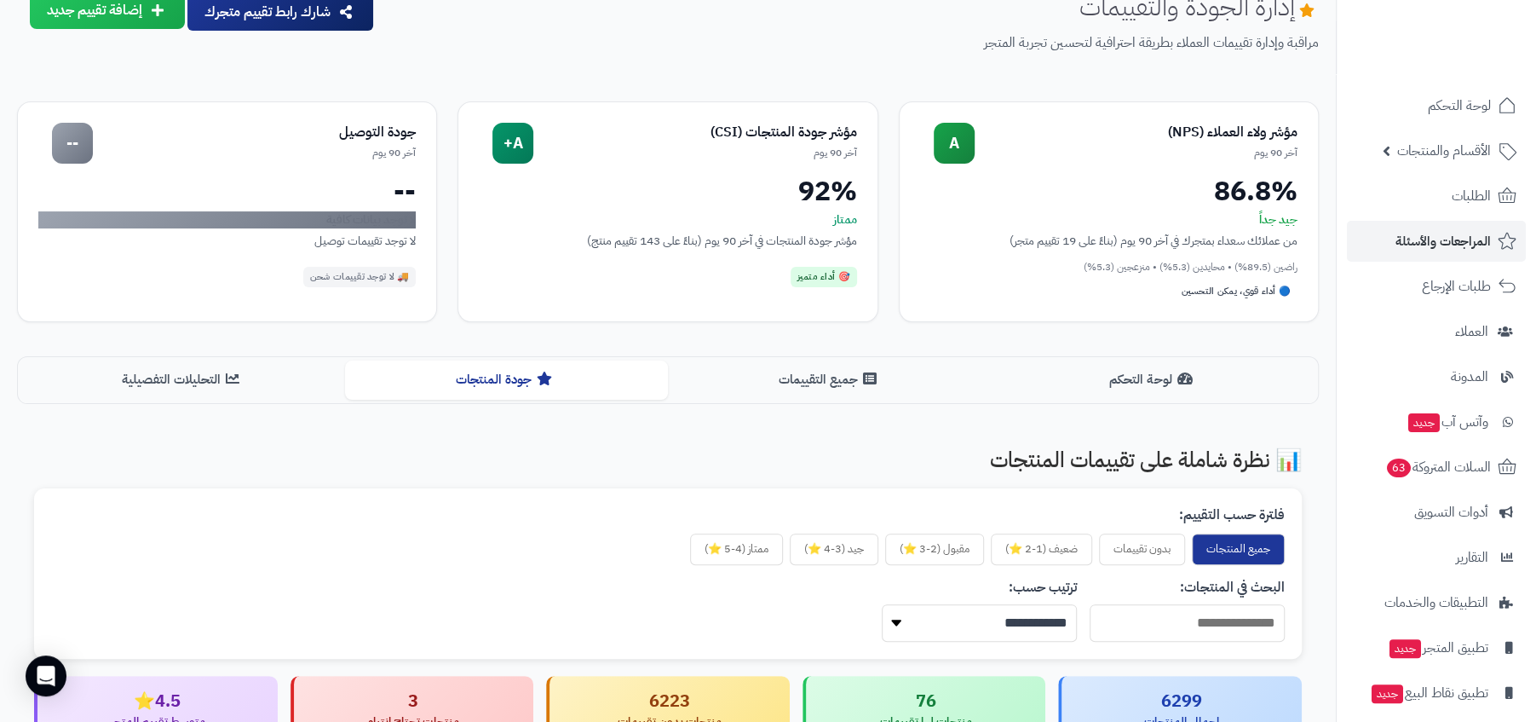
scroll to position [0, 0]
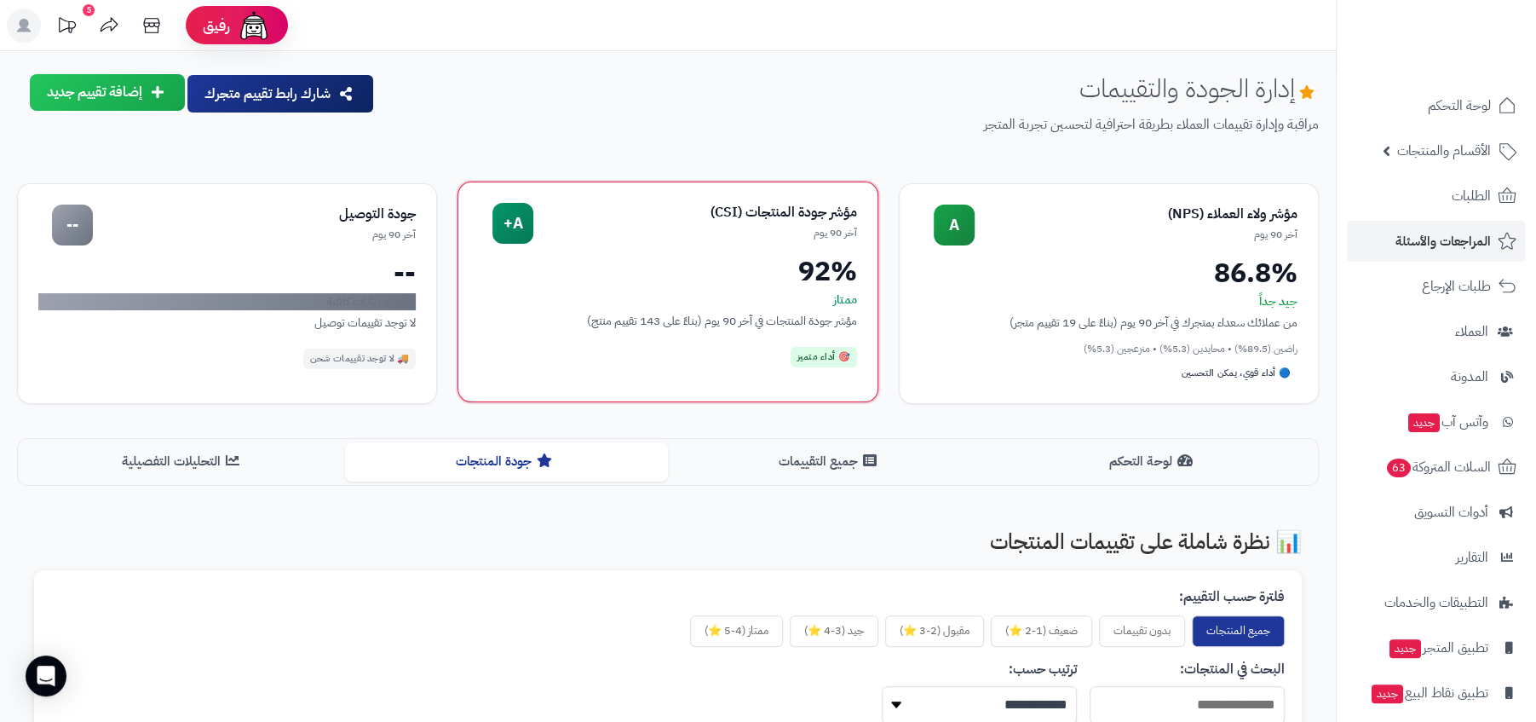
click at [780, 221] on div "مؤشر جودة المنتجات (CSI)" at bounding box center [694, 213] width 323 height 20
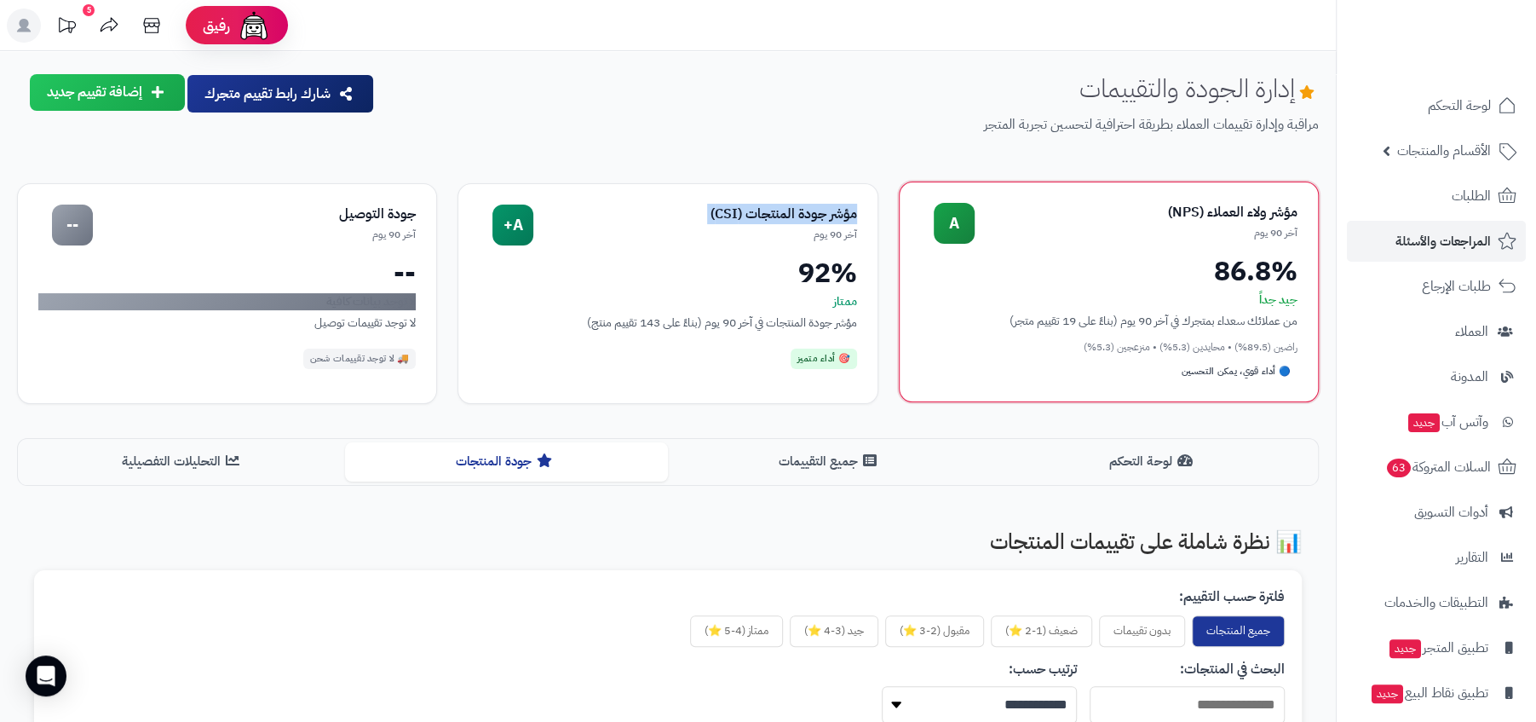
click at [1210, 211] on div "مؤشر ولاء العملاء (NPS)" at bounding box center [1136, 213] width 323 height 20
click at [1275, 273] on div "86.8%" at bounding box center [1108, 270] width 377 height 27
click at [1289, 210] on div "مؤشر ولاء العملاء (NPS)" at bounding box center [1136, 213] width 323 height 20
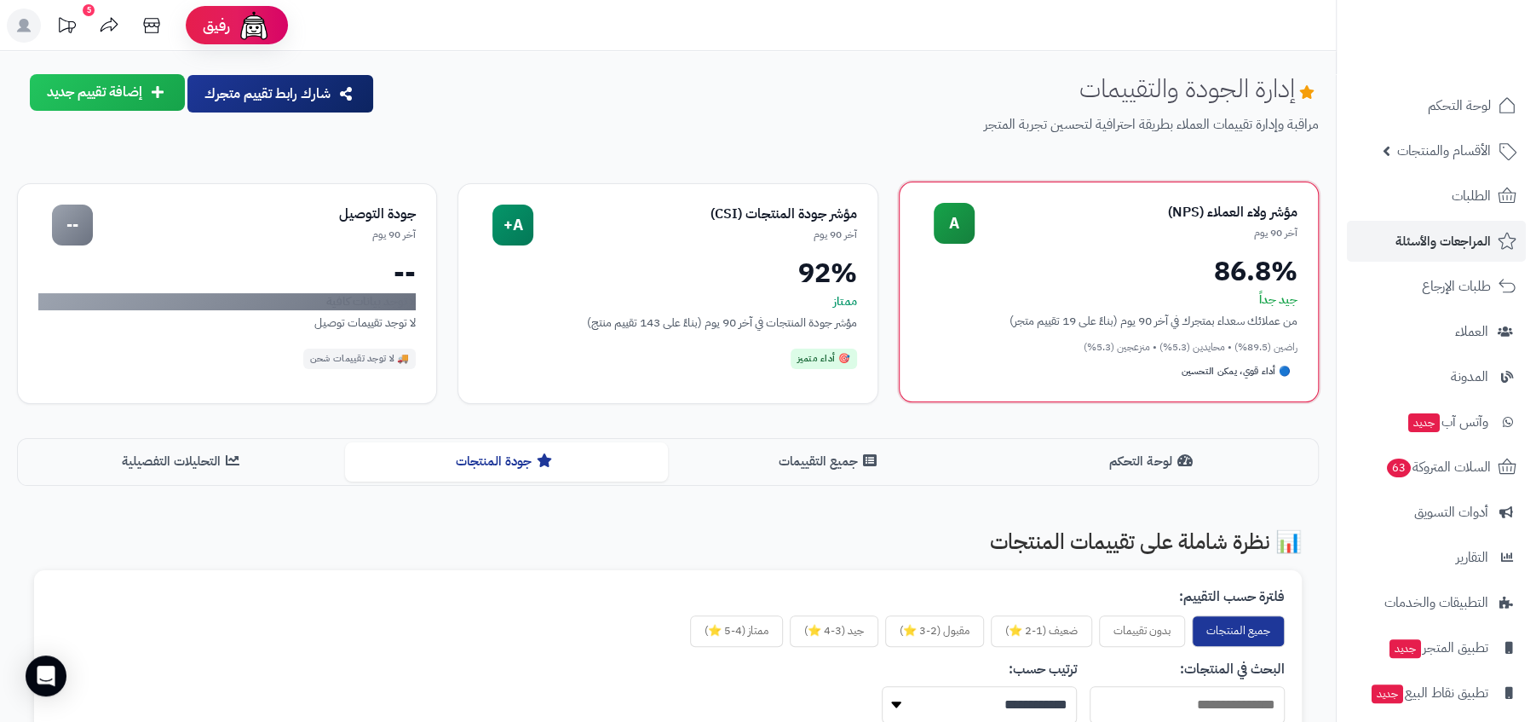
click at [1226, 206] on div "مؤشر ولاء العملاء (NPS)" at bounding box center [1136, 213] width 323 height 20
click at [1202, 209] on div "مؤشر ولاء العملاء (NPS)" at bounding box center [1136, 213] width 323 height 20
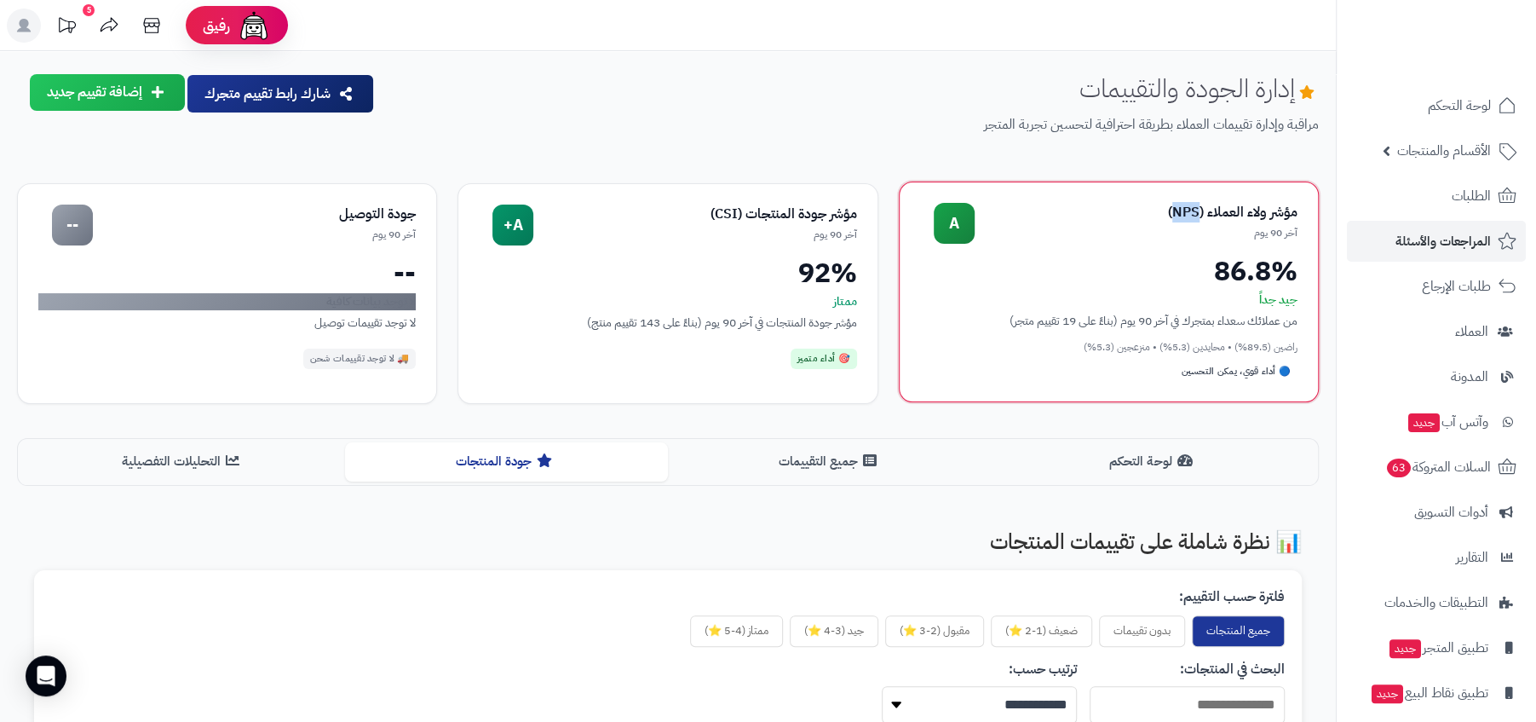
click at [1202, 209] on div "مؤشر ولاء العملاء (NPS)" at bounding box center [1136, 213] width 323 height 20
click at [1144, 222] on div "مؤشر ولاء العملاء (NPS)" at bounding box center [1136, 213] width 323 height 20
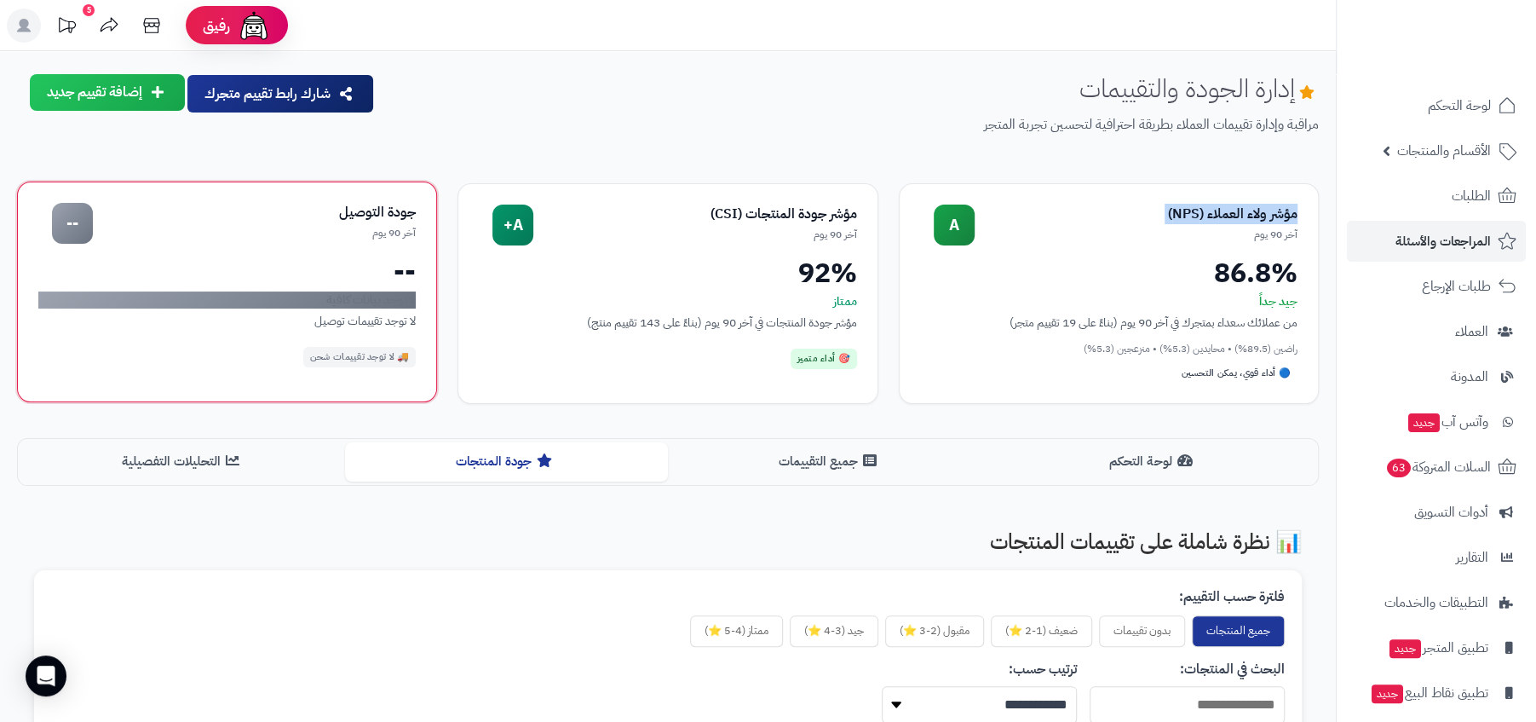
drag, startPoint x: 417, startPoint y: 209, endPoint x: 278, endPoint y: 323, distance: 180.4
click at [278, 324] on div "جودة التوصيل آخر 90 يوم -- -- لا توجد بيانات كافية لا توجد تقييمات توصيل 🚚 لا ت…" at bounding box center [227, 291] width 420 height 221
click at [278, 323] on div "لا توجد تقييمات توصيل" at bounding box center [226, 321] width 377 height 18
